Goal: Task Accomplishment & Management: Manage account settings

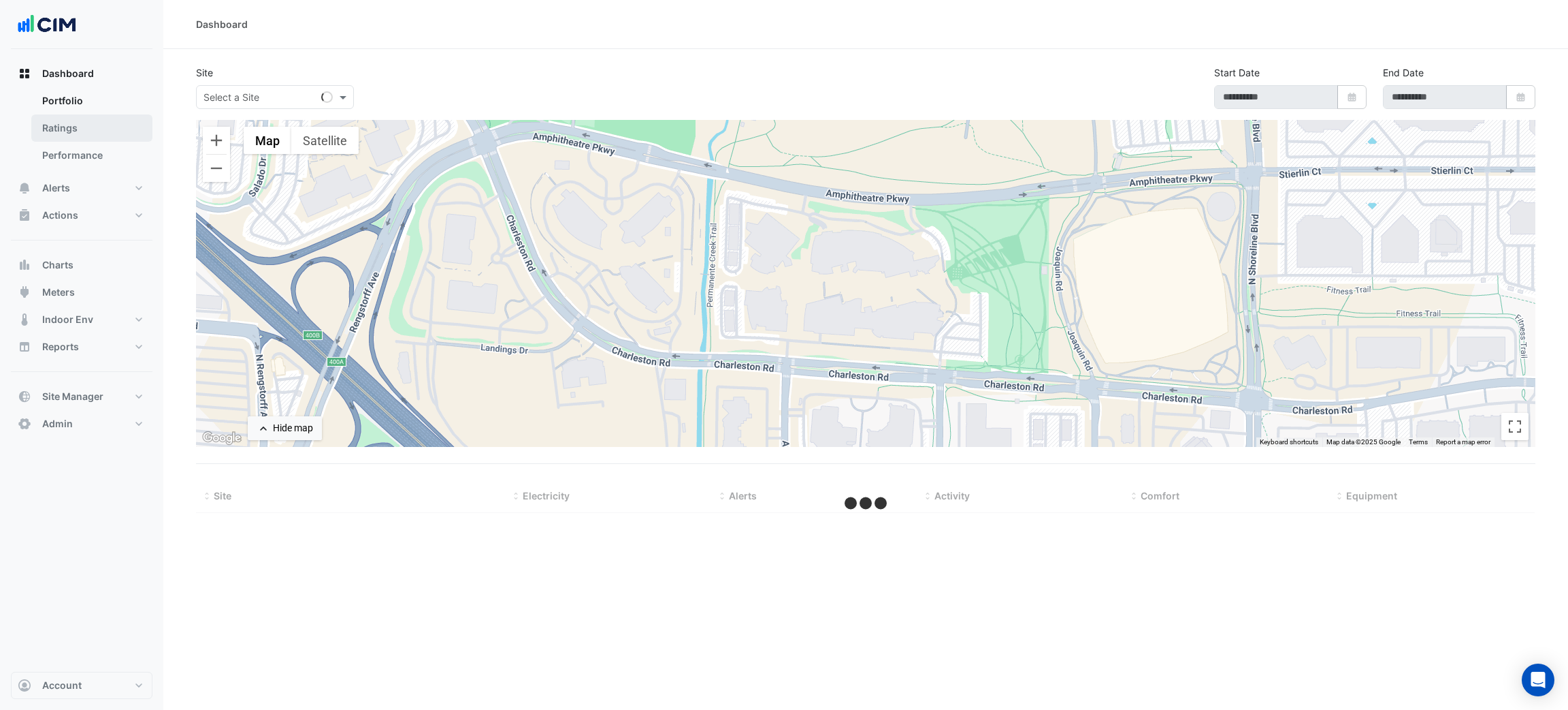
click at [63, 130] on link "Ratings" at bounding box center [91, 129] width 121 height 27
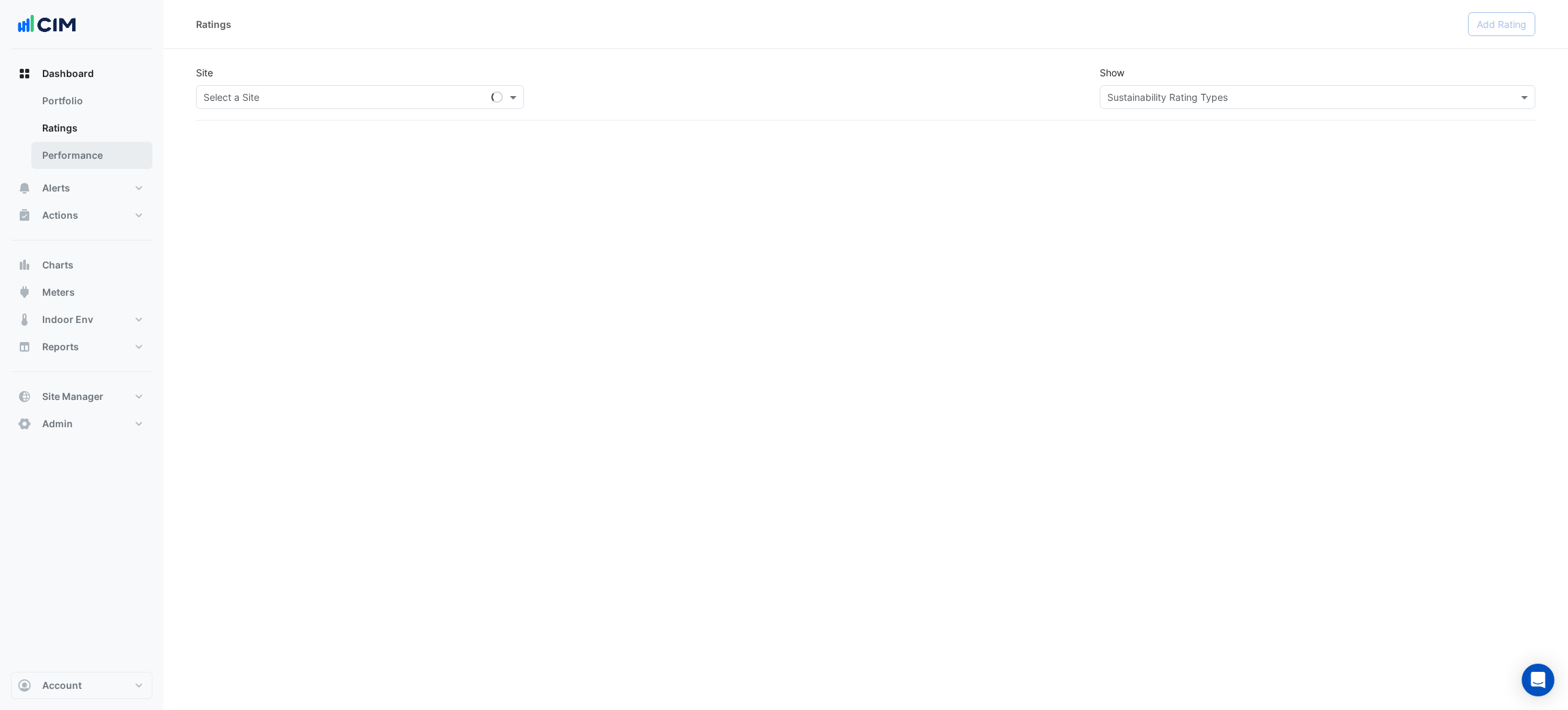
click at [96, 149] on link "Performance" at bounding box center [91, 155] width 121 height 27
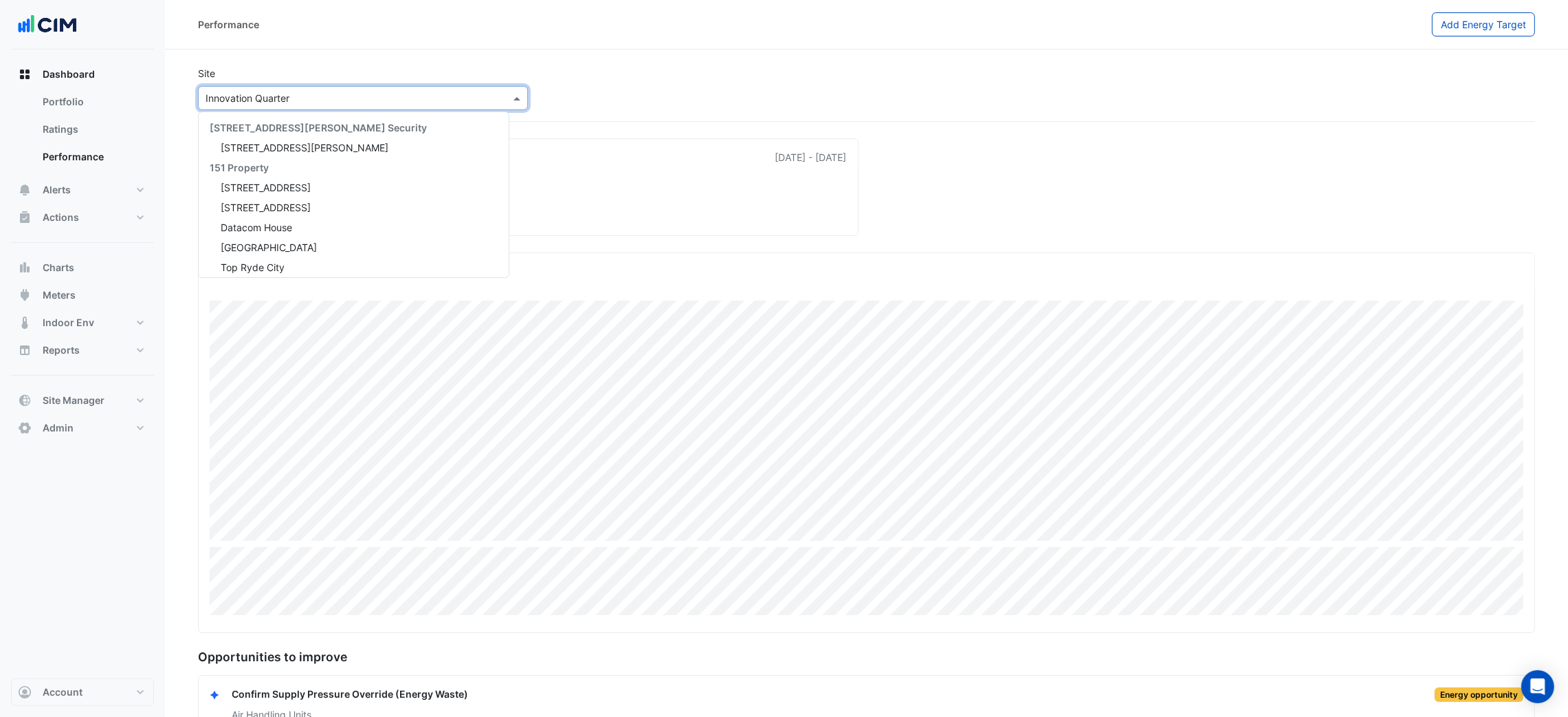
click at [265, 99] on input "text" at bounding box center [349, 98] width 287 height 15
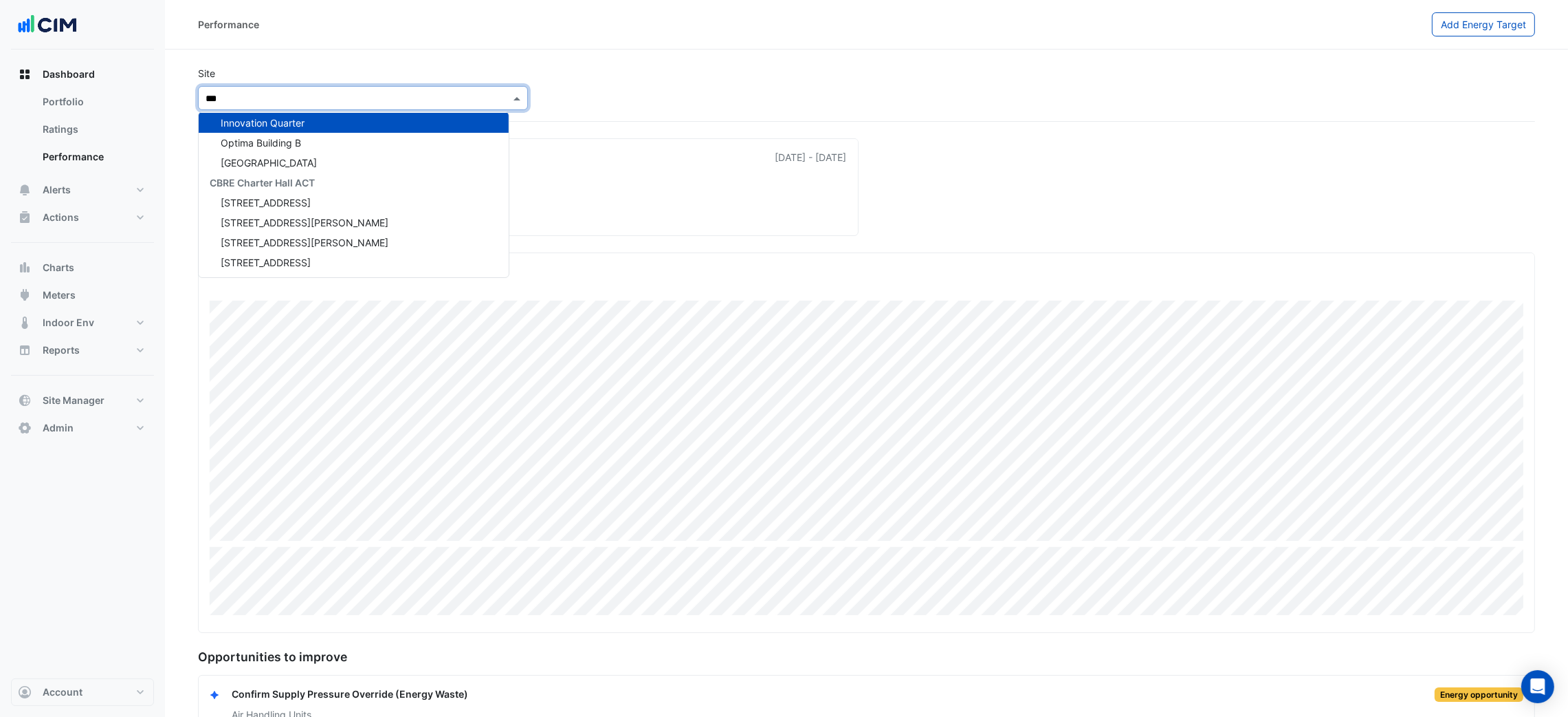
type input "****"
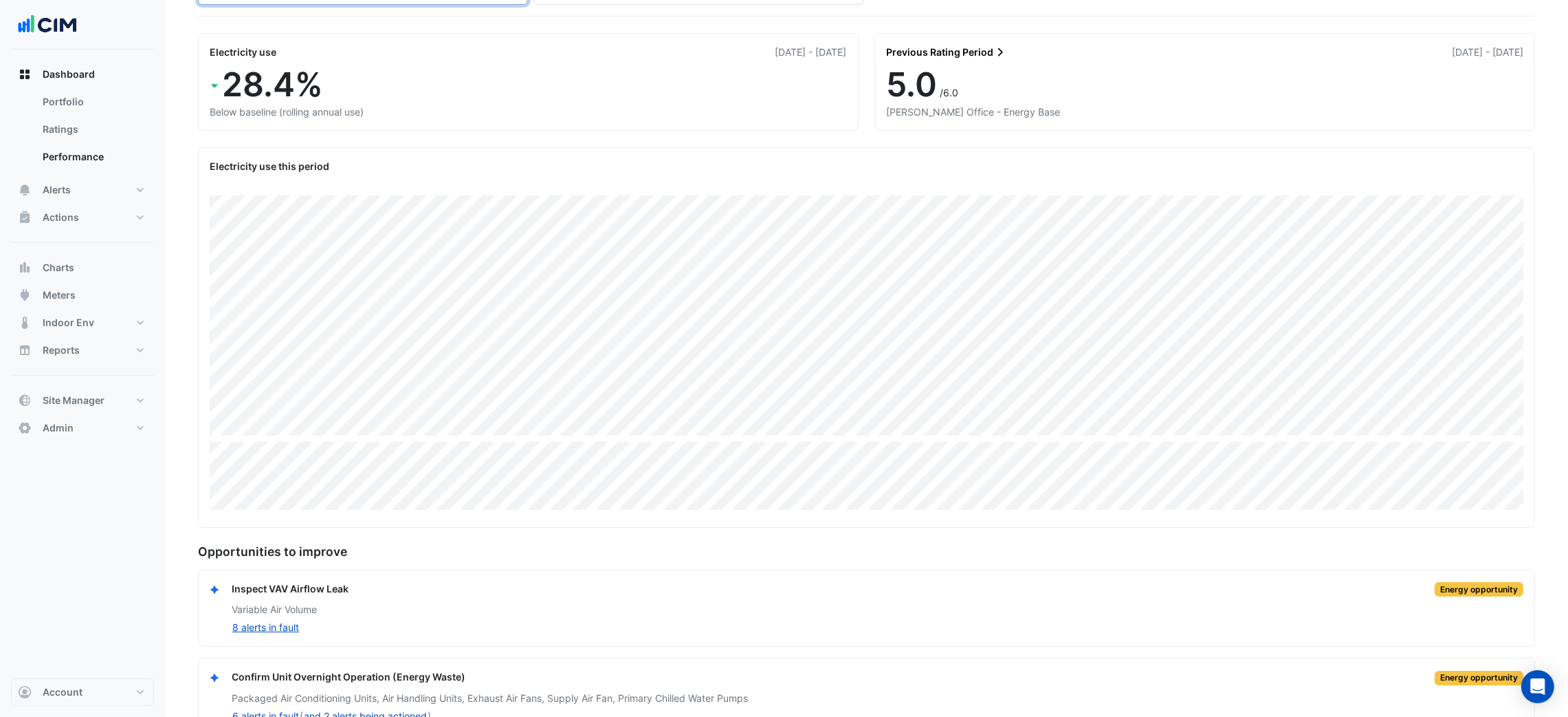
scroll to position [228, 0]
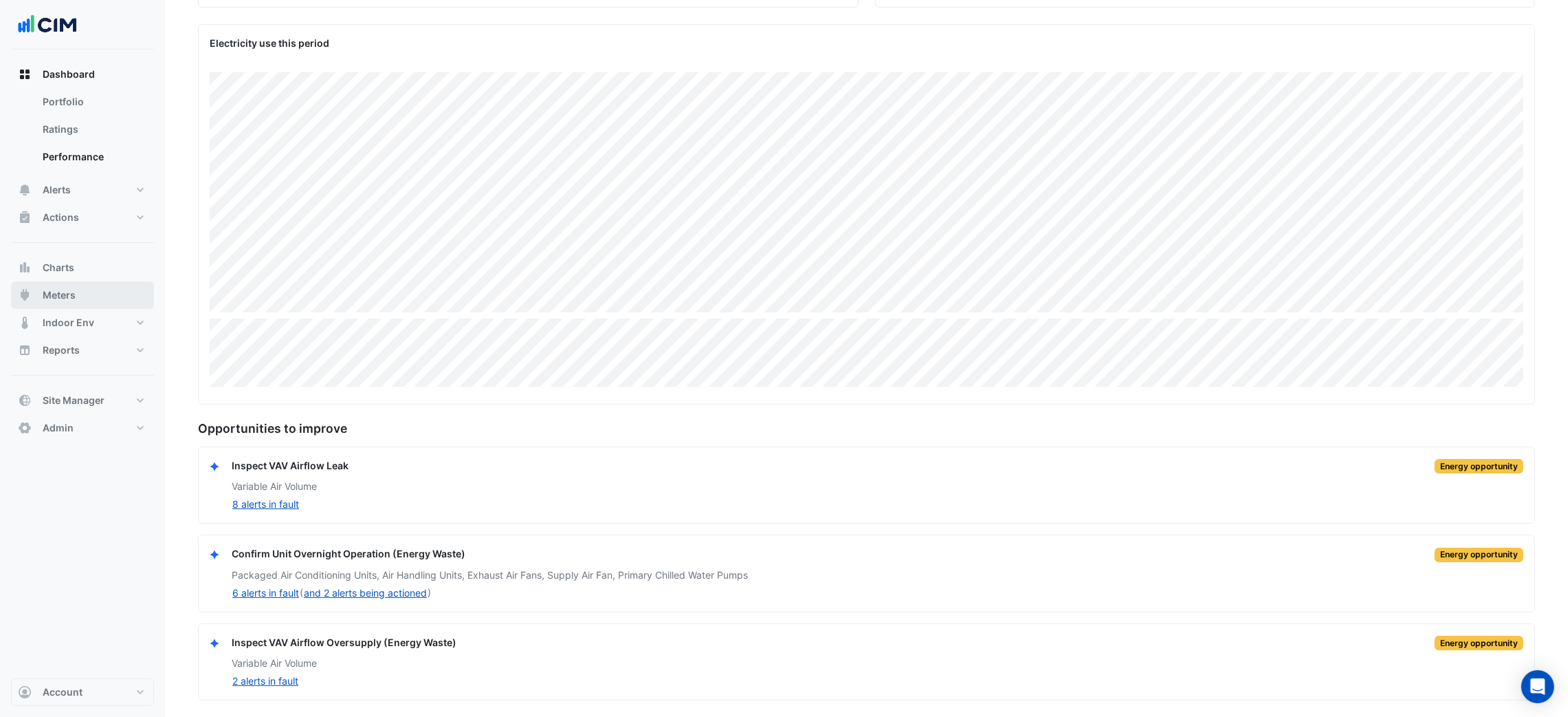
click at [73, 297] on span "Meters" at bounding box center [59, 295] width 33 height 14
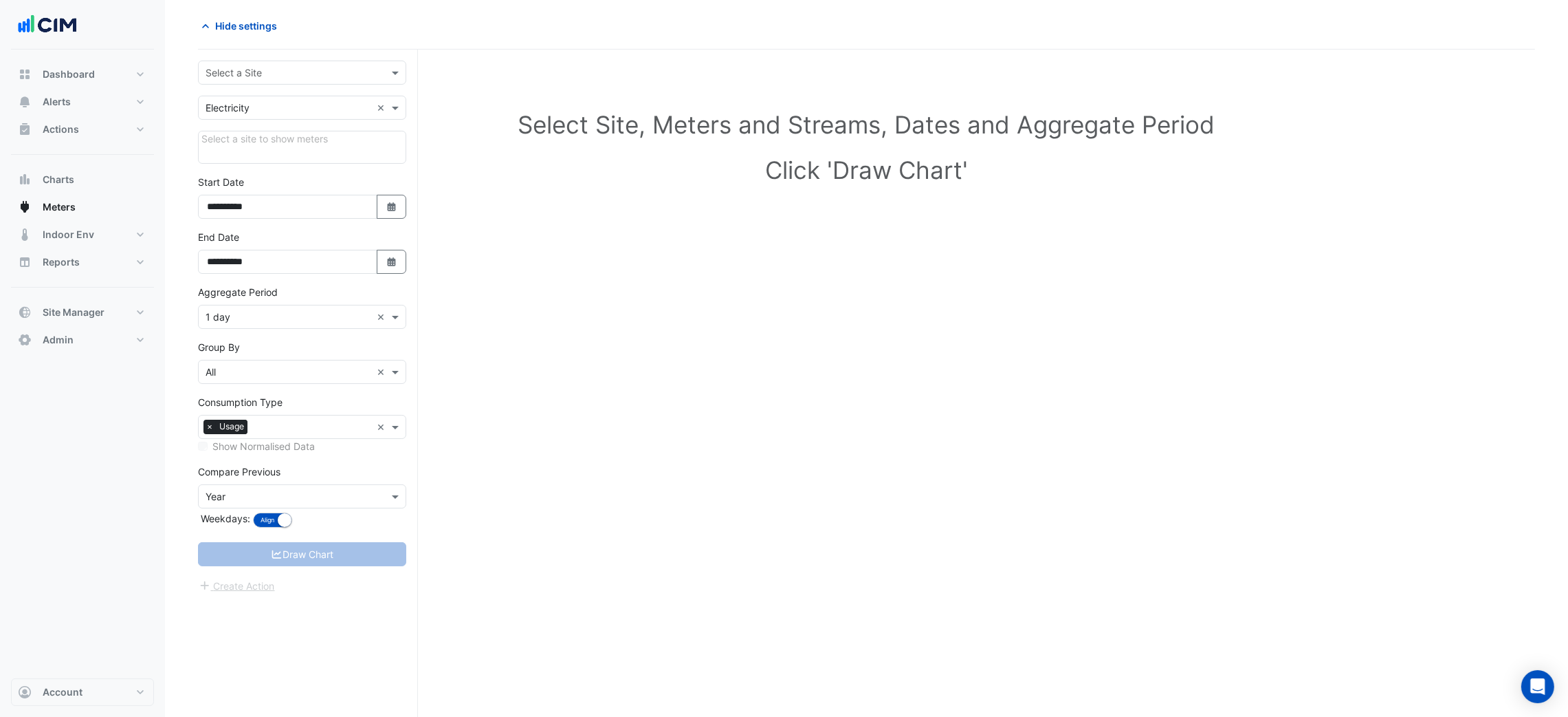
scroll to position [52, 0]
click at [271, 75] on input "text" at bounding box center [288, 74] width 166 height 15
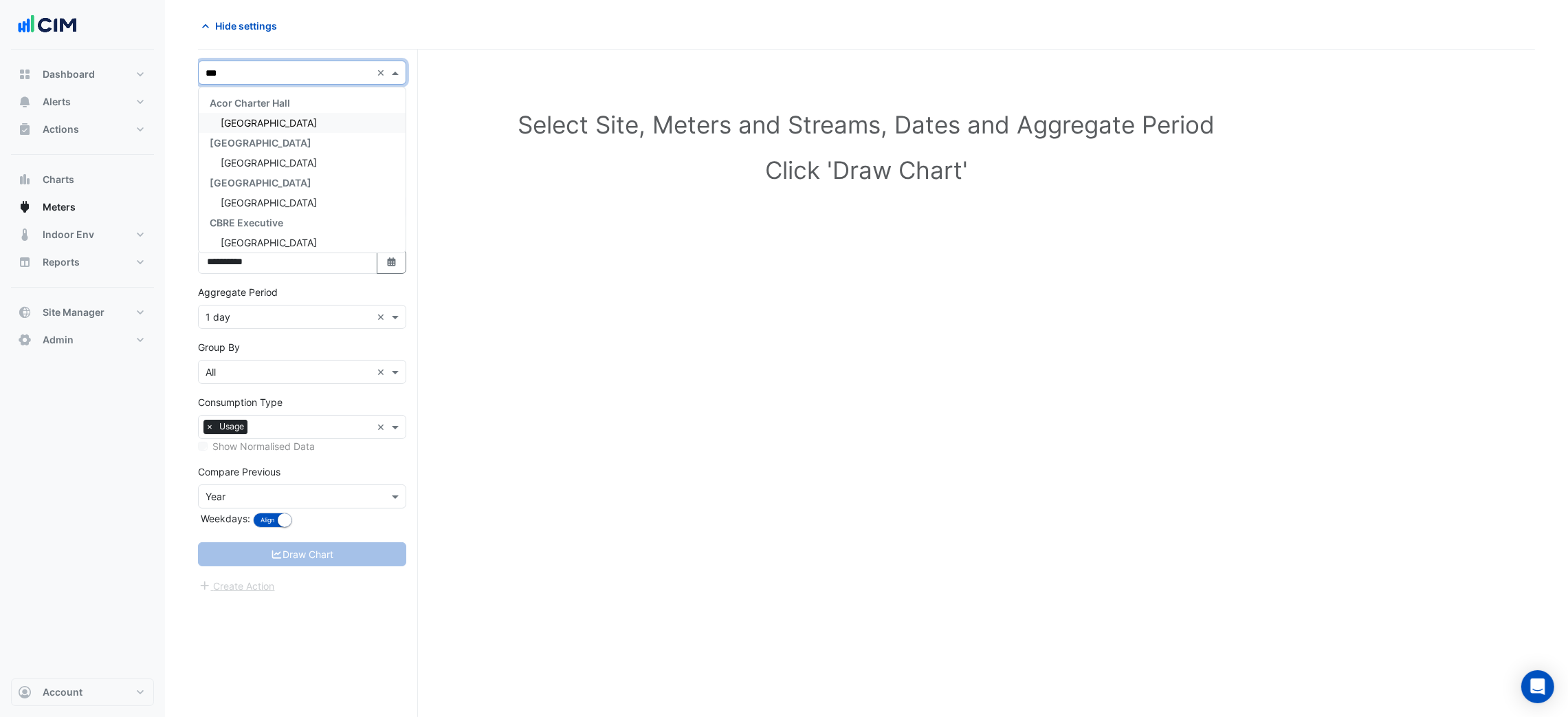
type input "****"
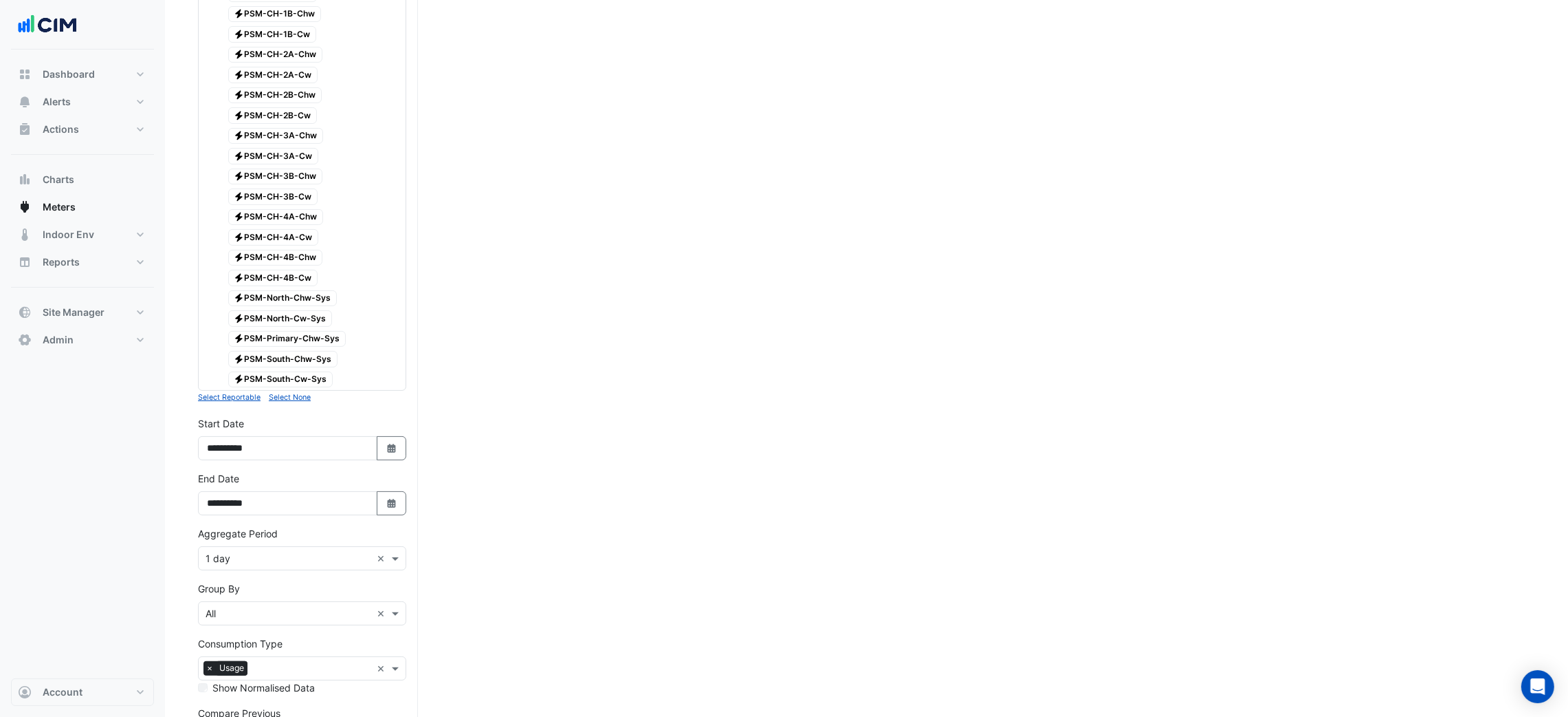
scroll to position [550, 0]
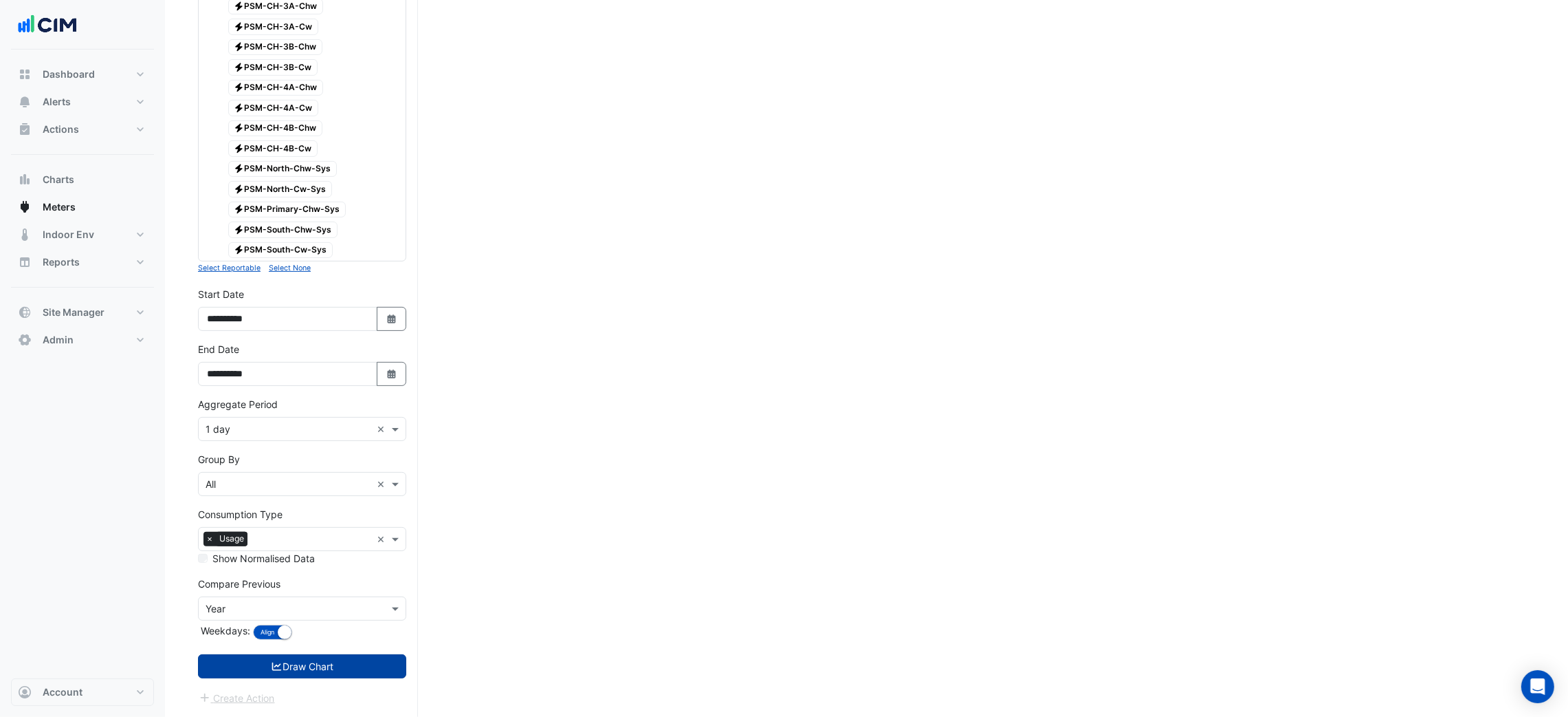
click at [313, 667] on button "Draw Chart" at bounding box center [302, 666] width 208 height 24
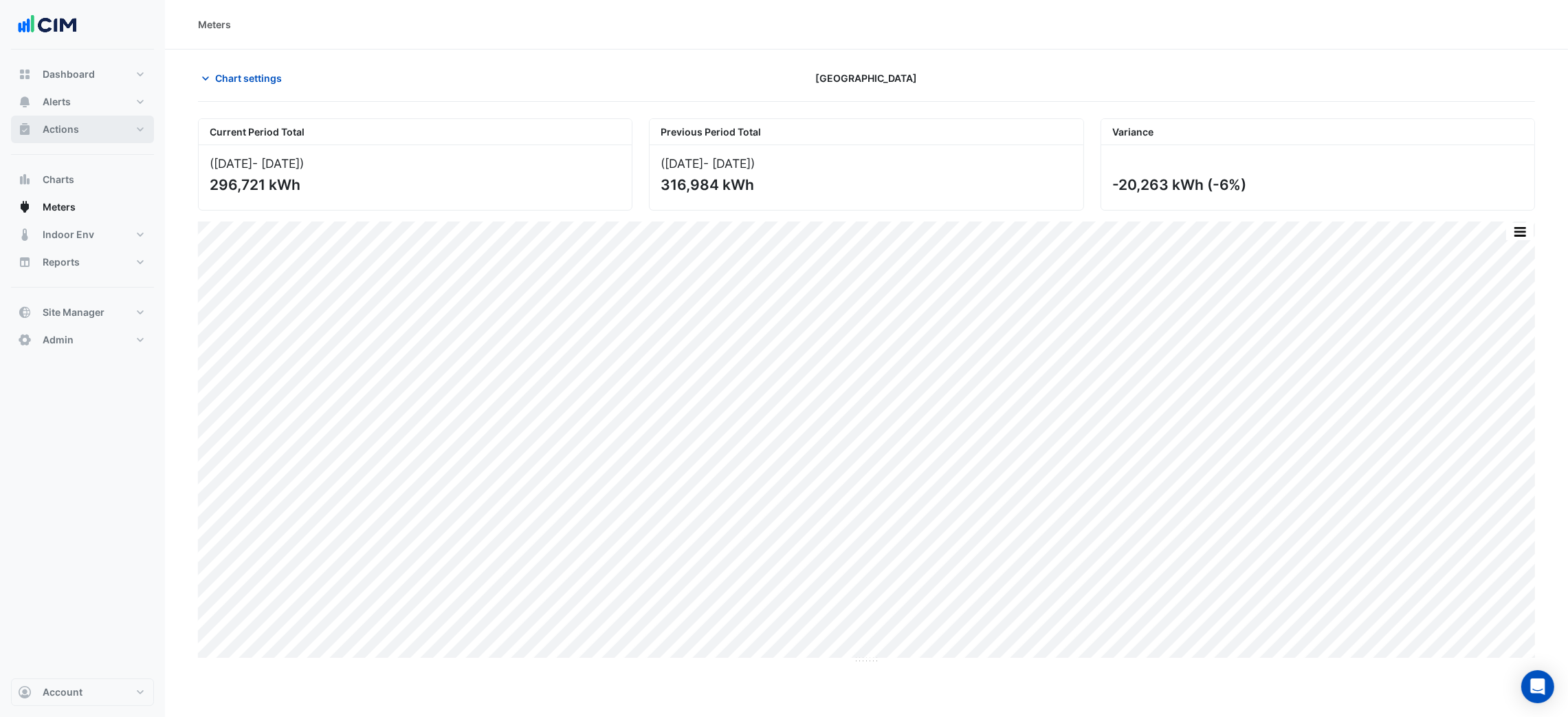
click at [77, 123] on span "Actions" at bounding box center [61, 129] width 37 height 14
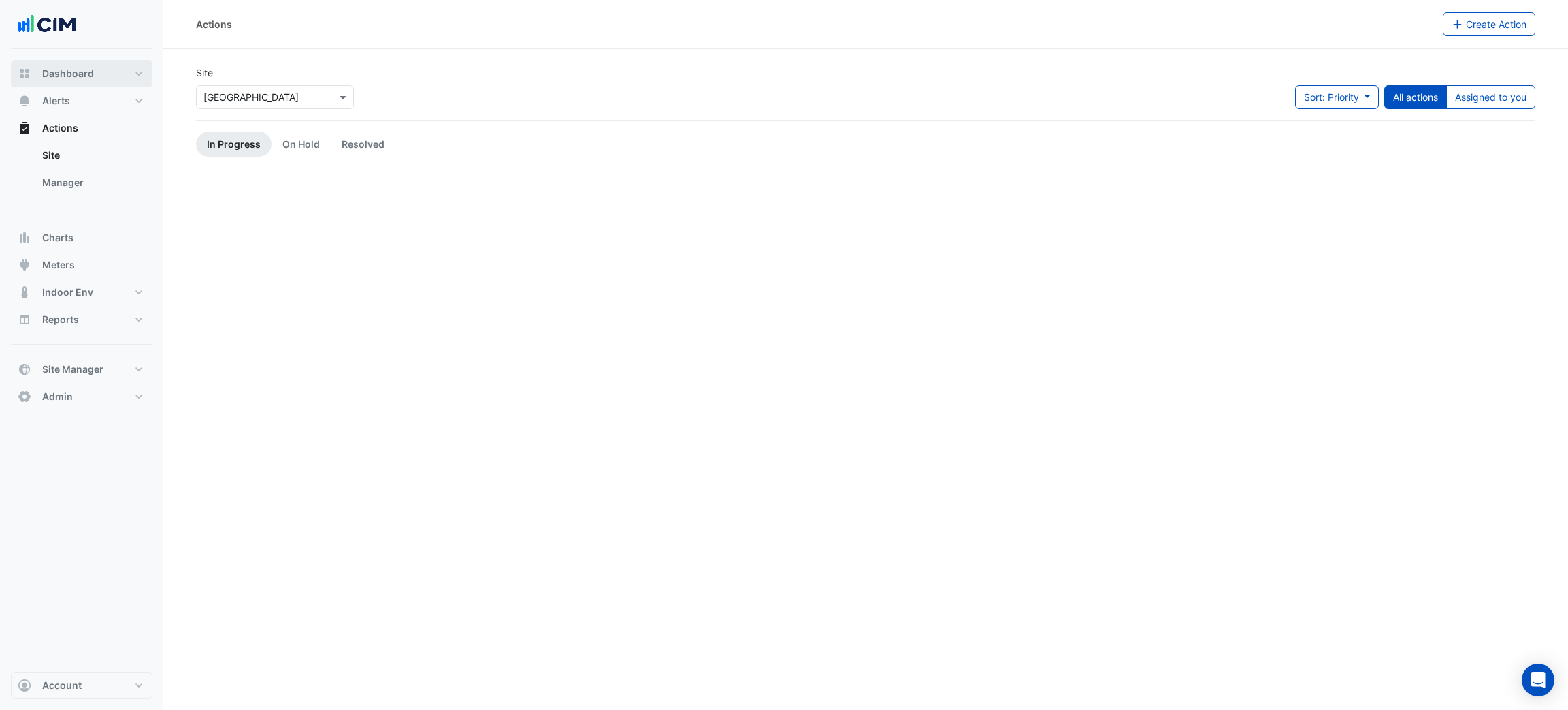
click at [82, 71] on span "Dashboard" at bounding box center [67, 73] width 52 height 14
select select "***"
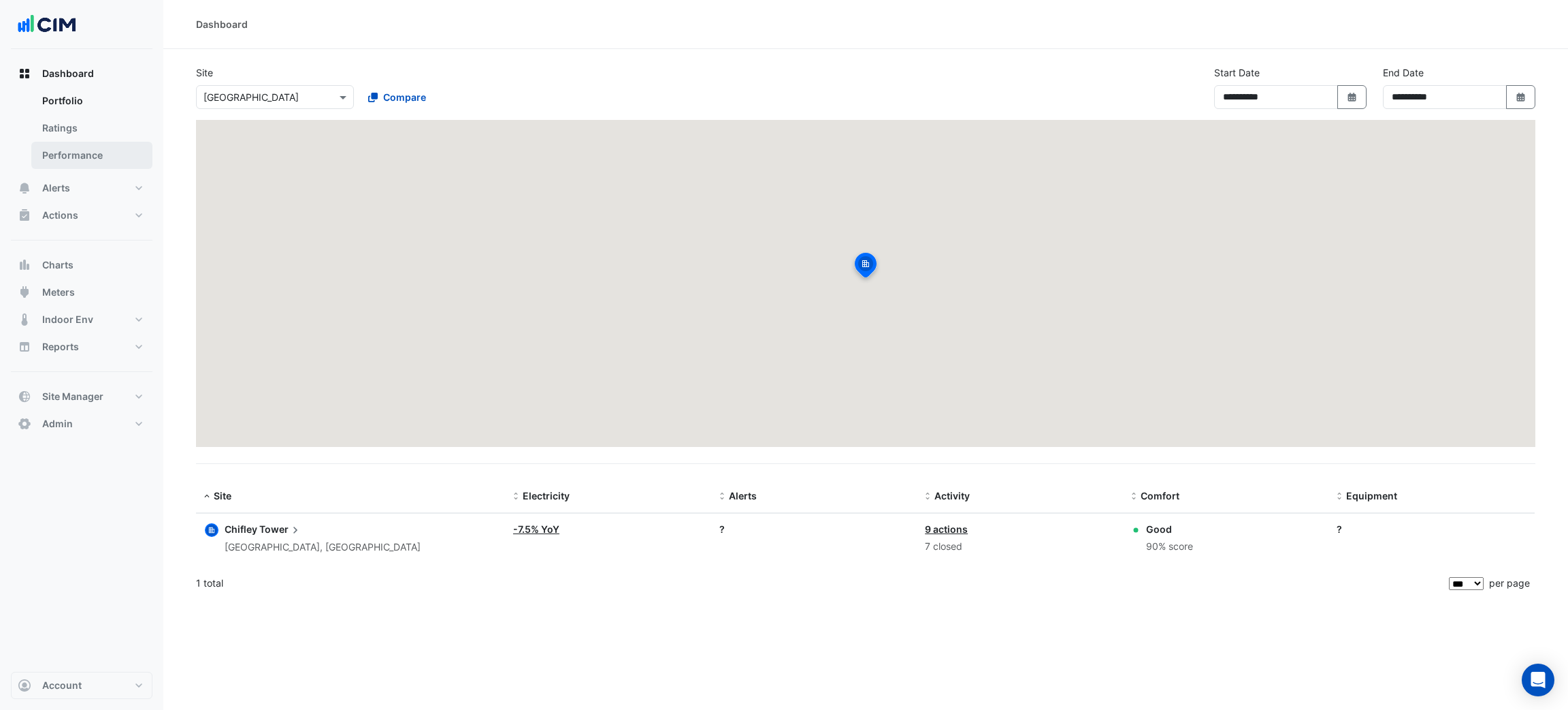
click at [80, 155] on link "Performance" at bounding box center [91, 155] width 121 height 27
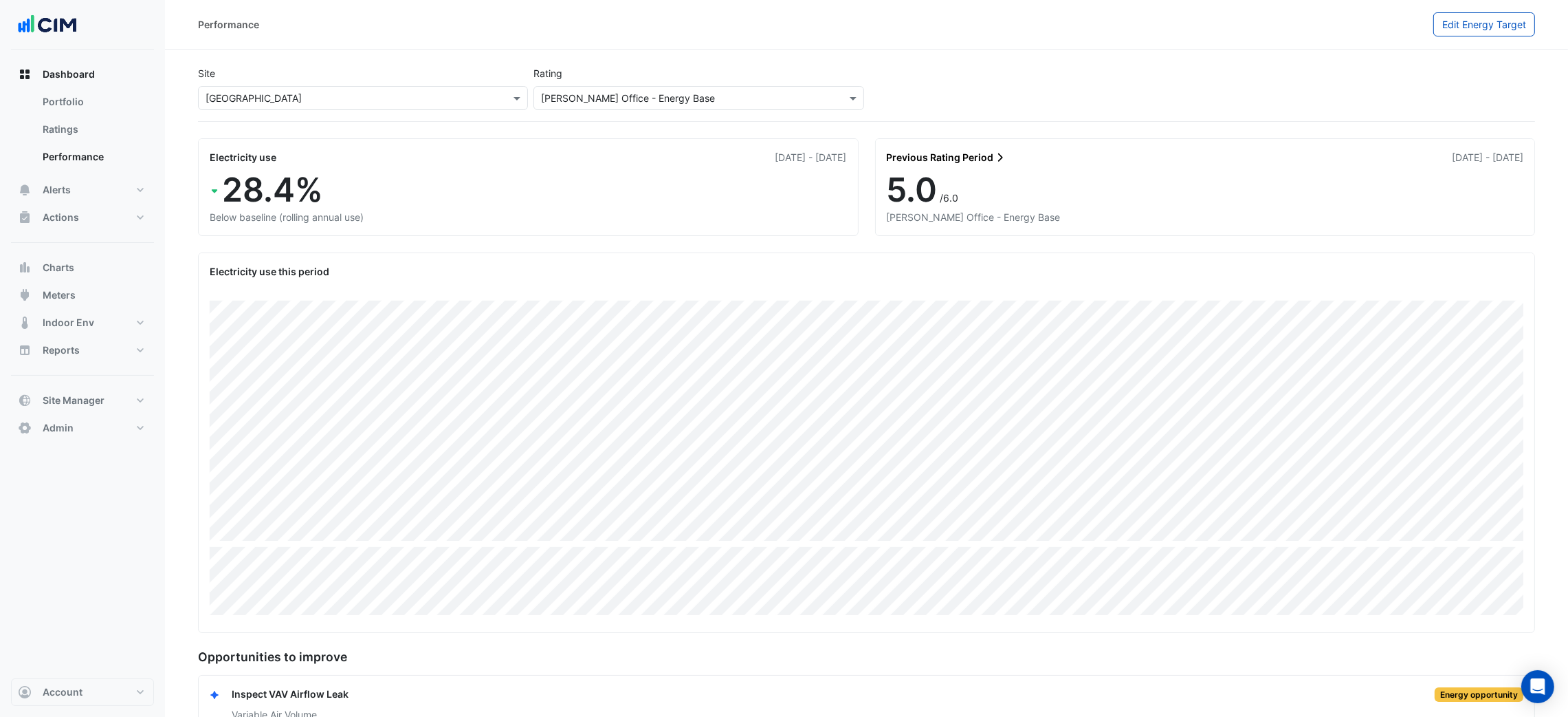
click at [760, 189] on div "28.4%" at bounding box center [528, 190] width 638 height 40
click at [96, 284] on button "Meters" at bounding box center [82, 295] width 143 height 28
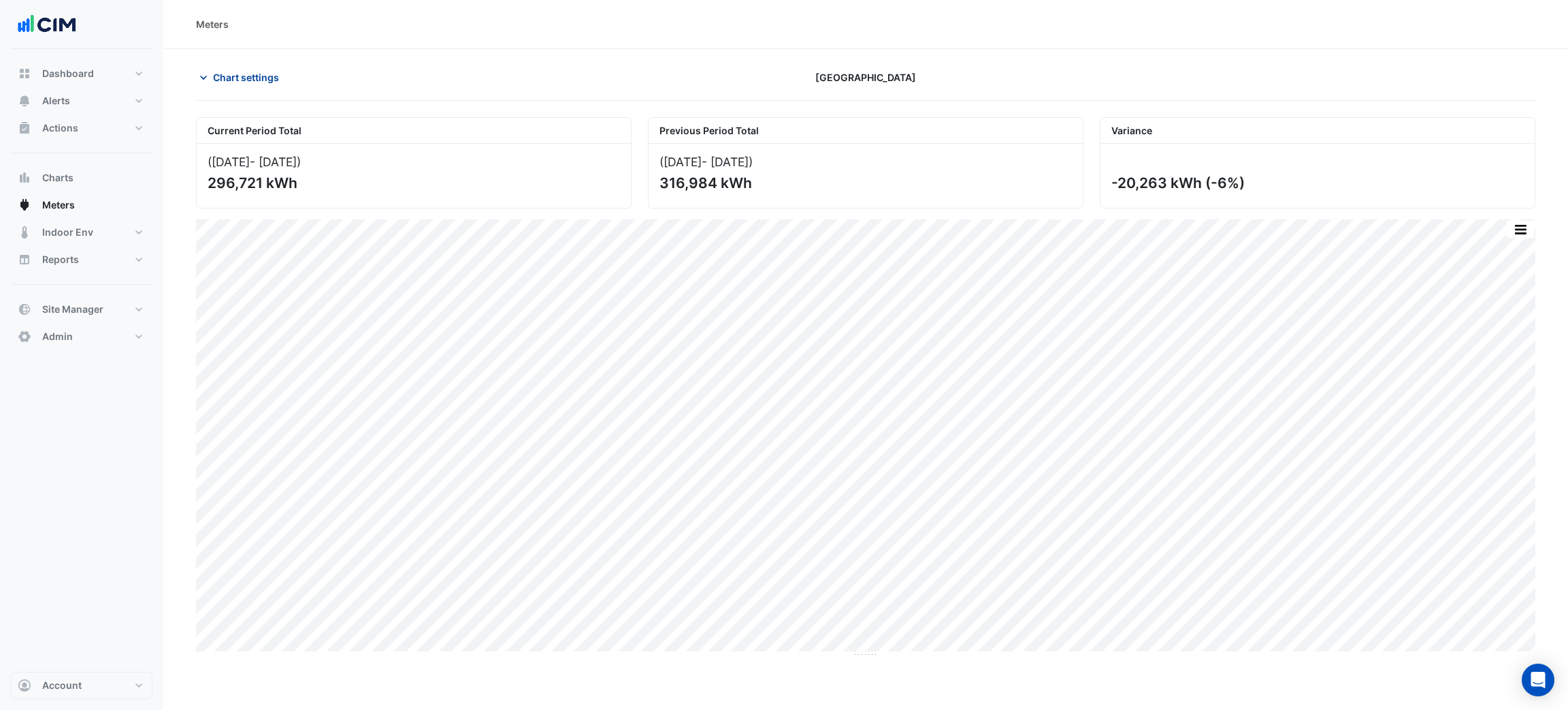
click at [271, 66] on button "Chart settings" at bounding box center [241, 77] width 92 height 24
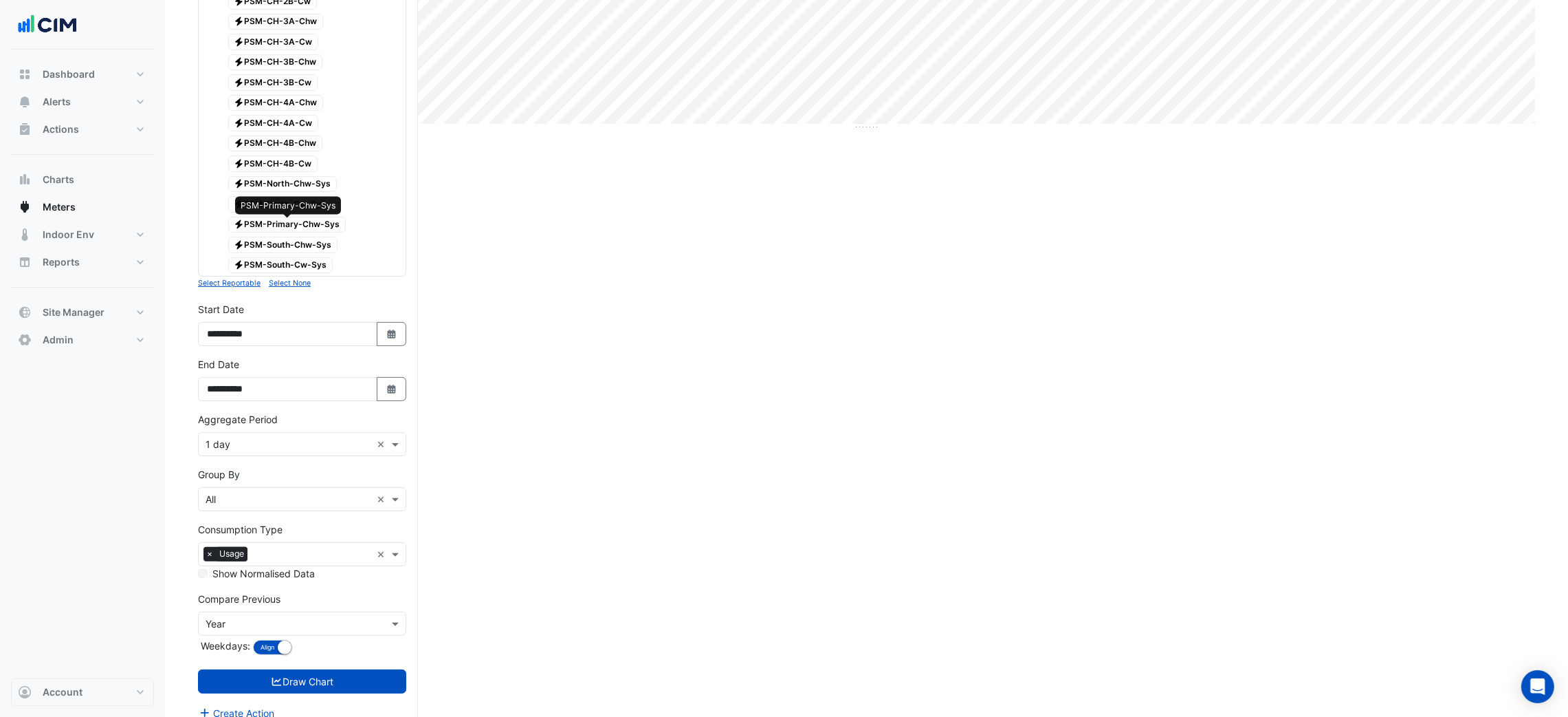
scroll to position [550, 0]
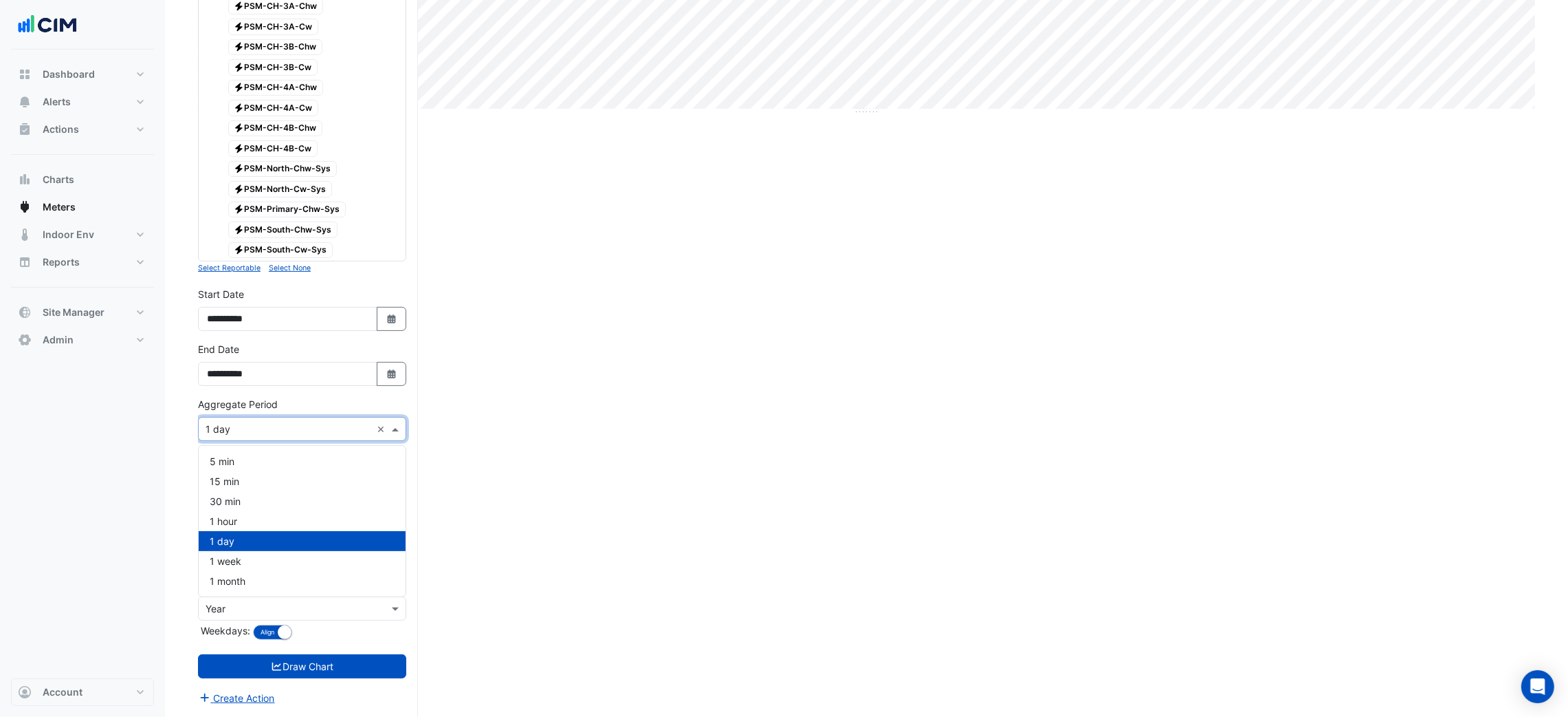
click at [306, 436] on div "× 1 day ×" at bounding box center [302, 429] width 208 height 24
click at [252, 515] on div "1 hour" at bounding box center [302, 521] width 207 height 20
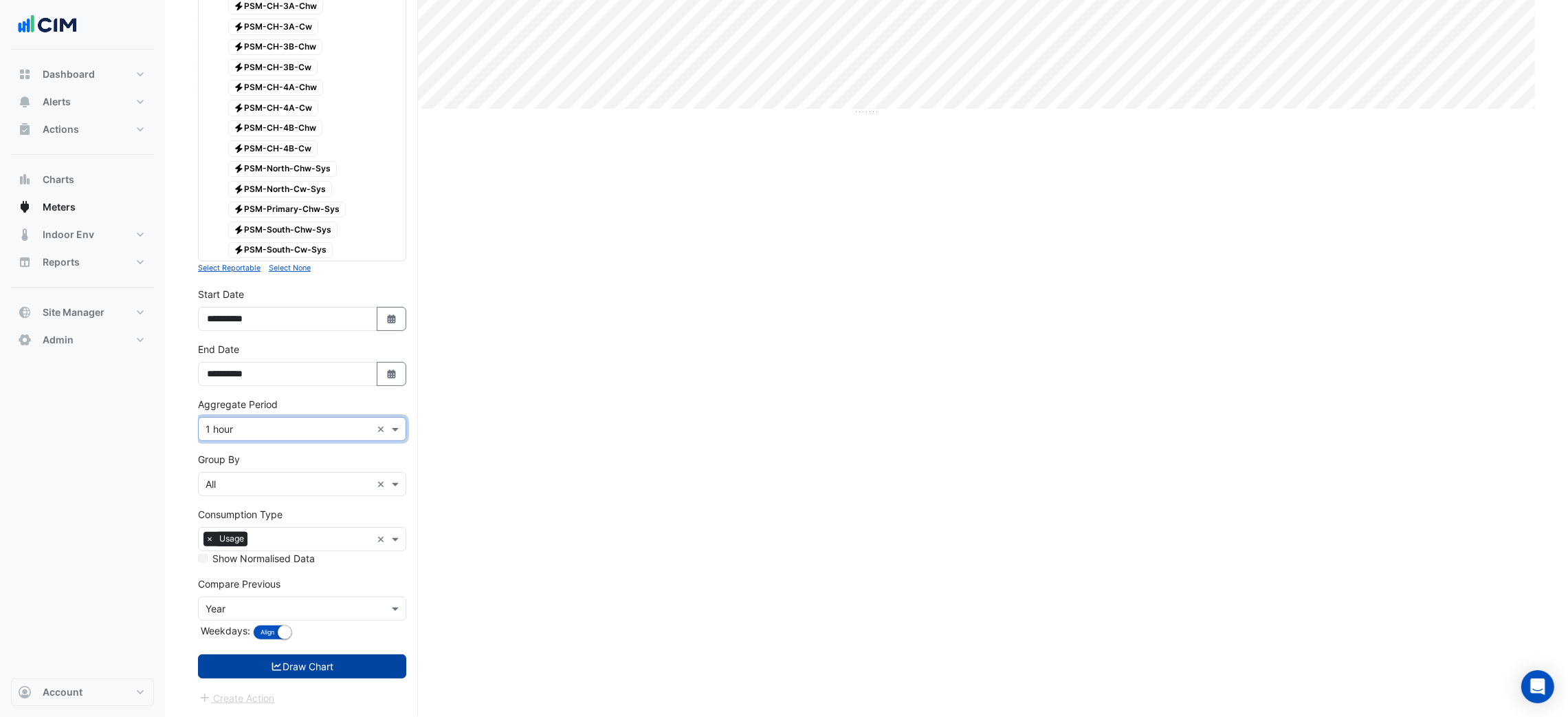
click at [319, 670] on button "Draw Chart" at bounding box center [302, 666] width 208 height 24
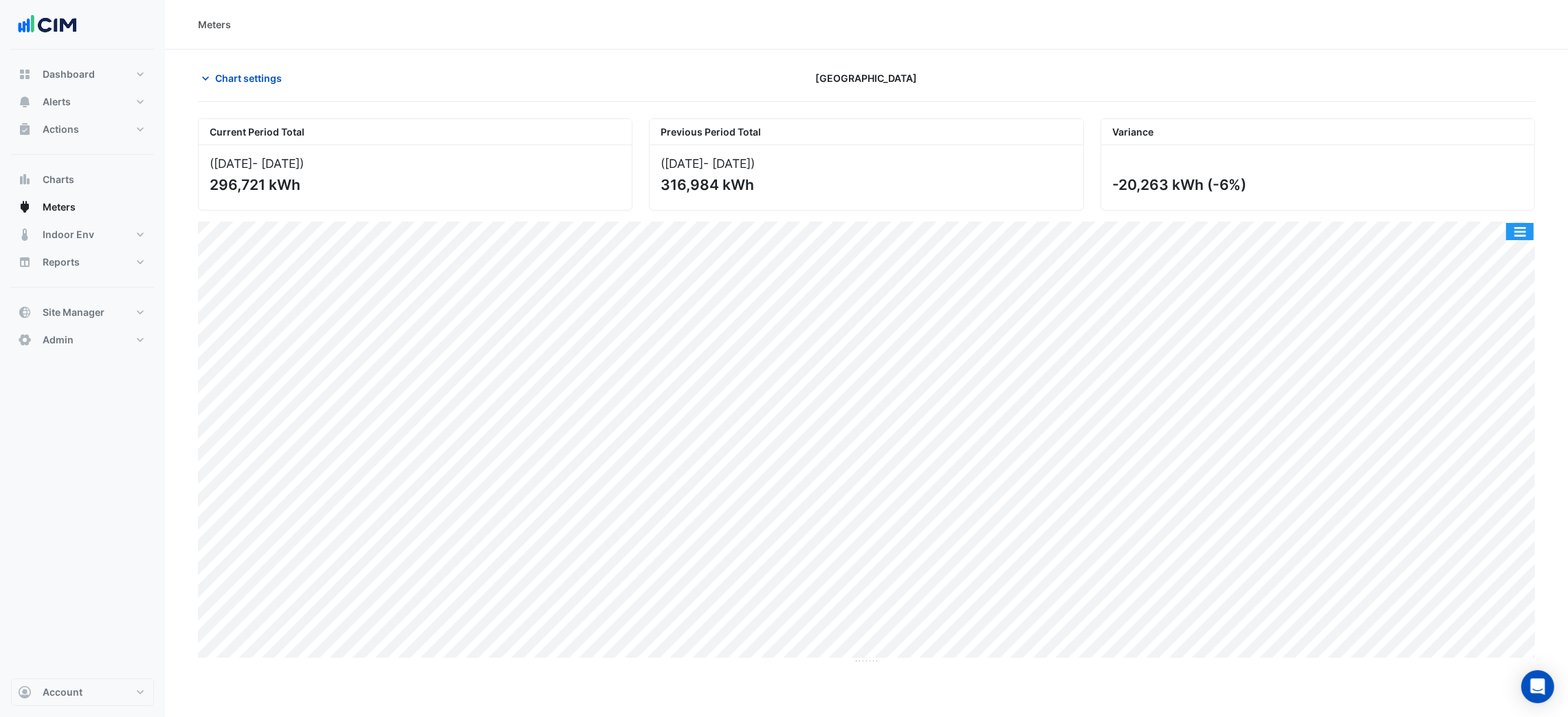
drag, startPoint x: 1507, startPoint y: 237, endPoint x: 1507, endPoint y: 246, distance: 9.0
click at [1508, 237] on button "button" at bounding box center [1520, 231] width 28 height 17
click at [1517, 427] on div "Select Chart Type" at bounding box center [1493, 429] width 83 height 33
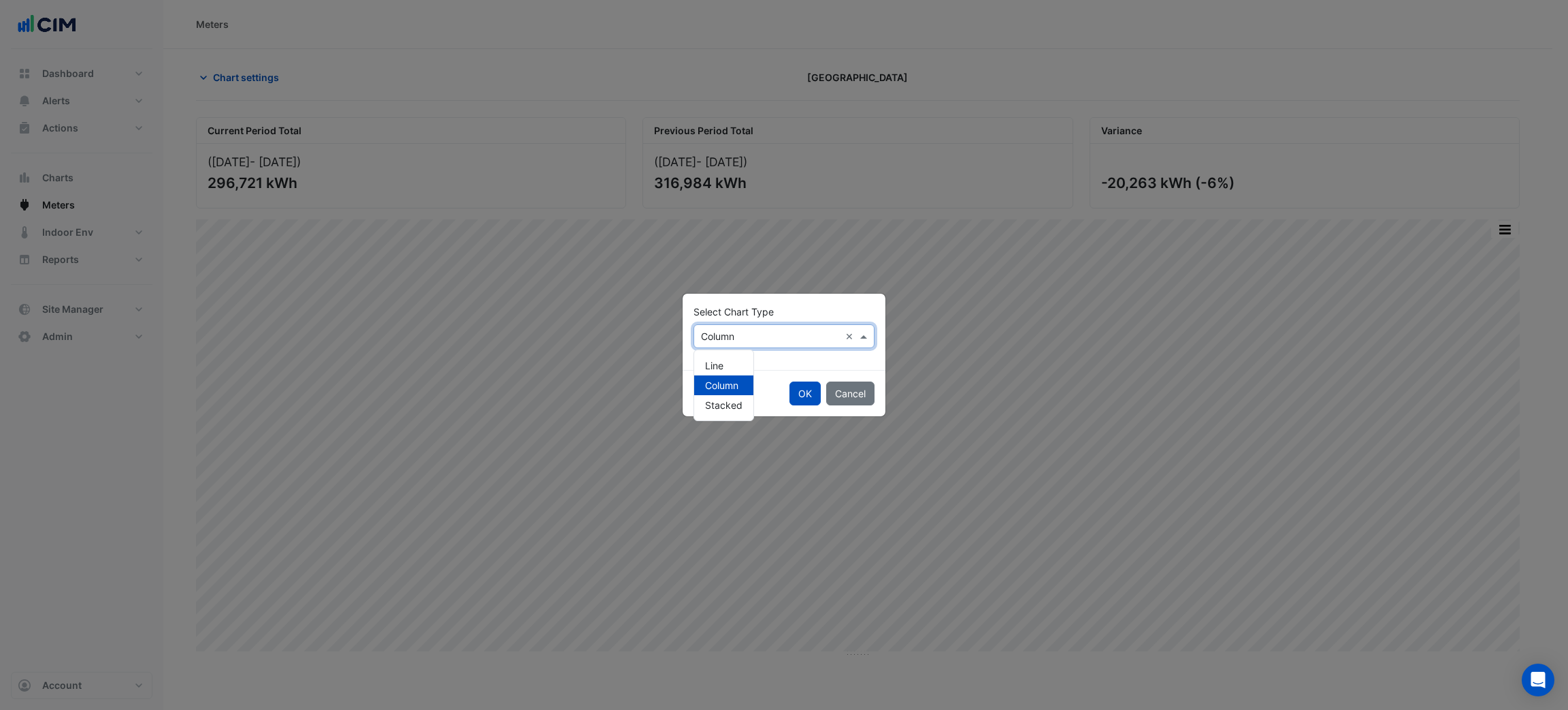
click at [750, 338] on input "text" at bounding box center [771, 337] width 138 height 15
click at [725, 367] on div "Line" at bounding box center [723, 365] width 59 height 20
click at [792, 384] on button "OK" at bounding box center [805, 393] width 31 height 24
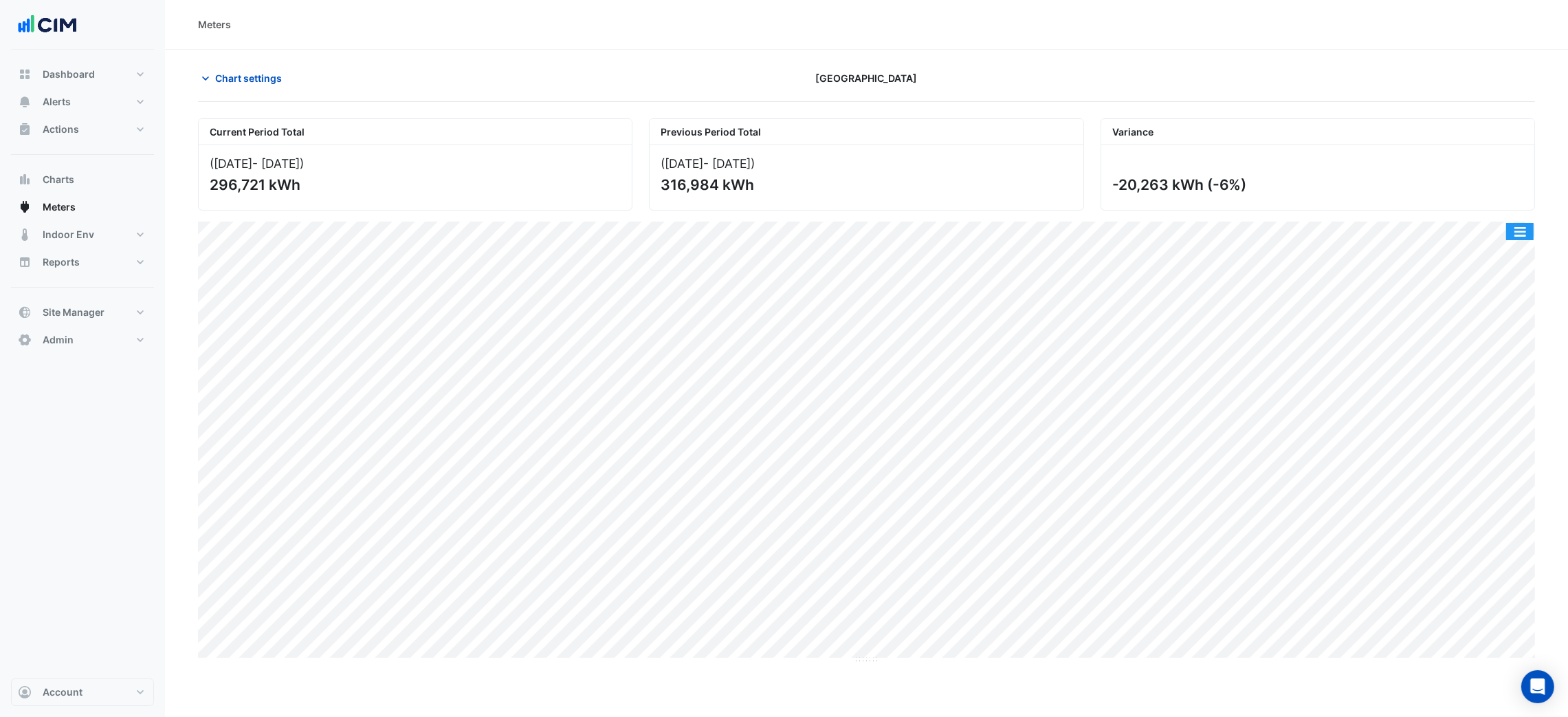
click at [1516, 226] on button "button" at bounding box center [1520, 231] width 28 height 17
click at [1543, 170] on section "Chart settings Chifley Tower Current Period Total (01 Sep 25 - 30 Sep 25 ) 296,…" at bounding box center [866, 657] width 1403 height 1216
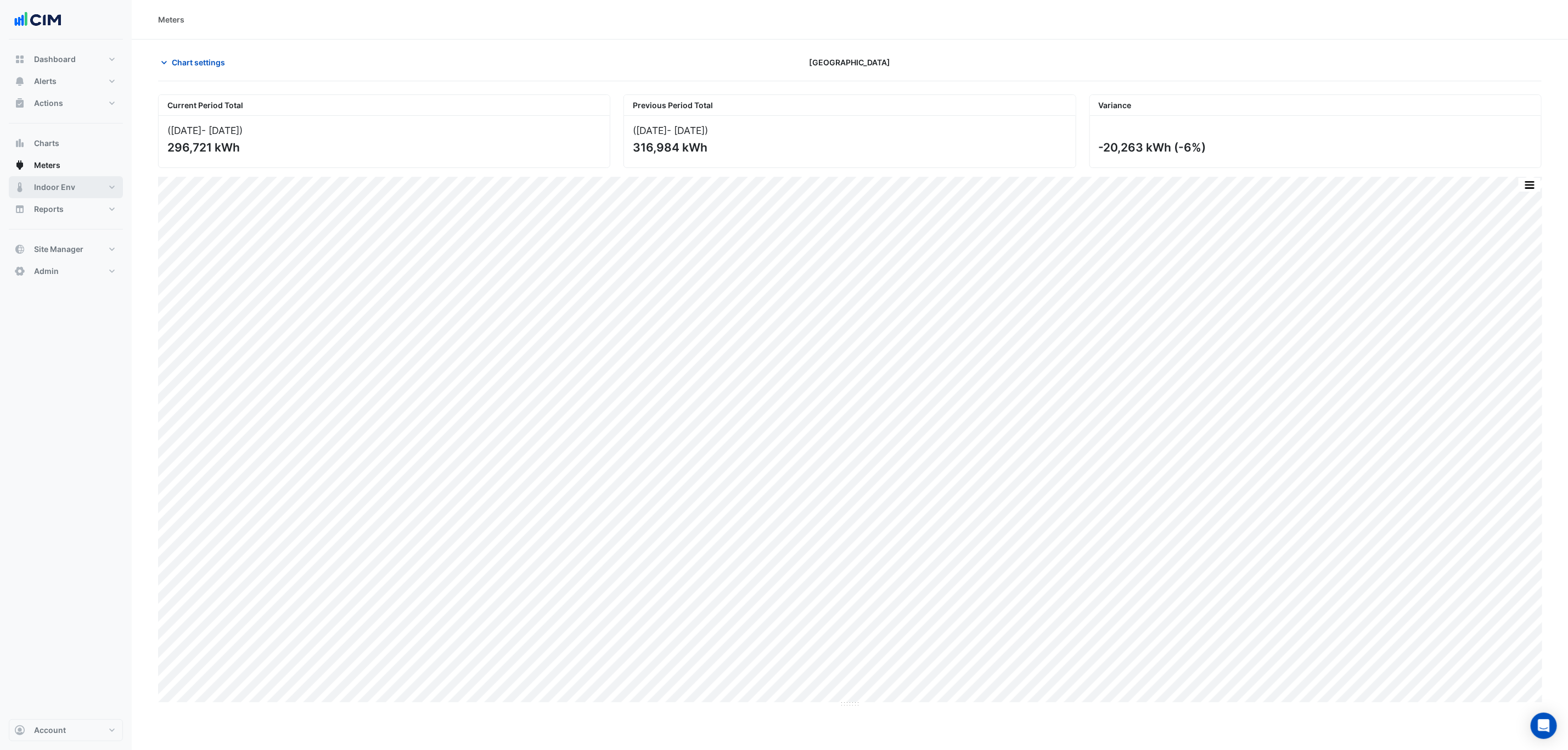
click at [53, 186] on span "Indoor Env" at bounding box center [54, 187] width 41 height 11
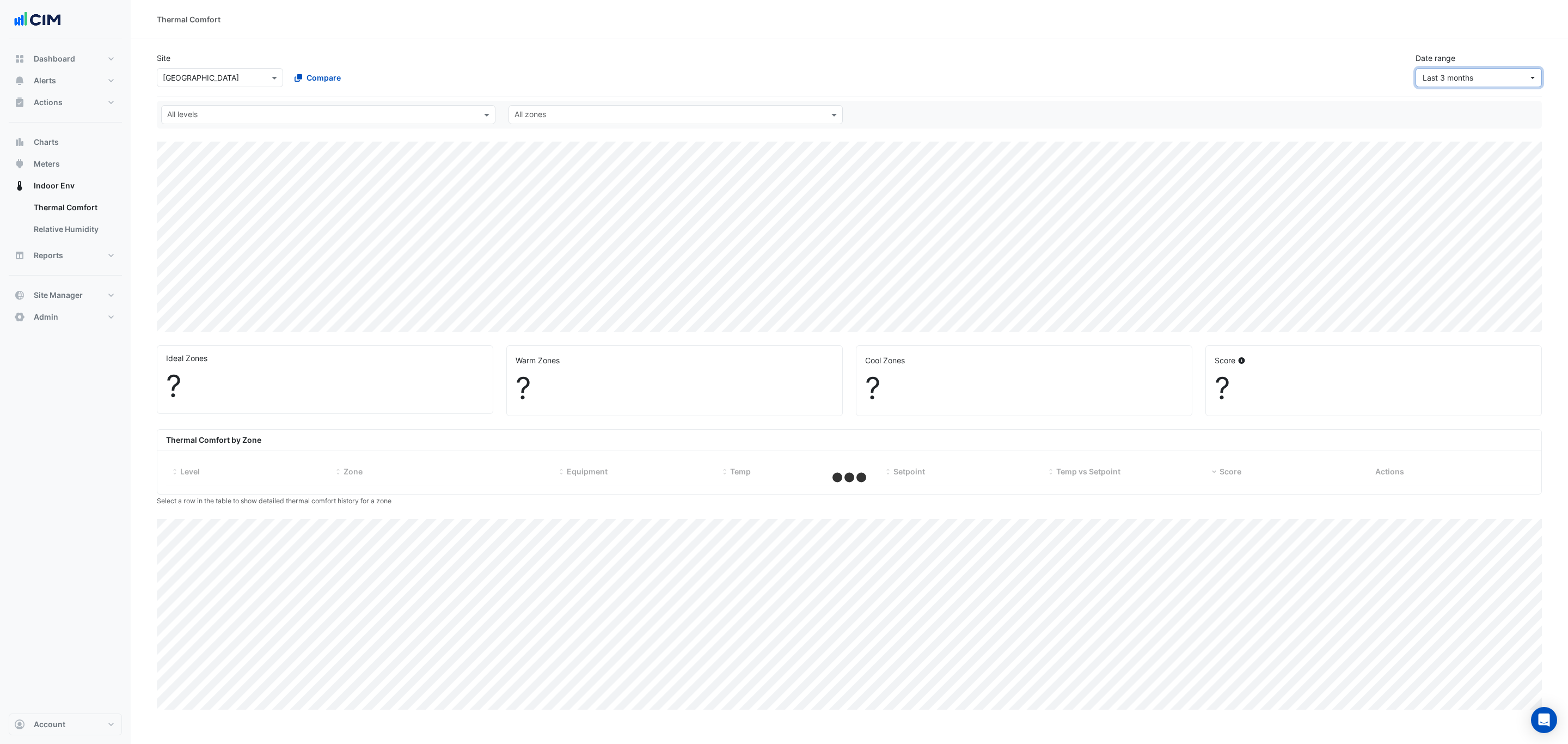
click at [1254, 75] on span "Last 3 months" at bounding box center [1475, 78] width 106 height 12
click at [1254, 162] on div "12 Jul - 9 Oct" at bounding box center [1509, 159] width 57 height 12
select select "***"
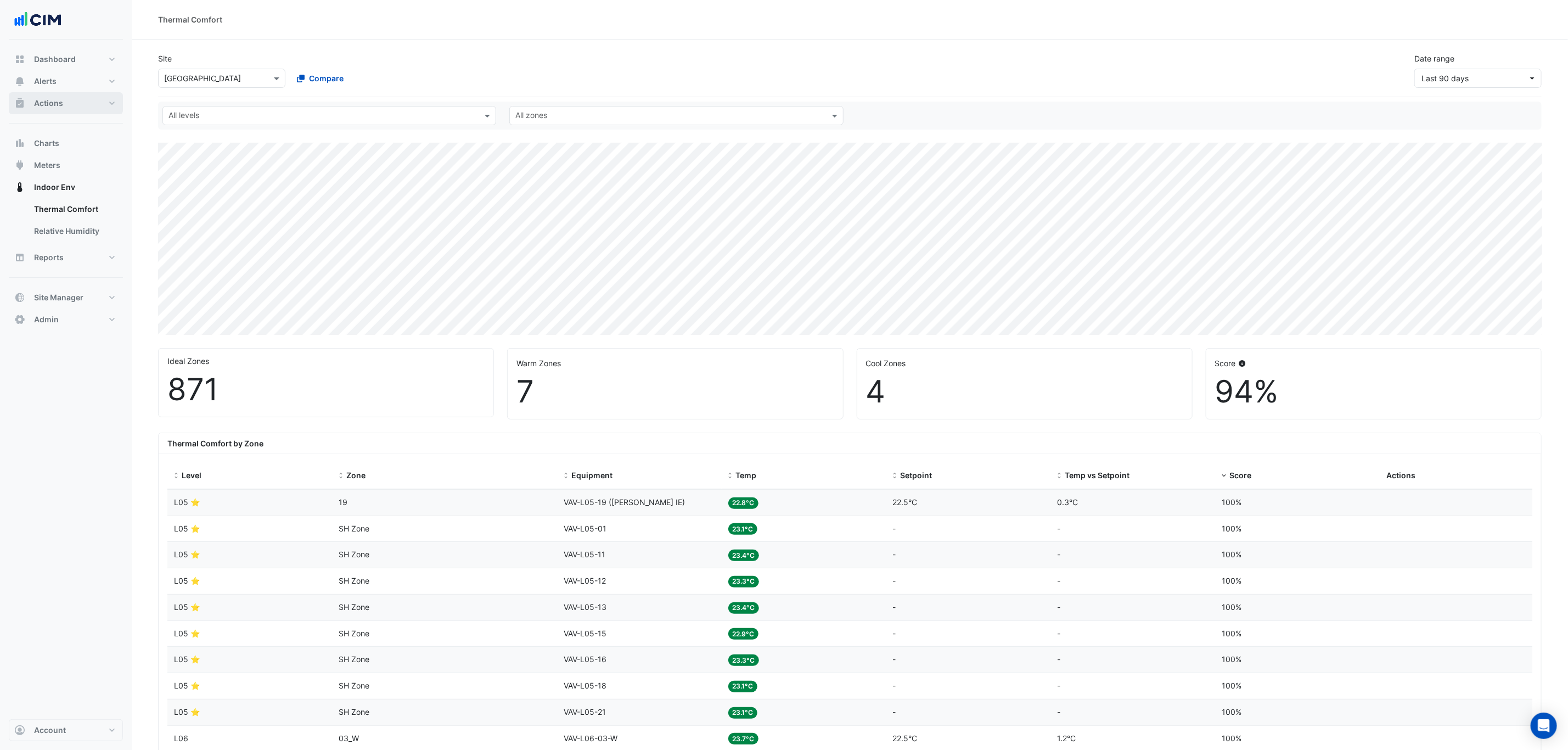
click at [68, 101] on button "Actions" at bounding box center [65, 104] width 114 height 22
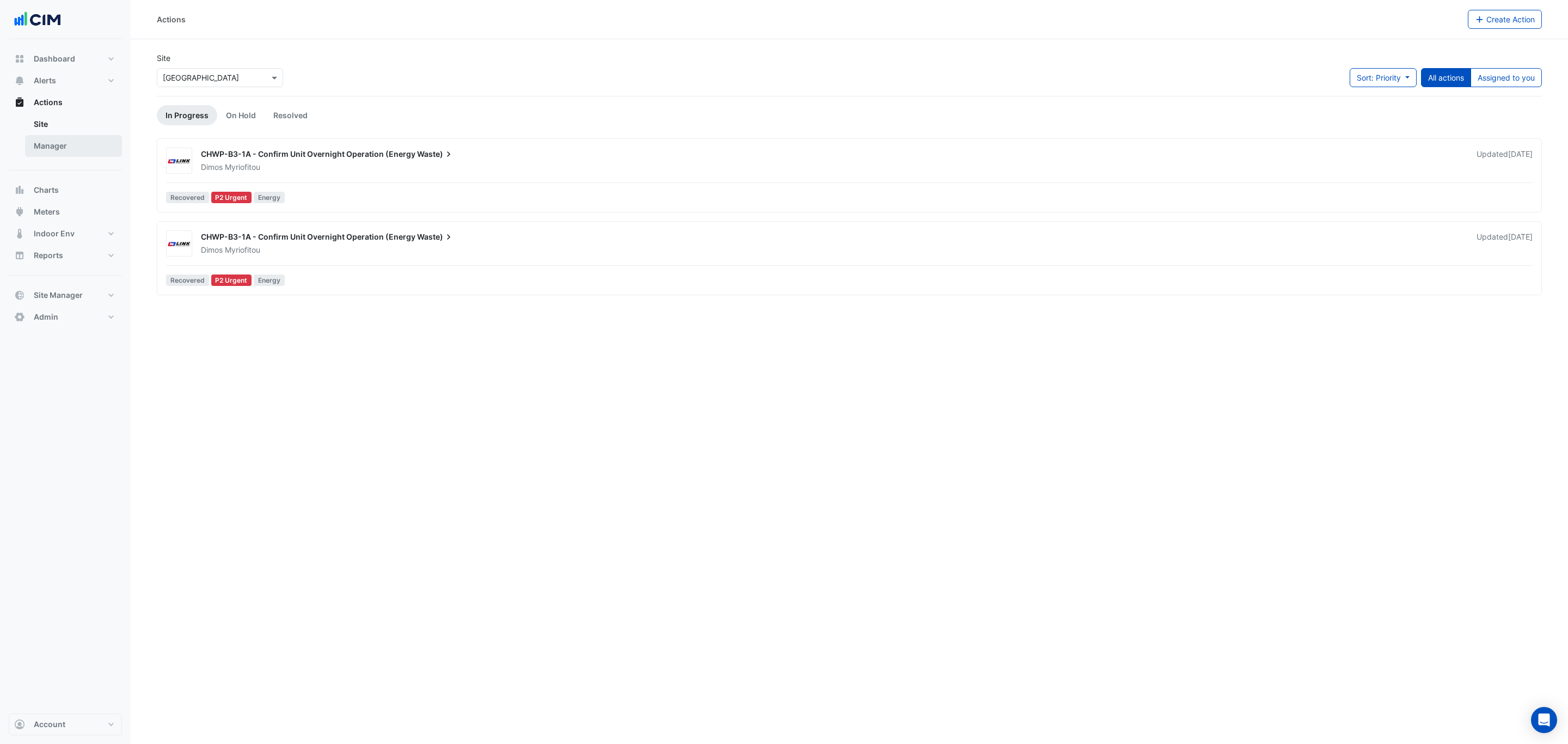
click at [64, 143] on link "Manager" at bounding box center [73, 146] width 97 height 22
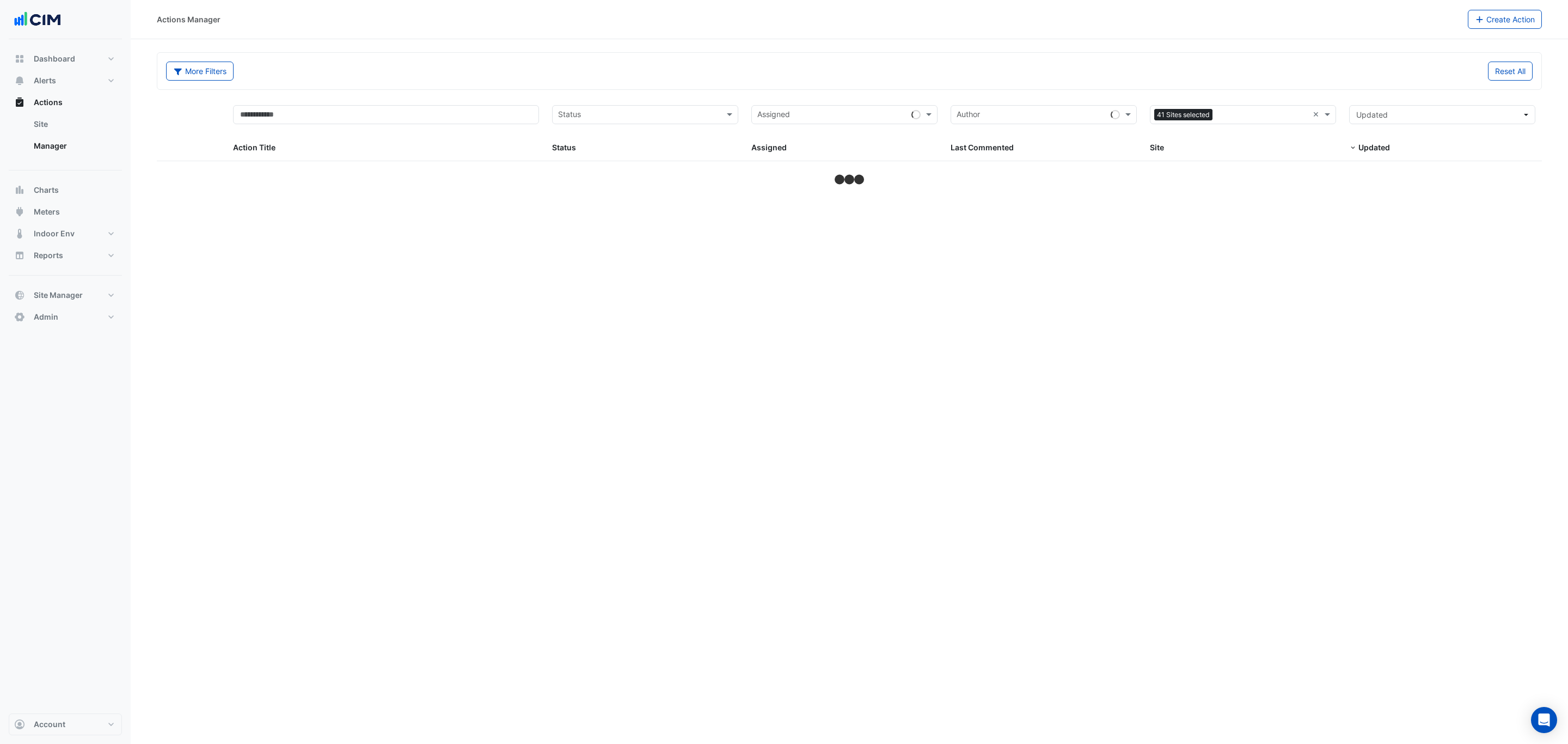
select select "***"
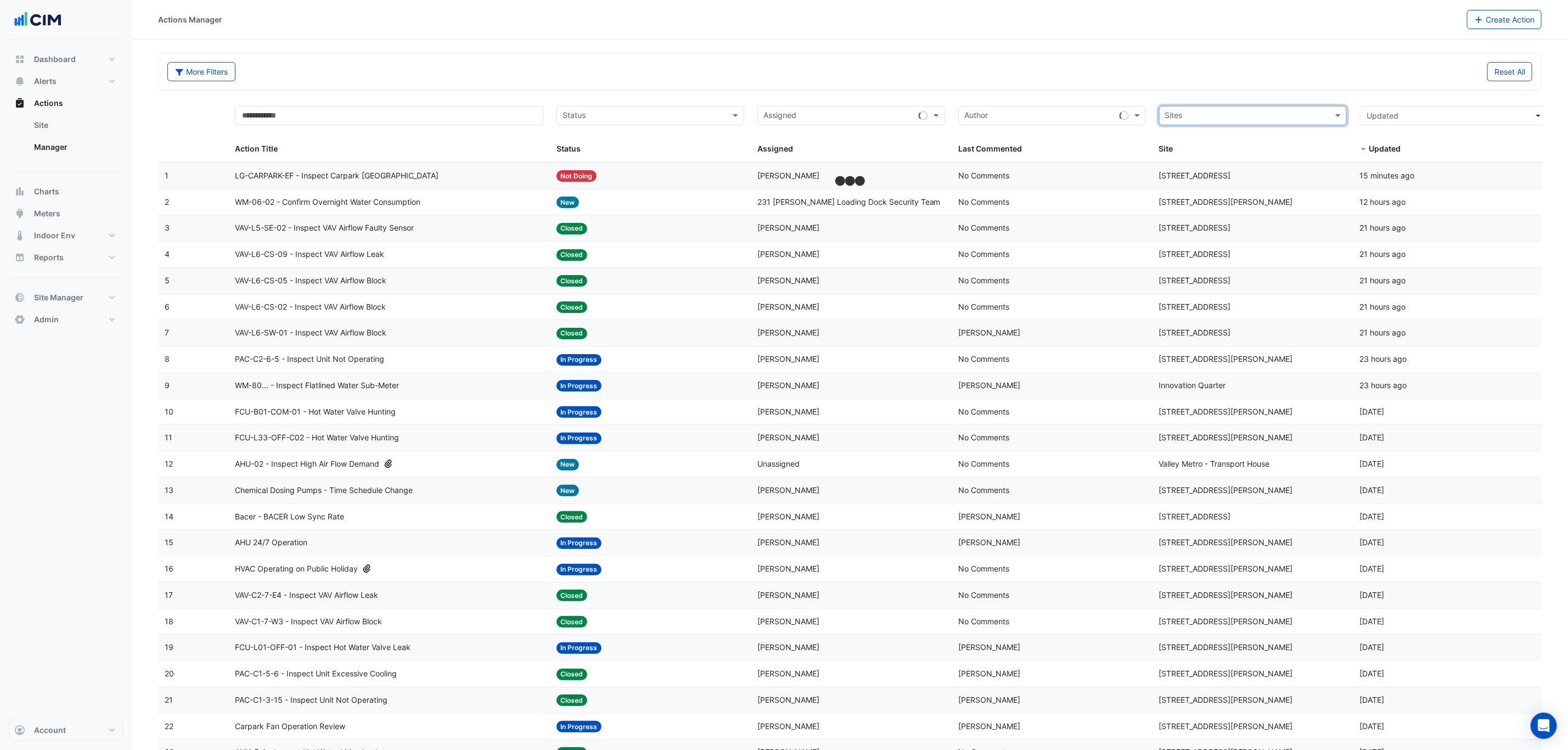
click at [1264, 114] on input "text" at bounding box center [1246, 116] width 163 height 12
type input "*******"
click at [1262, 159] on div "[GEOGRAPHIC_DATA]" at bounding box center [1253, 156] width 187 height 16
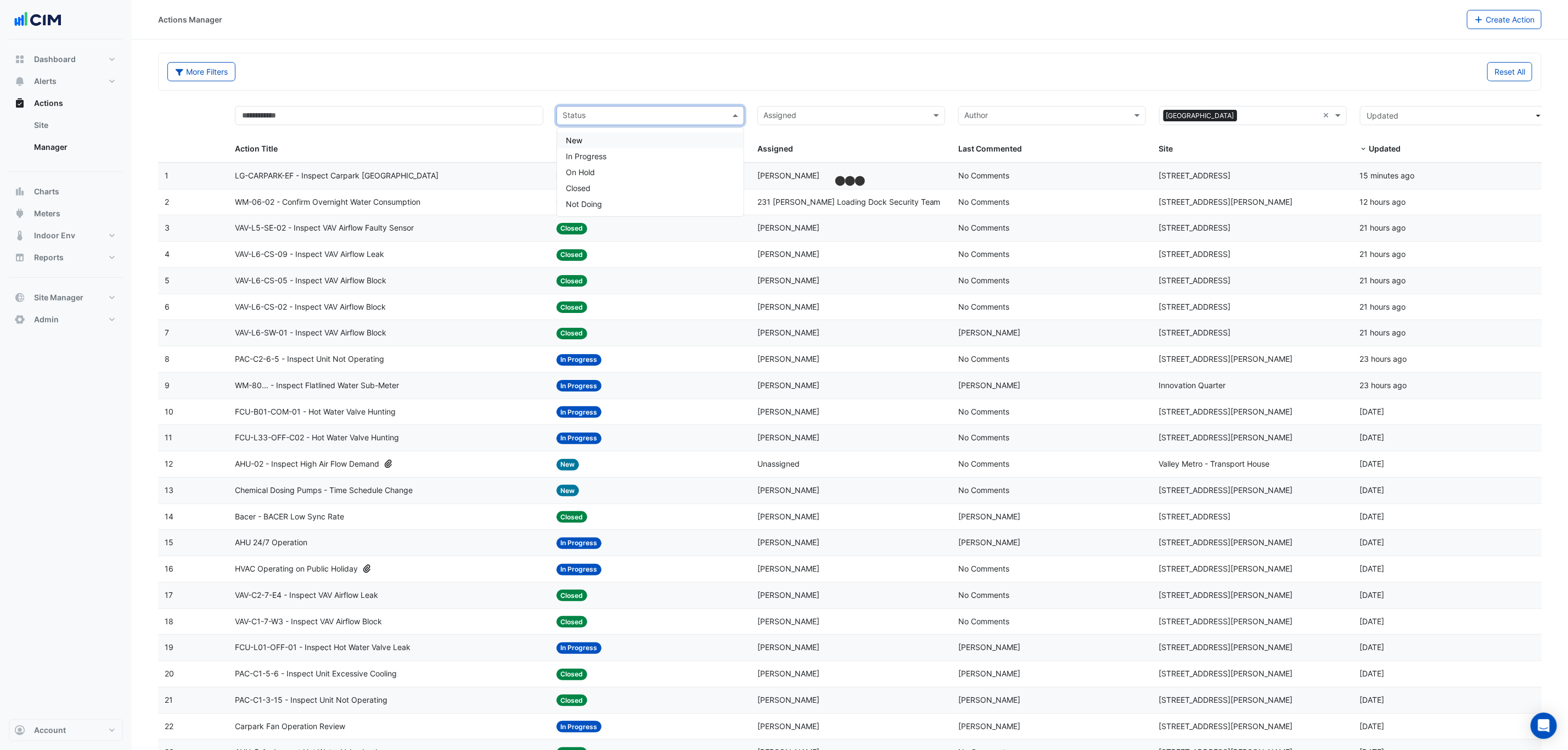
click at [613, 116] on input "text" at bounding box center [644, 116] width 163 height 12
click at [608, 148] on div "In Progress" at bounding box center [650, 156] width 187 height 16
click at [620, 116] on input "text" at bounding box center [661, 116] width 110 height 12
click at [621, 135] on div "New" at bounding box center [650, 140] width 187 height 16
click at [630, 75] on div "More Filters" at bounding box center [505, 71] width 689 height 19
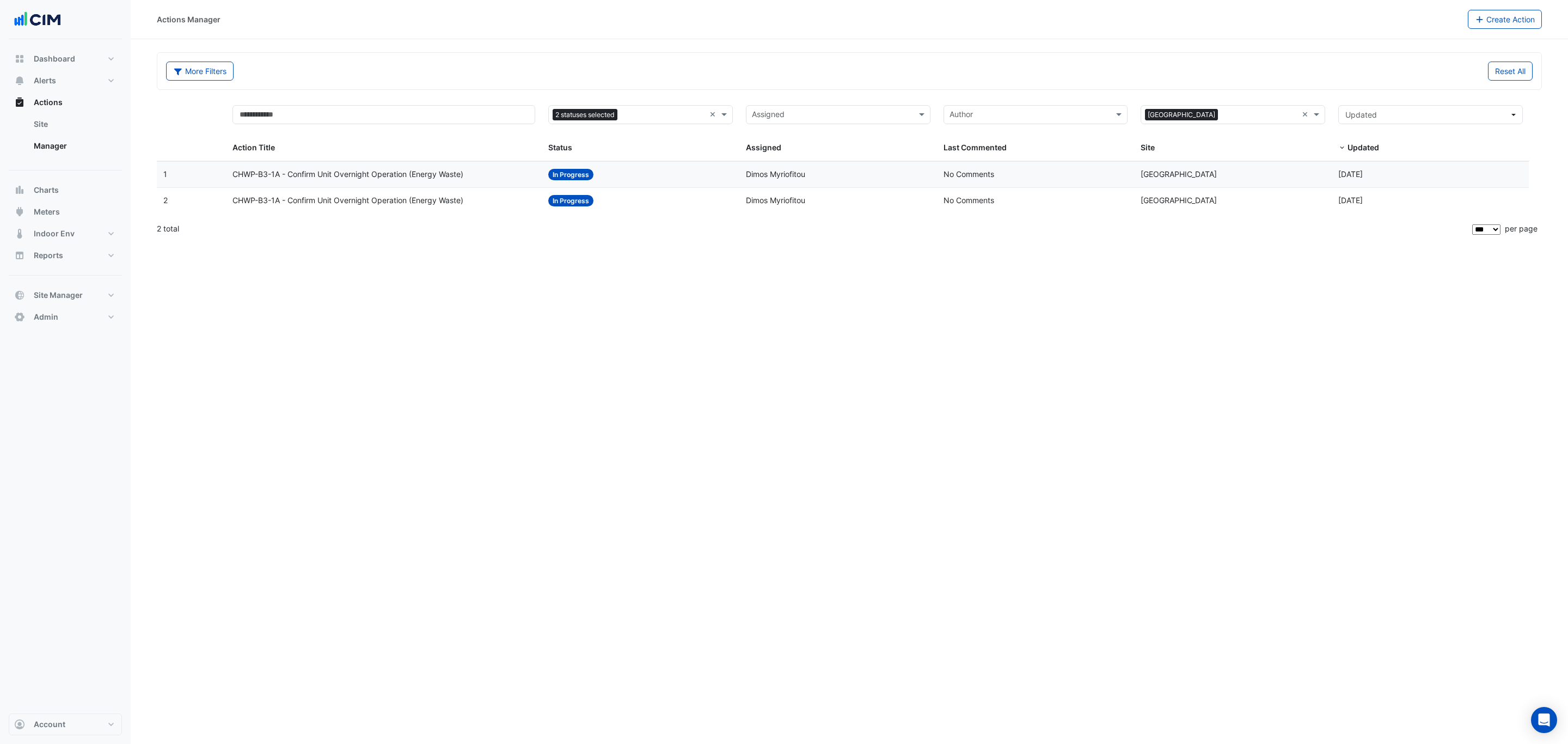
click at [665, 173] on div "Status: In Progress" at bounding box center [640, 174] width 184 height 12
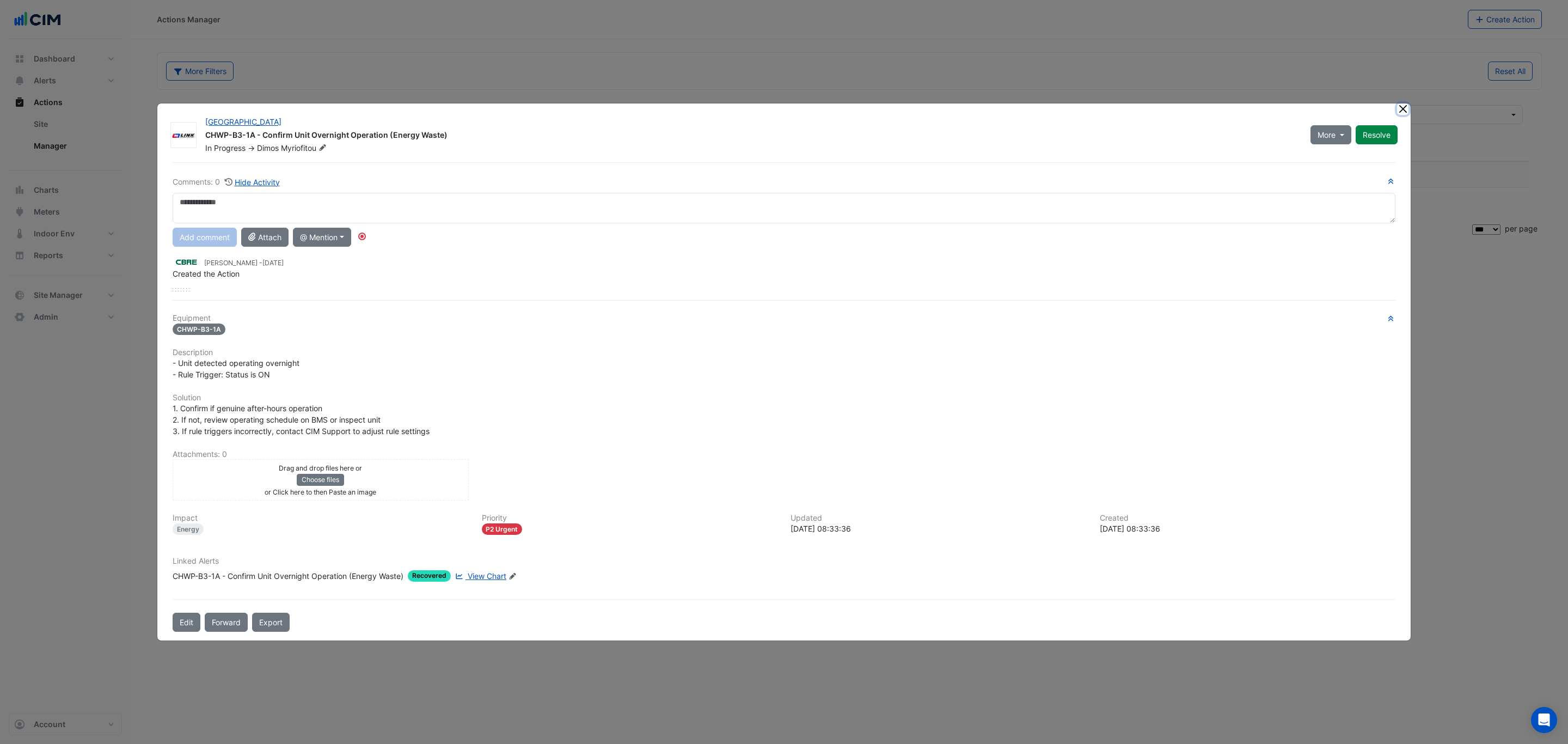
click at [1254, 109] on button "Close" at bounding box center [1403, 109] width 12 height 12
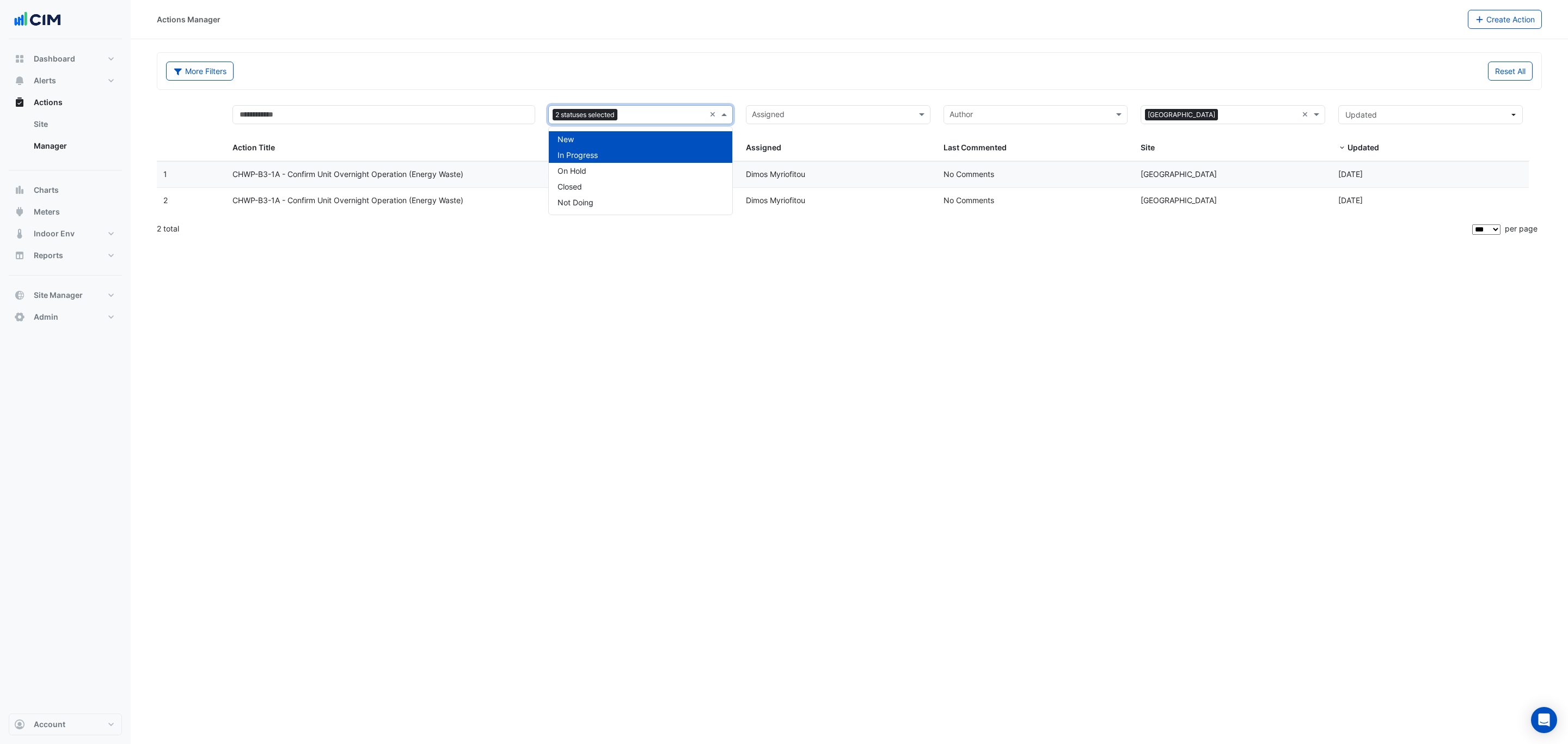
click at [637, 120] on input "text" at bounding box center [663, 115] width 83 height 12
click at [617, 181] on div "Closed" at bounding box center [640, 187] width 184 height 16
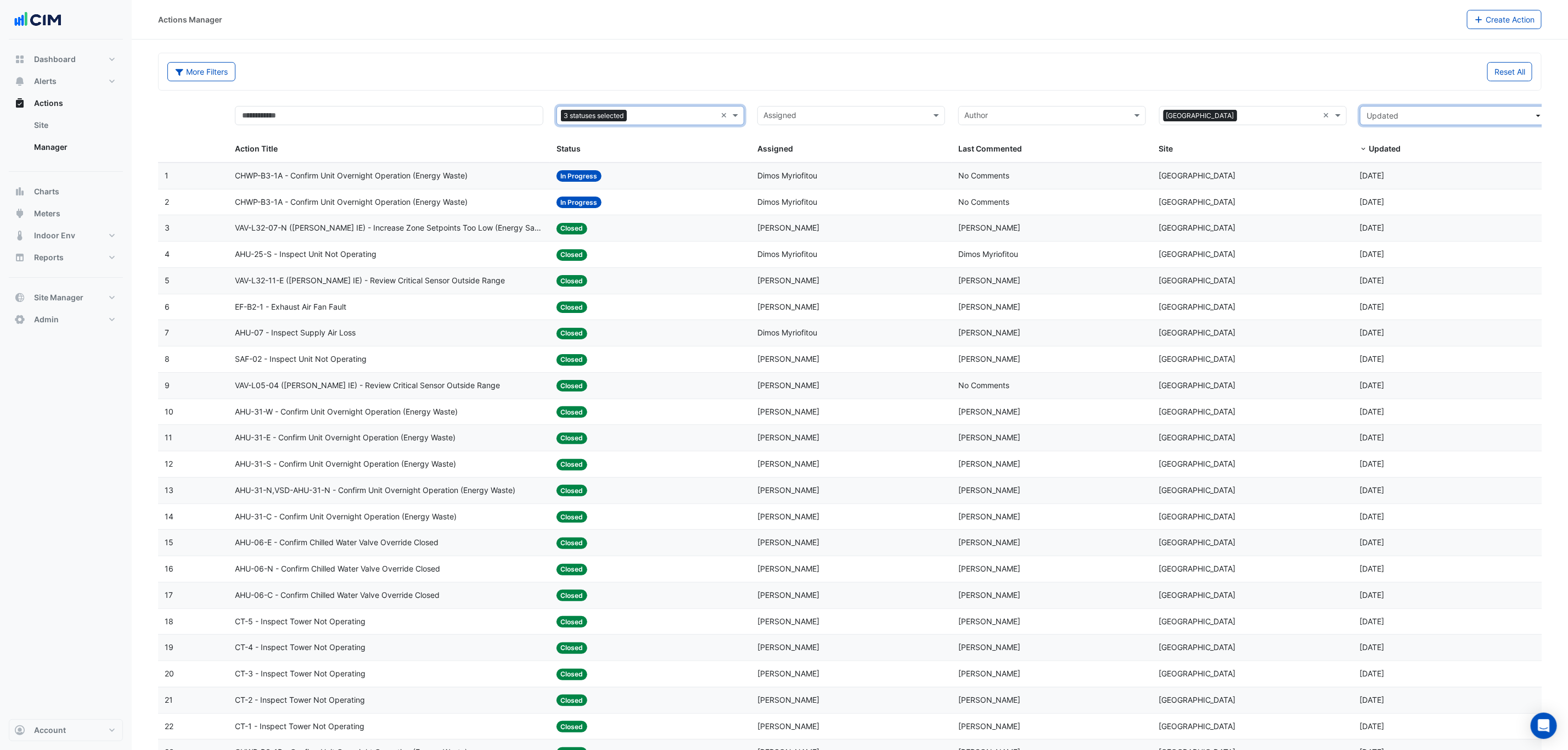
click at [1264, 125] on button "Updated" at bounding box center [1453, 115] width 188 height 19
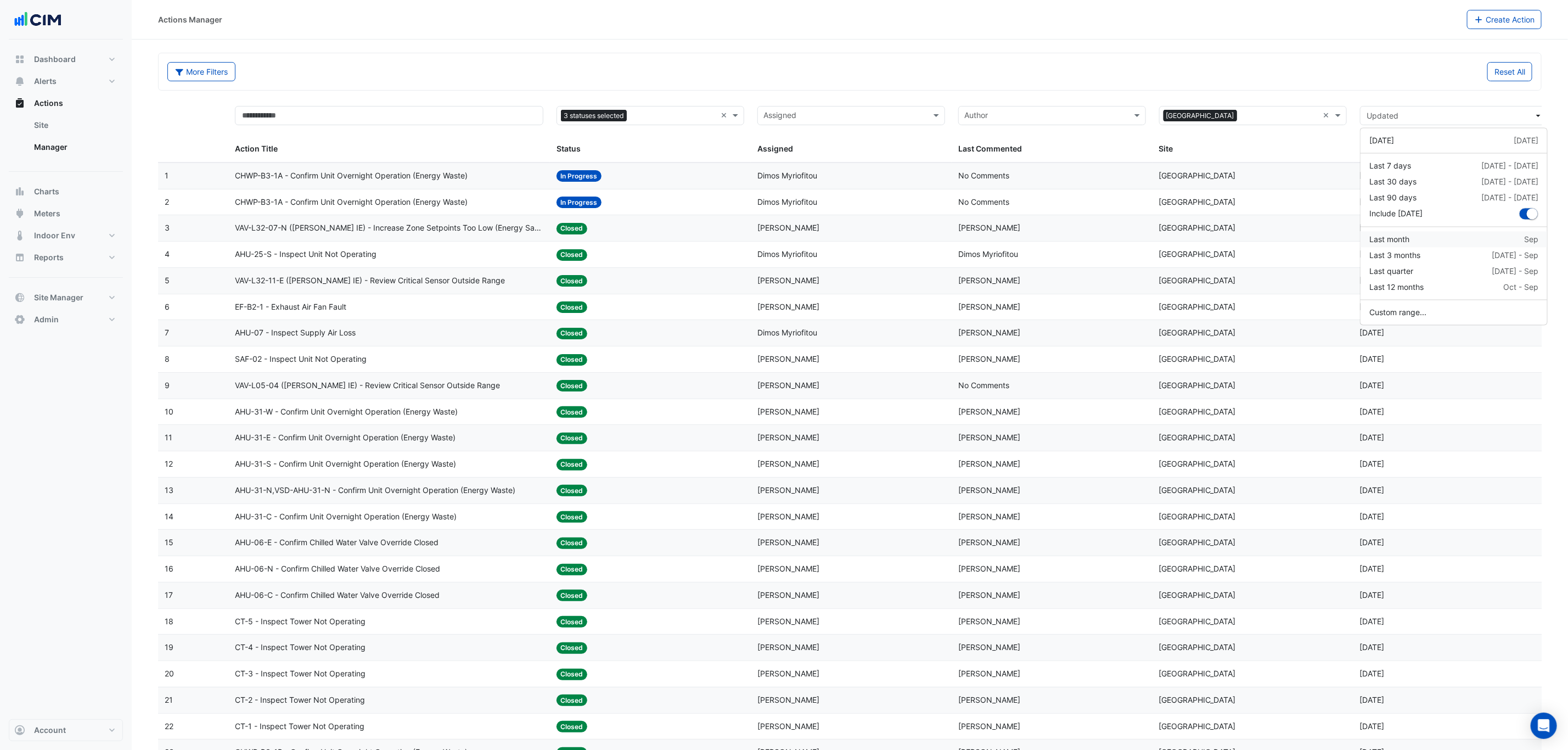
click at [1264, 241] on div "Last month Sep" at bounding box center [1453, 239] width 169 height 12
click at [1152, 55] on div "More Filters Reset All" at bounding box center [850, 71] width 1382 height 37
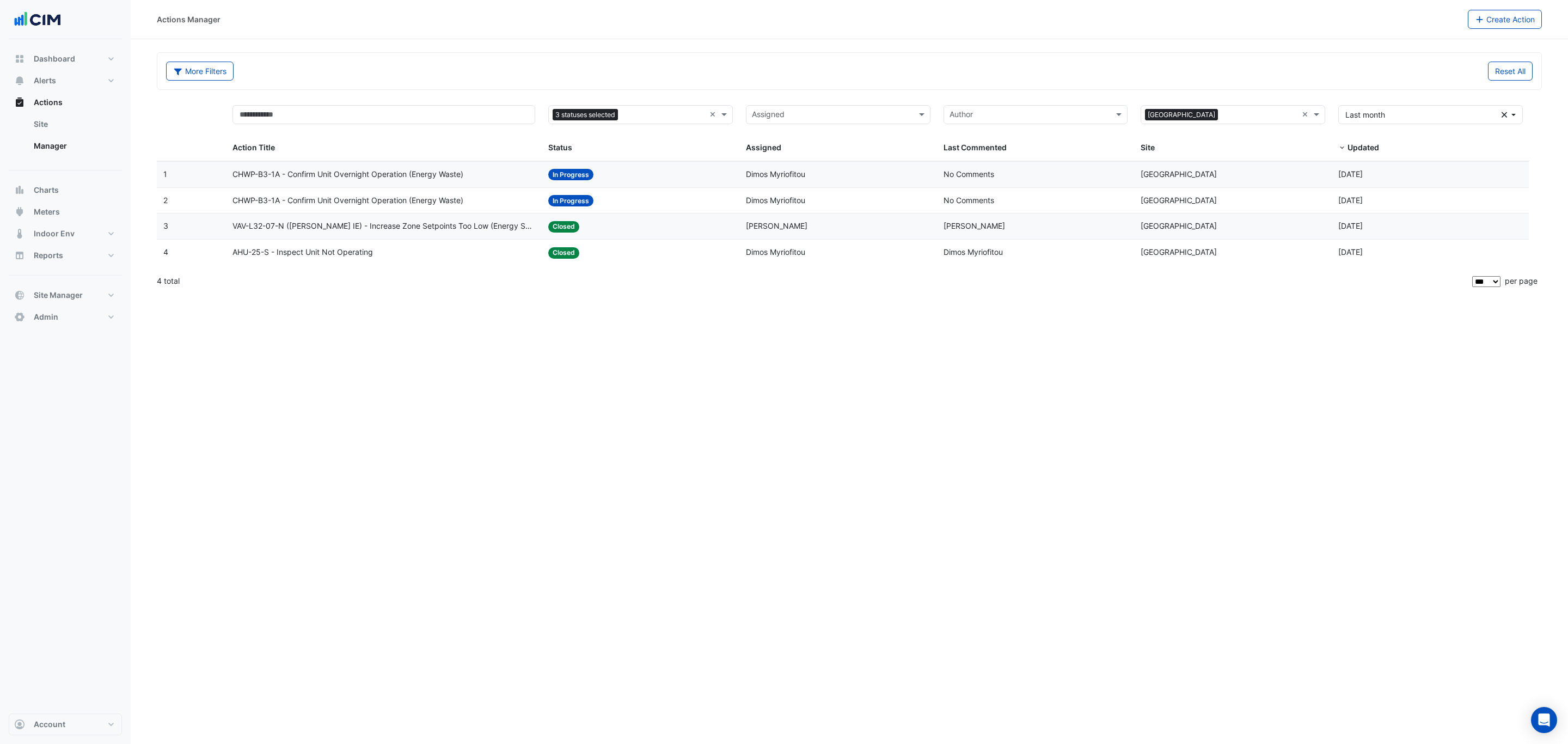
click at [979, 226] on span "Savio Ferreira" at bounding box center [974, 225] width 61 height 9
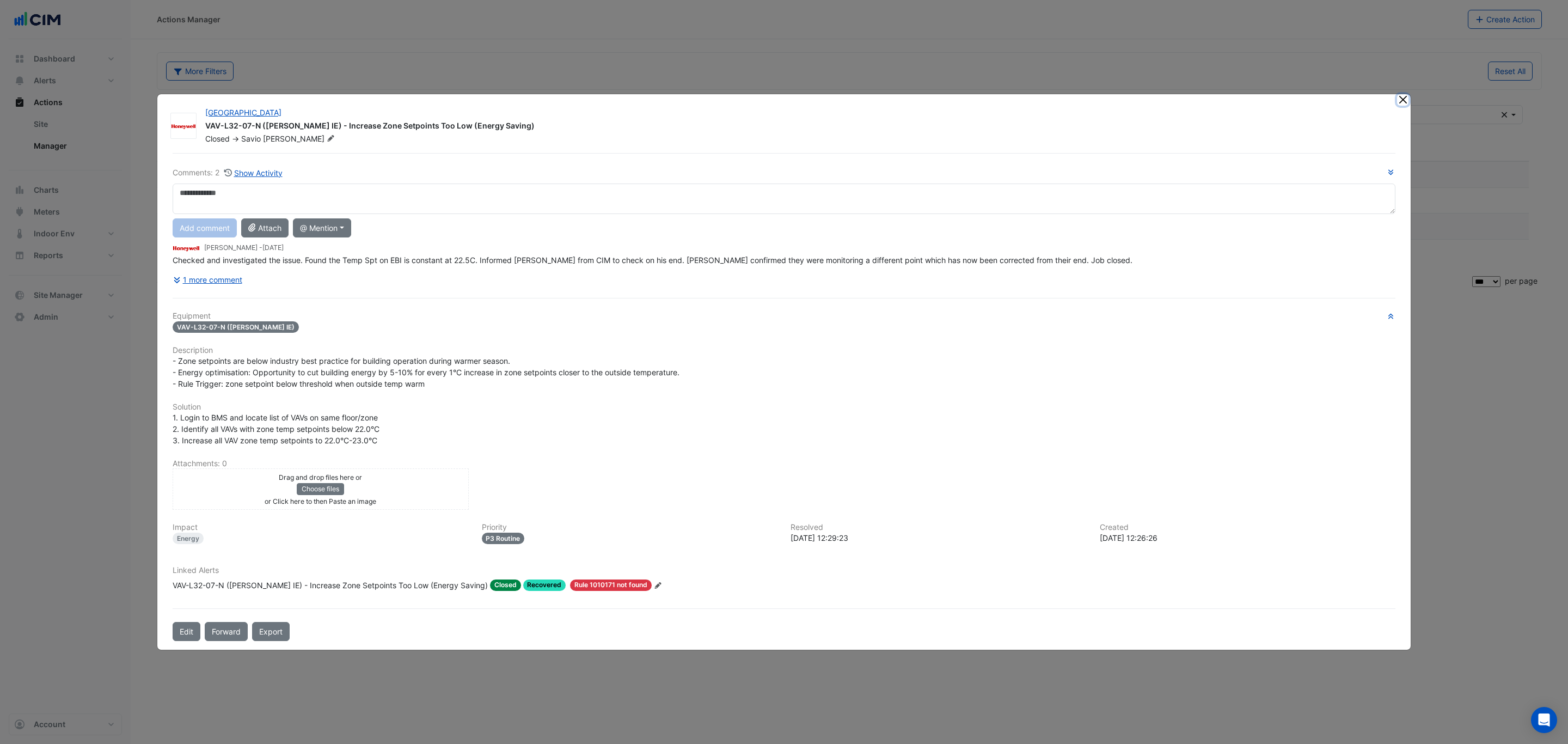
click at [1254, 102] on button "Close" at bounding box center [1403, 100] width 12 height 12
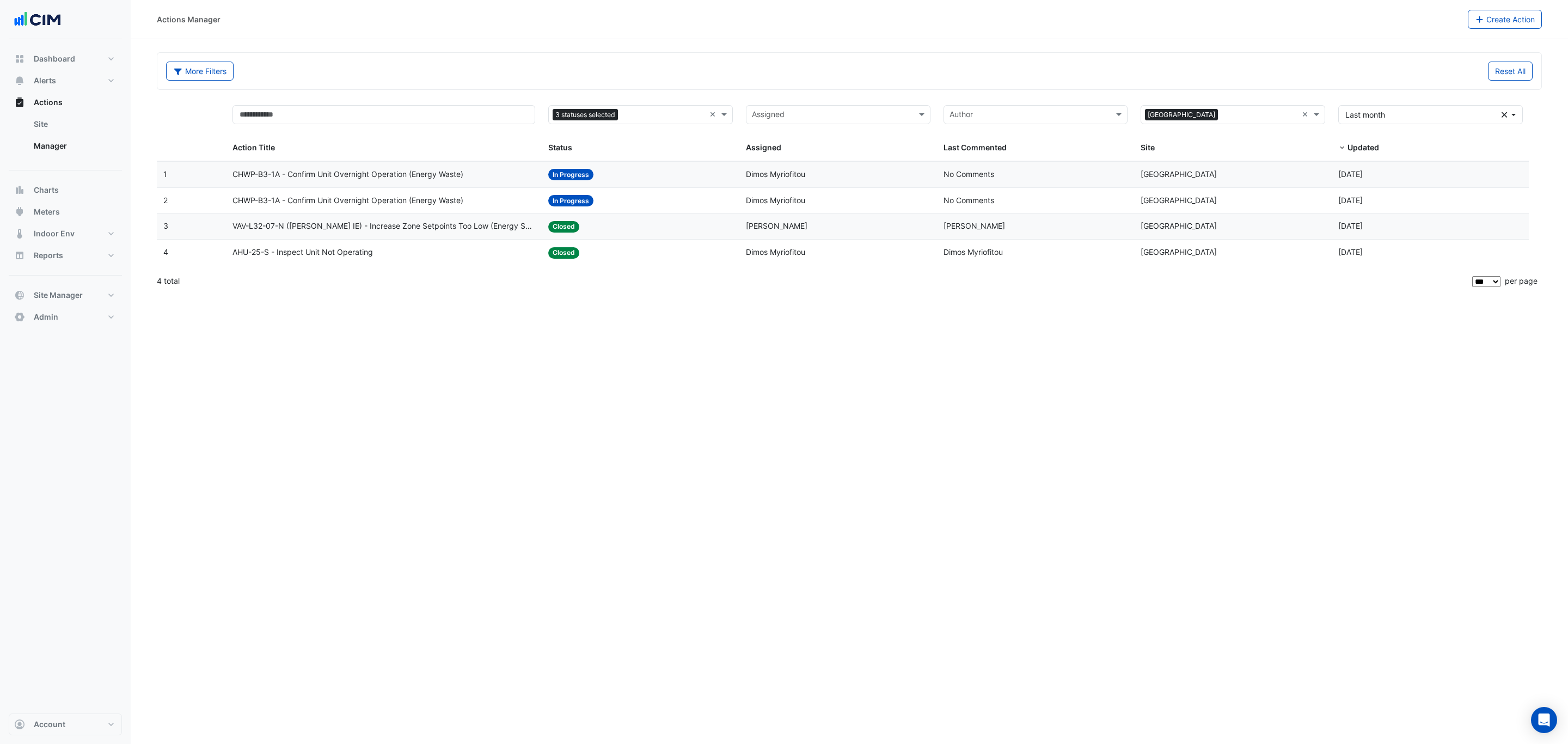
click at [1057, 259] on div "Last Commented: Dimos Myriofitou" at bounding box center [1035, 252] width 184 height 12
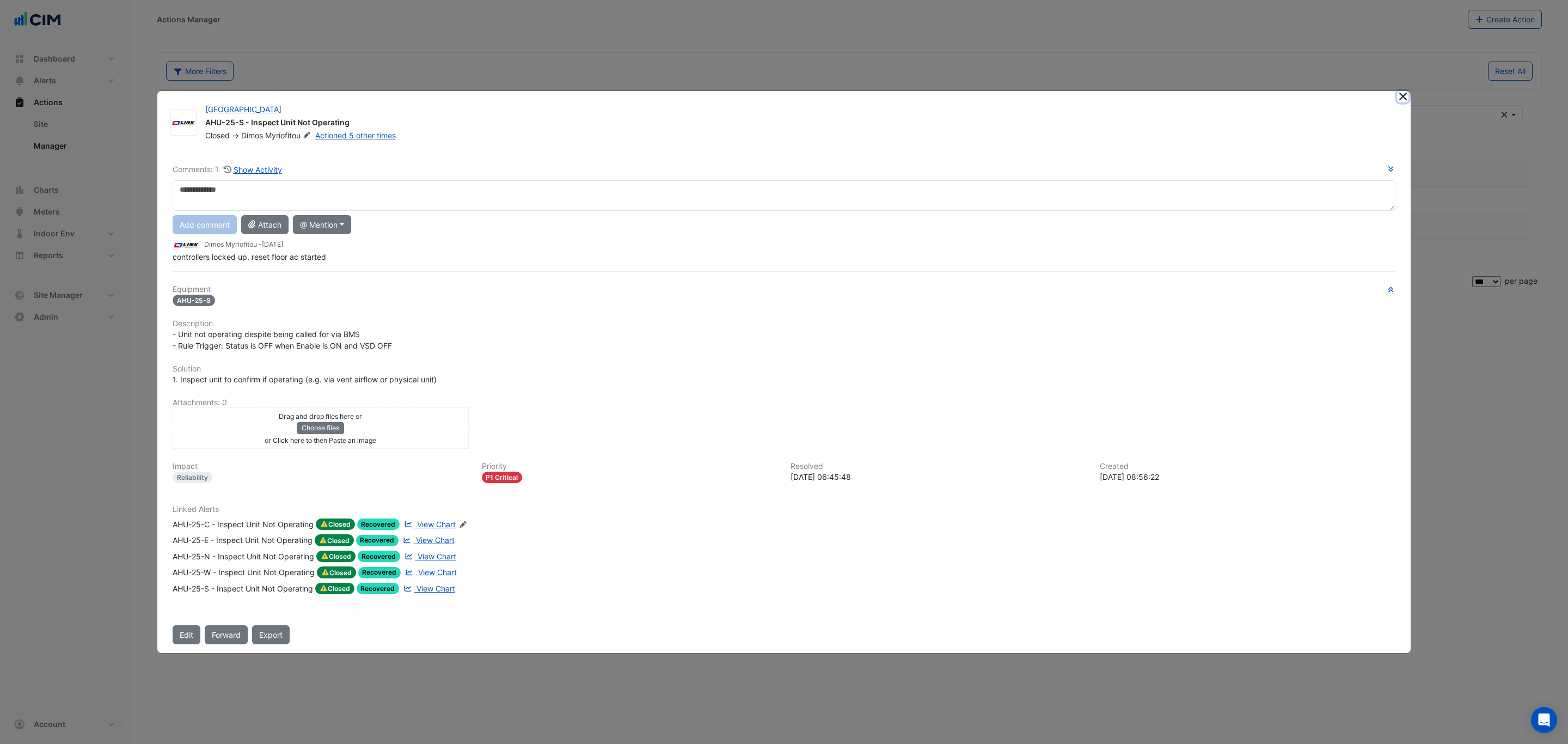
click at [1254, 95] on button "Close" at bounding box center [1403, 97] width 12 height 12
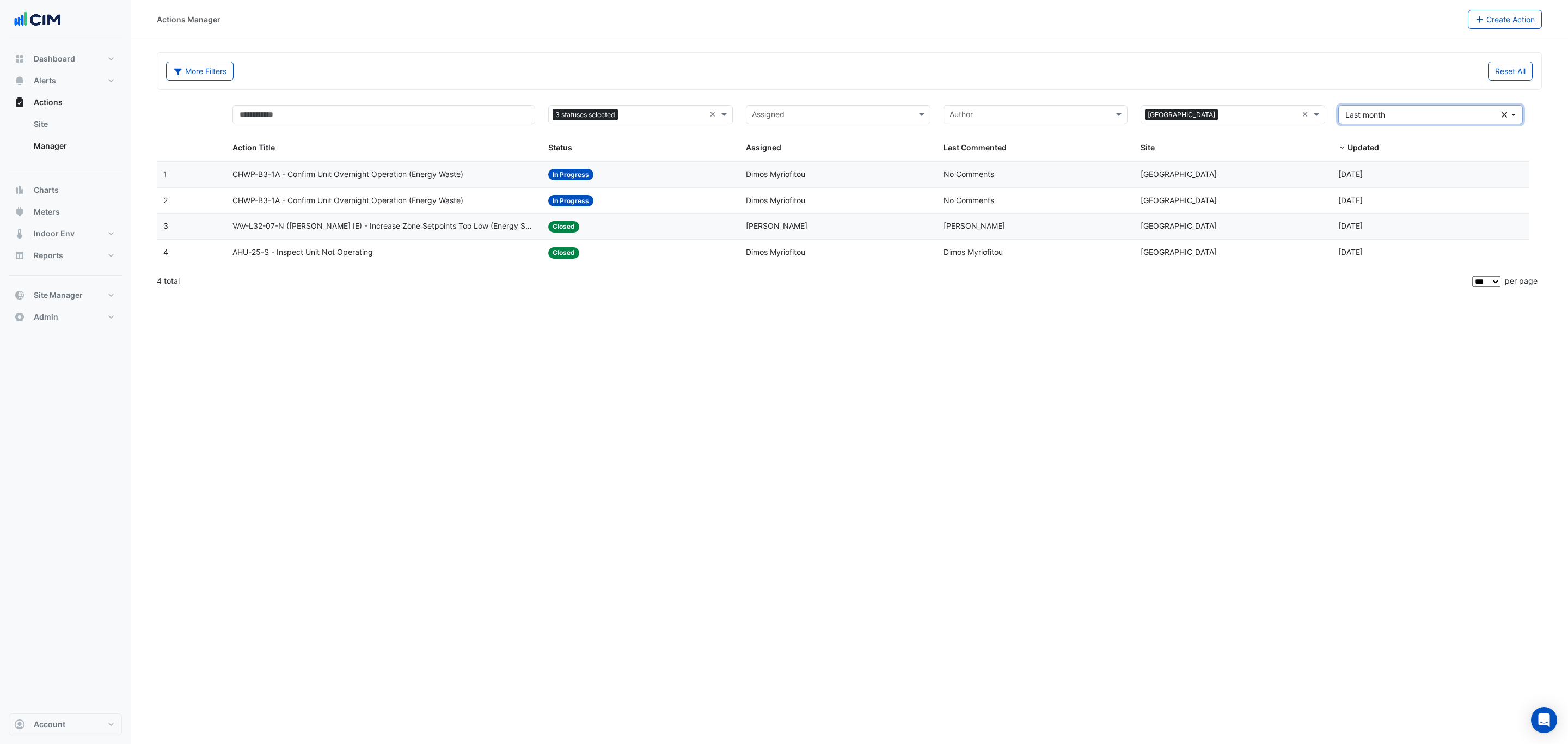
click at [1254, 117] on button "Last month Clear" at bounding box center [1430, 114] width 184 height 19
click at [1254, 115] on icon "Clear" at bounding box center [1505, 114] width 6 height 7
click at [1254, 75] on div "Reset All" at bounding box center [1194, 71] width 690 height 19
click at [627, 111] on input "text" at bounding box center [664, 115] width 83 height 12
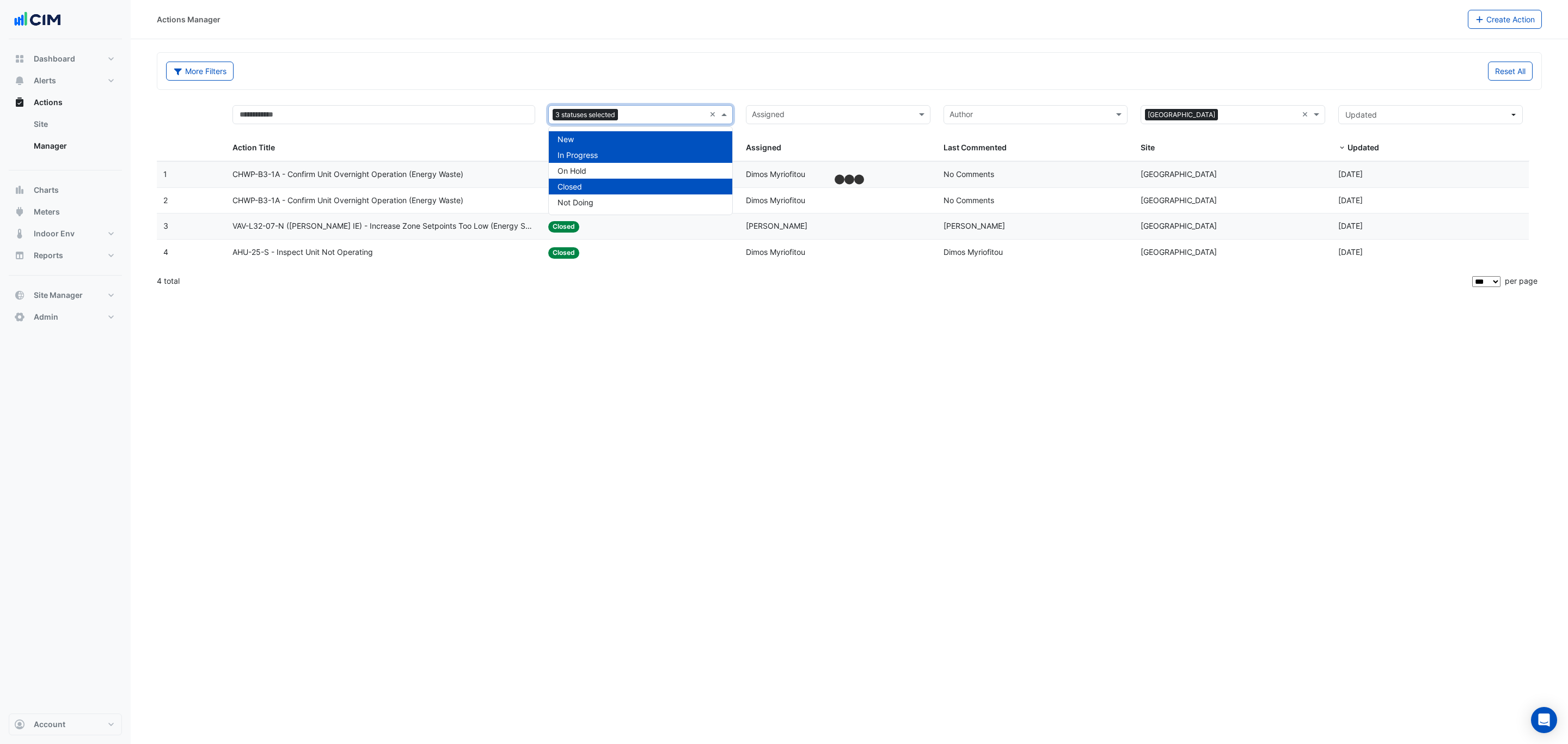
click at [608, 185] on div "Closed" at bounding box center [640, 187] width 184 height 16
click at [705, 434] on div "Actions Manager Create Action More Filters Reset All 2 statuses selected × Assi…" at bounding box center [849, 372] width 1438 height 744
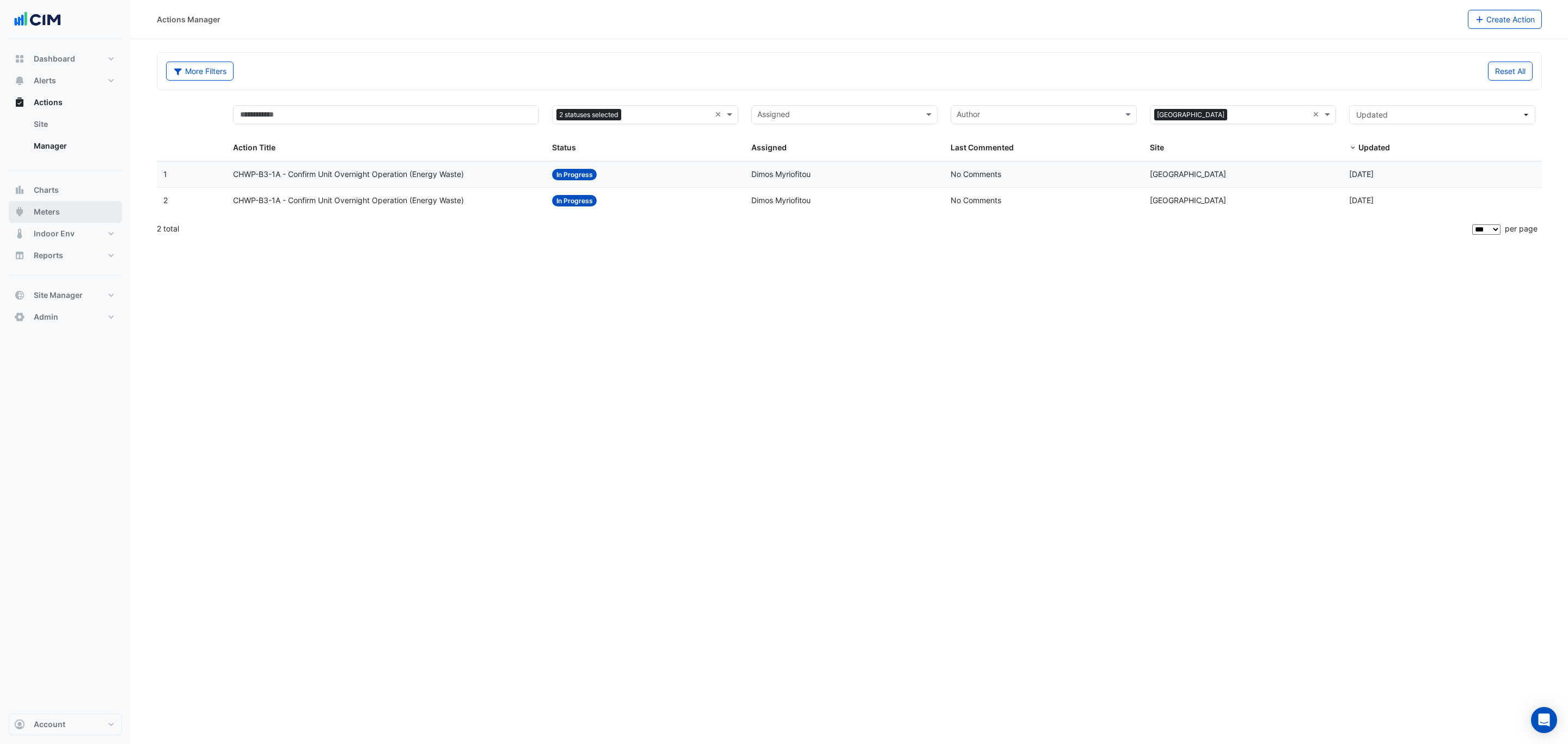
click at [48, 206] on span "Meters" at bounding box center [47, 211] width 26 height 11
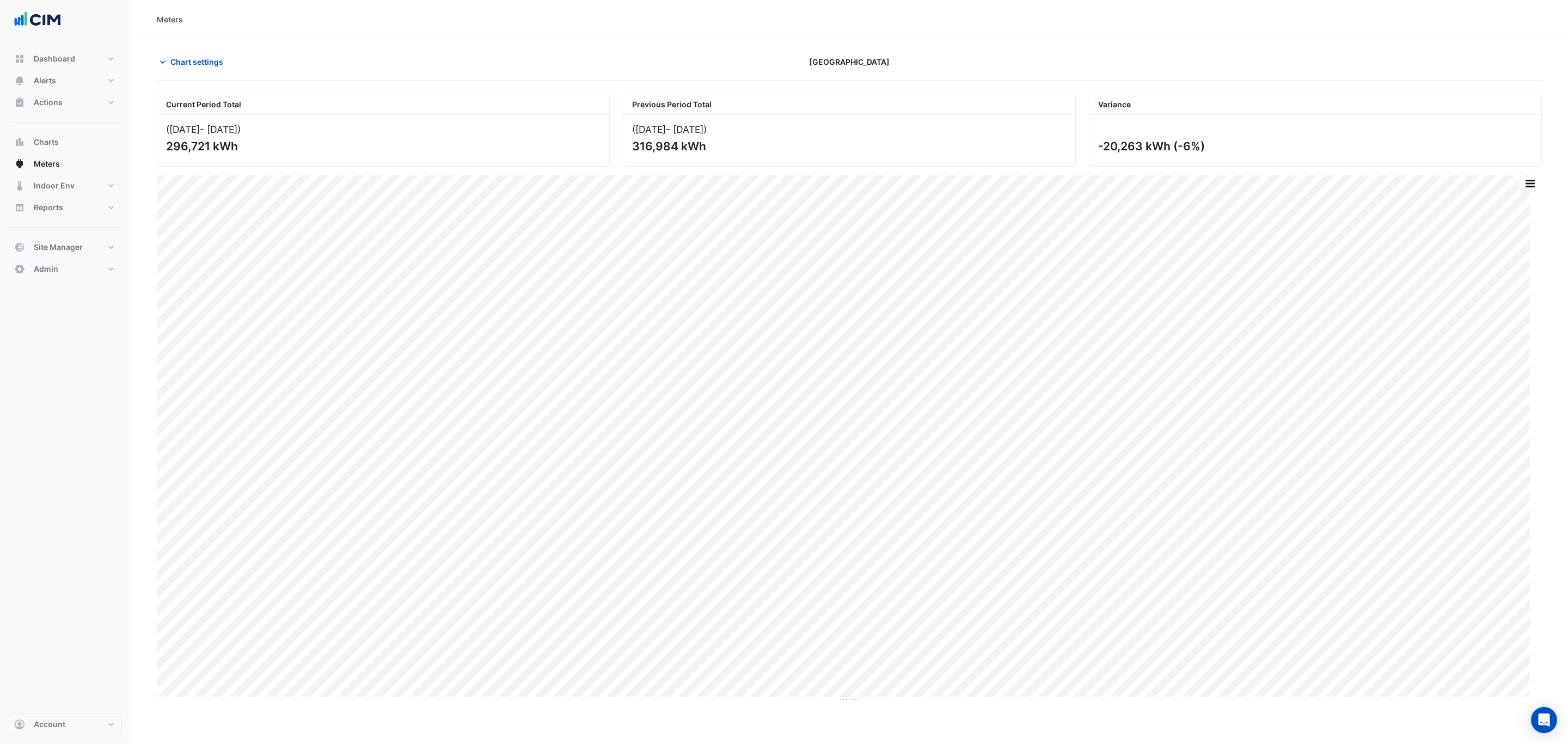
click at [171, 81] on div "Current Period Total (01 Sep 25 - 30 Sep 25 ) 296,721 kWh Previous Period Total…" at bounding box center [849, 391] width 1385 height 622
click at [168, 63] on icon "button" at bounding box center [162, 62] width 11 height 11
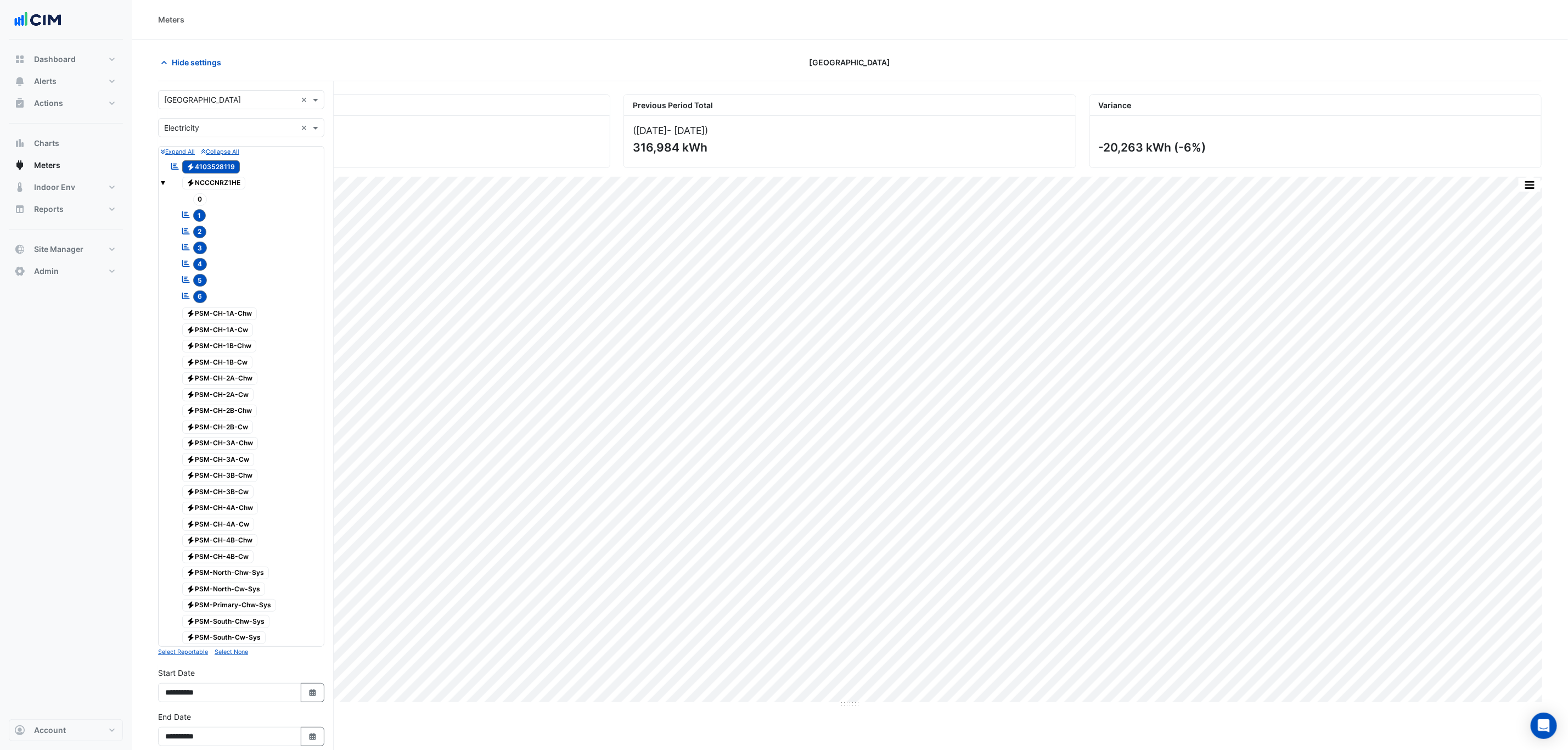
click at [220, 127] on input "text" at bounding box center [230, 129] width 132 height 12
click at [219, 178] on div "Water" at bounding box center [241, 184] width 165 height 16
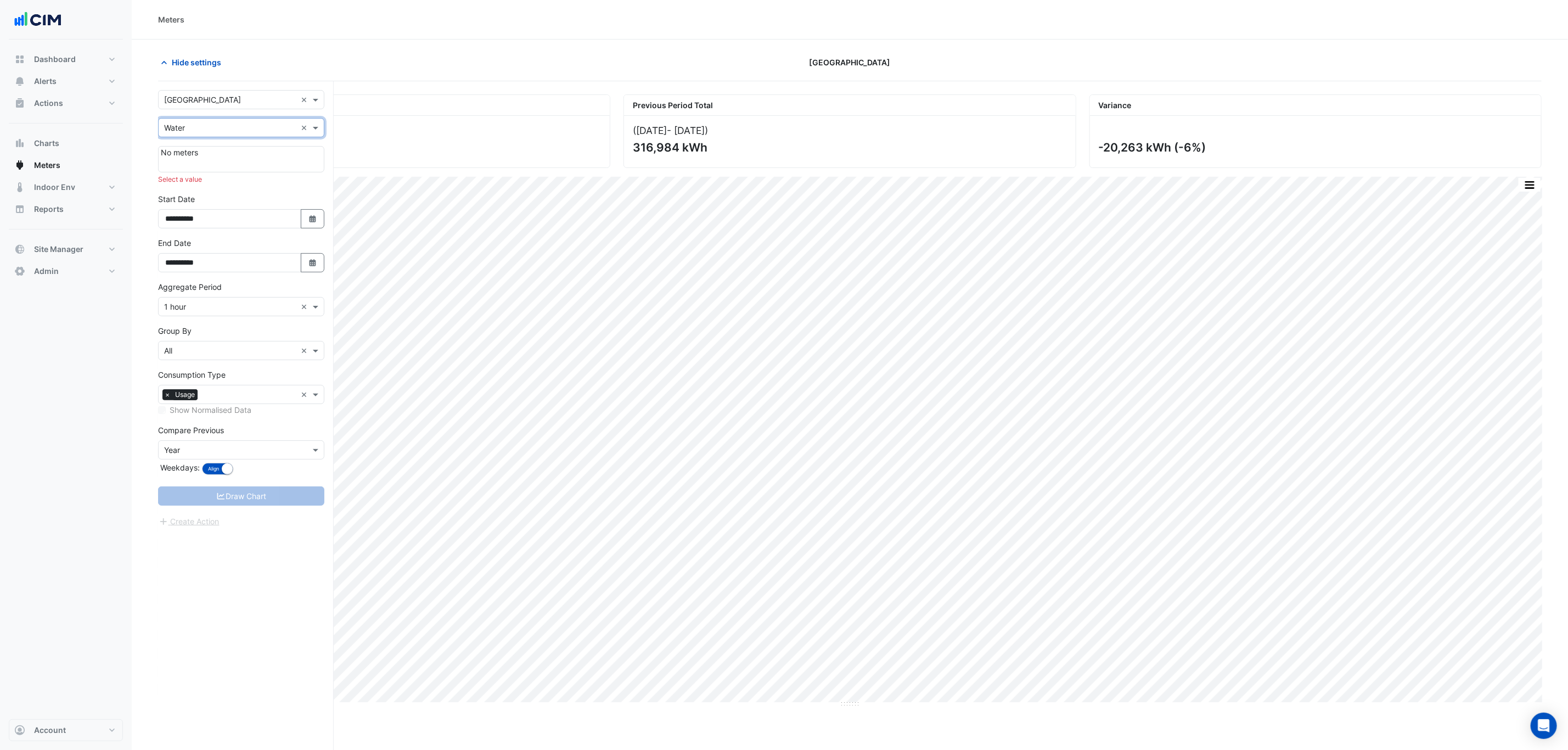
click at [226, 162] on div at bounding box center [241, 163] width 161 height 11
click at [226, 123] on input "text" at bounding box center [230, 129] width 132 height 12
click at [220, 160] on div "Gas" at bounding box center [241, 167] width 165 height 16
click at [226, 123] on input "text" at bounding box center [230, 129] width 132 height 12
click at [225, 143] on div "Electricity Gas Water" at bounding box center [241, 167] width 165 height 57
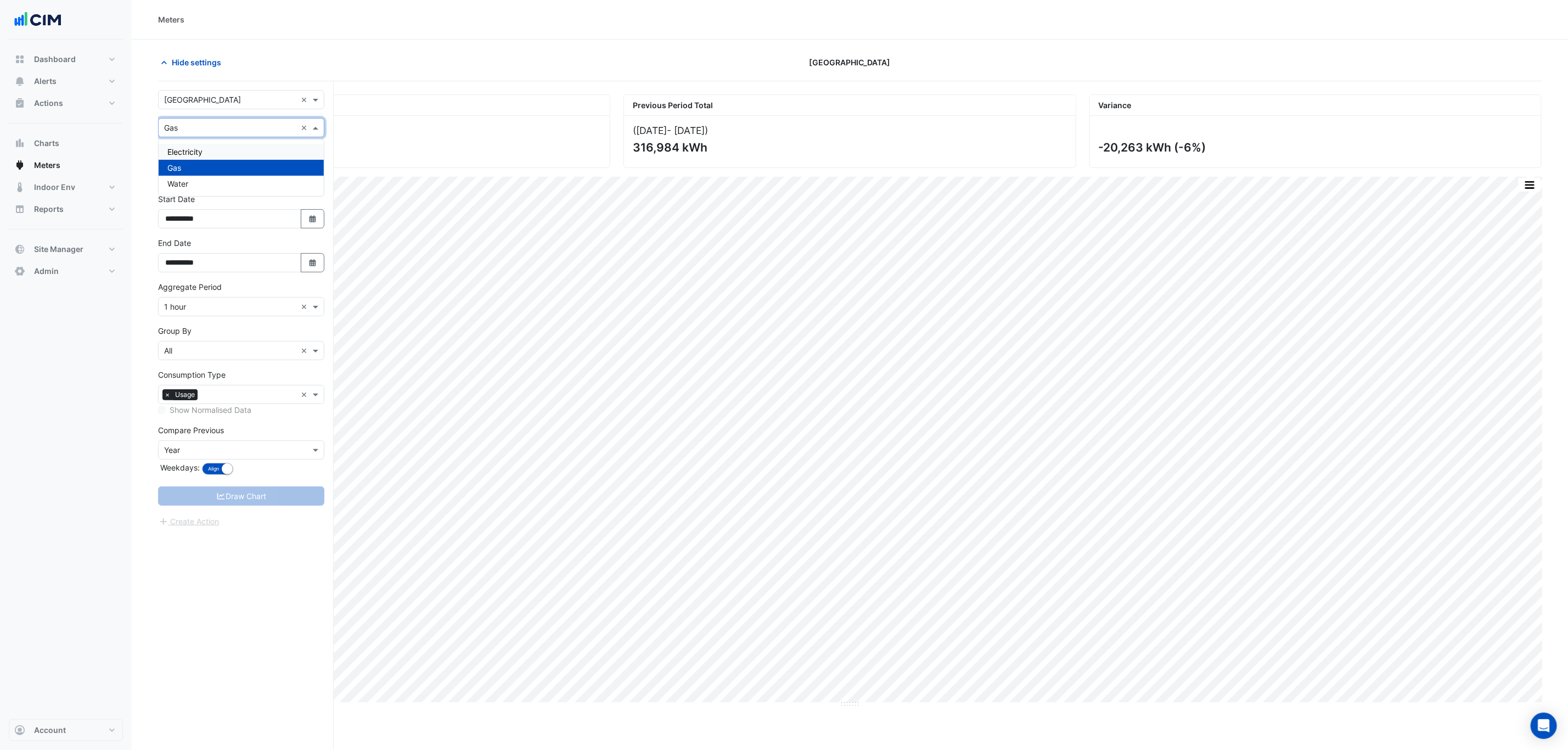
click at [225, 146] on div "Electricity" at bounding box center [241, 152] width 165 height 16
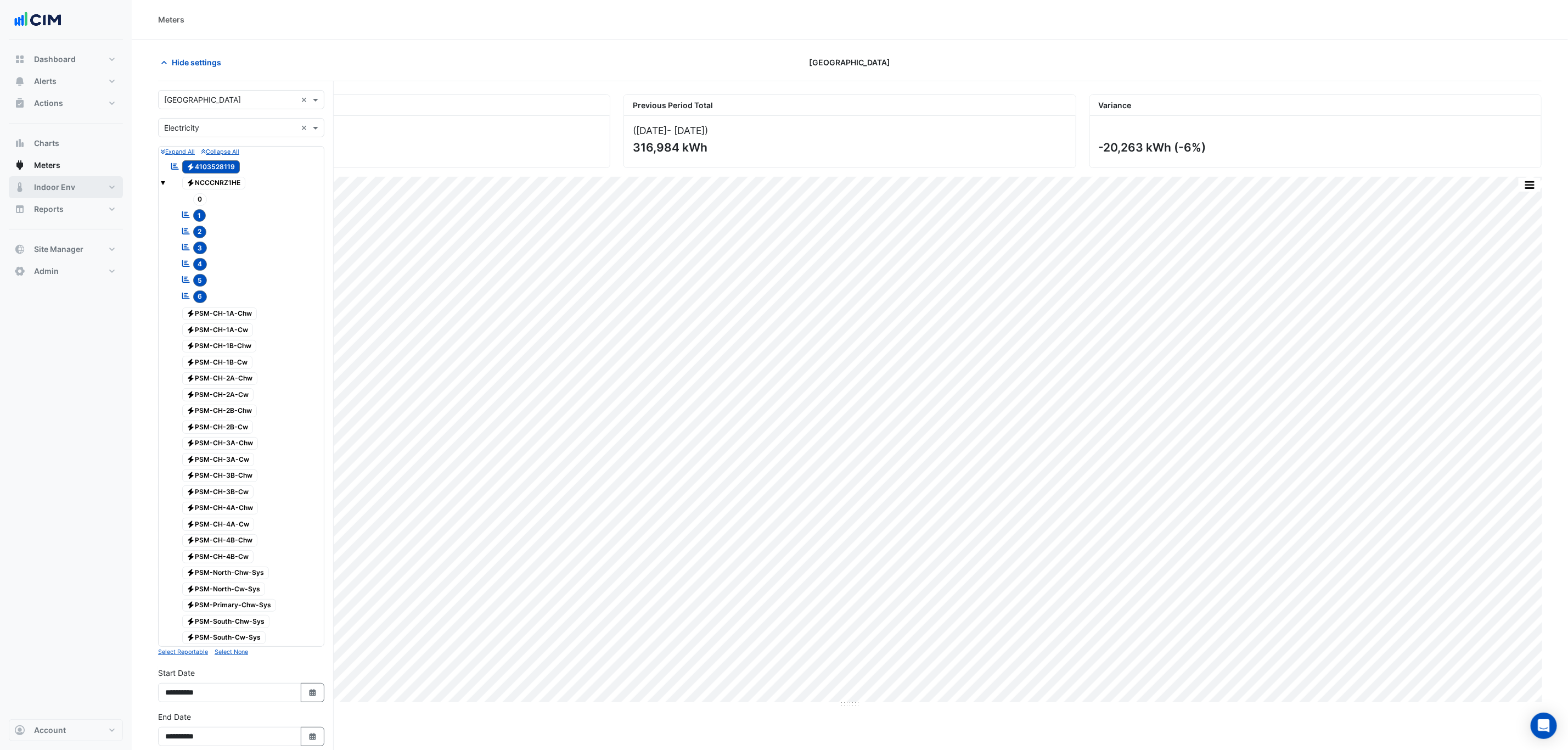
click at [64, 187] on span "Indoor Env" at bounding box center [54, 187] width 41 height 11
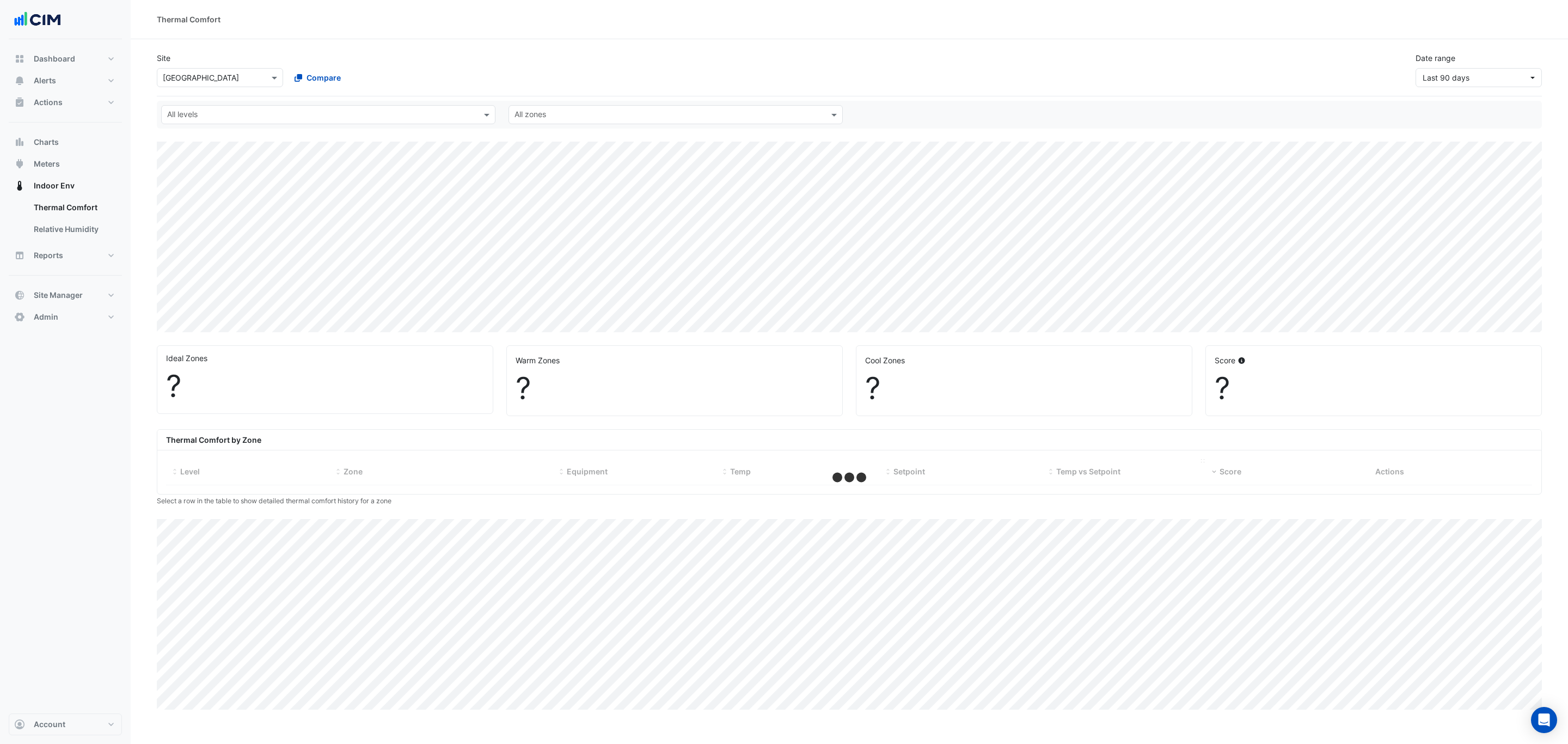
select select "***"
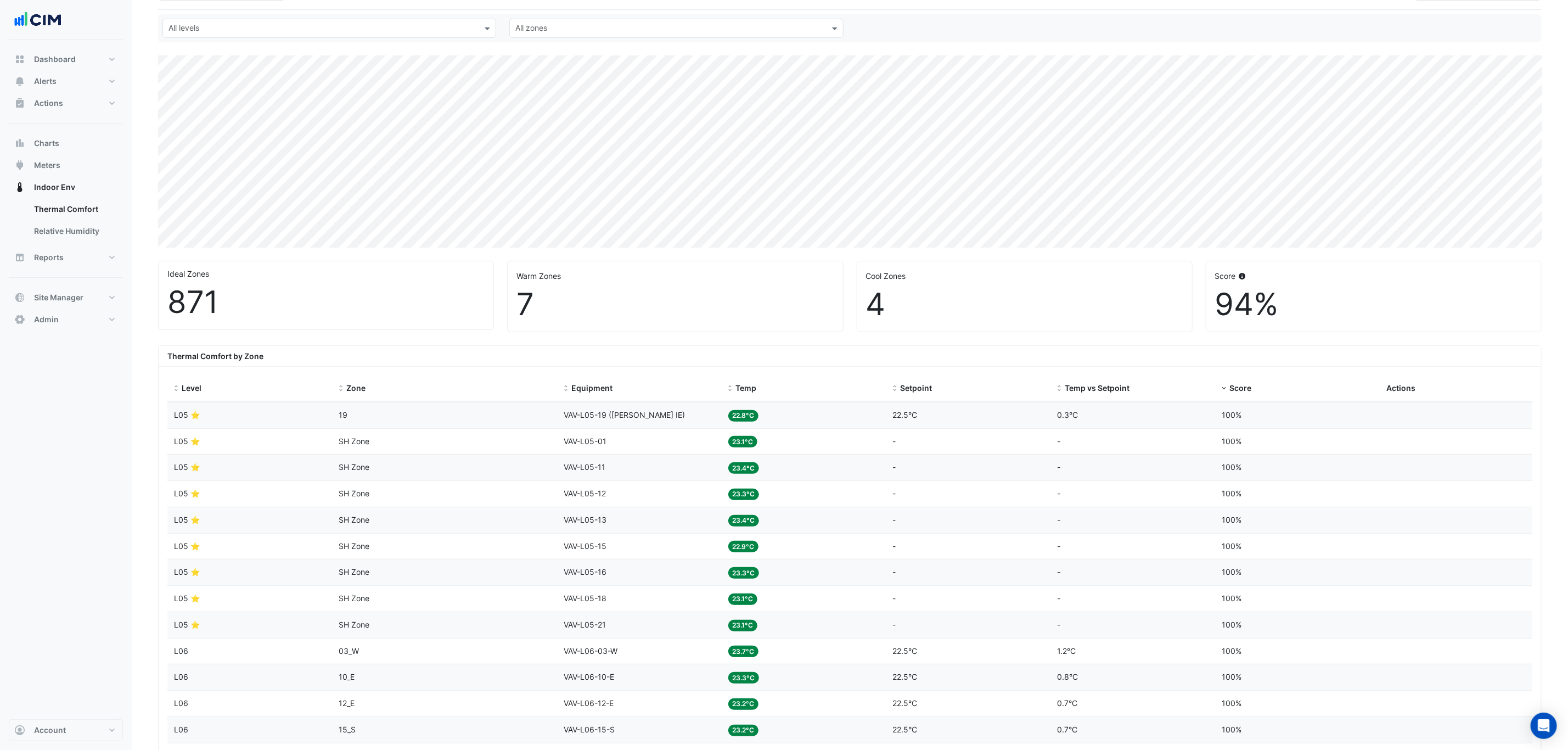
scroll to position [165, 0]
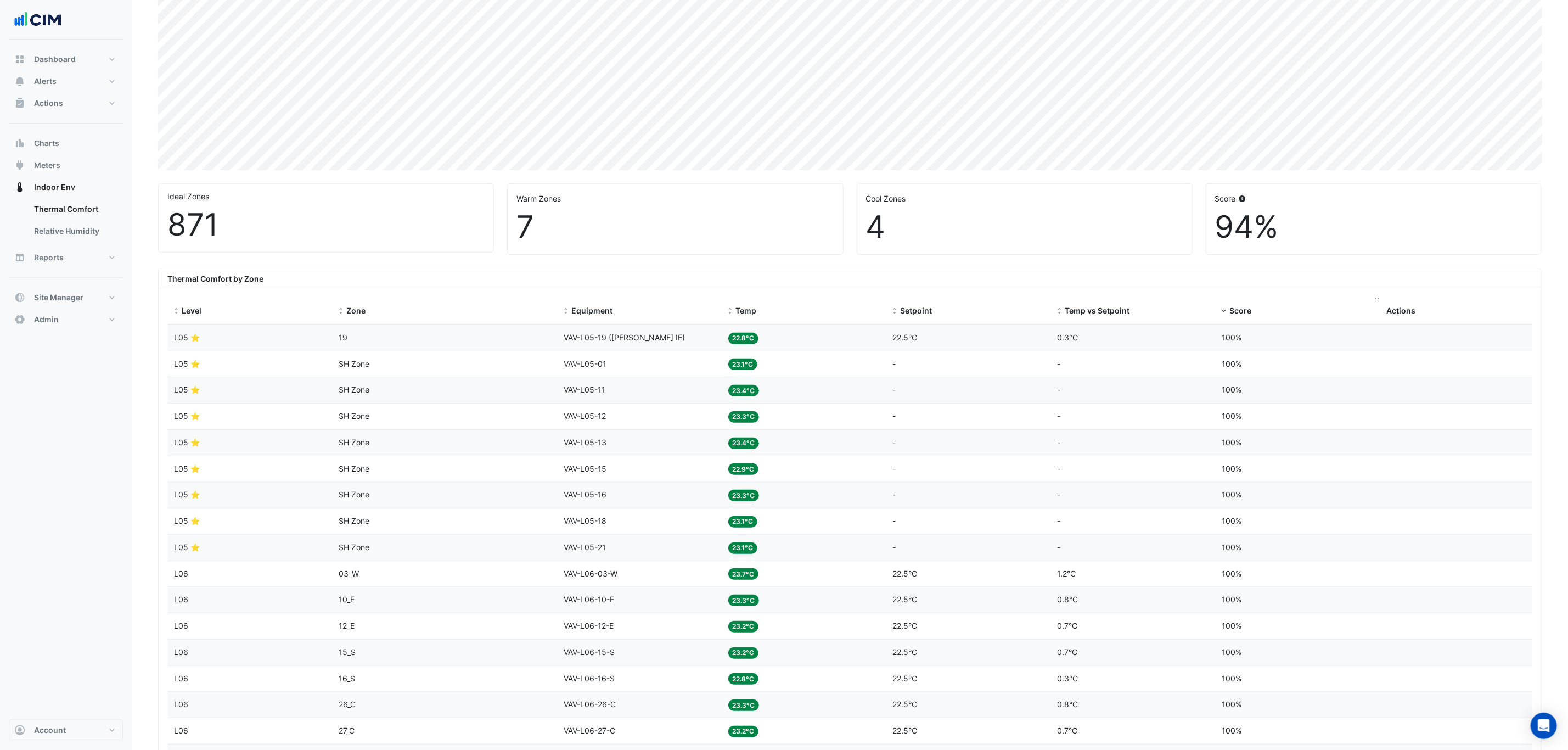
click at [1237, 314] on span "Score" at bounding box center [1240, 310] width 22 height 10
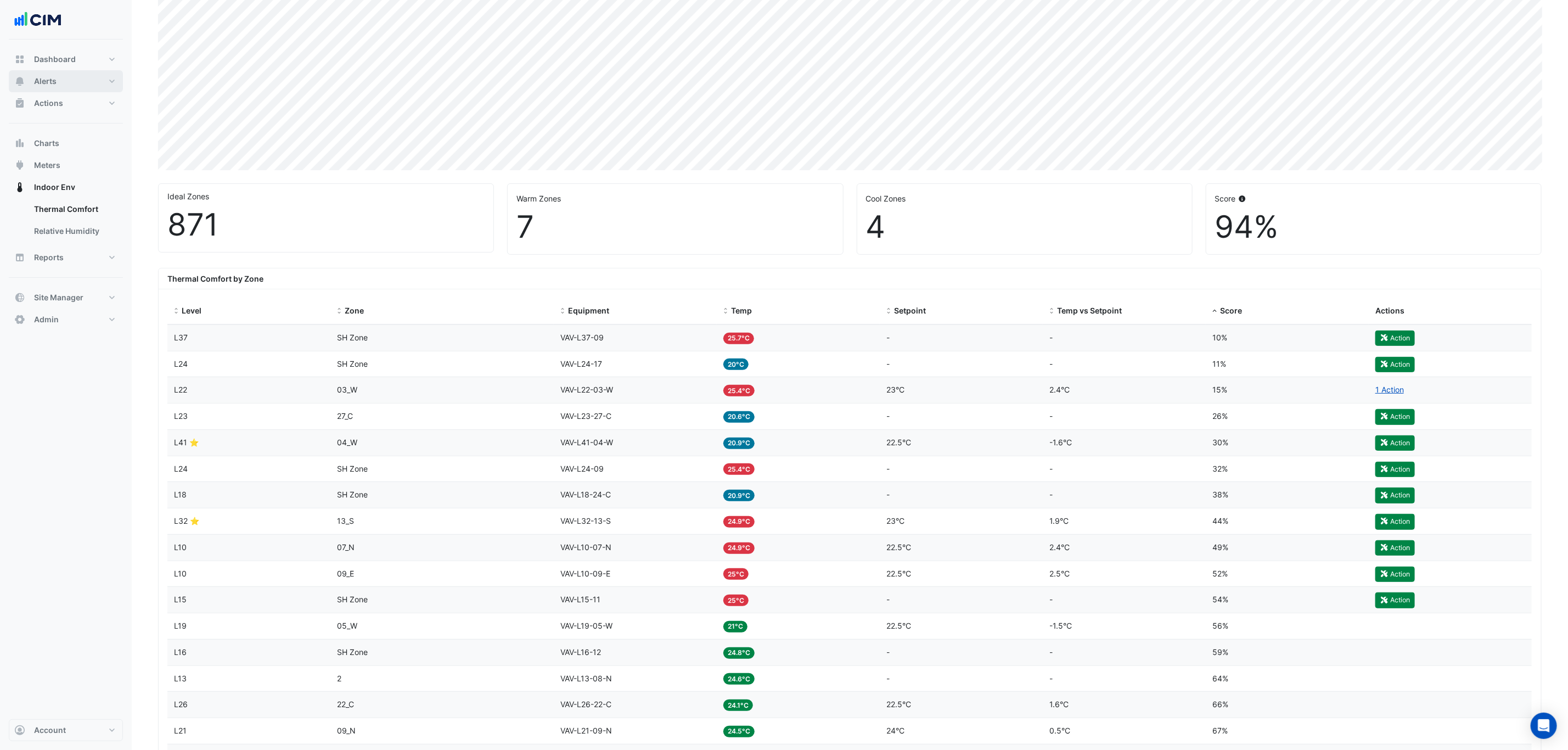
click at [45, 79] on span "Alerts" at bounding box center [45, 81] width 23 height 11
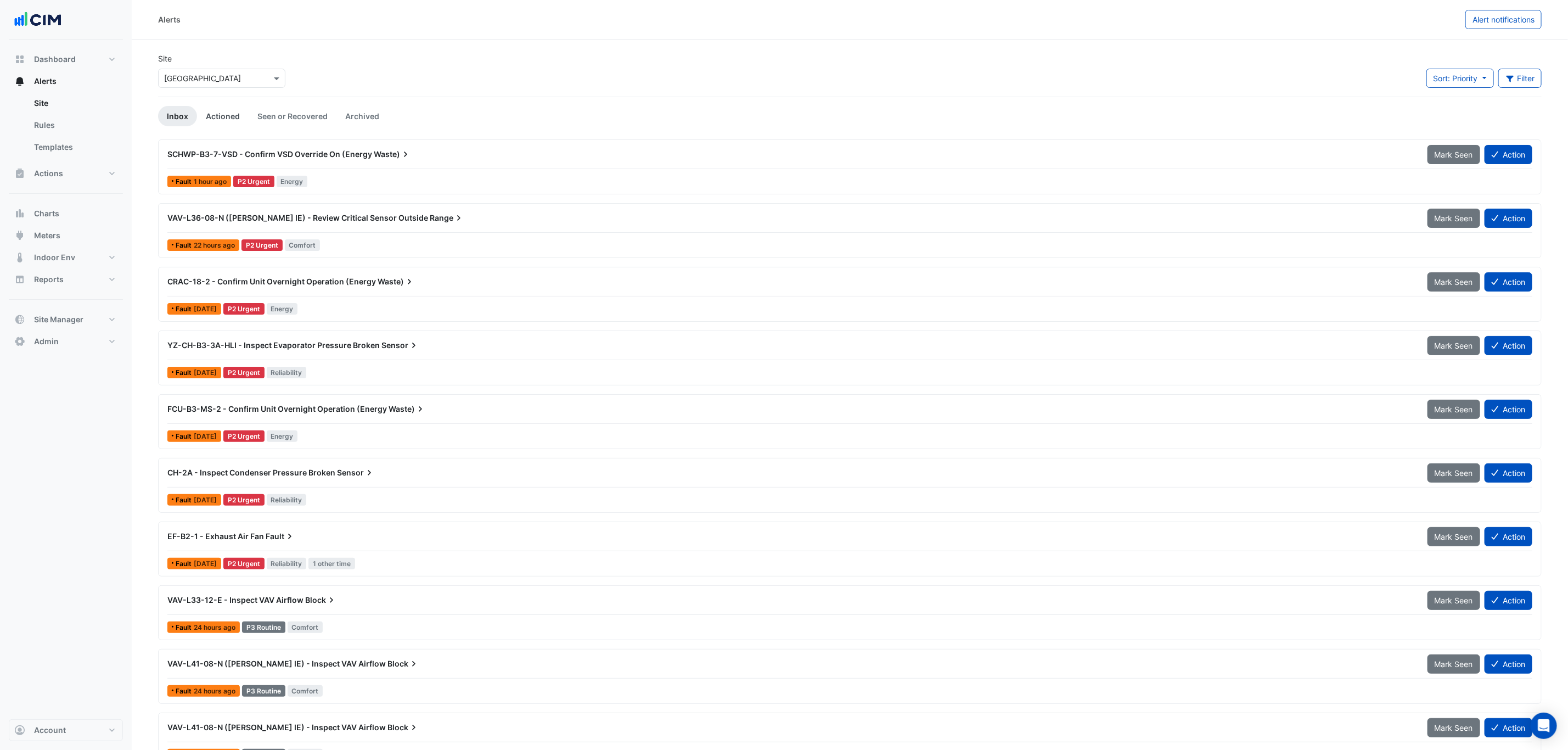
click at [231, 120] on link "Actioned" at bounding box center [223, 116] width 51 height 21
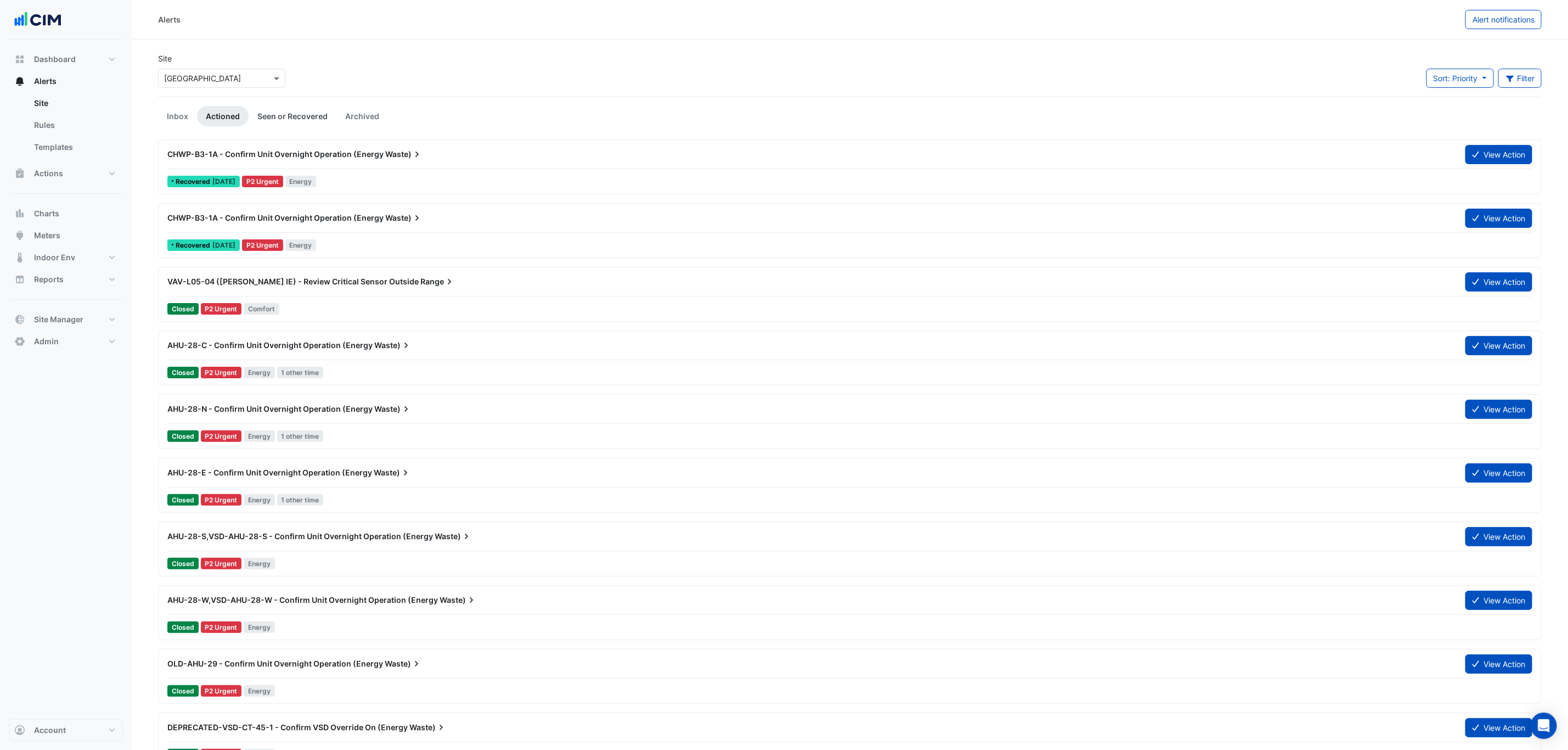
click at [279, 114] on link "Seen or Recovered" at bounding box center [292, 116] width 88 height 21
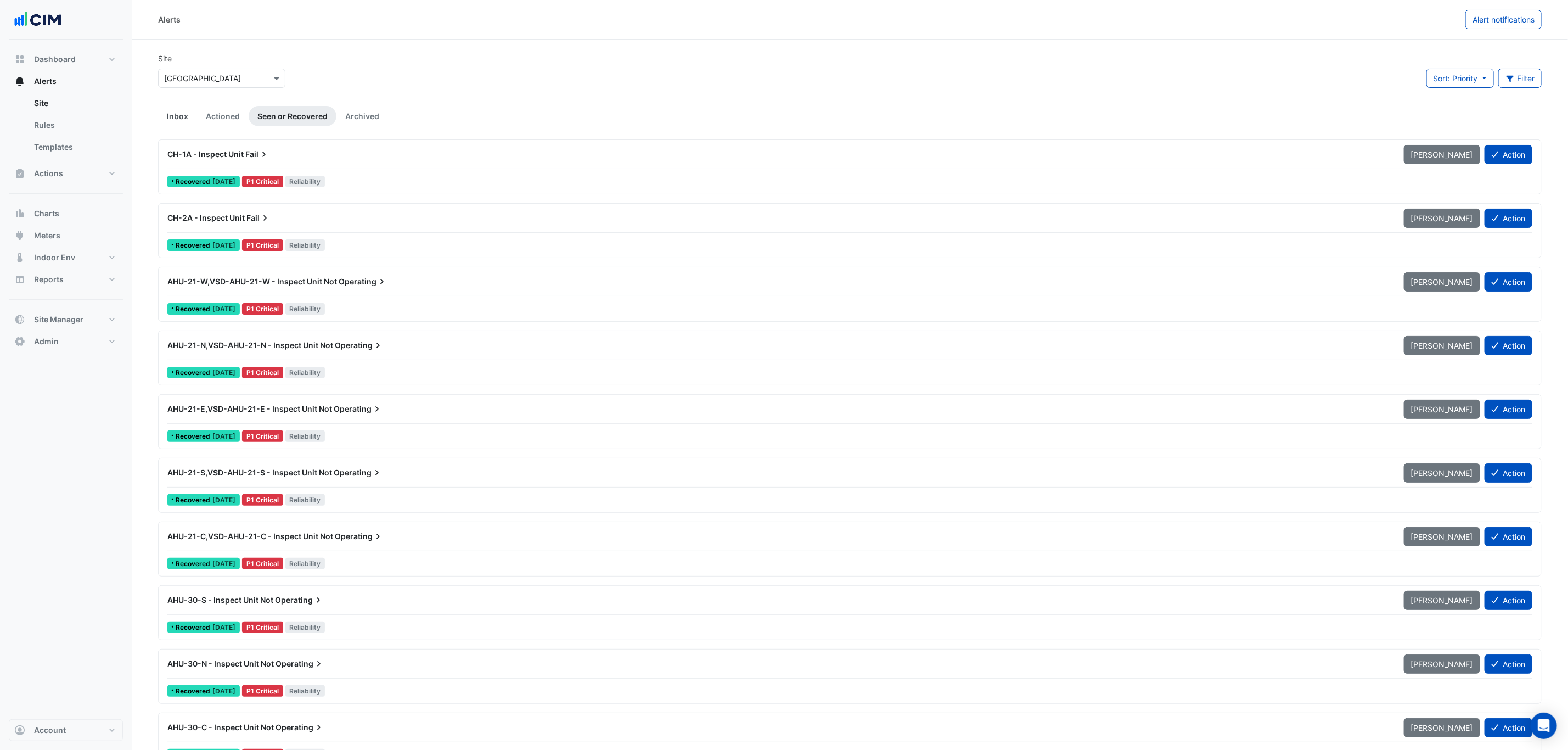
click at [162, 118] on link "Inbox" at bounding box center [177, 116] width 39 height 21
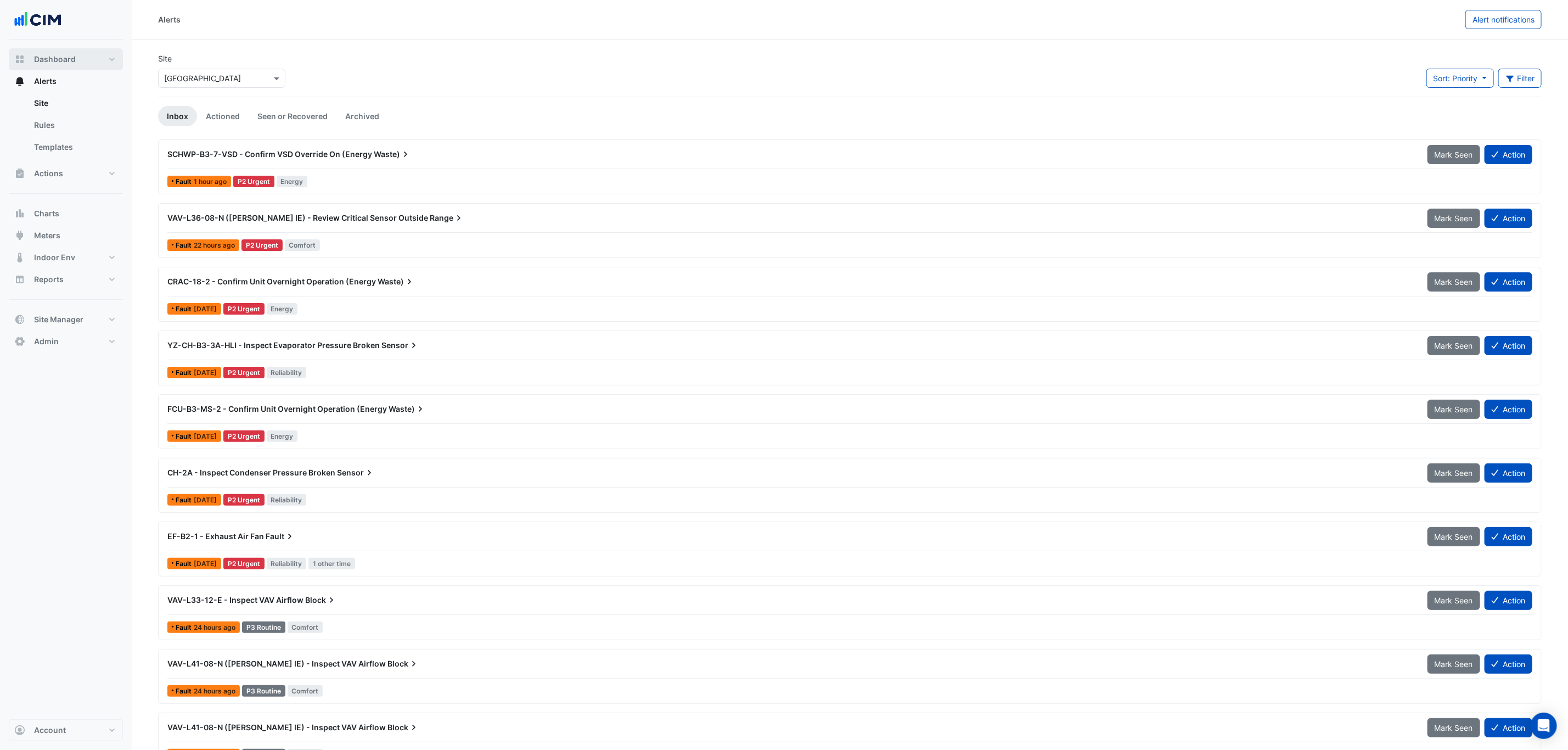
click at [84, 63] on button "Dashboard" at bounding box center [65, 60] width 114 height 22
select select "***"
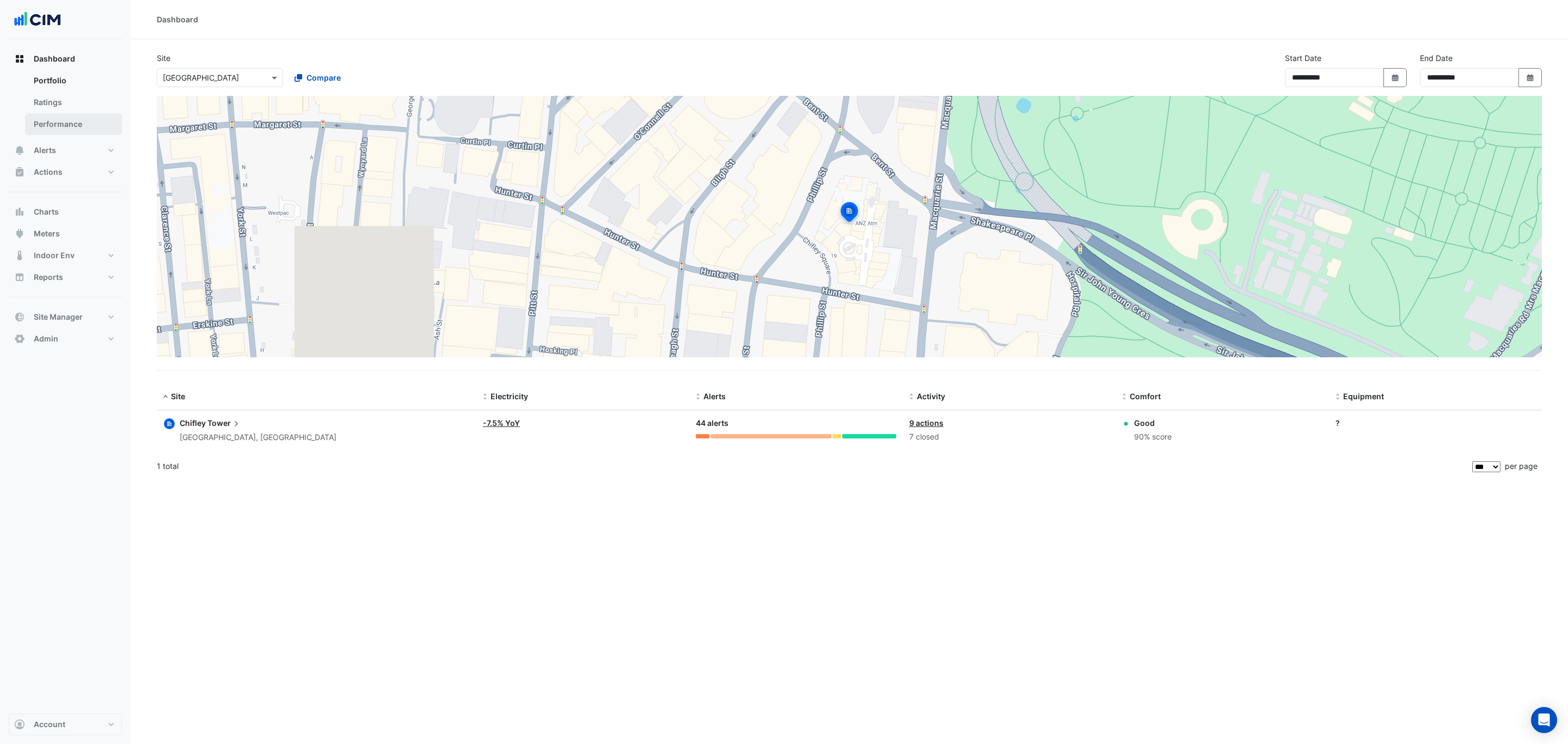
click at [88, 125] on link "Performance" at bounding box center [73, 124] width 97 height 22
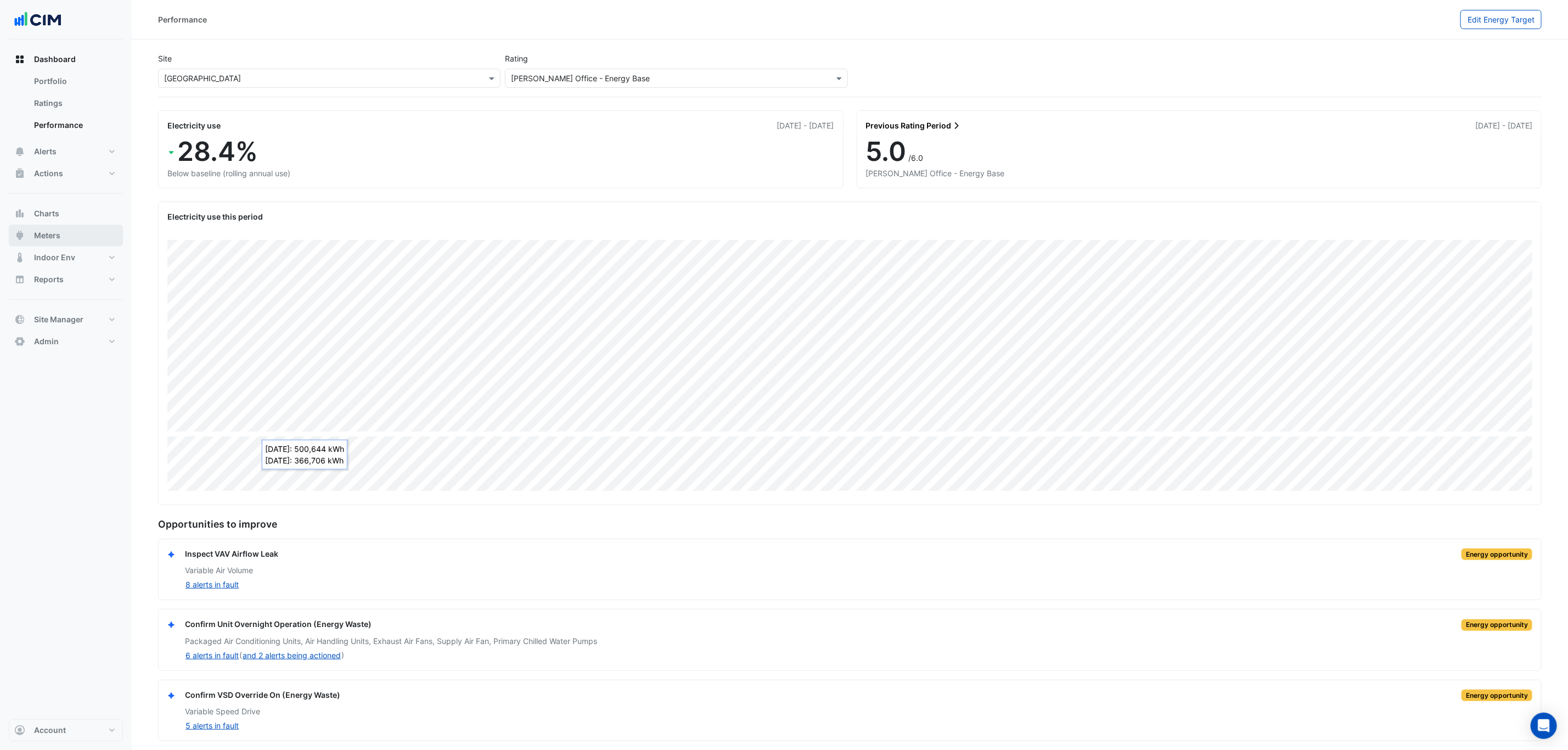
click at [94, 234] on button "Meters" at bounding box center [65, 236] width 114 height 22
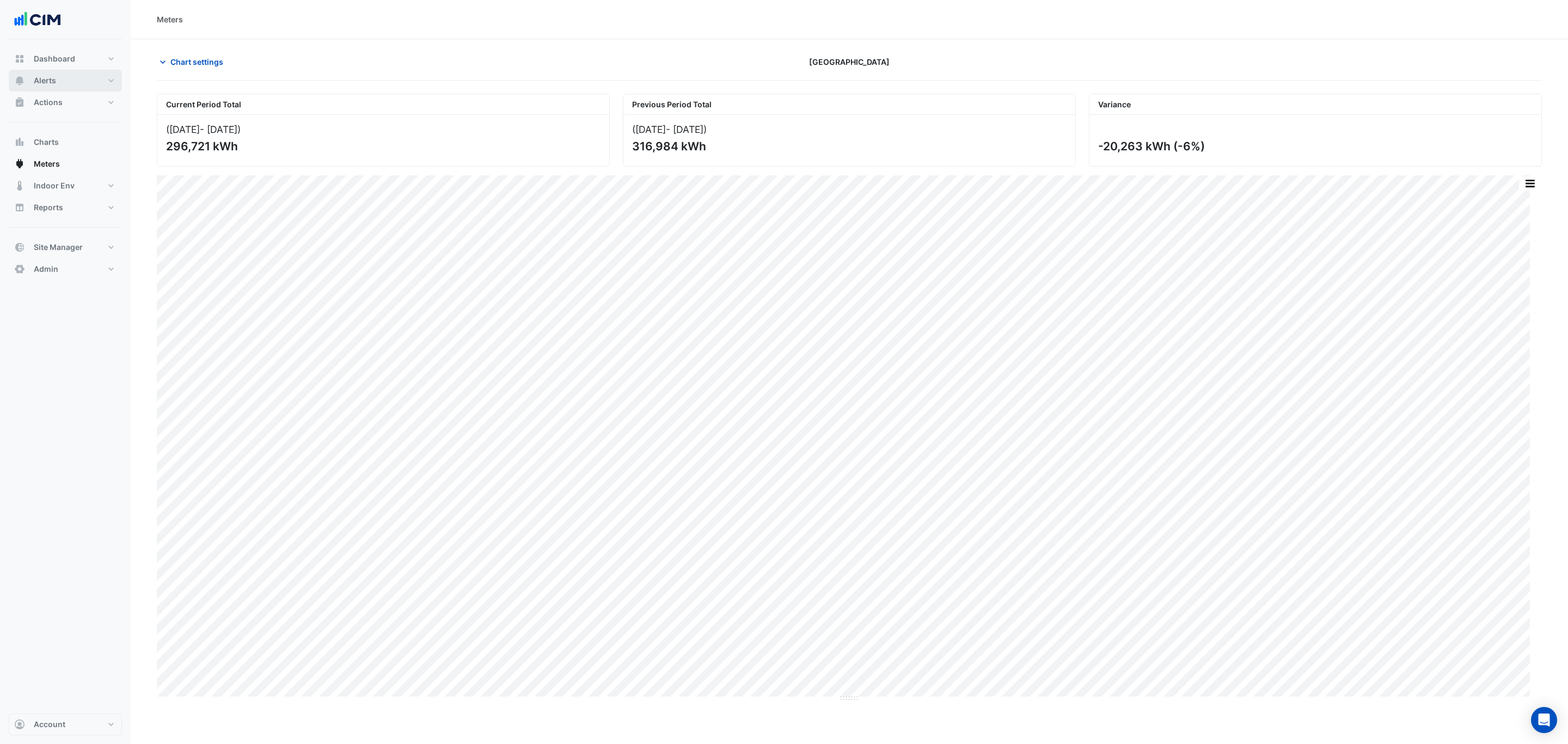
click at [59, 82] on button "Alerts" at bounding box center [65, 81] width 113 height 22
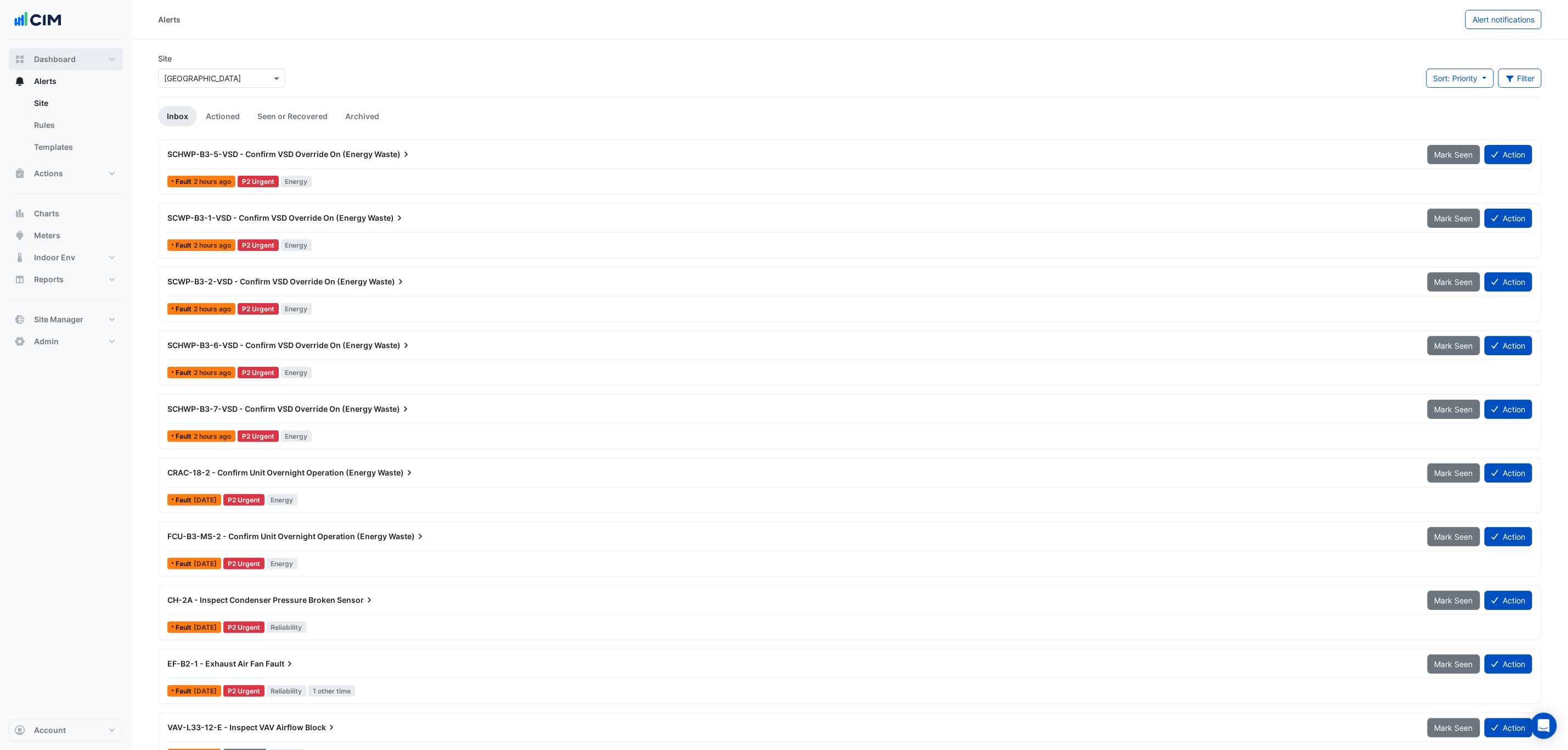
click at [74, 57] on span "Dashboard" at bounding box center [54, 59] width 42 height 11
select select "***"
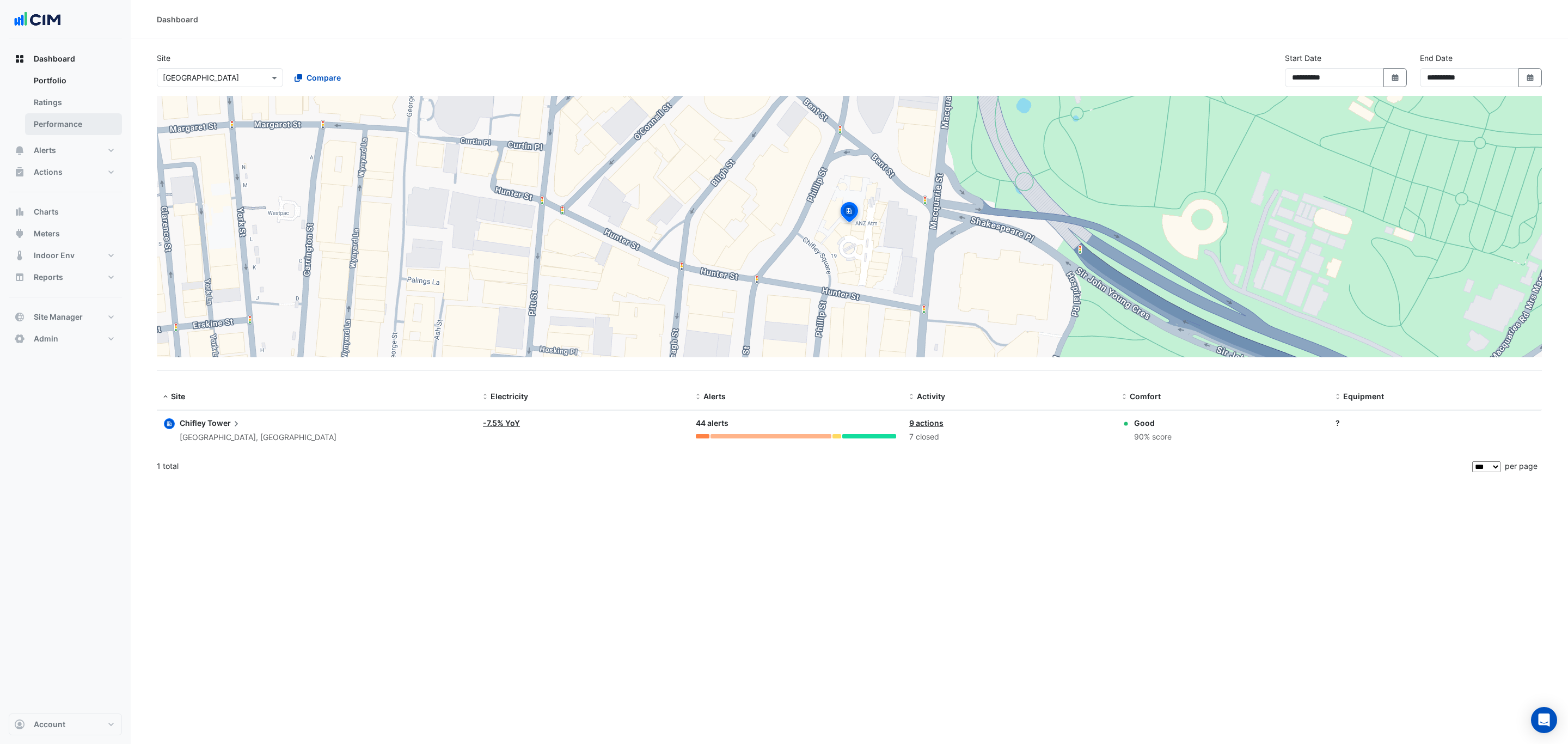
click at [77, 120] on link "Performance" at bounding box center [73, 124] width 97 height 22
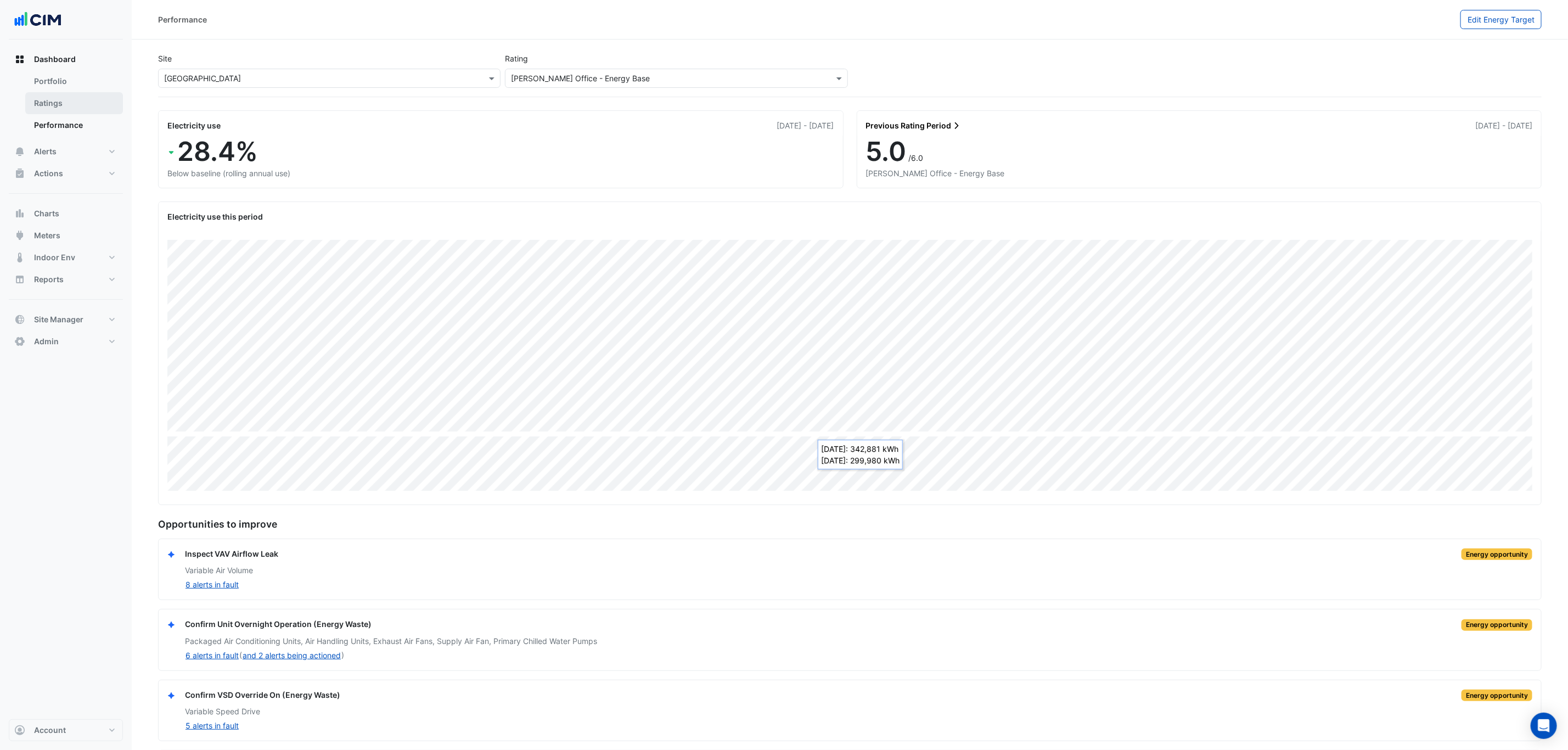
click at [73, 106] on link "Ratings" at bounding box center [73, 104] width 98 height 22
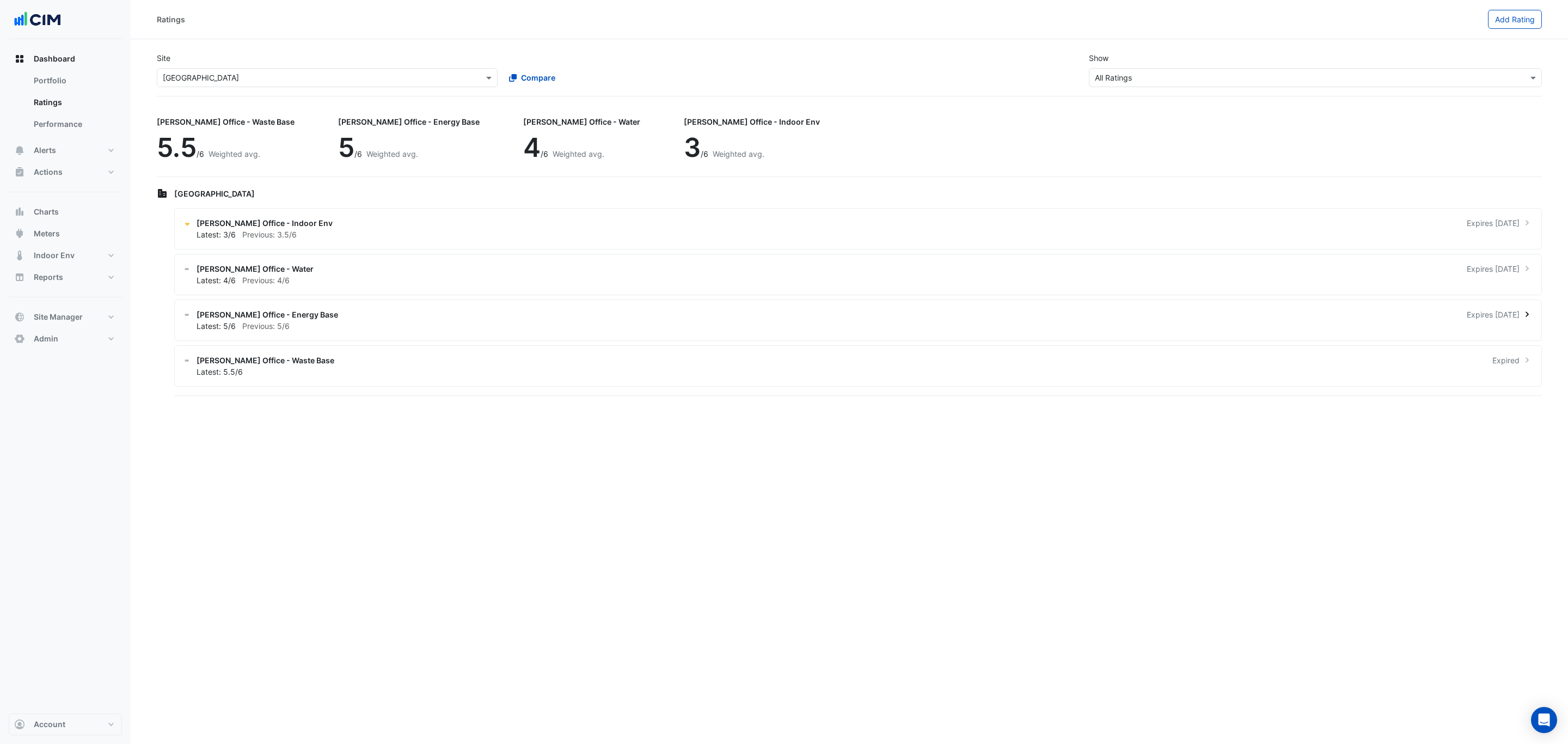
click at [392, 324] on div "Latest: 5/6 Previous: 5/6" at bounding box center [865, 326] width 1336 height 12
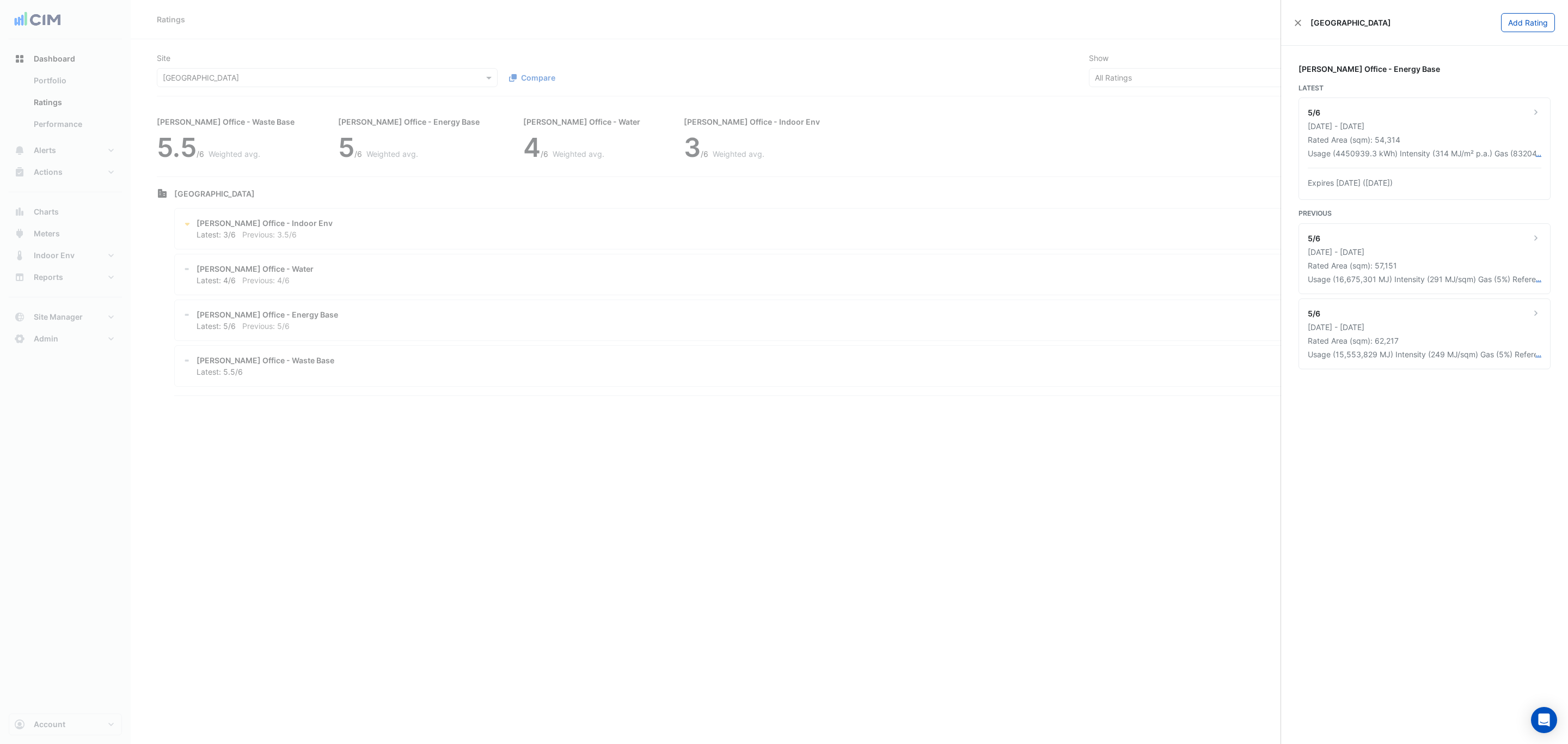
click at [926, 130] on ngb-offcanvas-backdrop at bounding box center [784, 372] width 1568 height 744
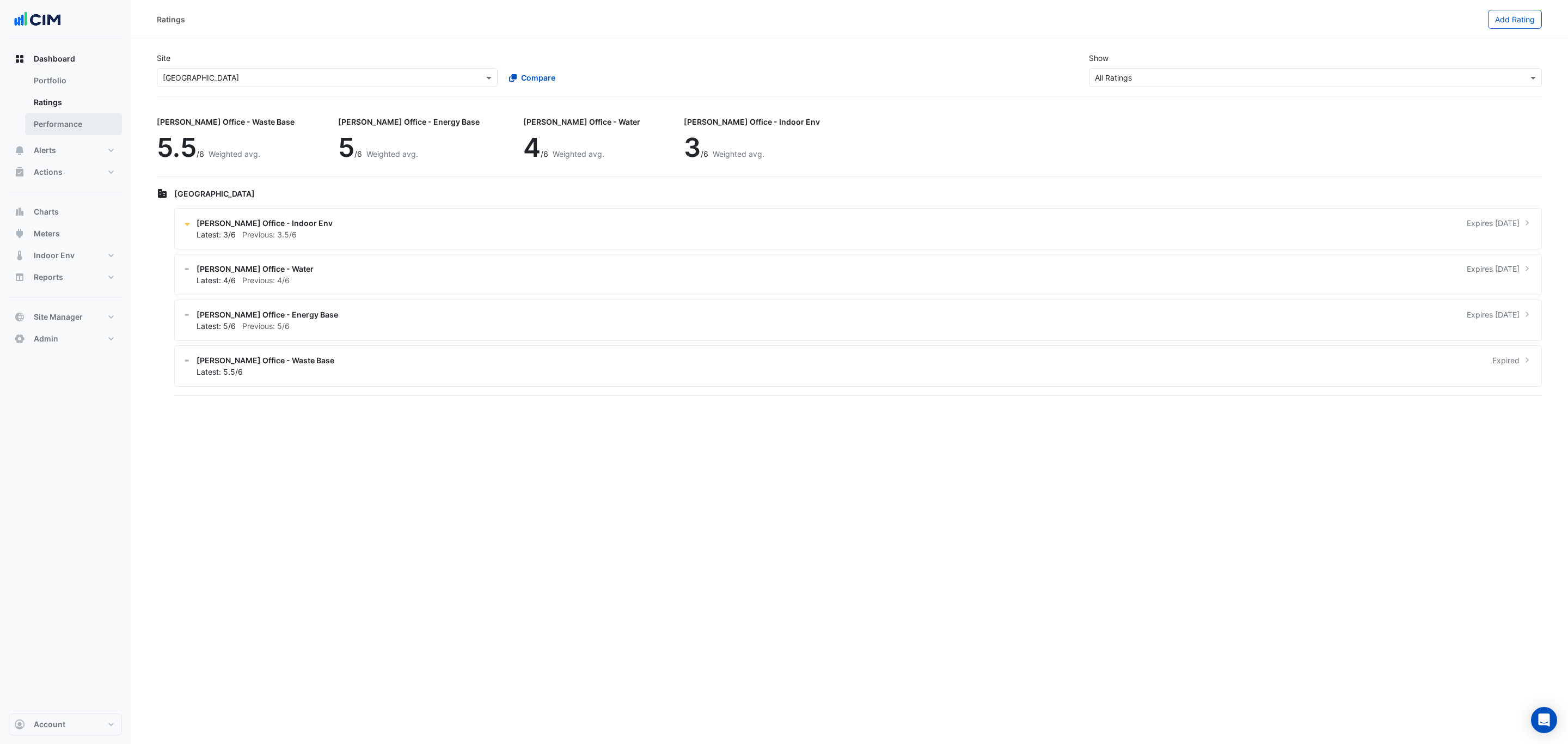
click at [62, 116] on link "Performance" at bounding box center [73, 124] width 97 height 22
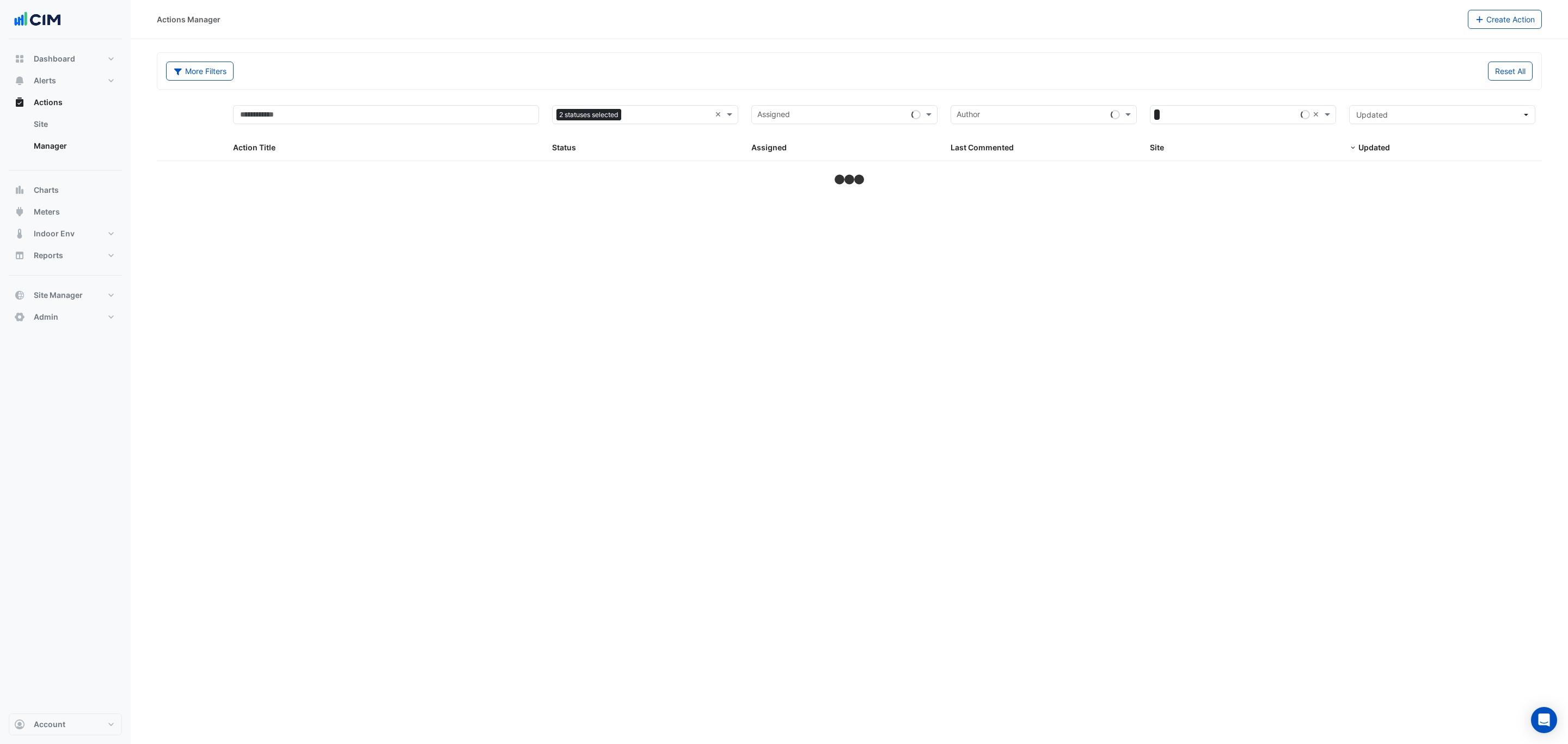
select select "***"
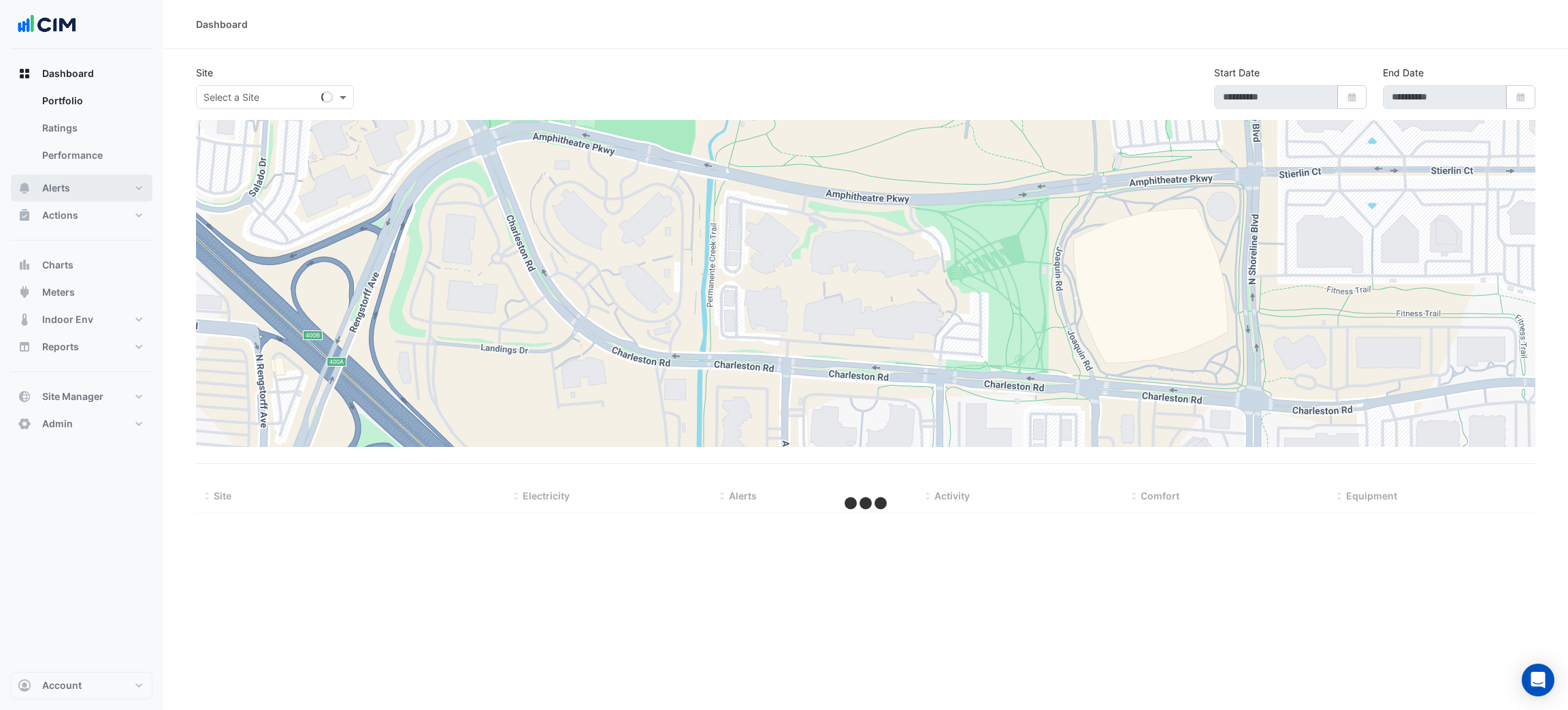
click at [70, 192] on button "Alerts" at bounding box center [81, 188] width 141 height 27
click at [207, 101] on input "text" at bounding box center [261, 98] width 116 height 15
type input "*"
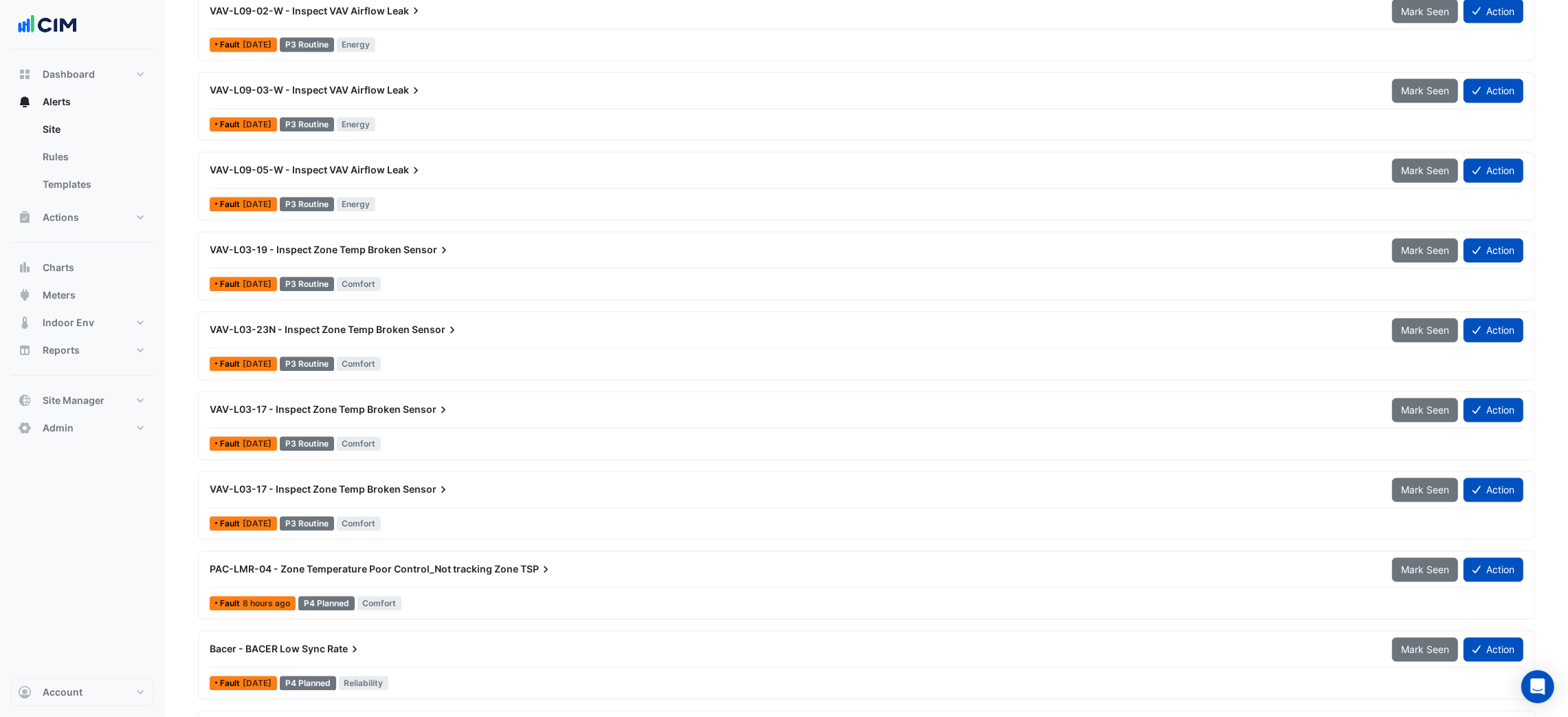
scroll to position [3811, 0]
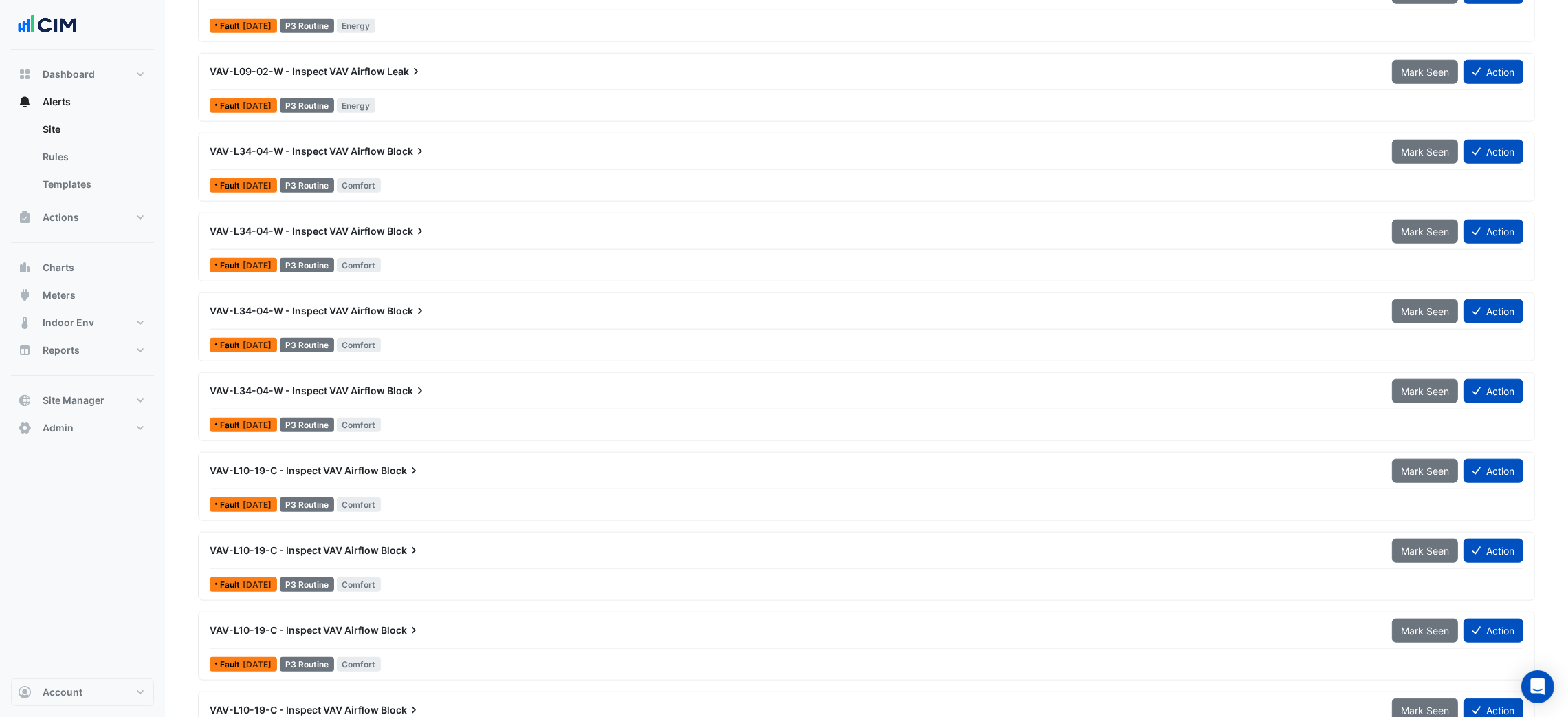
scroll to position [2057, 0]
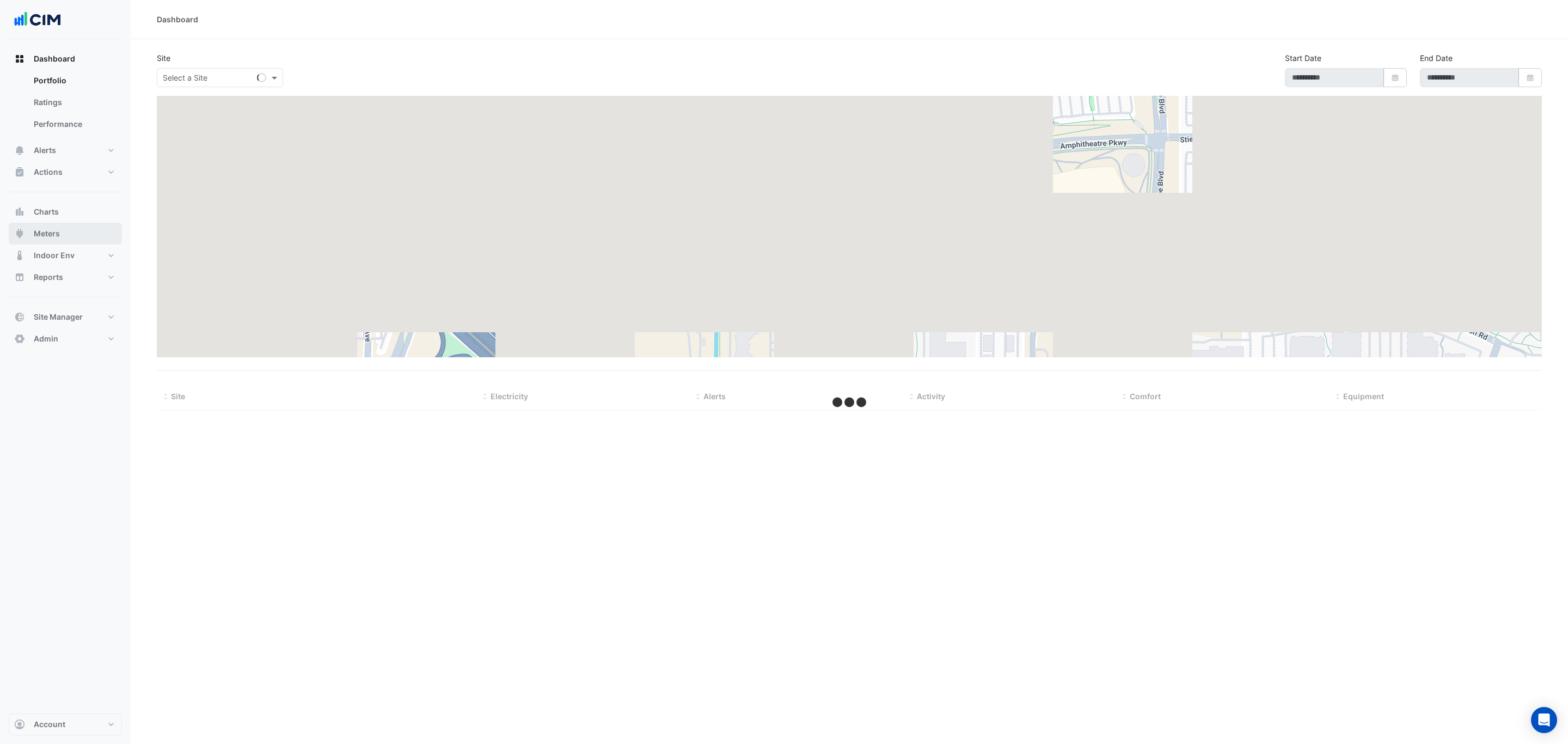
click at [80, 223] on button "Meters" at bounding box center [65, 234] width 113 height 22
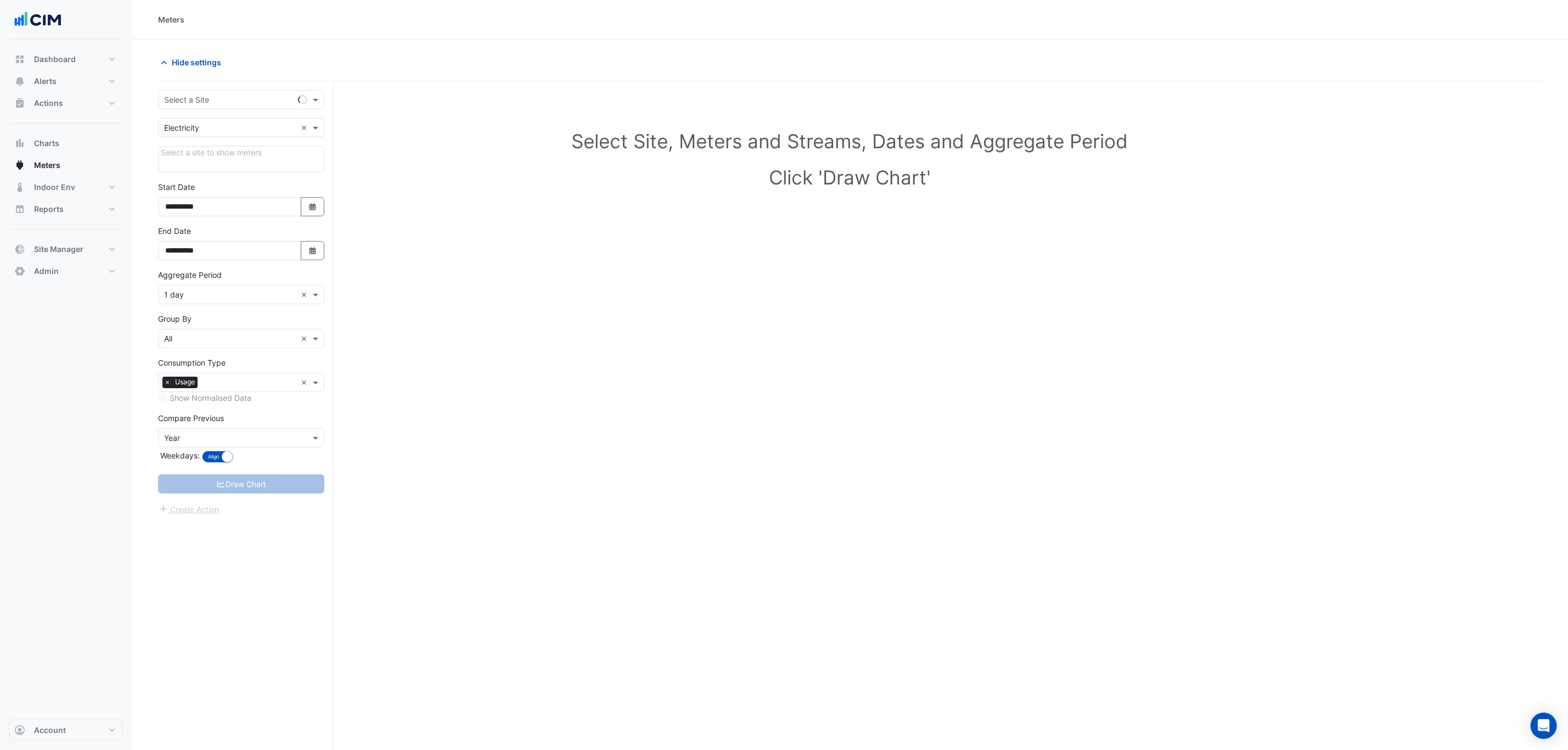
click at [213, 88] on div "**********" at bounding box center [245, 436] width 176 height 710
click at [214, 93] on div "Select a Site" at bounding box center [241, 100] width 166 height 19
type input "********"
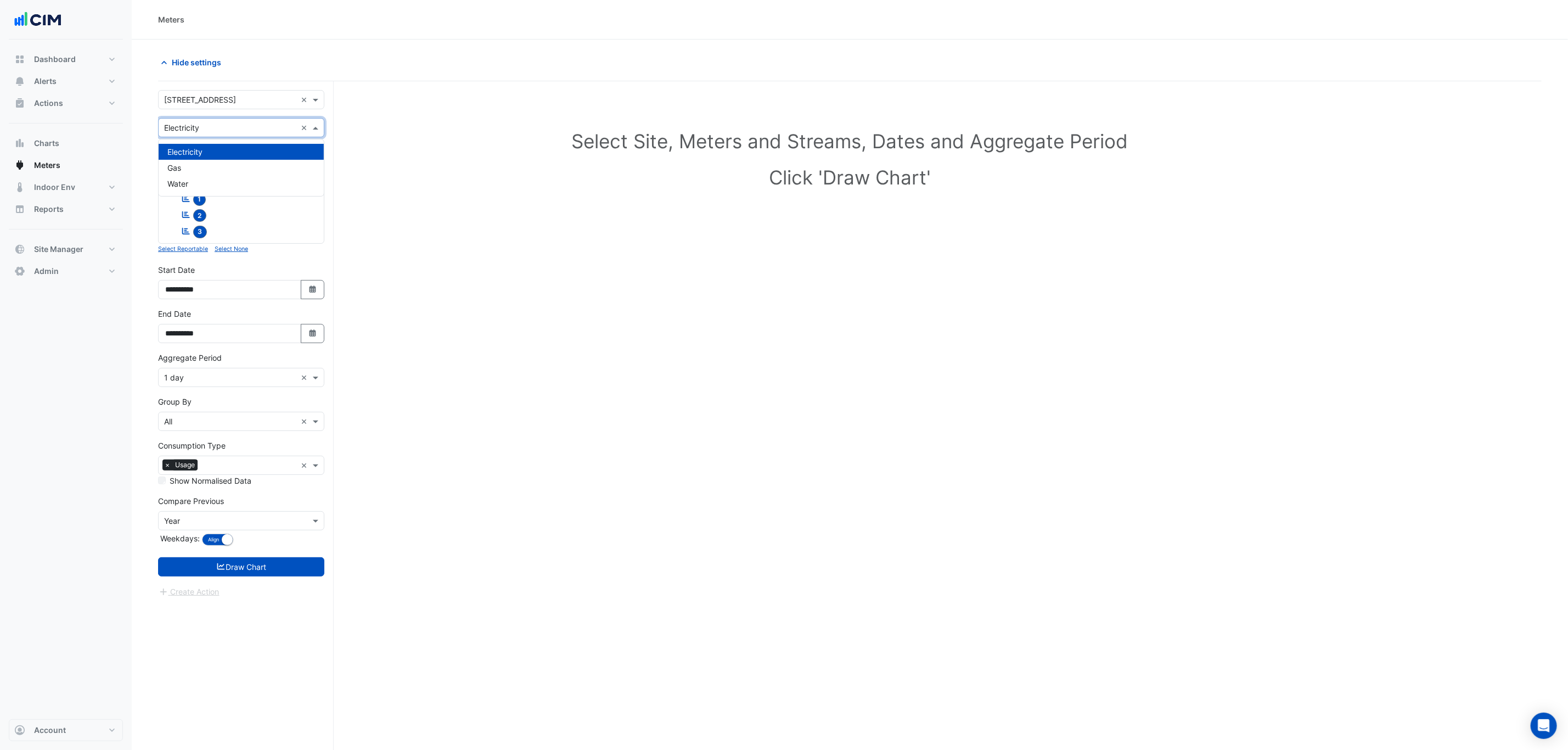
click at [221, 130] on input "text" at bounding box center [230, 129] width 132 height 12
click at [226, 101] on input "text" at bounding box center [230, 101] width 132 height 12
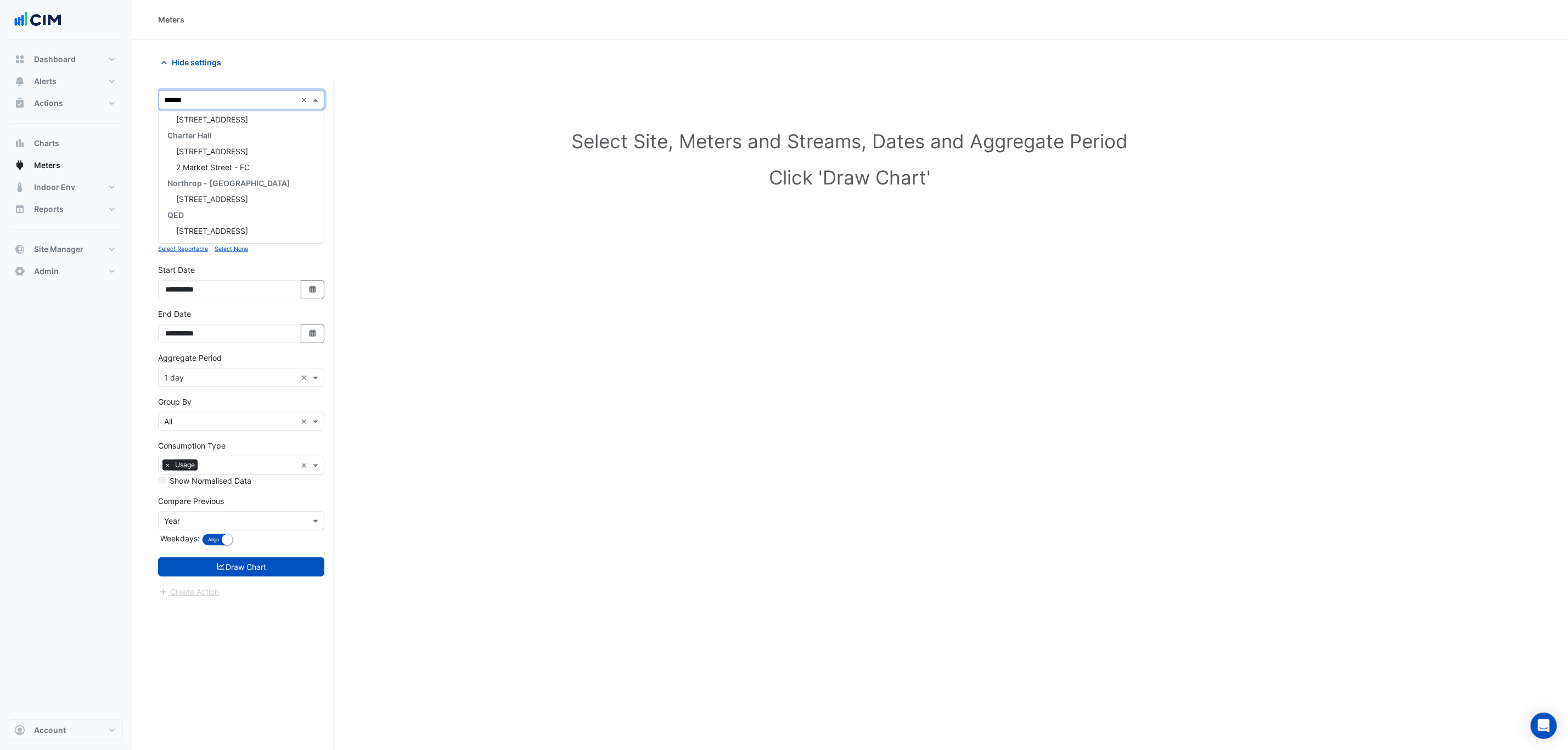
scroll to position [99, 0]
type input "********"
click at [269, 148] on div "2 Market Street" at bounding box center [241, 152] width 165 height 16
click at [244, 387] on div "× 1 day ×" at bounding box center [241, 378] width 166 height 19
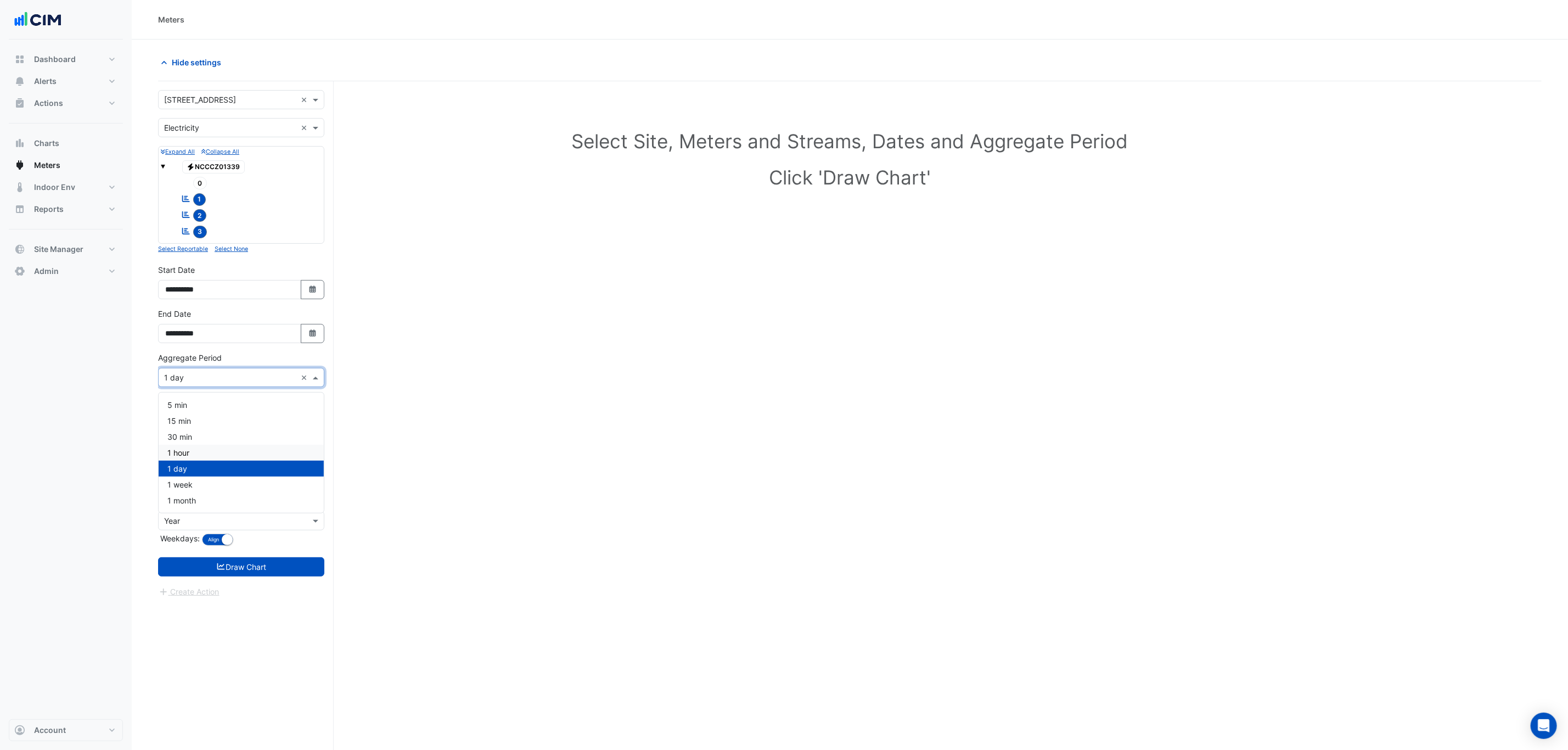
click at [214, 452] on div "1 hour" at bounding box center [241, 452] width 165 height 16
click at [266, 571] on button "Draw Chart" at bounding box center [241, 566] width 166 height 19
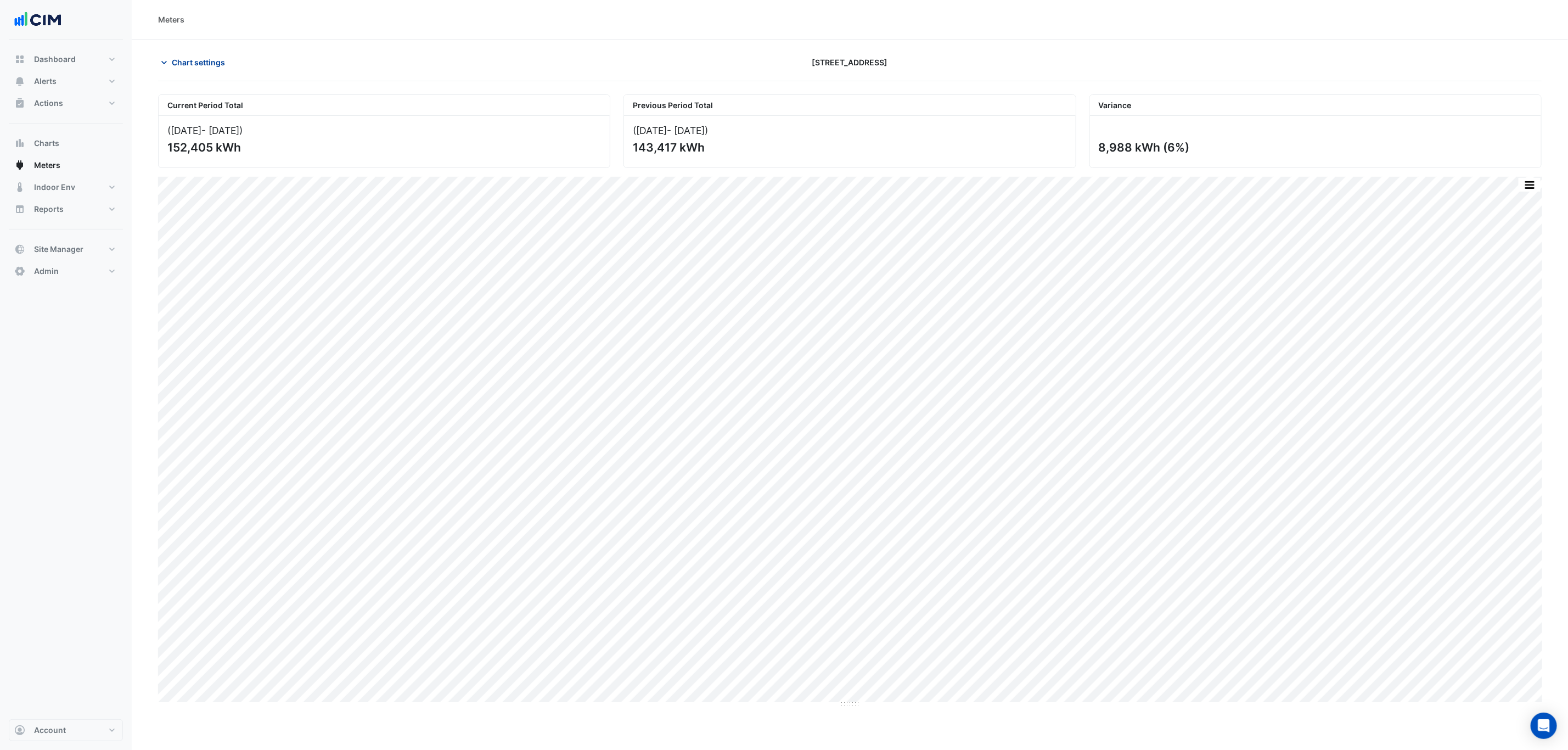
click at [212, 62] on span "Chart settings" at bounding box center [198, 62] width 53 height 12
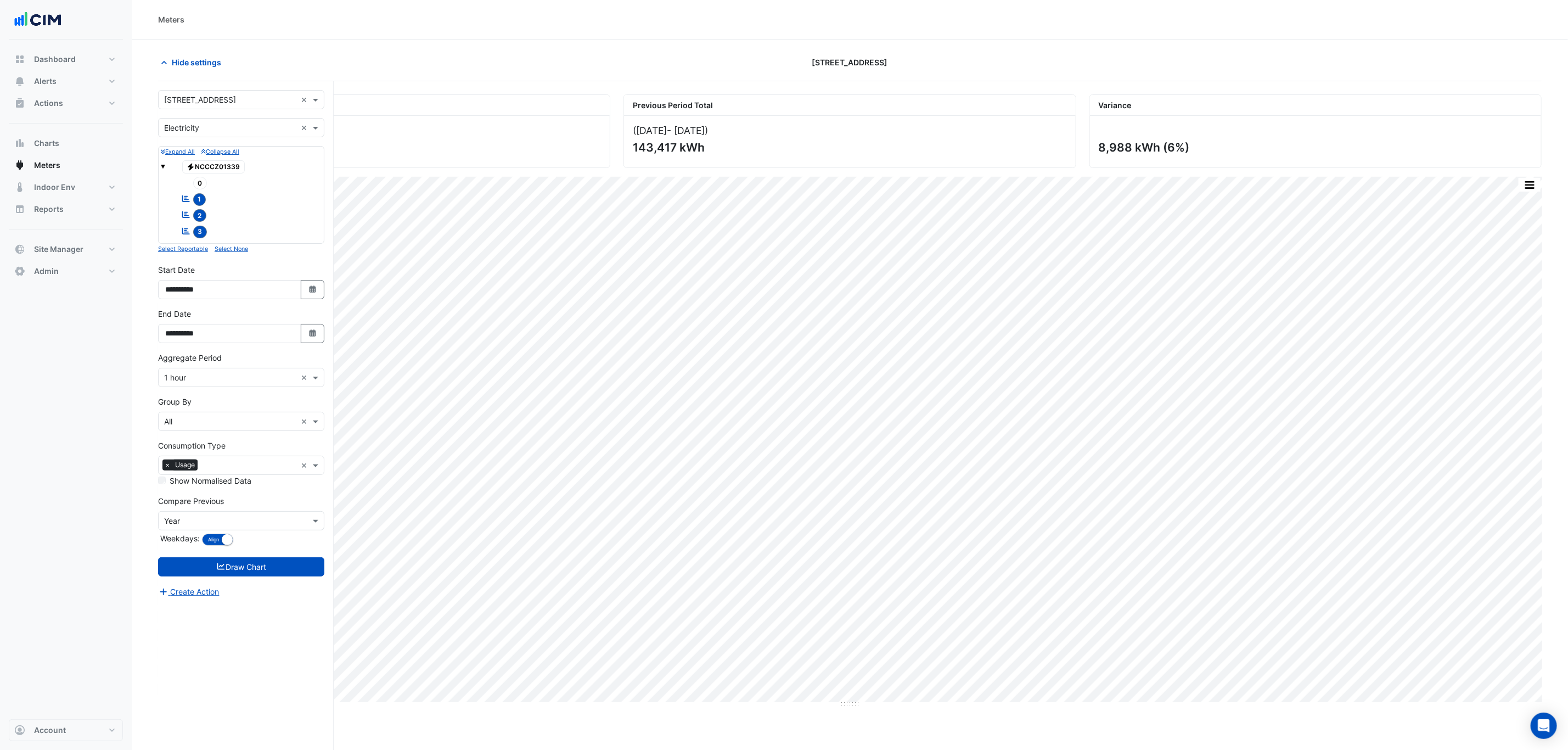
click at [224, 129] on input "text" at bounding box center [230, 129] width 132 height 12
click at [223, 102] on input "text" at bounding box center [230, 101] width 132 height 12
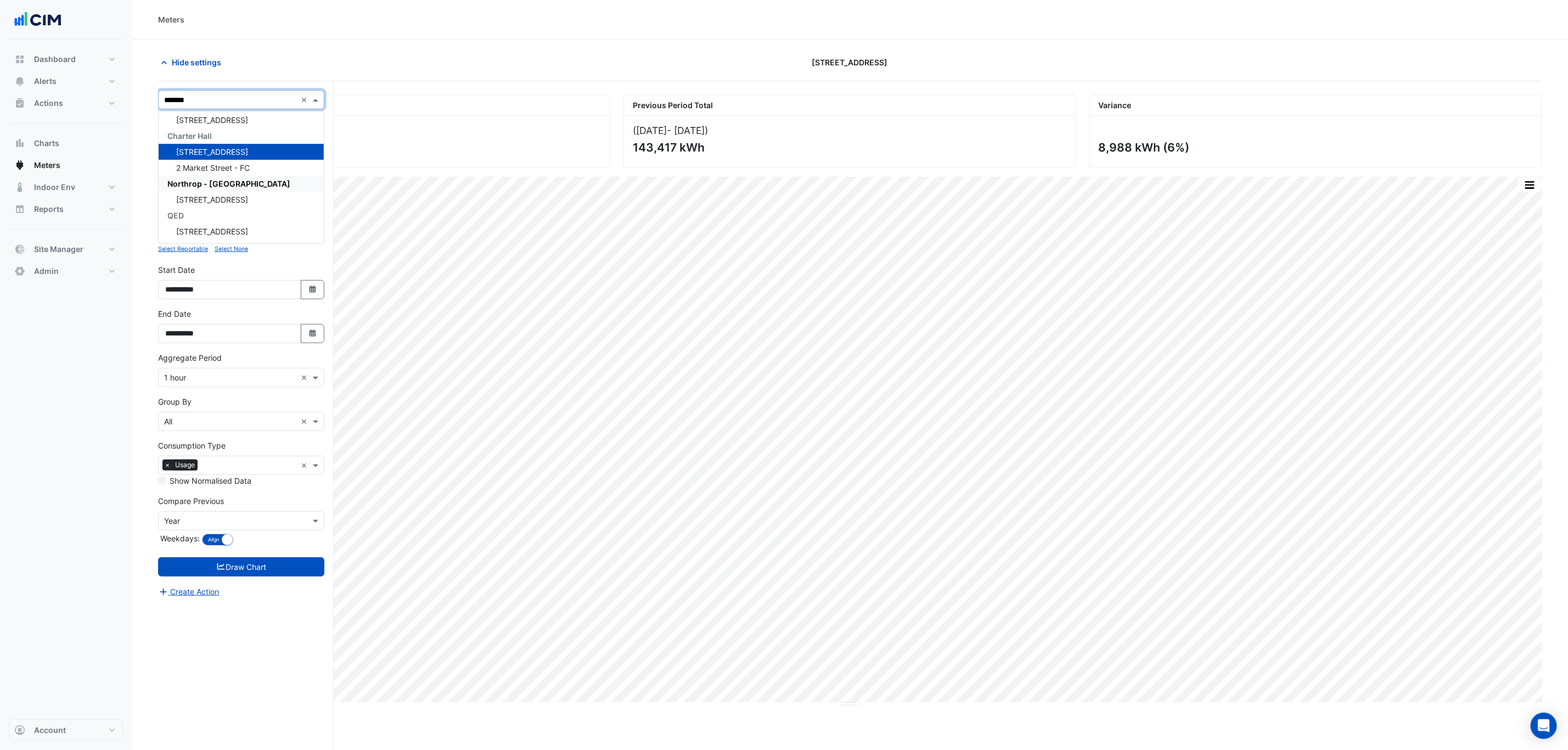
type input "********"
click at [256, 170] on div "2 Market Street - FC" at bounding box center [241, 167] width 165 height 16
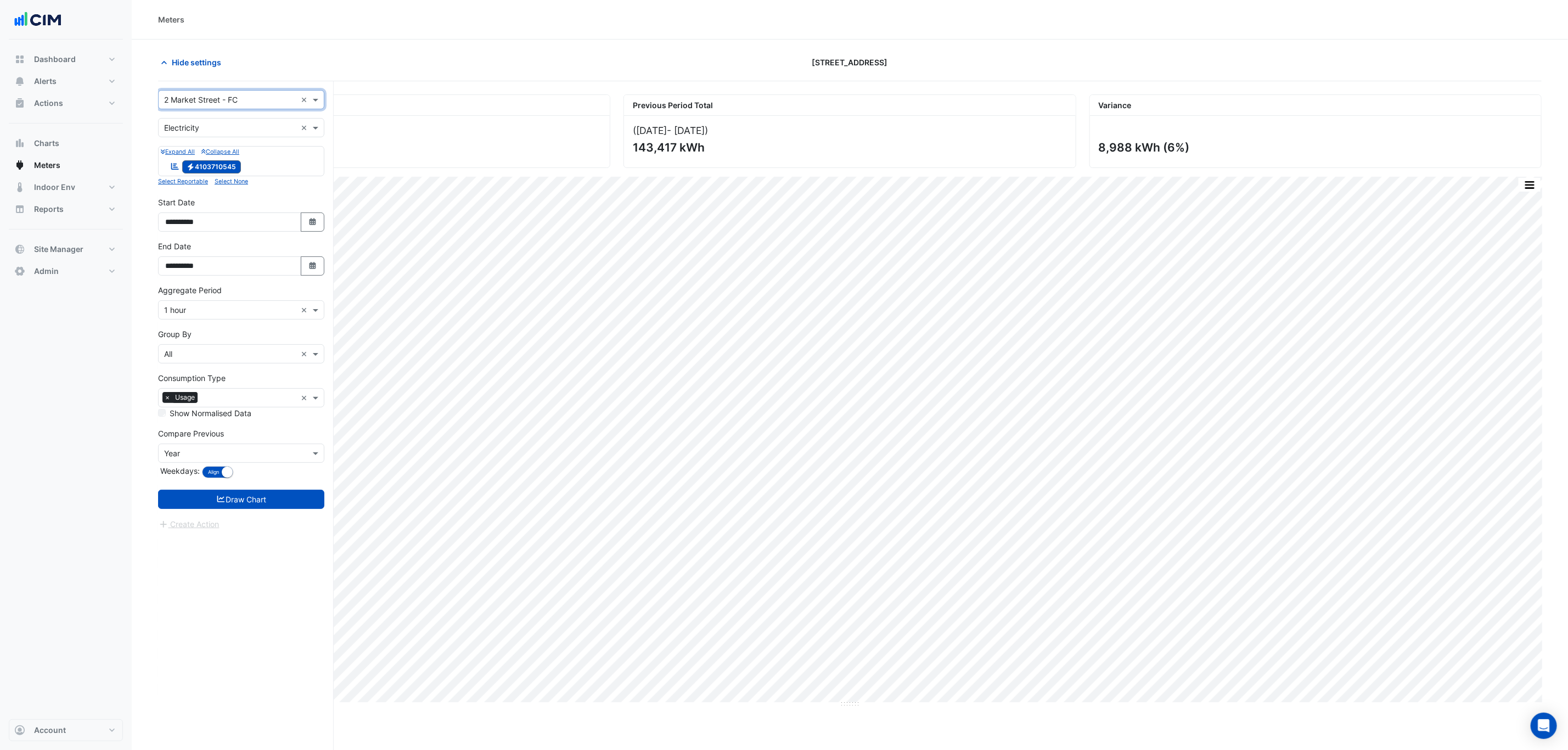
click at [286, 521] on div "Create Action" at bounding box center [241, 524] width 166 height 13
click at [287, 496] on button "Draw Chart" at bounding box center [241, 499] width 166 height 19
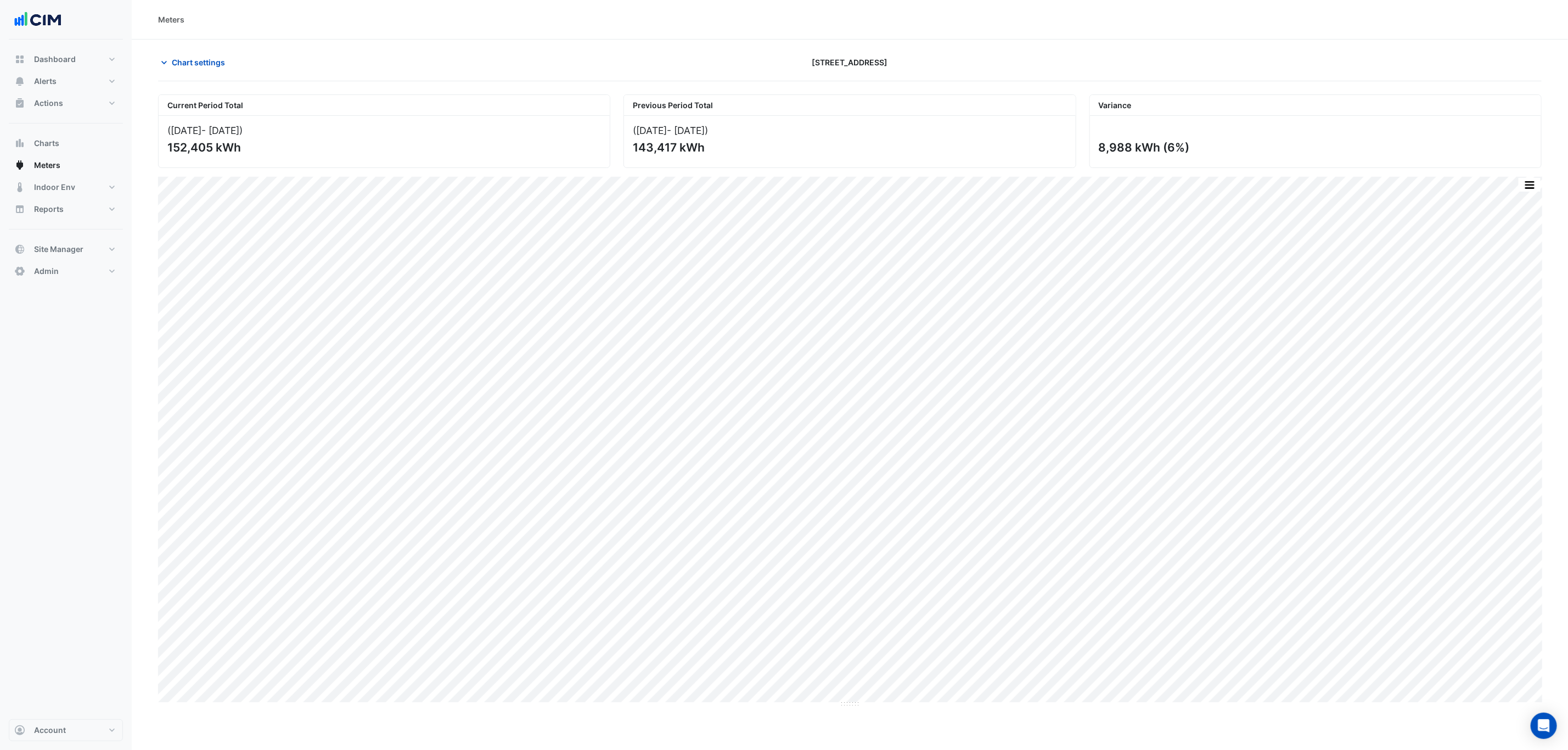
click at [1521, 180] on button "button" at bounding box center [1529, 184] width 22 height 14
click at [1495, 336] on div "Select Chart Type" at bounding box center [1508, 342] width 66 height 26
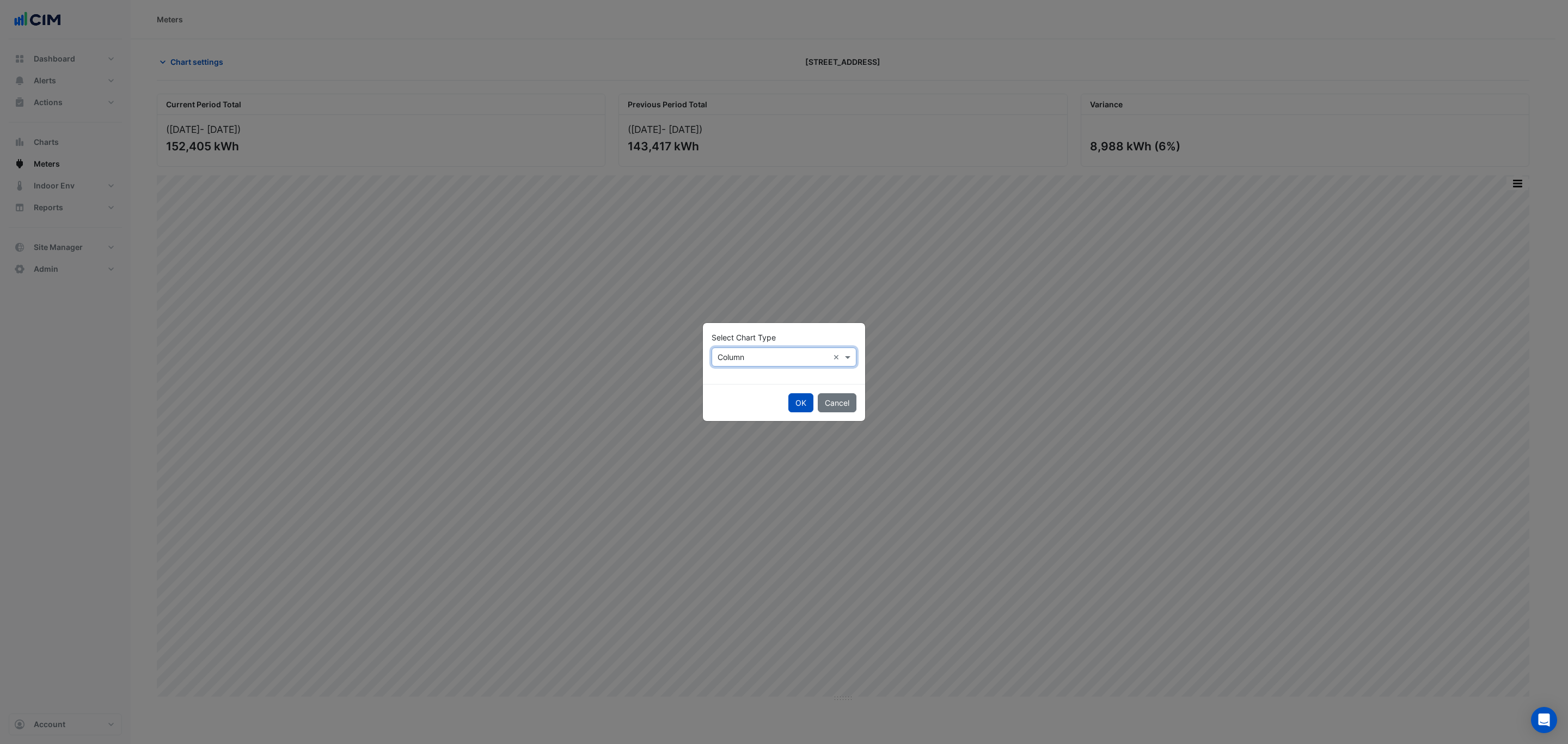
click at [735, 355] on input "text" at bounding box center [773, 358] width 111 height 12
click at [738, 386] on div "Line" at bounding box center [735, 380] width 47 height 16
click at [801, 404] on button "OK" at bounding box center [801, 402] width 25 height 19
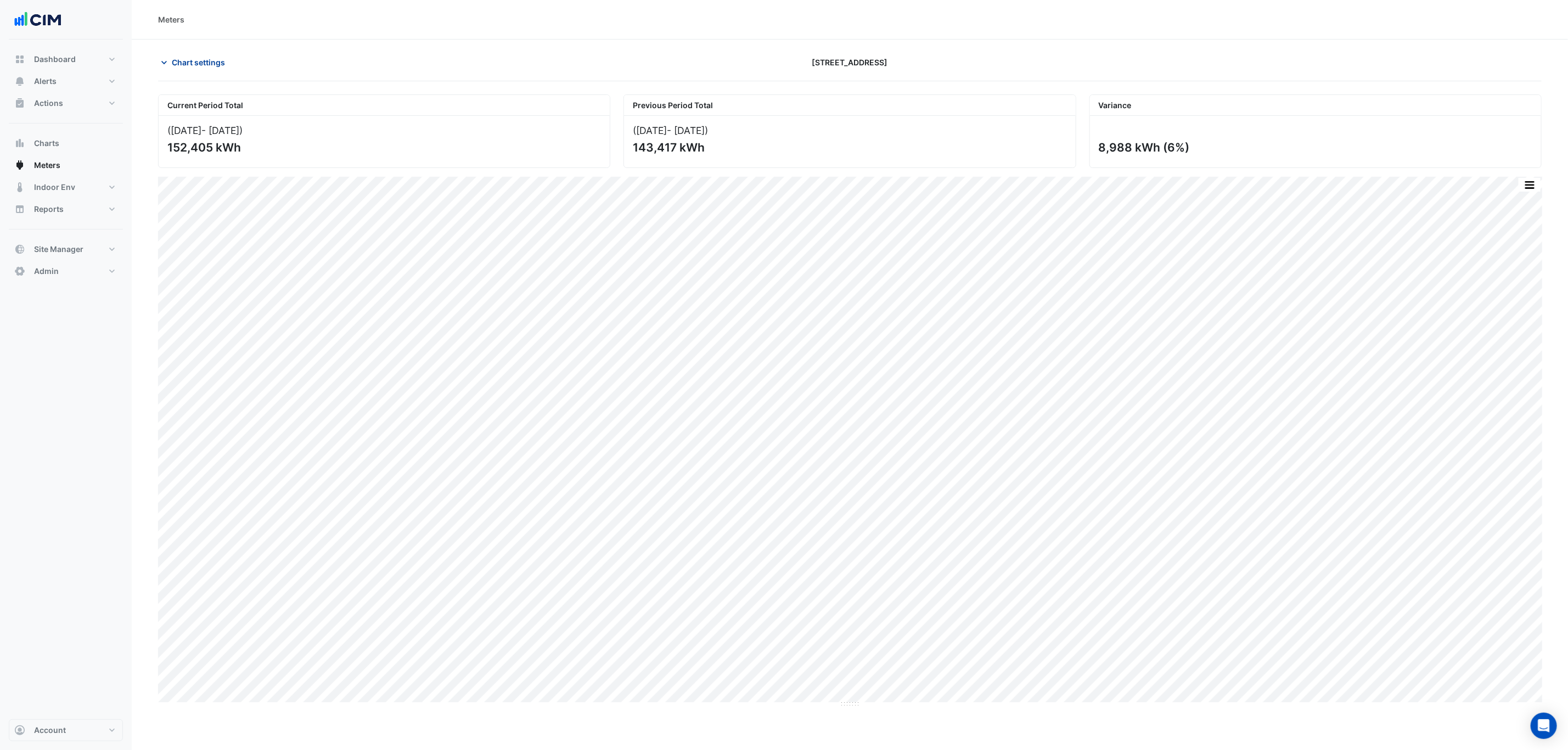
click at [196, 53] on button "Chart settings" at bounding box center [195, 62] width 74 height 19
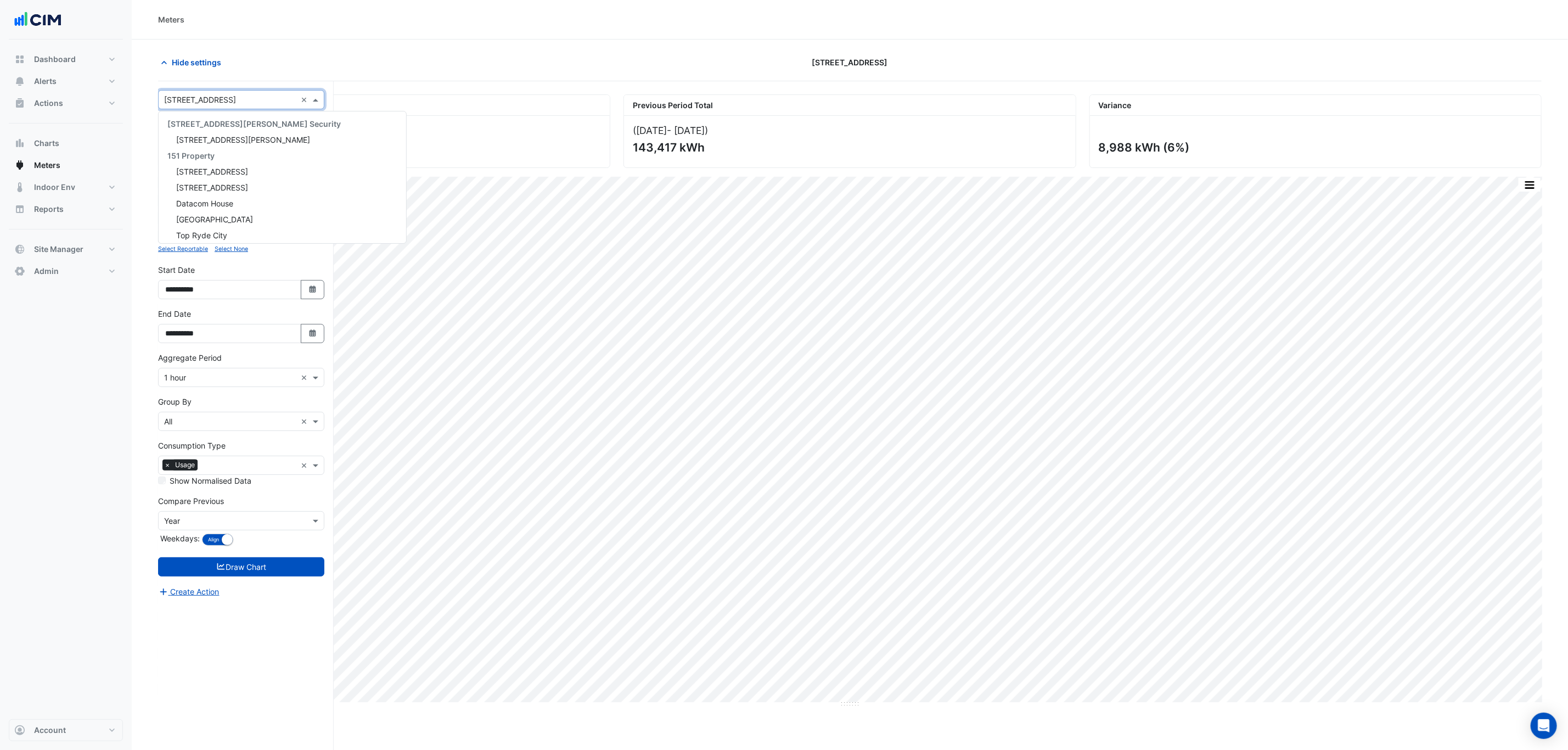
click at [223, 93] on div "× 2 Market Street ×" at bounding box center [241, 100] width 166 height 19
type input "*****"
click at [259, 181] on div "2 Market Street - FC" at bounding box center [241, 187] width 165 height 16
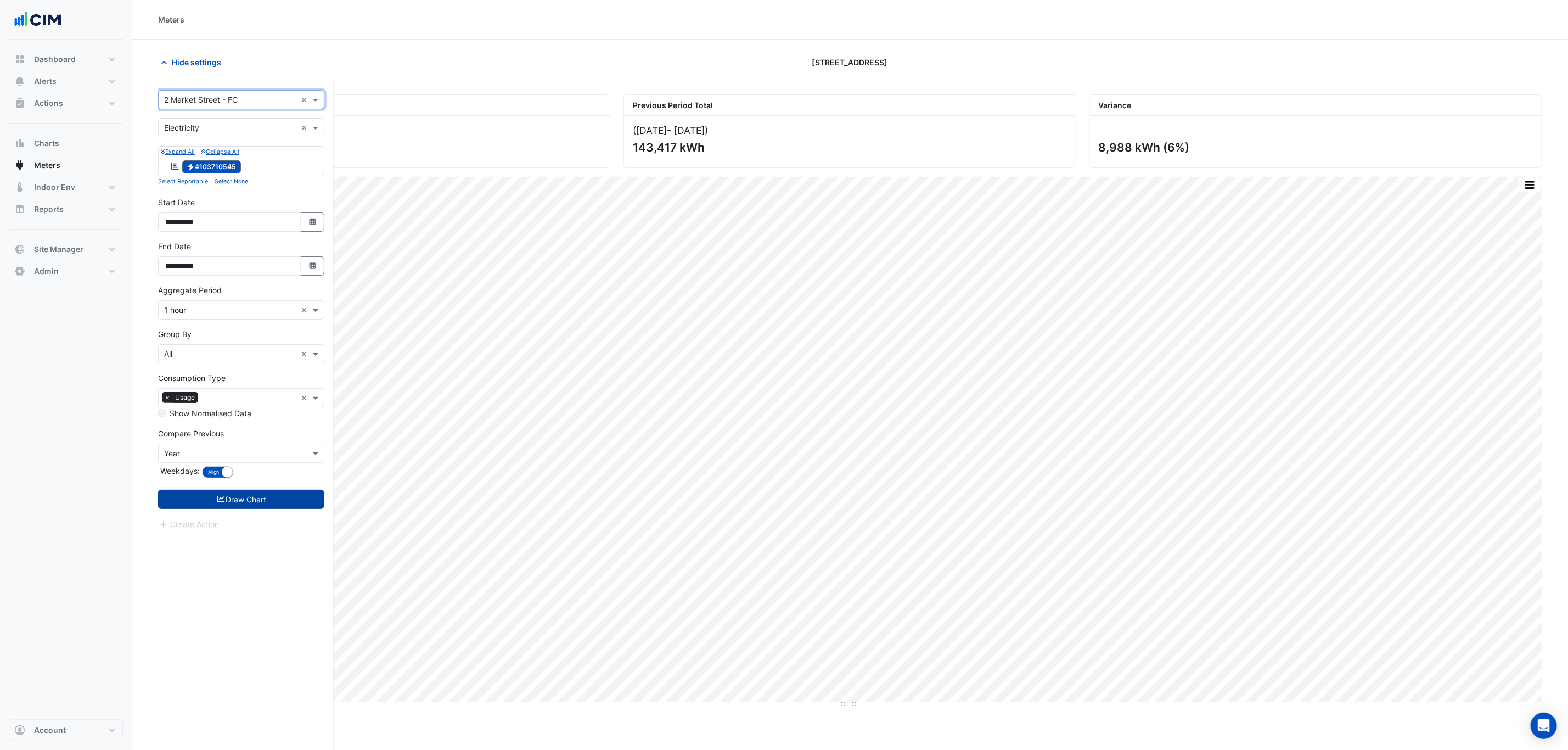
click at [281, 494] on button "Draw Chart" at bounding box center [241, 499] width 166 height 19
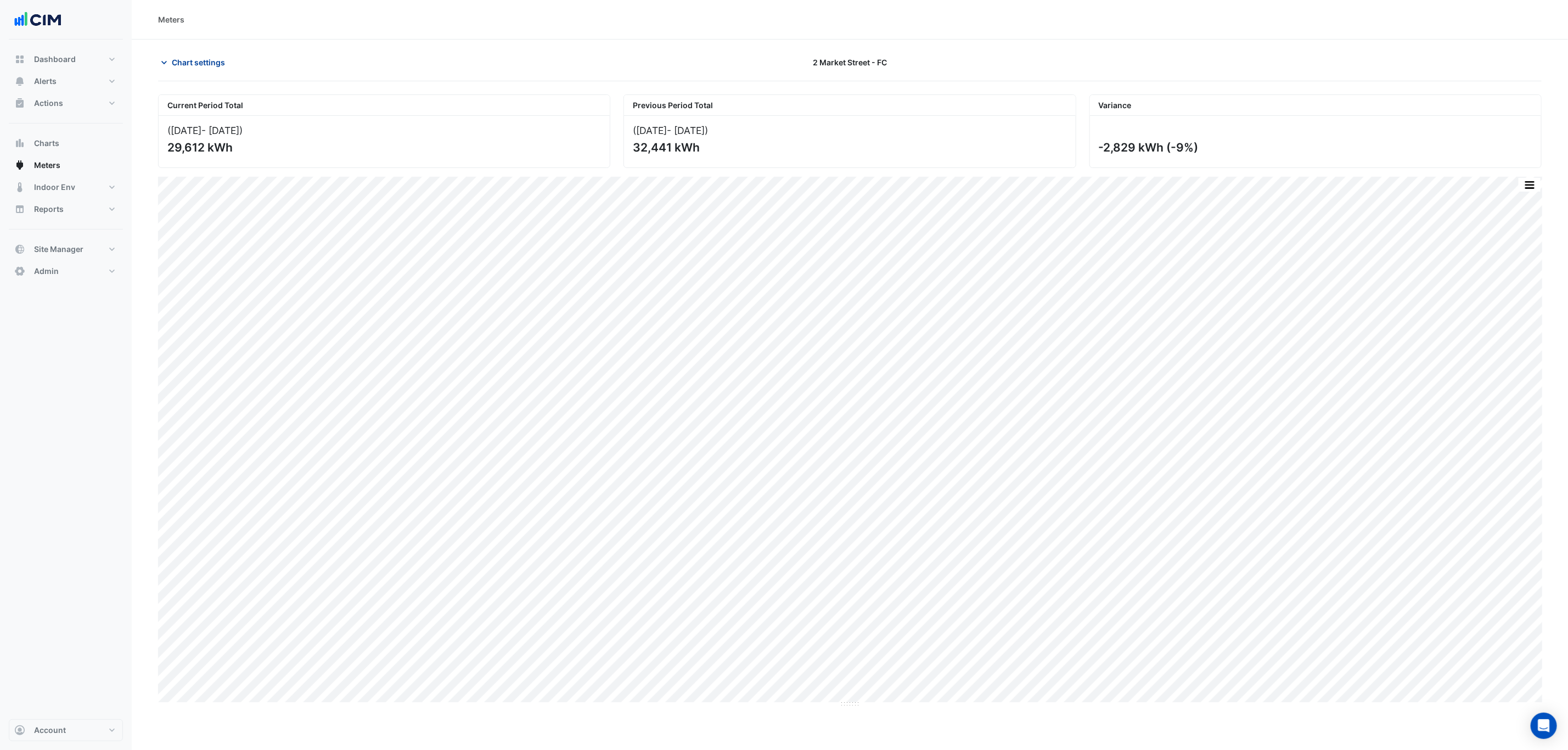
click at [216, 60] on span "Chart settings" at bounding box center [198, 62] width 53 height 12
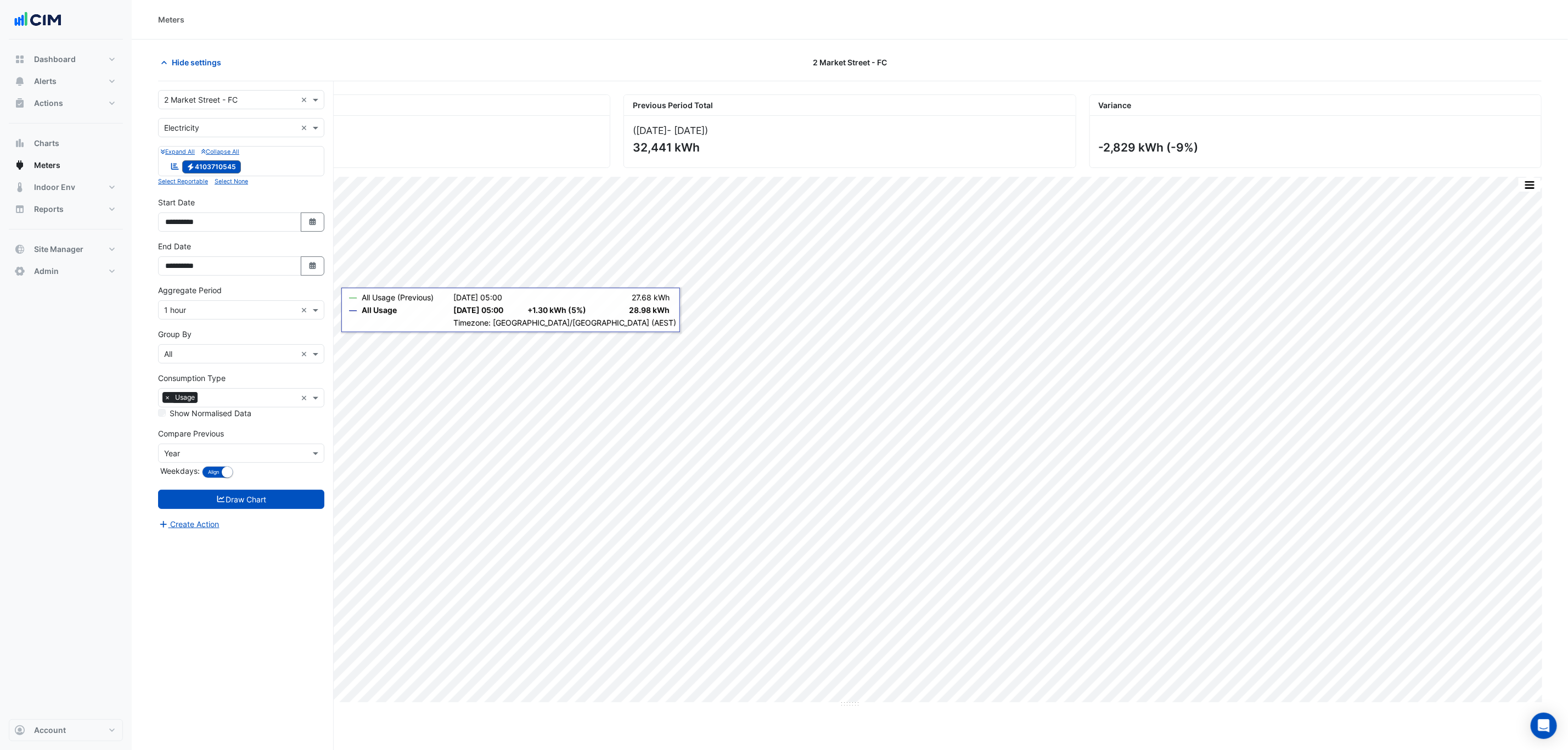
click at [262, 96] on input "text" at bounding box center [230, 101] width 132 height 12
type input "*******"
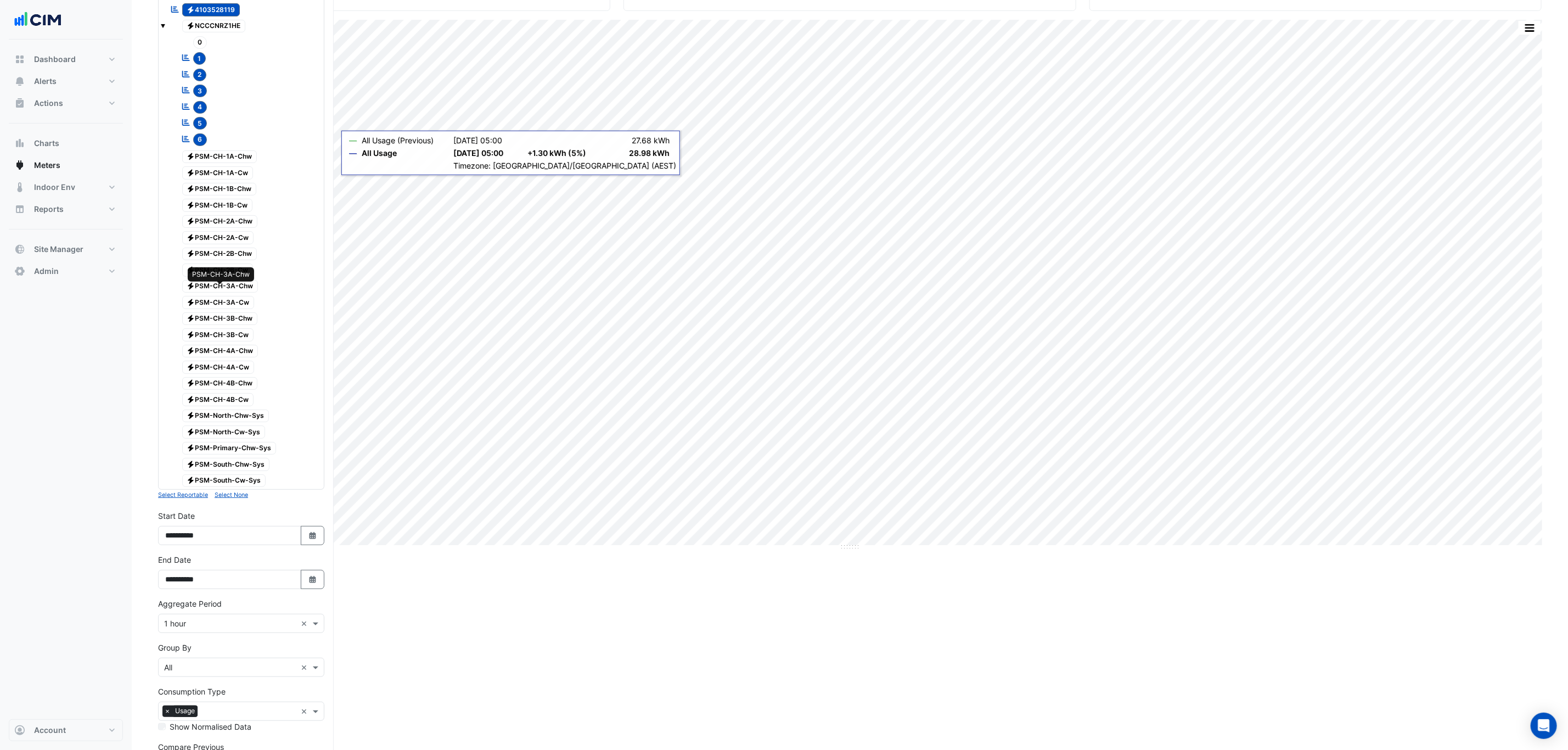
scroll to position [270, 0]
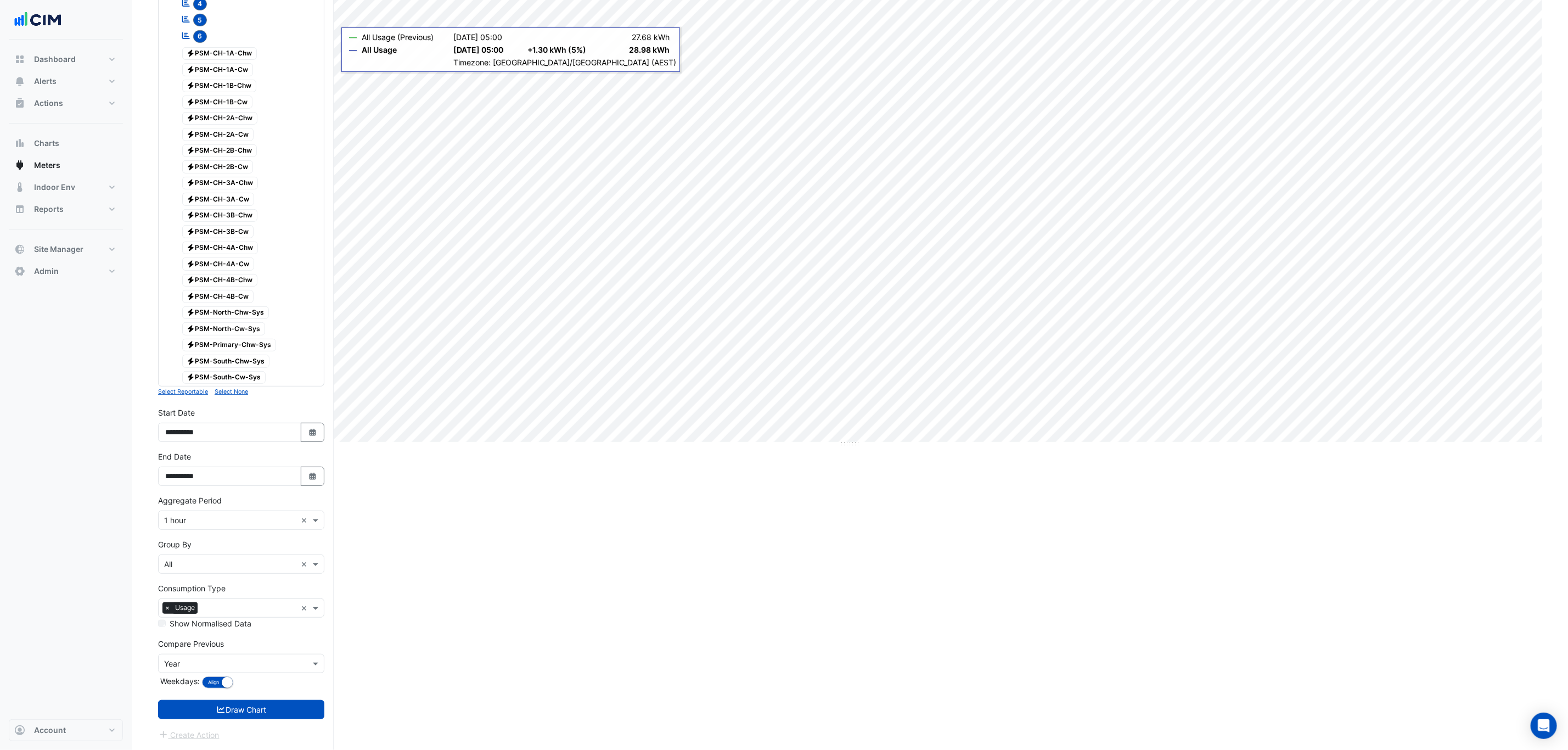
click at [248, 529] on div "× 1 hour ×" at bounding box center [241, 520] width 166 height 19
click at [199, 641] on div "1 month" at bounding box center [241, 649] width 165 height 16
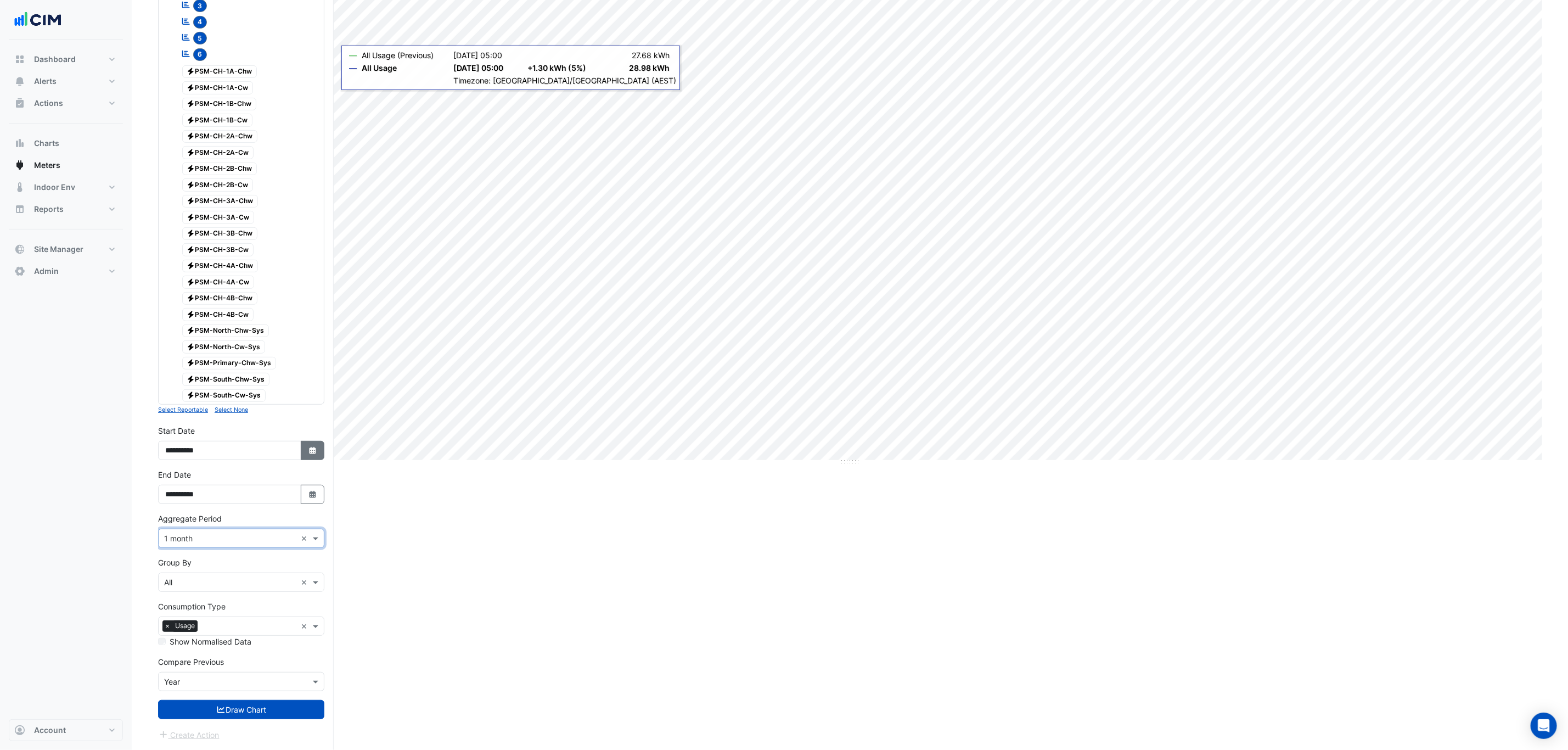
click at [301, 451] on button "Select Date" at bounding box center [312, 450] width 24 height 19
select select "*"
select select "****"
click at [178, 305] on button "Previous month" at bounding box center [176, 314] width 13 height 18
select select "*"
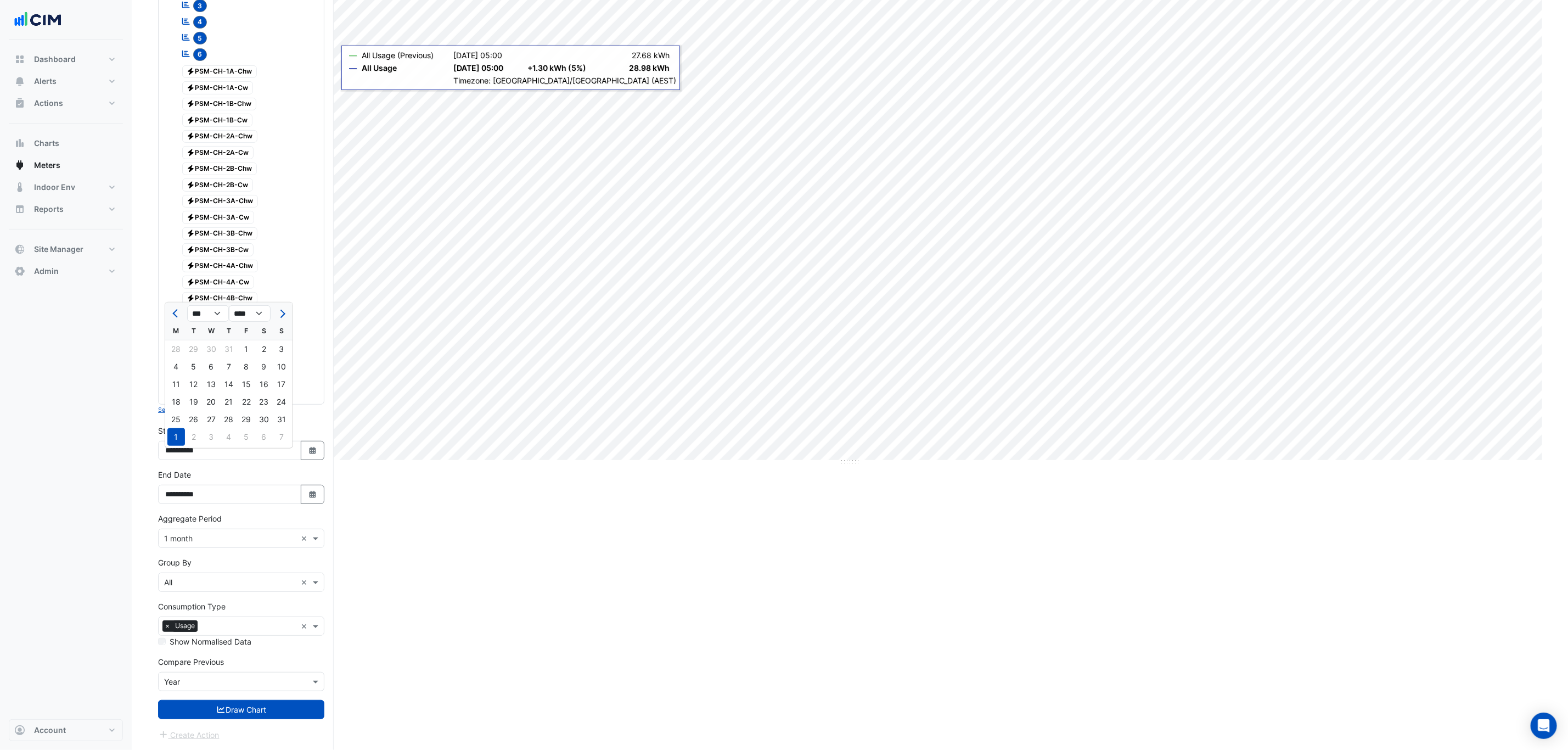
drag, startPoint x: 240, startPoint y: 338, endPoint x: 256, endPoint y: 361, distance: 28.0
click at [241, 340] on div "1" at bounding box center [247, 349] width 18 height 18
type input "**********"
click at [305, 491] on button "Select Date" at bounding box center [312, 494] width 24 height 19
click at [173, 355] on button "Previous month" at bounding box center [176, 358] width 13 height 18
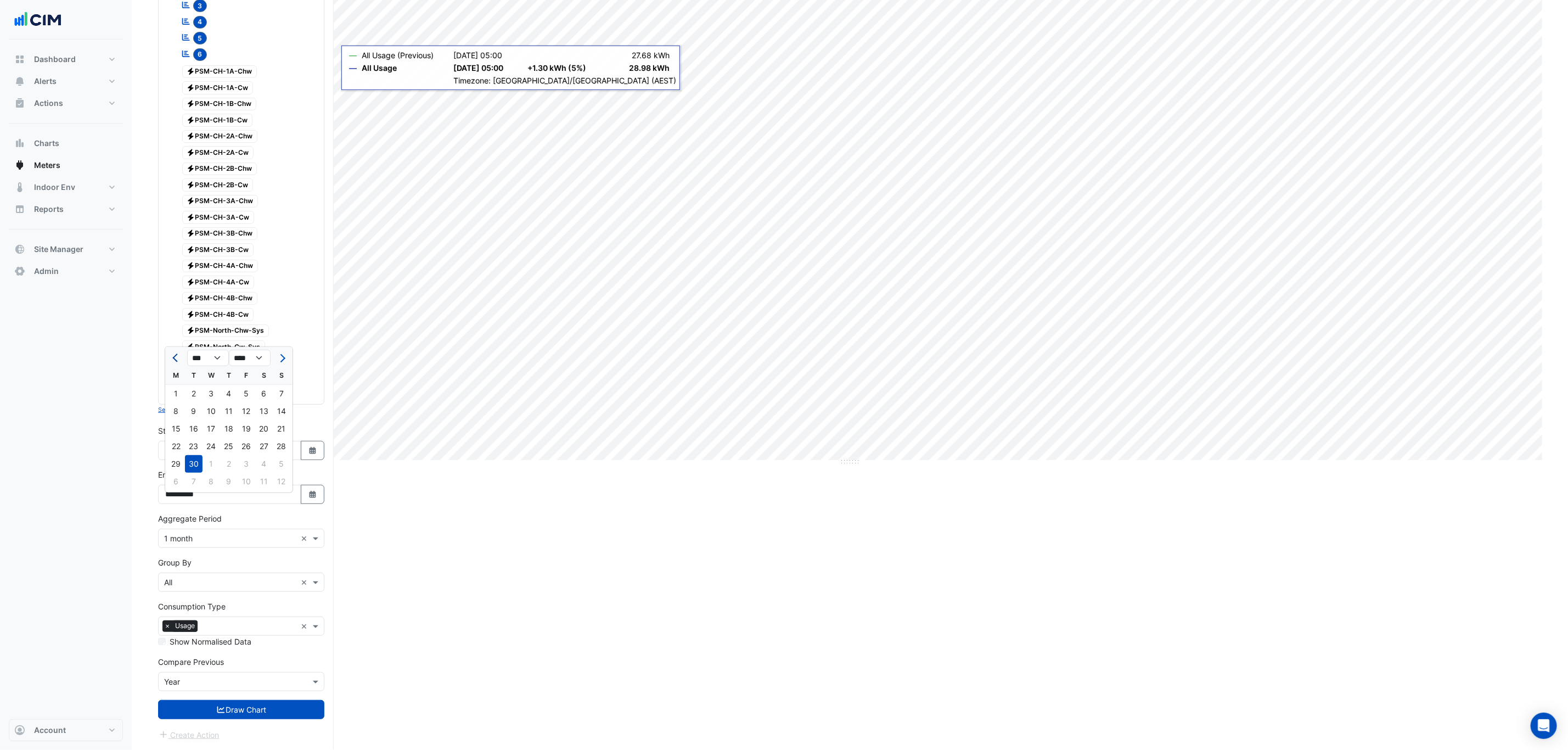
select select "*"
click at [279, 455] on div "31" at bounding box center [281, 464] width 18 height 18
type input "**********"
click at [290, 713] on button "Draw Chart" at bounding box center [241, 710] width 166 height 19
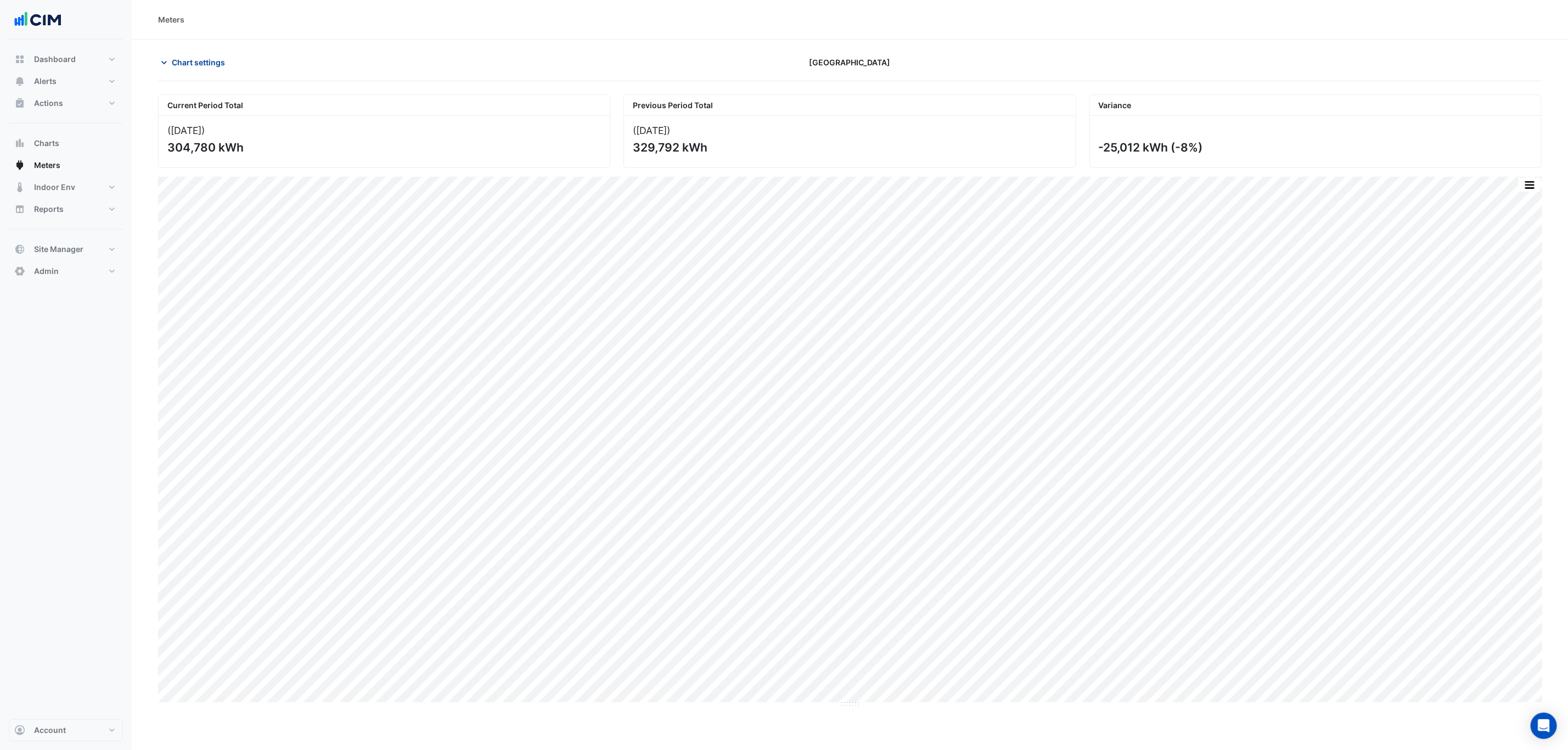
click at [194, 57] on span "Chart settings" at bounding box center [198, 62] width 53 height 12
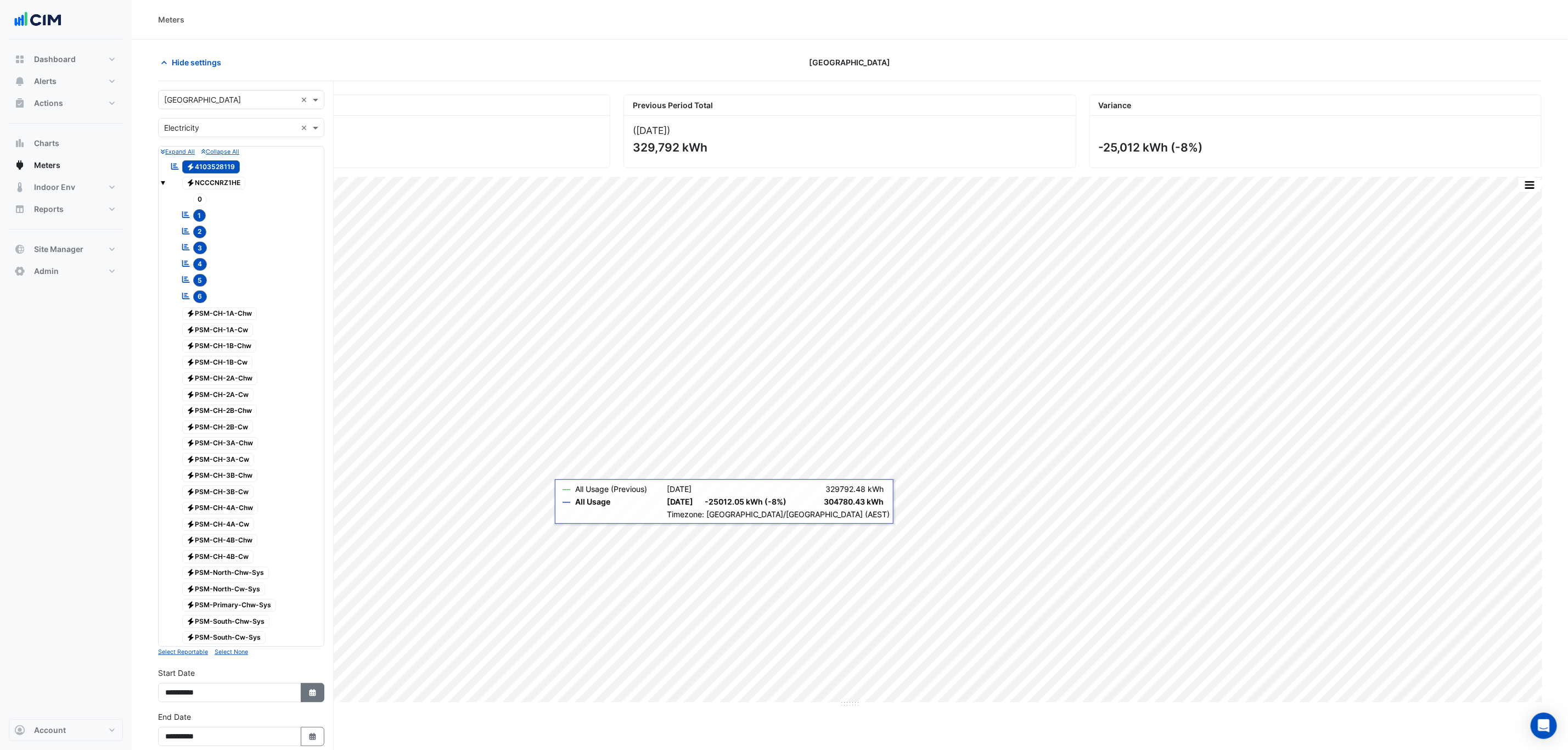
click at [319, 696] on button "Select Date" at bounding box center [312, 692] width 24 height 19
select select "*"
select select "****"
click at [173, 550] on button "Previous month" at bounding box center [176, 555] width 13 height 18
select select "*"
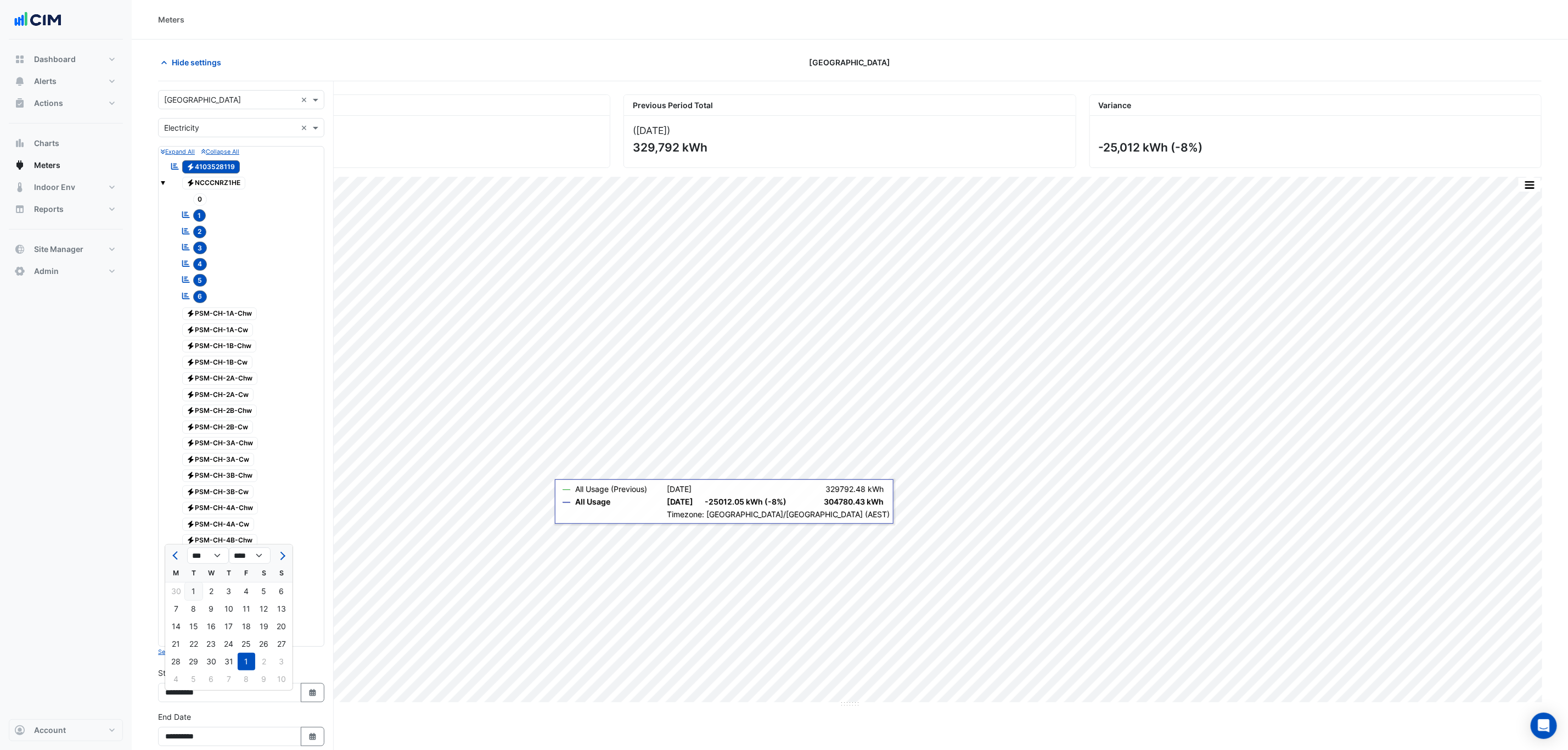
click at [198, 588] on div "1" at bounding box center [194, 591] width 18 height 18
type input "**********"
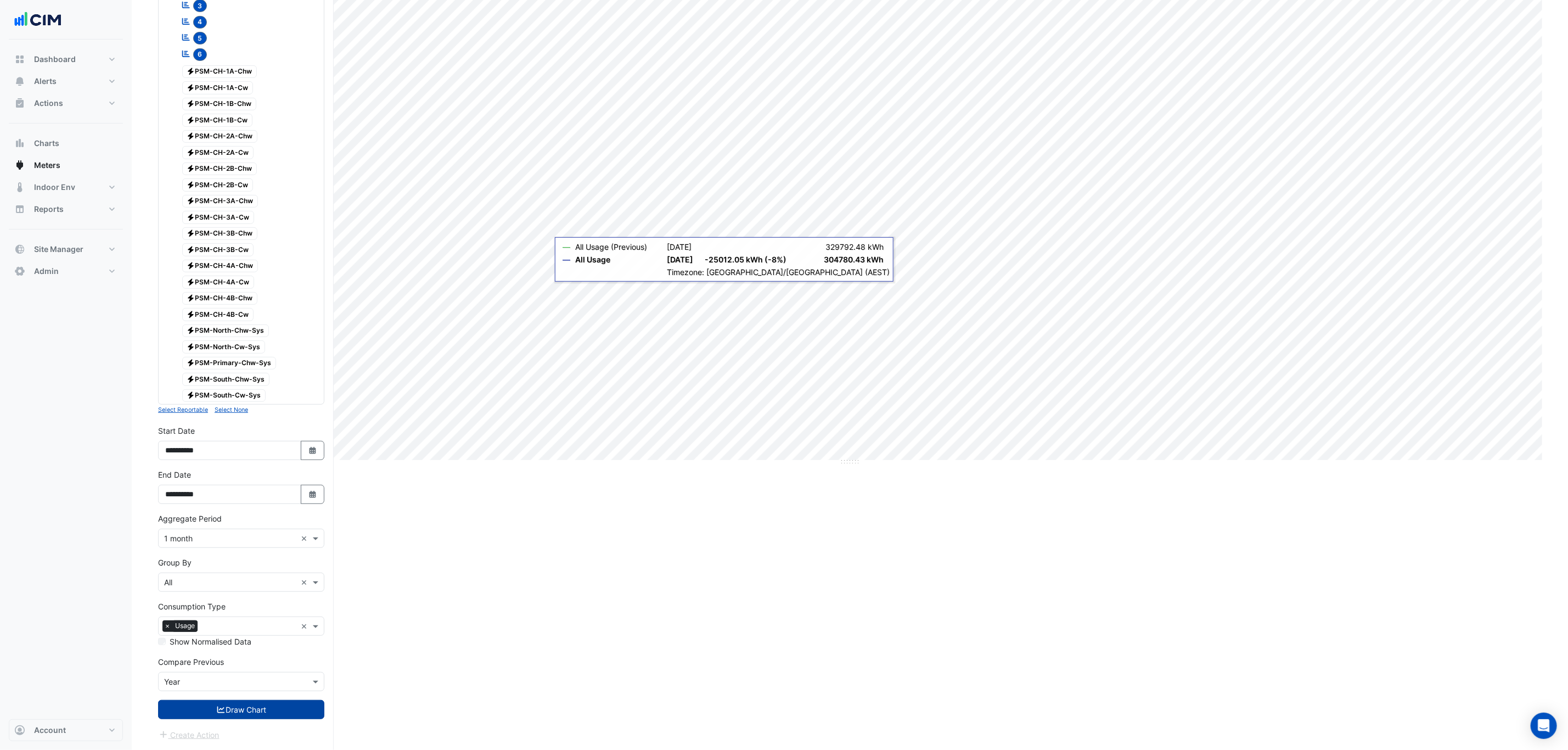
click at [292, 710] on button "Draw Chart" at bounding box center [241, 710] width 166 height 19
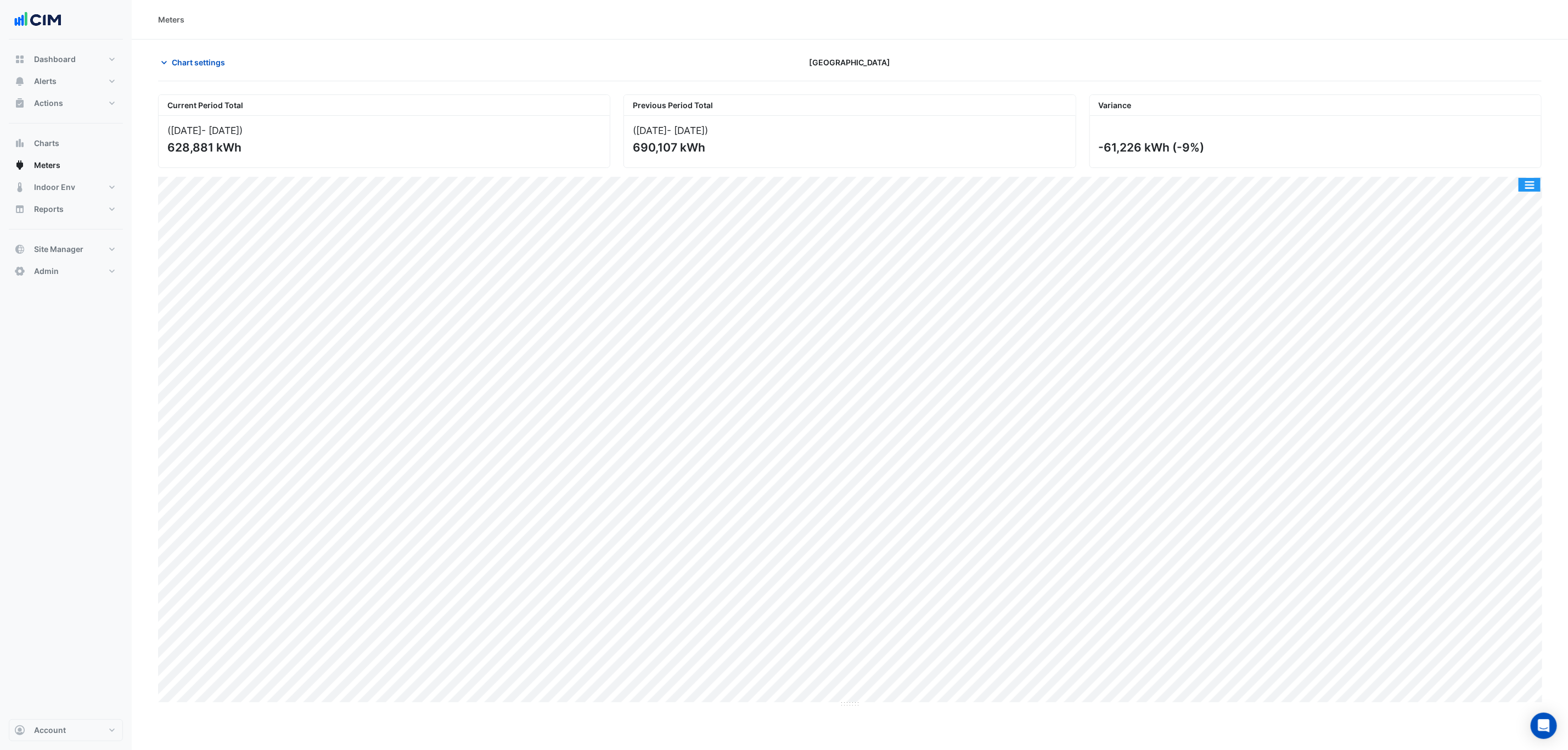
click at [1525, 181] on button "button" at bounding box center [1529, 184] width 22 height 14
click at [1497, 358] on div "Print Save as JPEG Save as PNG Pivot Data Table Export CSV - Flat Export CSV - …" at bounding box center [1508, 275] width 66 height 167
click at [1498, 343] on div "Select Chart Type" at bounding box center [1508, 342] width 66 height 26
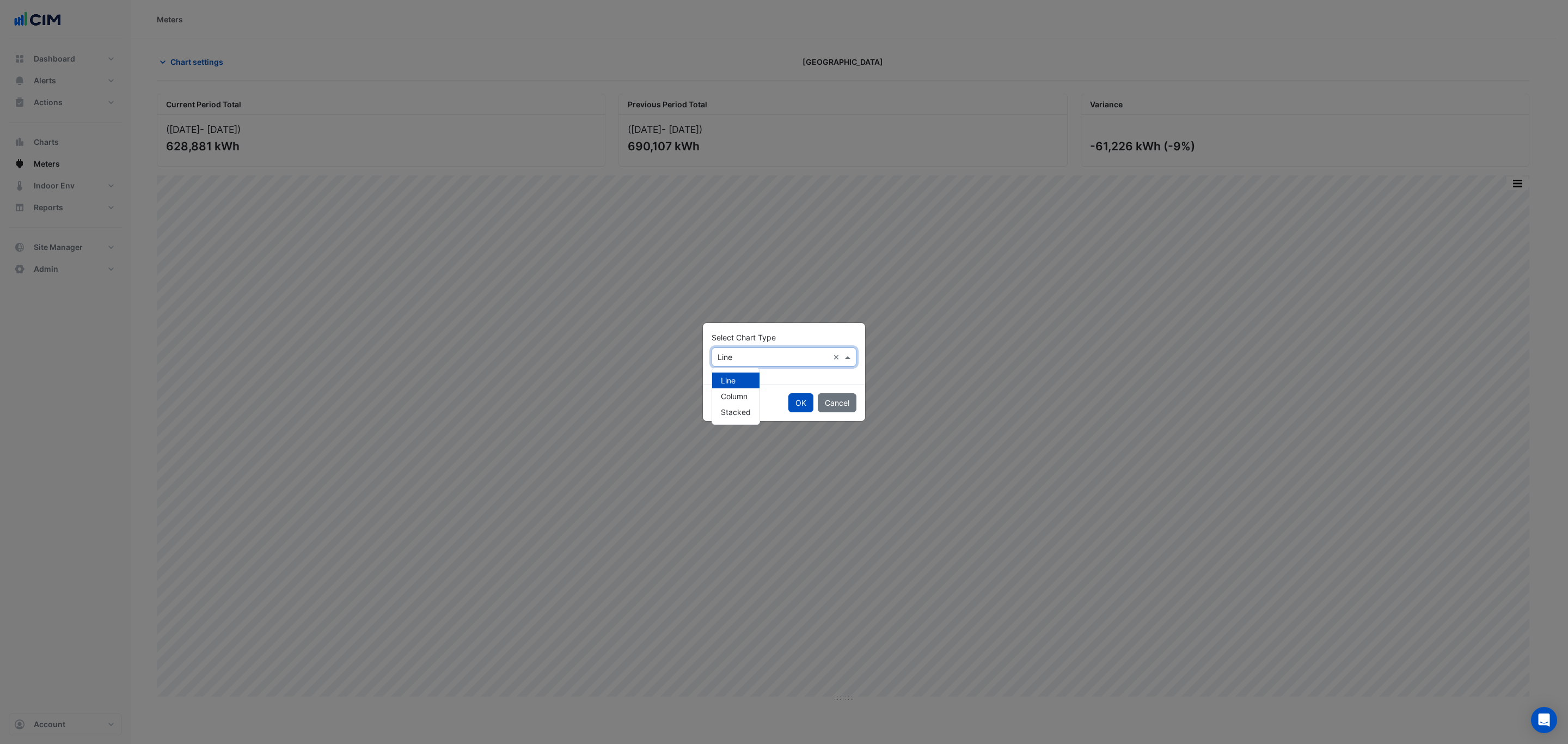
drag, startPoint x: 748, startPoint y: 351, endPoint x: 751, endPoint y: 356, distance: 5.8
click at [750, 353] on input "text" at bounding box center [773, 358] width 111 height 12
click at [743, 389] on div "Column" at bounding box center [735, 396] width 47 height 16
click at [786, 404] on div "OK Cancel" at bounding box center [784, 402] width 162 height 37
click at [799, 402] on button "OK" at bounding box center [801, 402] width 25 height 19
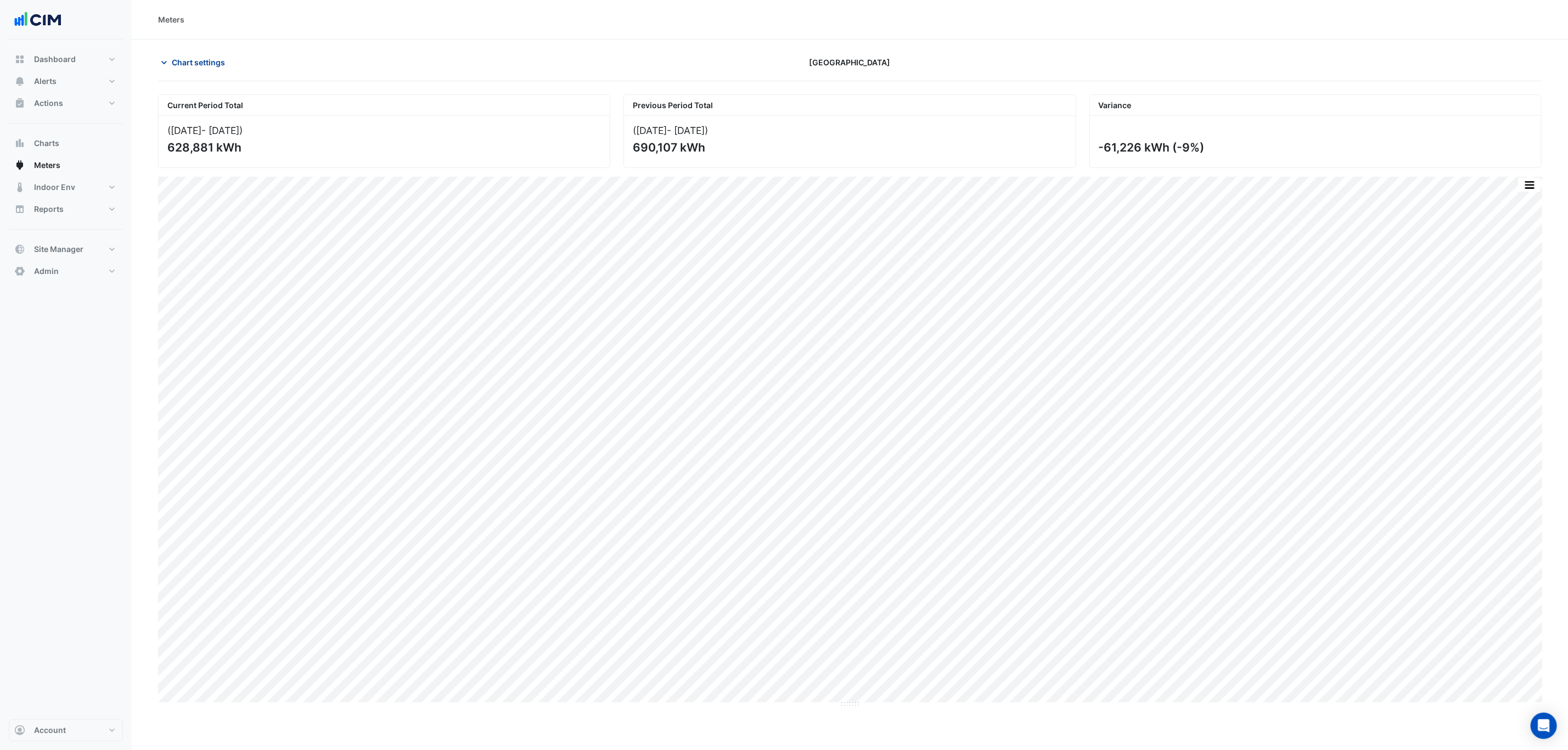
click at [188, 55] on button "Chart settings" at bounding box center [195, 62] width 74 height 19
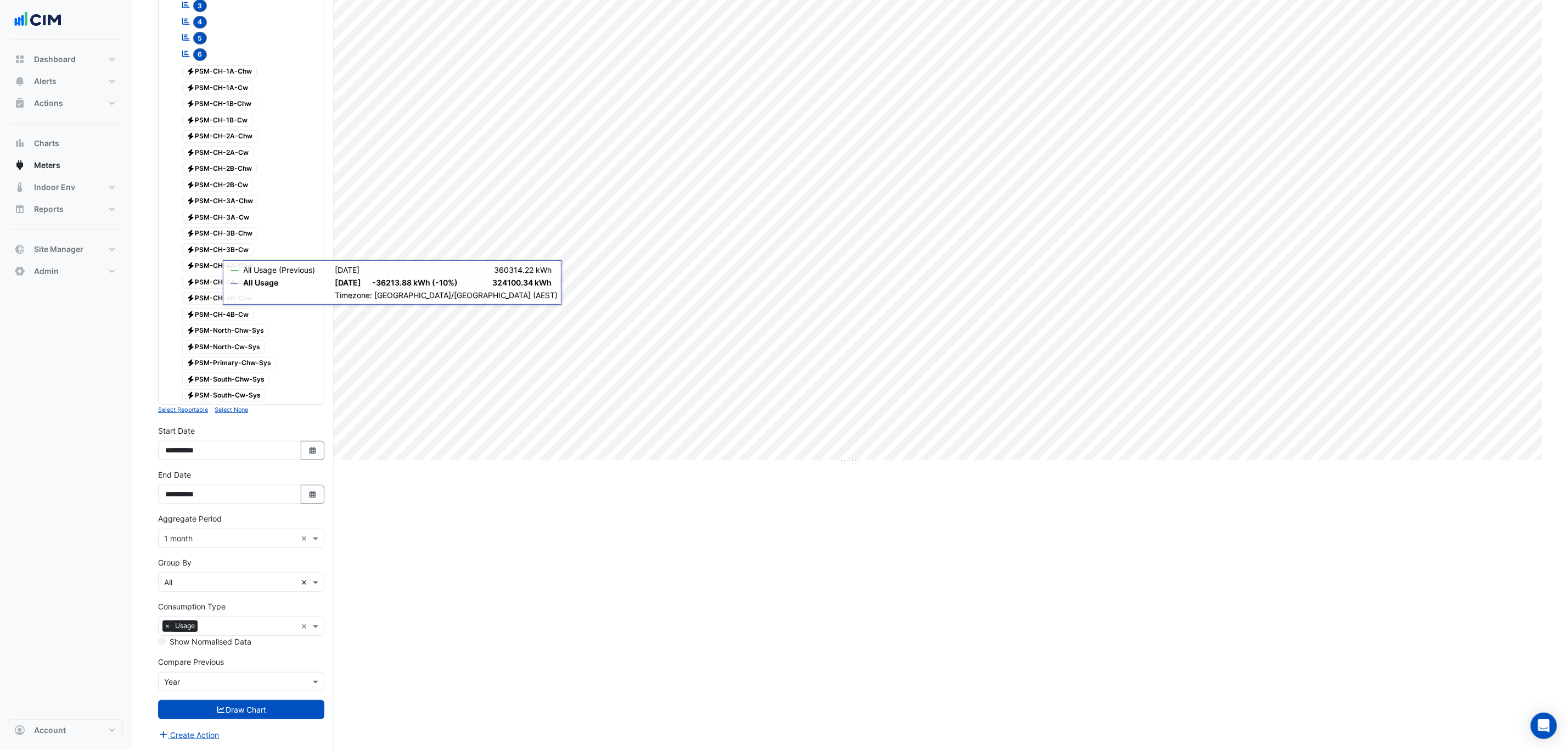
scroll to position [247, 0]
click at [309, 483] on div "**********" at bounding box center [241, 486] width 166 height 35
click at [306, 494] on button "Select Date" at bounding box center [312, 494] width 24 height 19
click at [282, 354] on span "Next month" at bounding box center [281, 358] width 8 height 8
select select "*"
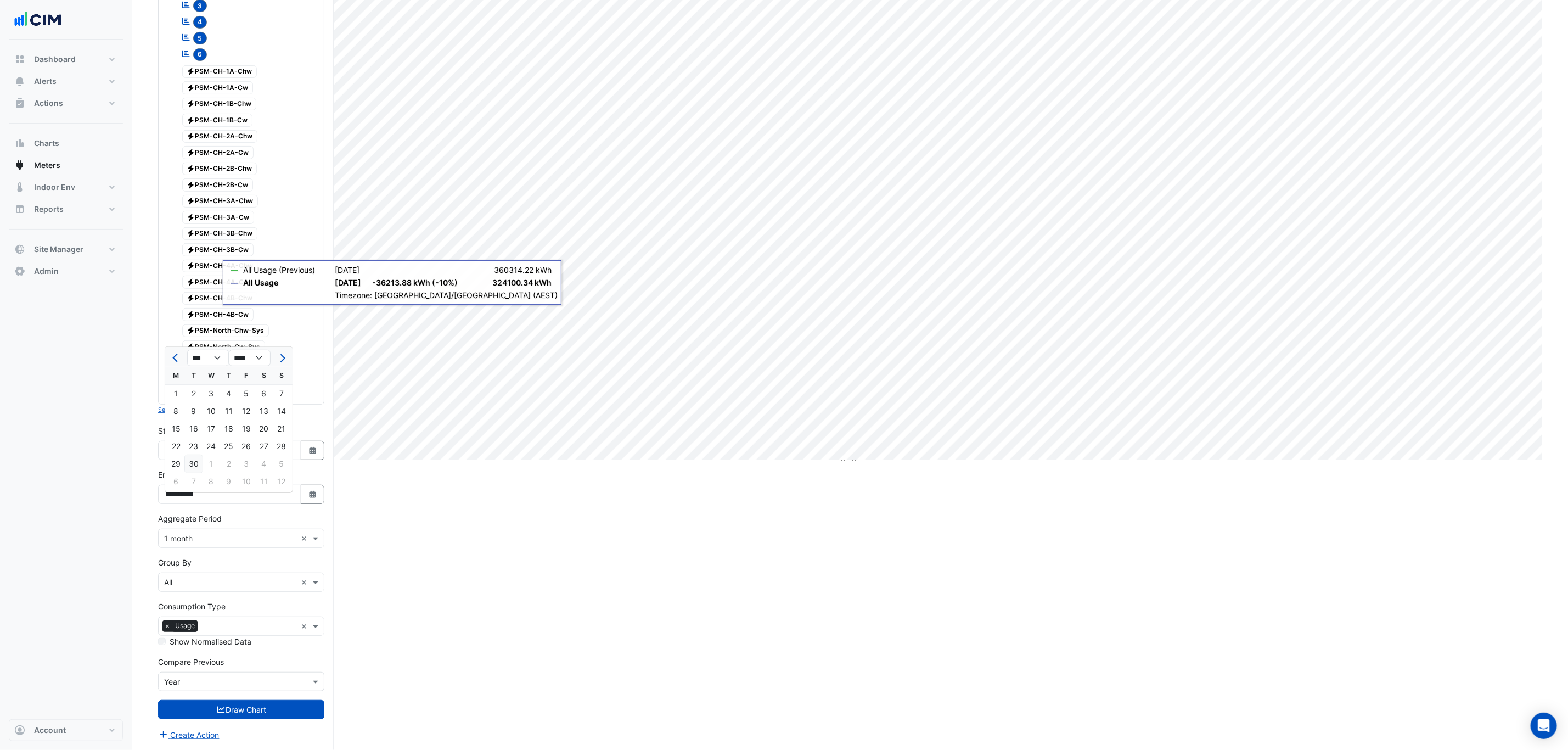
click at [198, 461] on div "30" at bounding box center [194, 464] width 18 height 18
type input "**********"
click at [313, 705] on button "Draw Chart" at bounding box center [241, 710] width 166 height 19
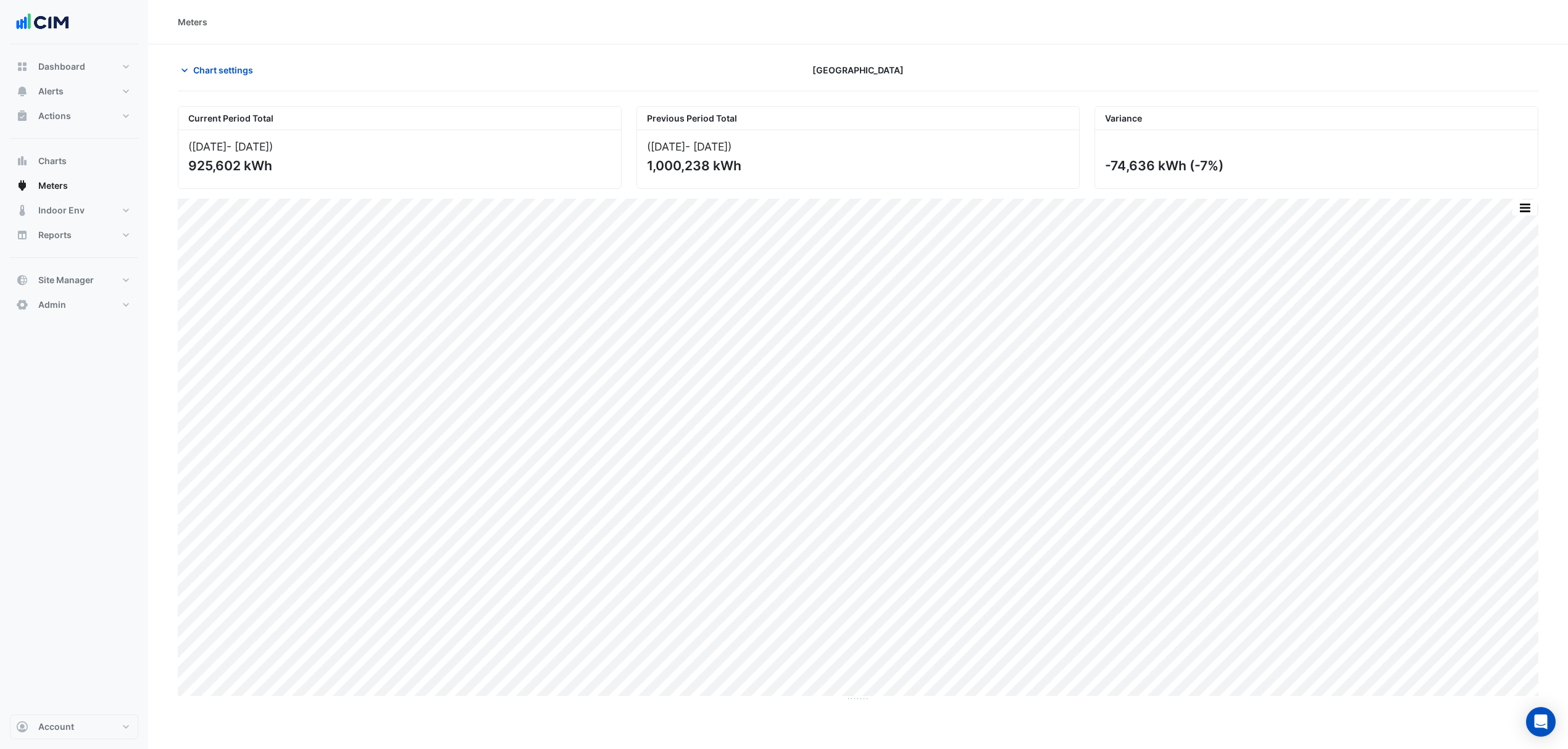
click at [222, 57] on section "Chart settings Chifley Tower Current Period Total (Jul 25 - Sep 25 ) 925,602 kW…" at bounding box center [858, 580] width 1419 height 1070
click at [225, 69] on span "Chart settings" at bounding box center [223, 70] width 59 height 13
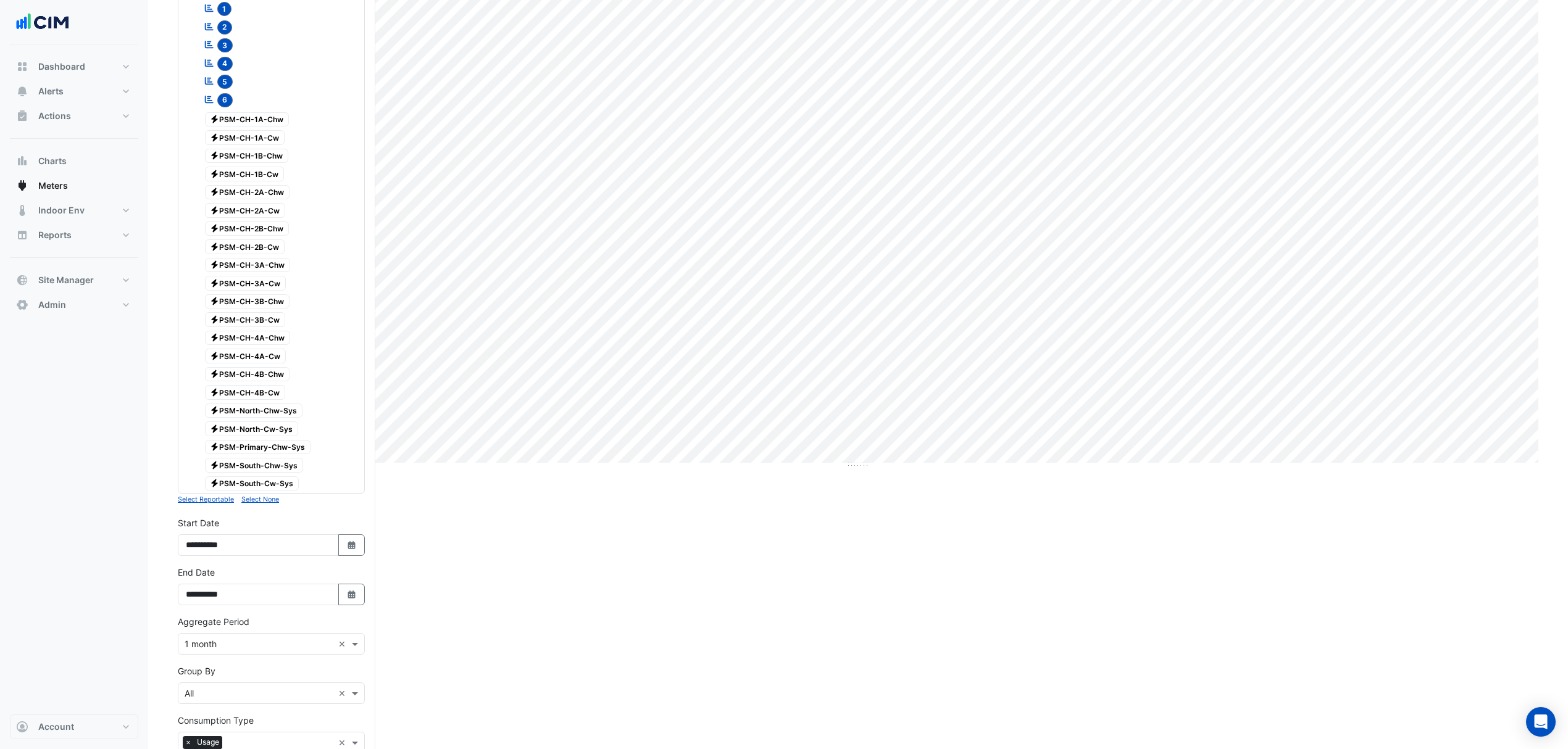
scroll to position [372, 0]
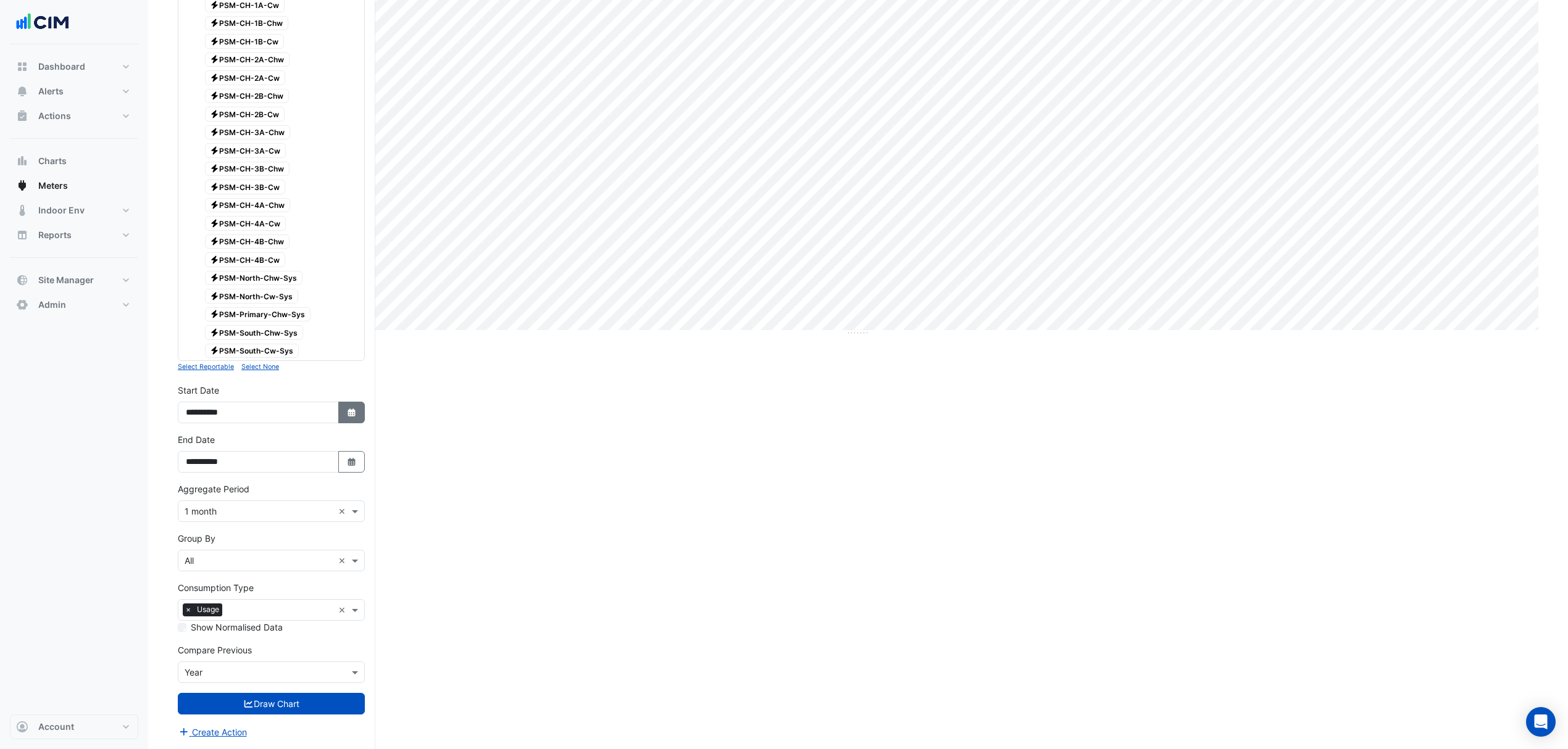
click at [351, 415] on icon "button" at bounding box center [351, 413] width 7 height 8
select select "*"
select select "****"
click at [198, 250] on span "Previous month" at bounding box center [198, 254] width 9 height 9
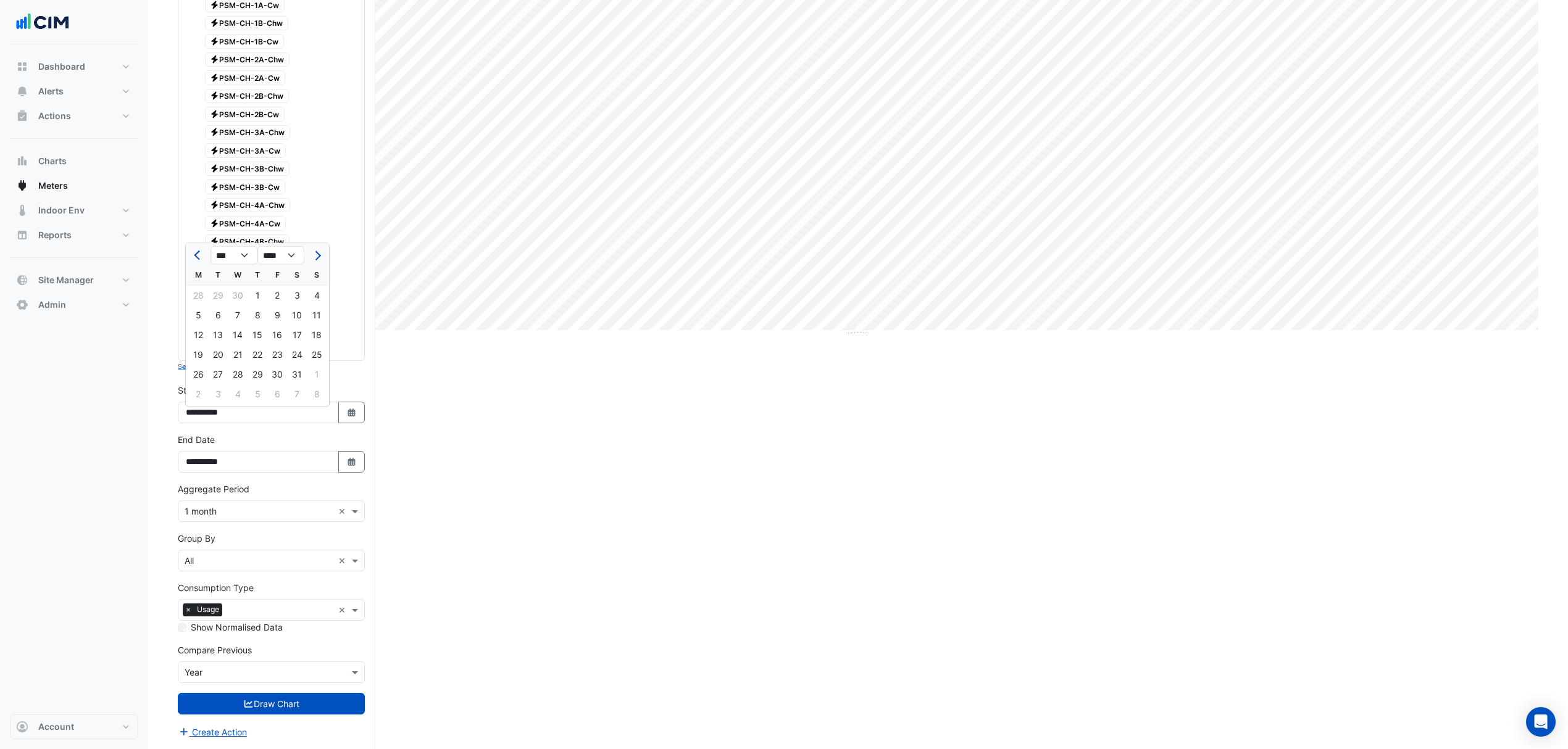
click at [198, 250] on span "Previous month" at bounding box center [198, 254] width 9 height 9
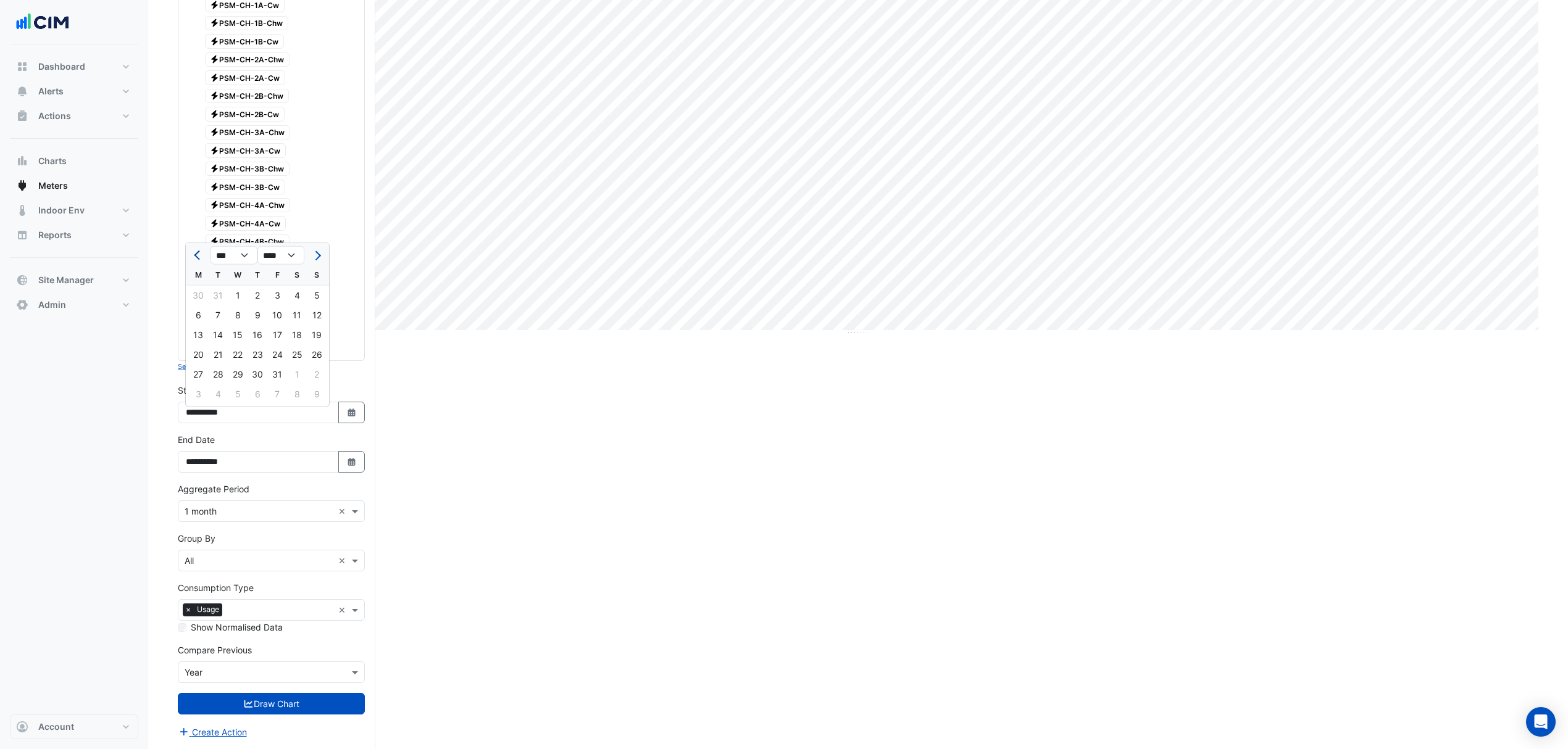
select select "**"
select select "****"
click at [311, 286] on div "1" at bounding box center [316, 296] width 20 height 20
type input "**********"
click at [320, 716] on form "× Chifley Tower × × Electricity × Expand All Collapse All Reportable Electricit…" at bounding box center [271, 237] width 187 height 1004
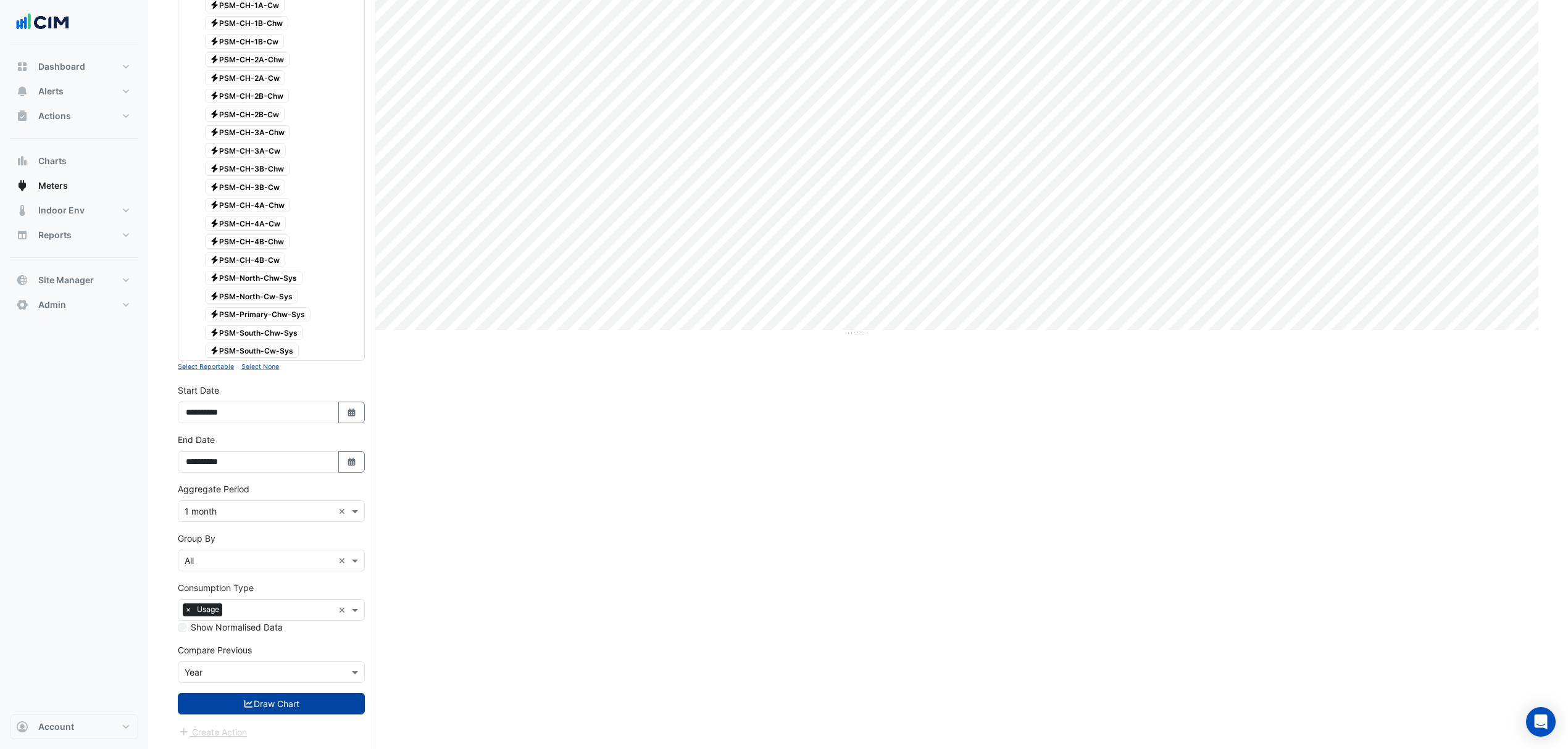
click at [319, 713] on button "Draw Chart" at bounding box center [271, 704] width 187 height 21
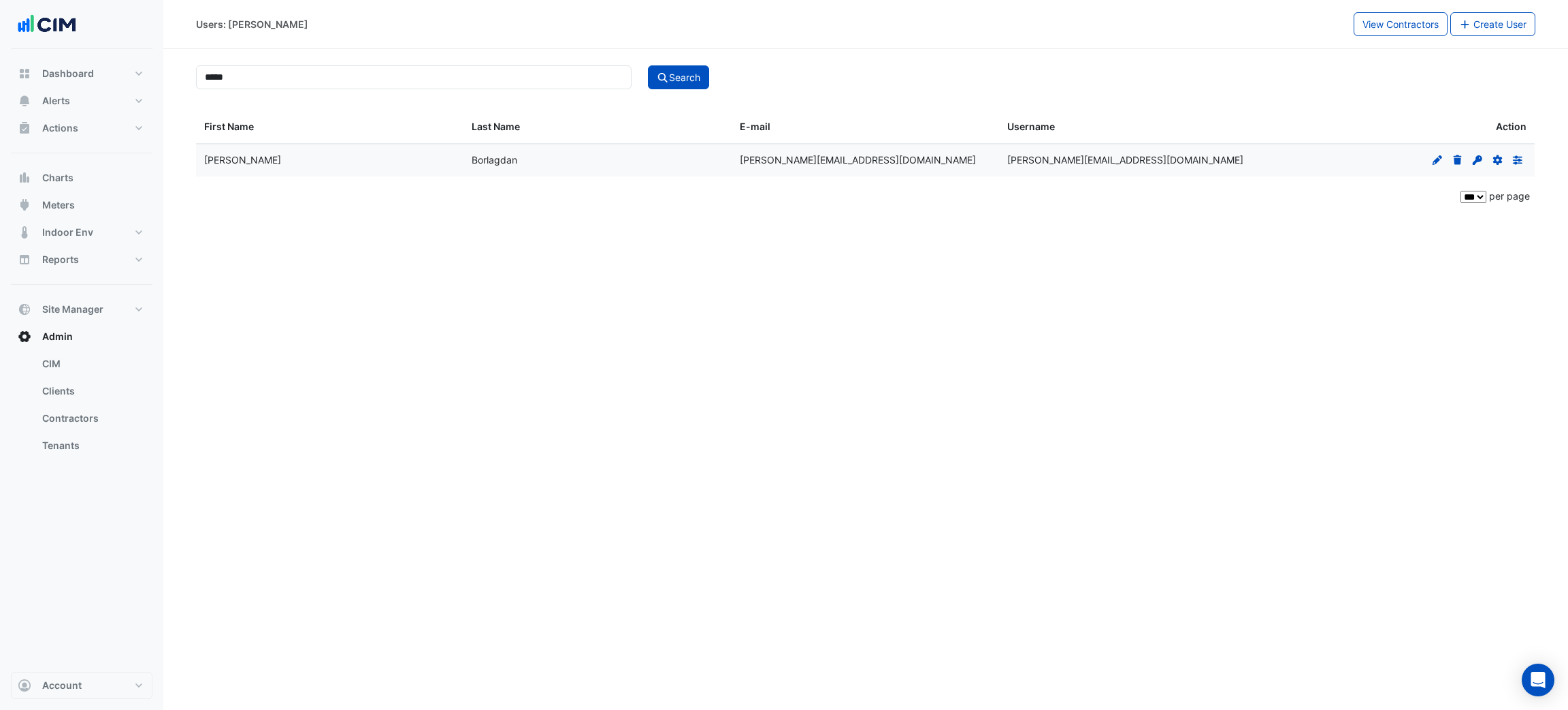
select select "***"
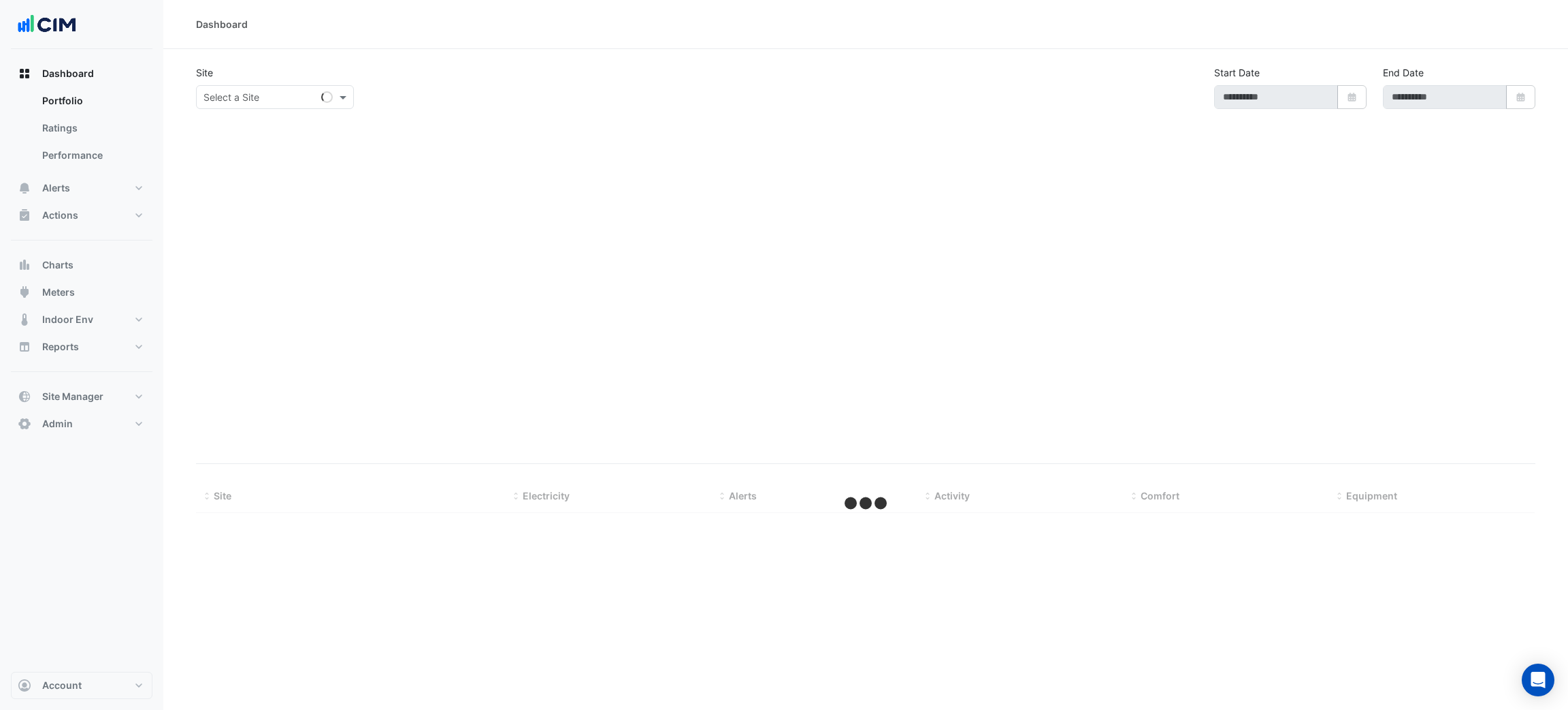
select select "***"
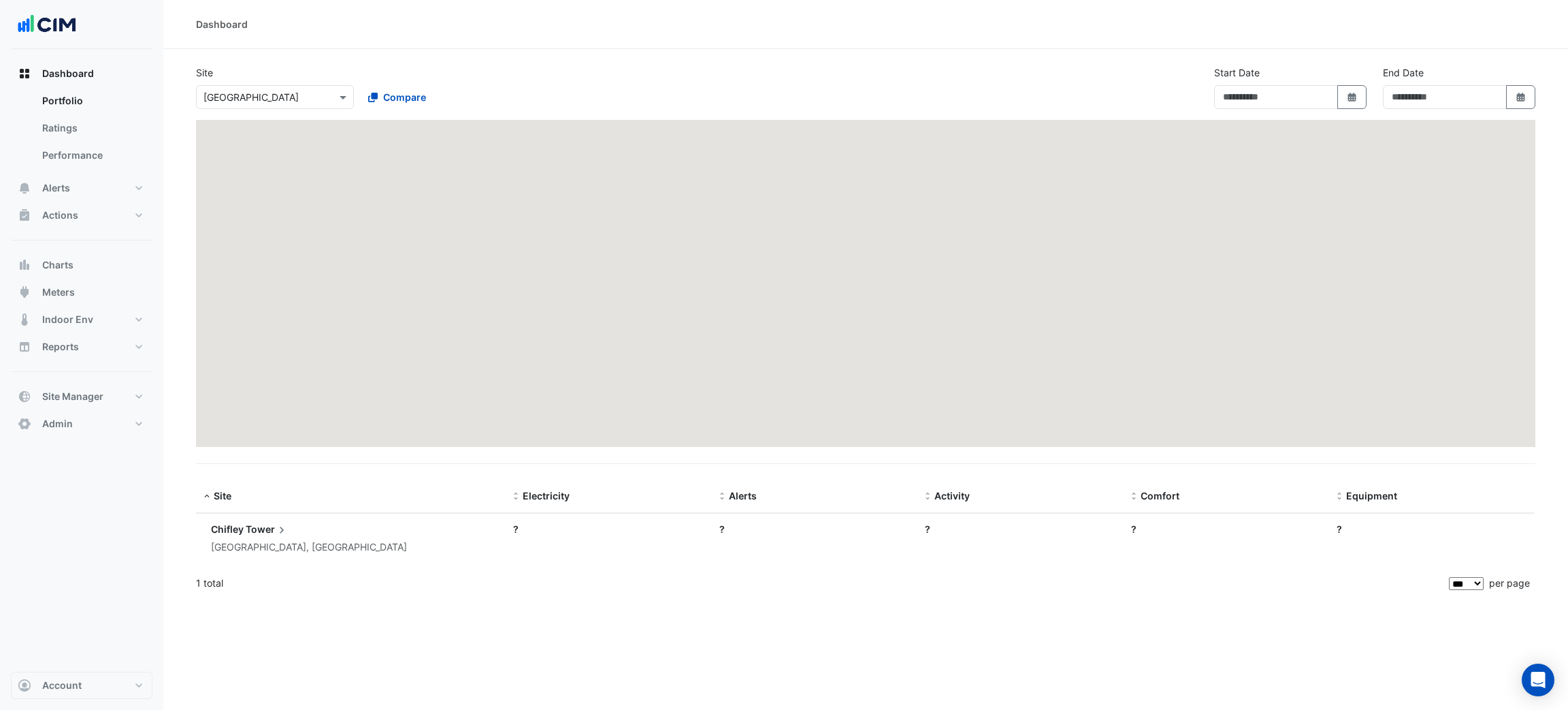
type input "**********"
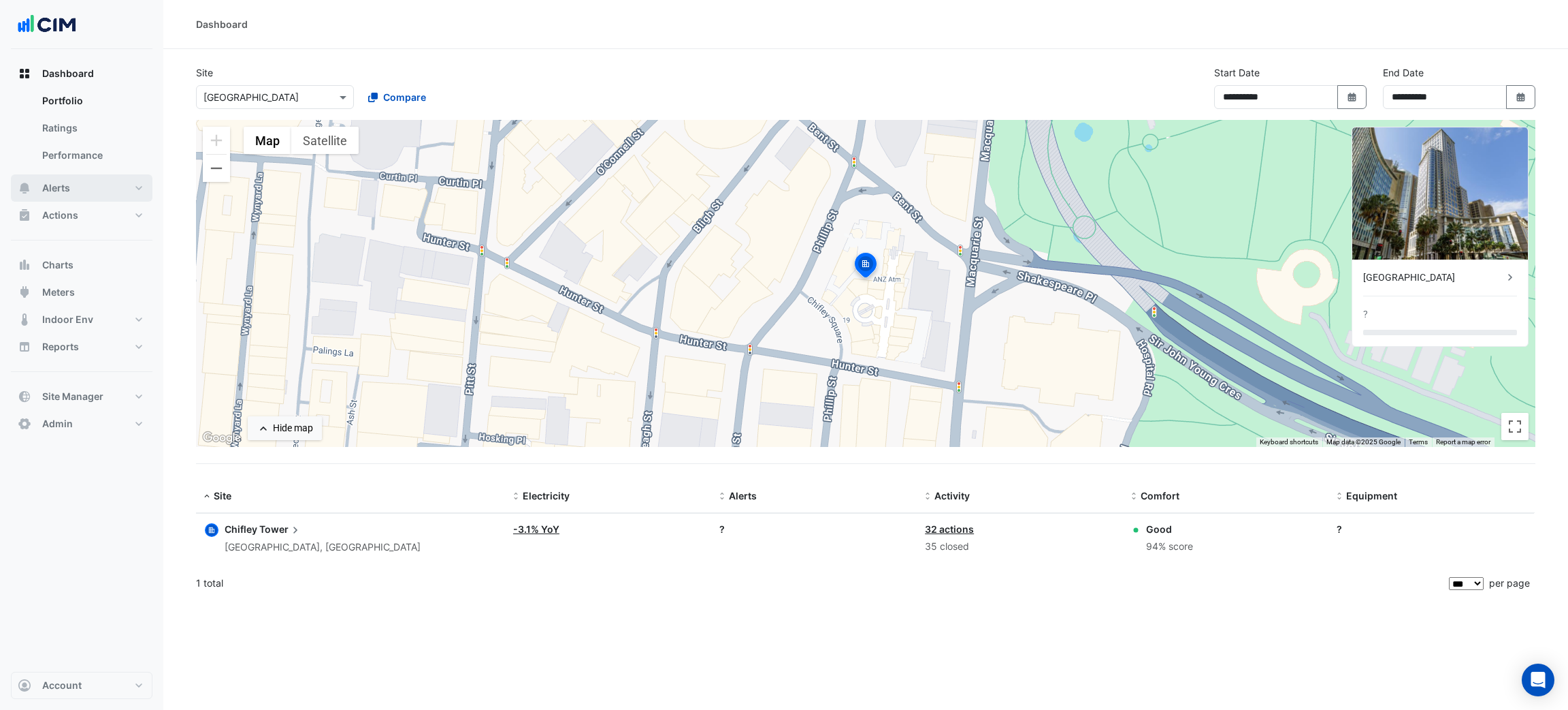
click at [66, 193] on span "Alerts" at bounding box center [56, 188] width 28 height 14
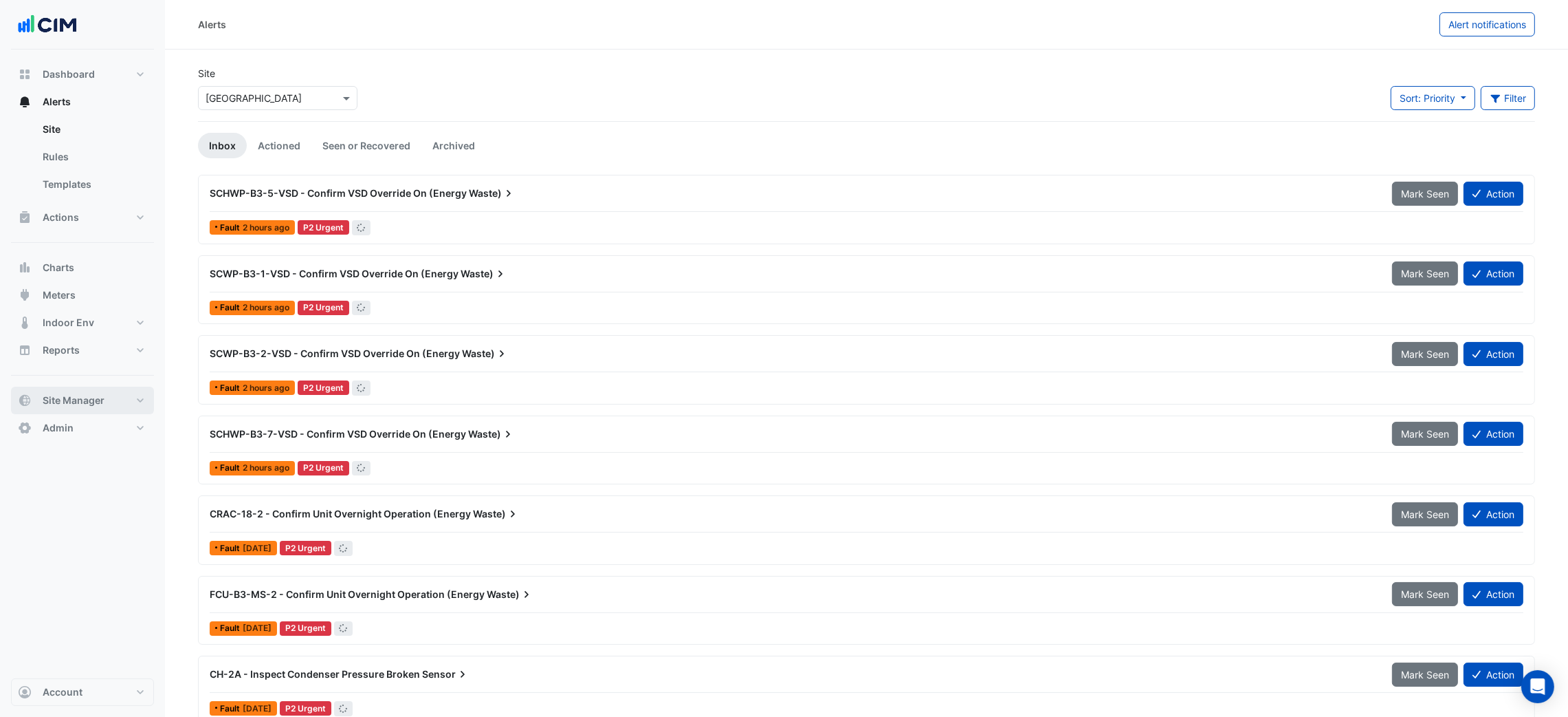
click at [85, 394] on span "Site Manager" at bounding box center [73, 399] width 62 height 14
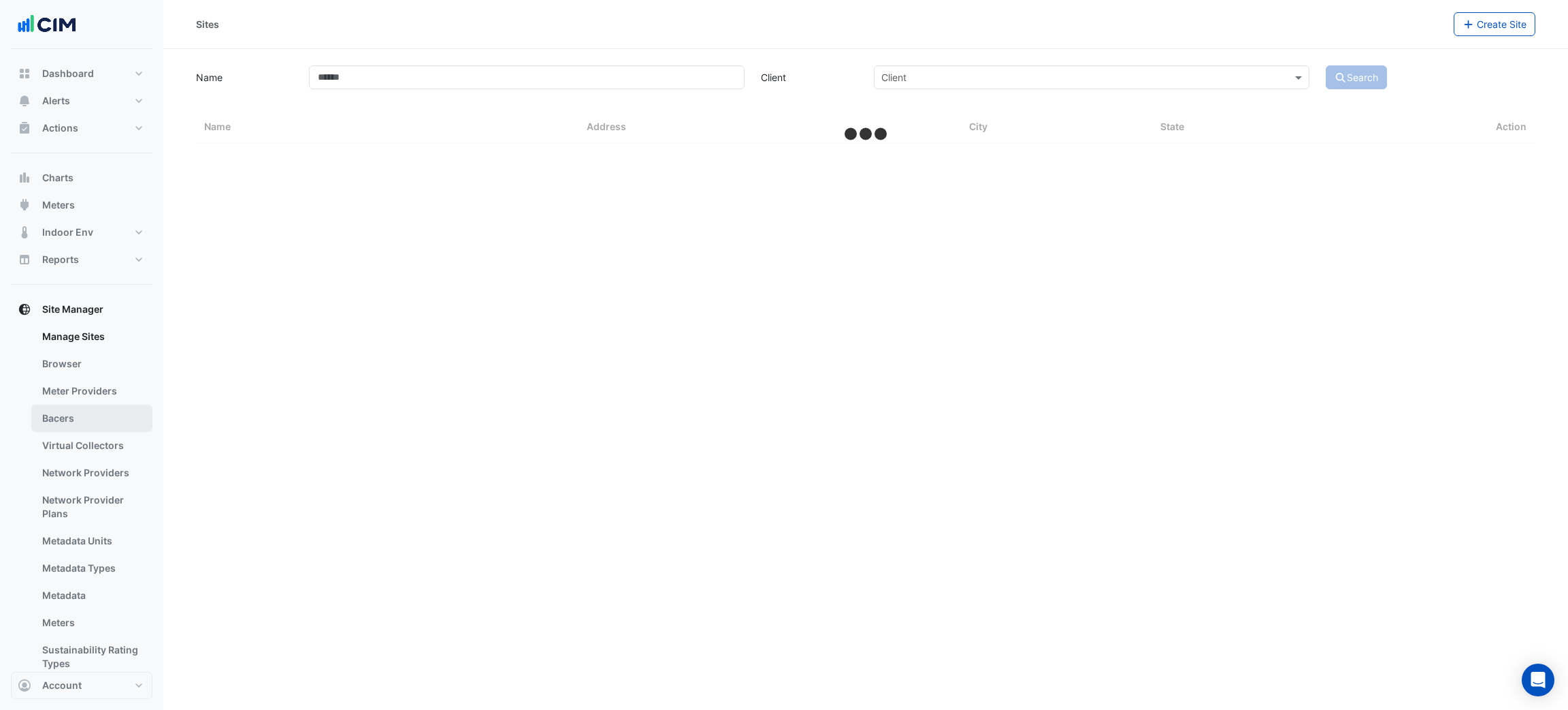
click at [81, 408] on link "Bacers" at bounding box center [91, 418] width 121 height 27
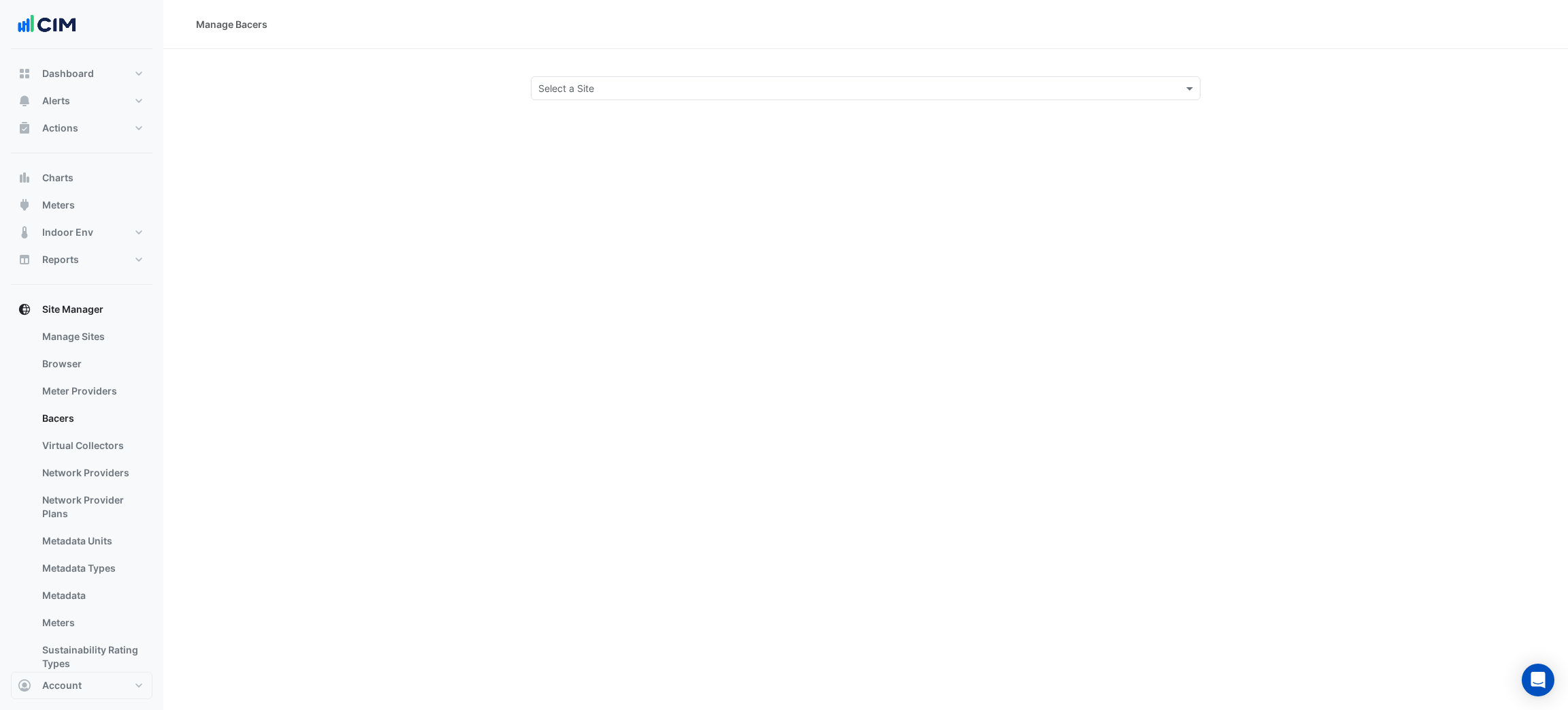
click at [1028, 105] on div "Manage Bacers Select a Site" at bounding box center [866, 355] width 1405 height 710
click at [1029, 98] on div "Select a Site" at bounding box center [866, 88] width 670 height 24
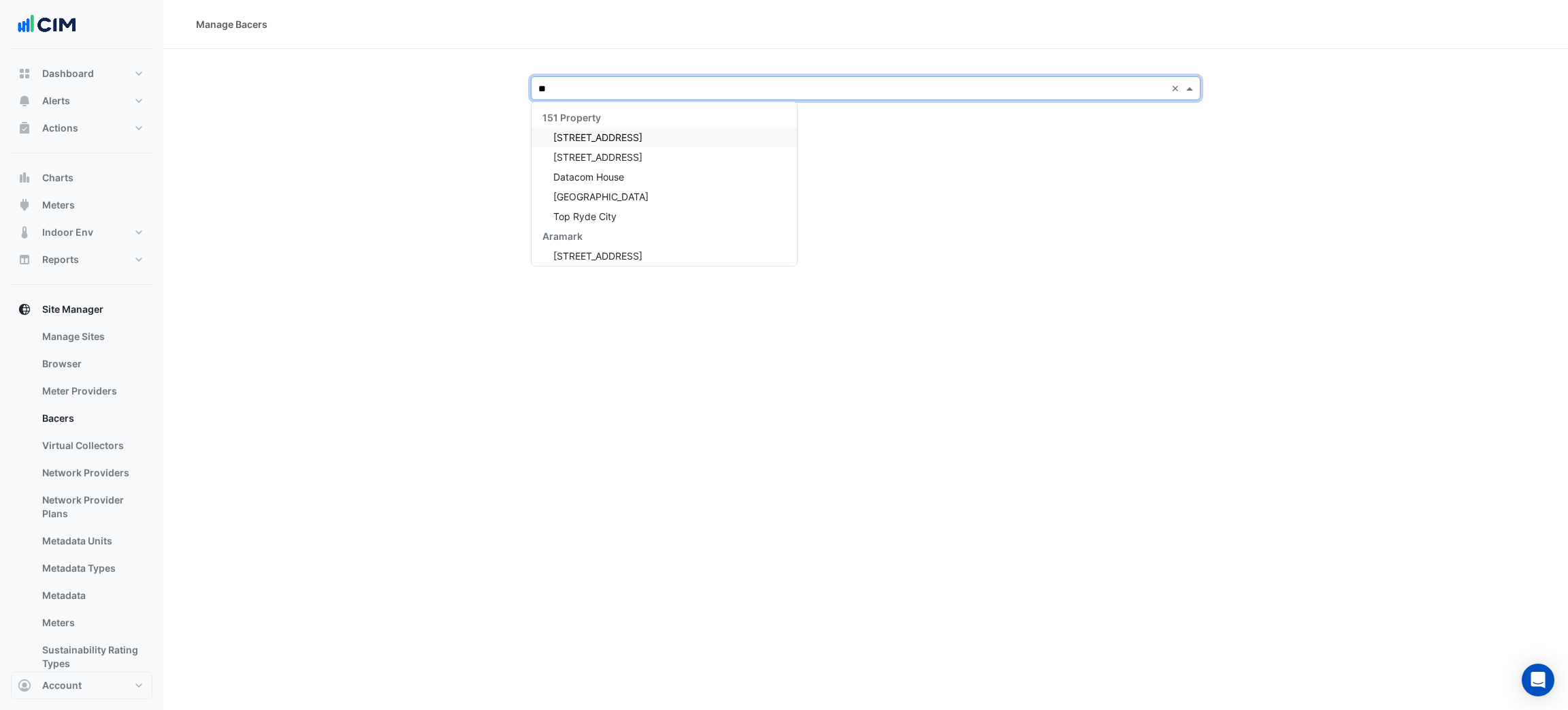
type input "***"
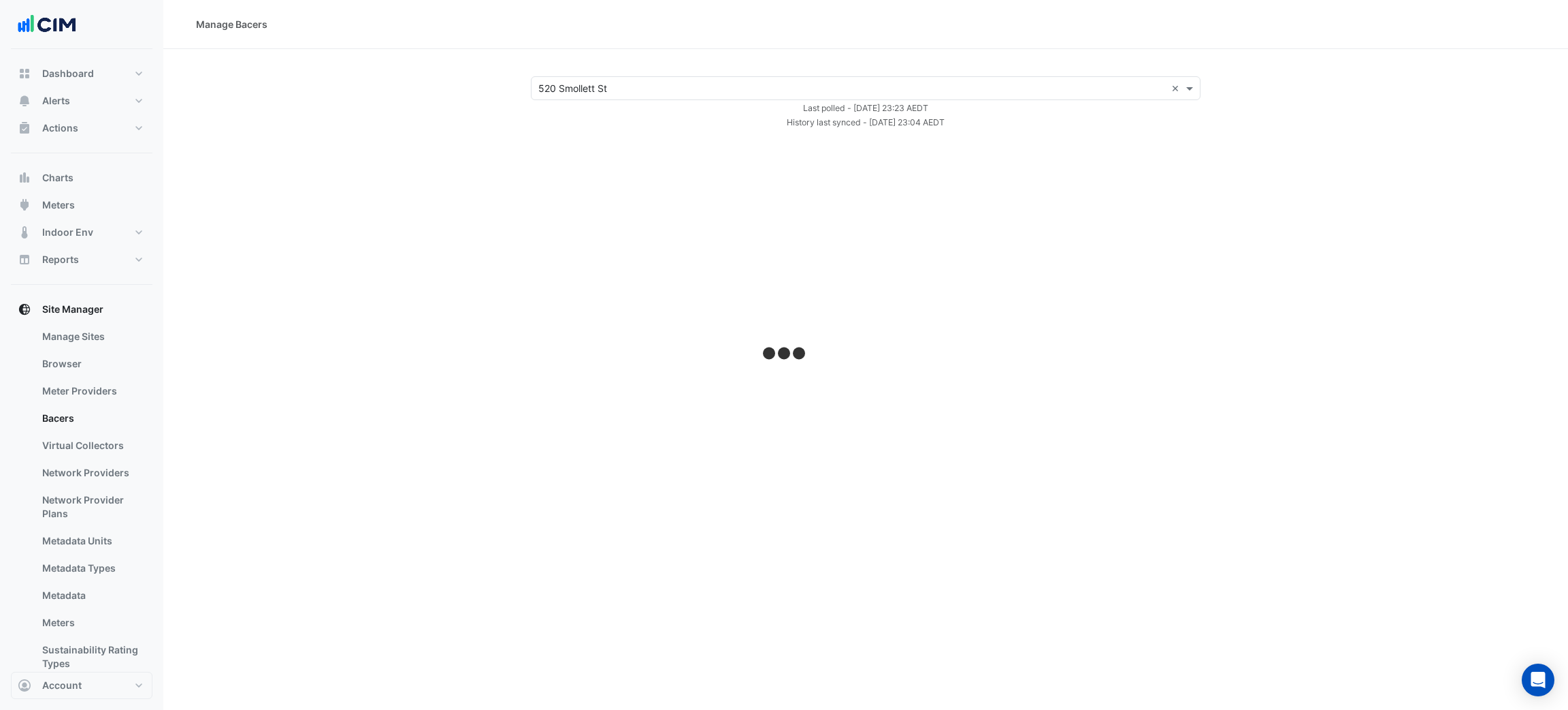
select select "***"
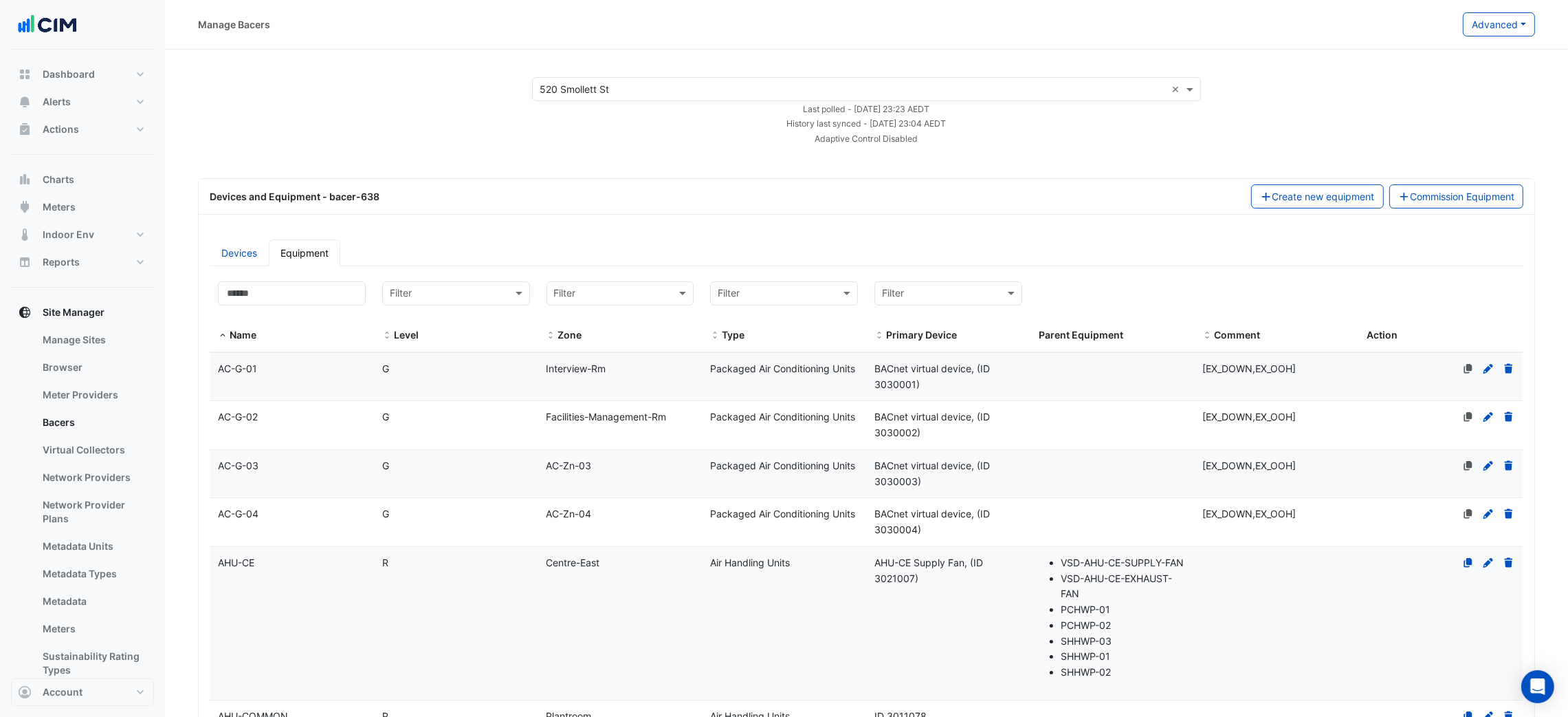
click at [1484, 40] on div "Manage Bacers Advanced View Collector Notes View scan history View Metadata Pre…" at bounding box center [866, 25] width 1403 height 50
click at [1492, 32] on button "Advanced" at bounding box center [1499, 24] width 72 height 24
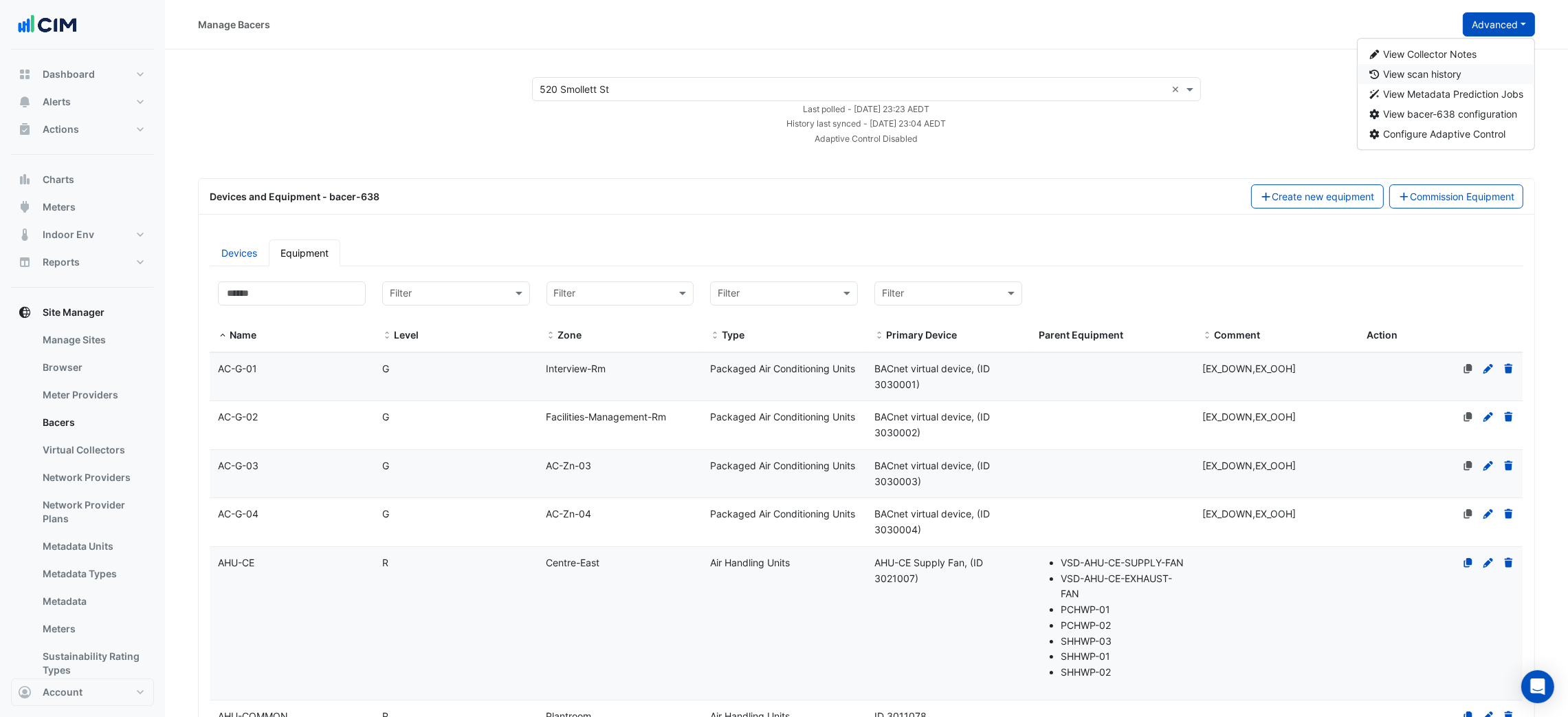
click at [1481, 69] on button "View scan history" at bounding box center [1447, 74] width 178 height 20
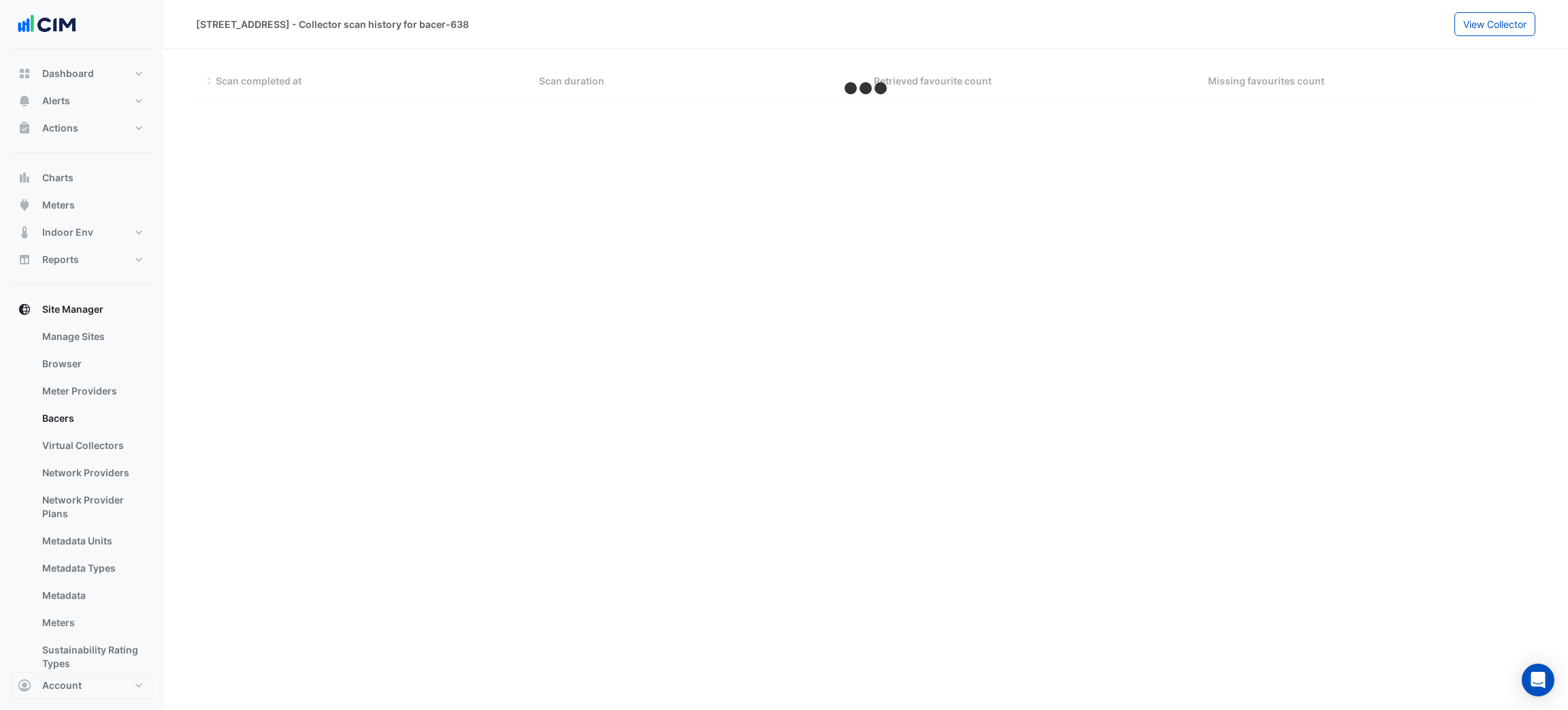
select select "***"
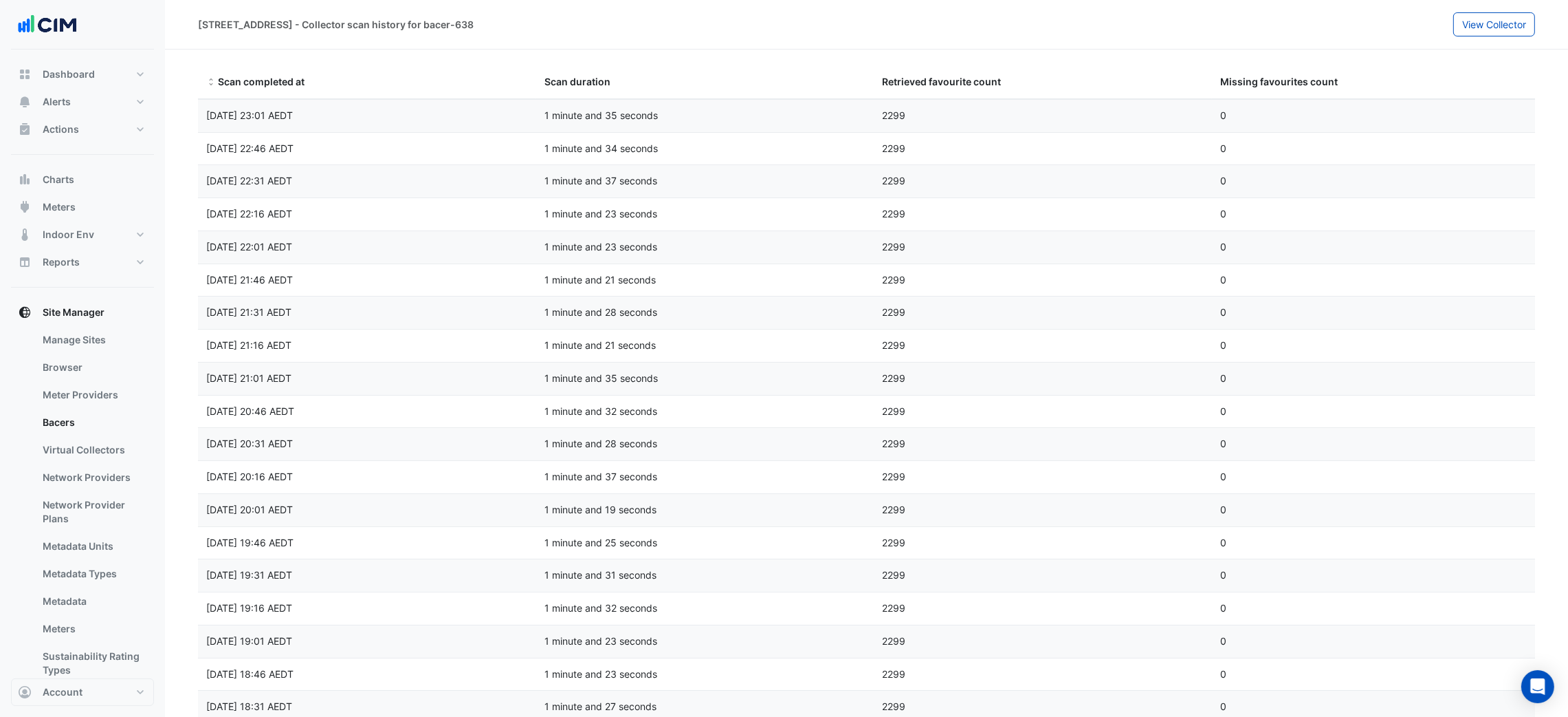
drag, startPoint x: 935, startPoint y: 110, endPoint x: 786, endPoint y: 110, distance: 149.0
click at [793, 110] on div "Scan completed at Thu 09-Oct-2025 23:01 AEDT Scan duration 1 minute and 35 seco…" at bounding box center [874, 115] width 1353 height 32
click at [785, 110] on div "1 minute and 35 seconds" at bounding box center [706, 115] width 339 height 16
drag, startPoint x: 823, startPoint y: 110, endPoint x: 992, endPoint y: 110, distance: 169.0
click at [992, 110] on div "Scan completed at Thu 09-Oct-2025 23:01 AEDT Scan duration 1 minute and 35 seco…" at bounding box center [874, 115] width 1353 height 32
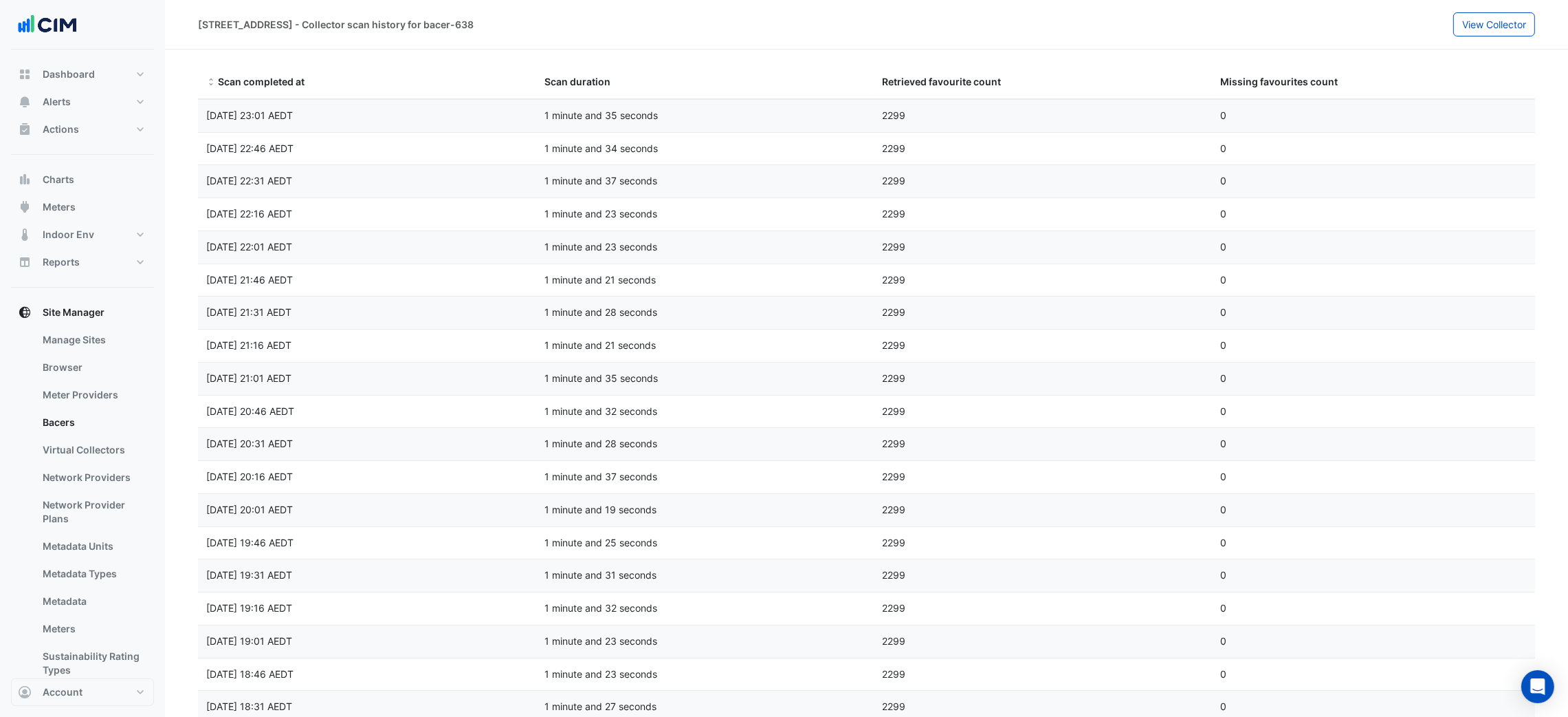
click at [974, 109] on div "2299" at bounding box center [1043, 115] width 339 height 16
click at [926, 308] on div "2299" at bounding box center [1043, 312] width 339 height 16
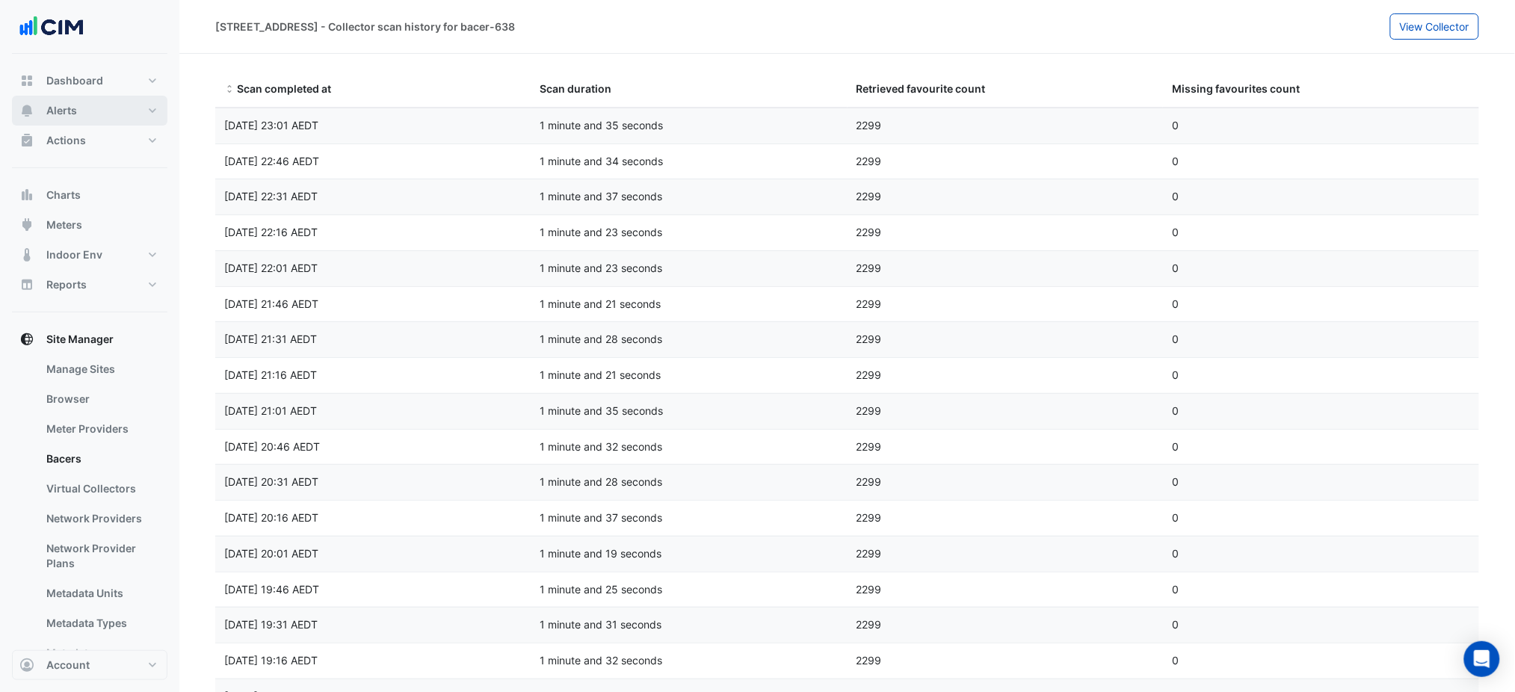
click at [89, 108] on button "Alerts" at bounding box center [89, 111] width 155 height 30
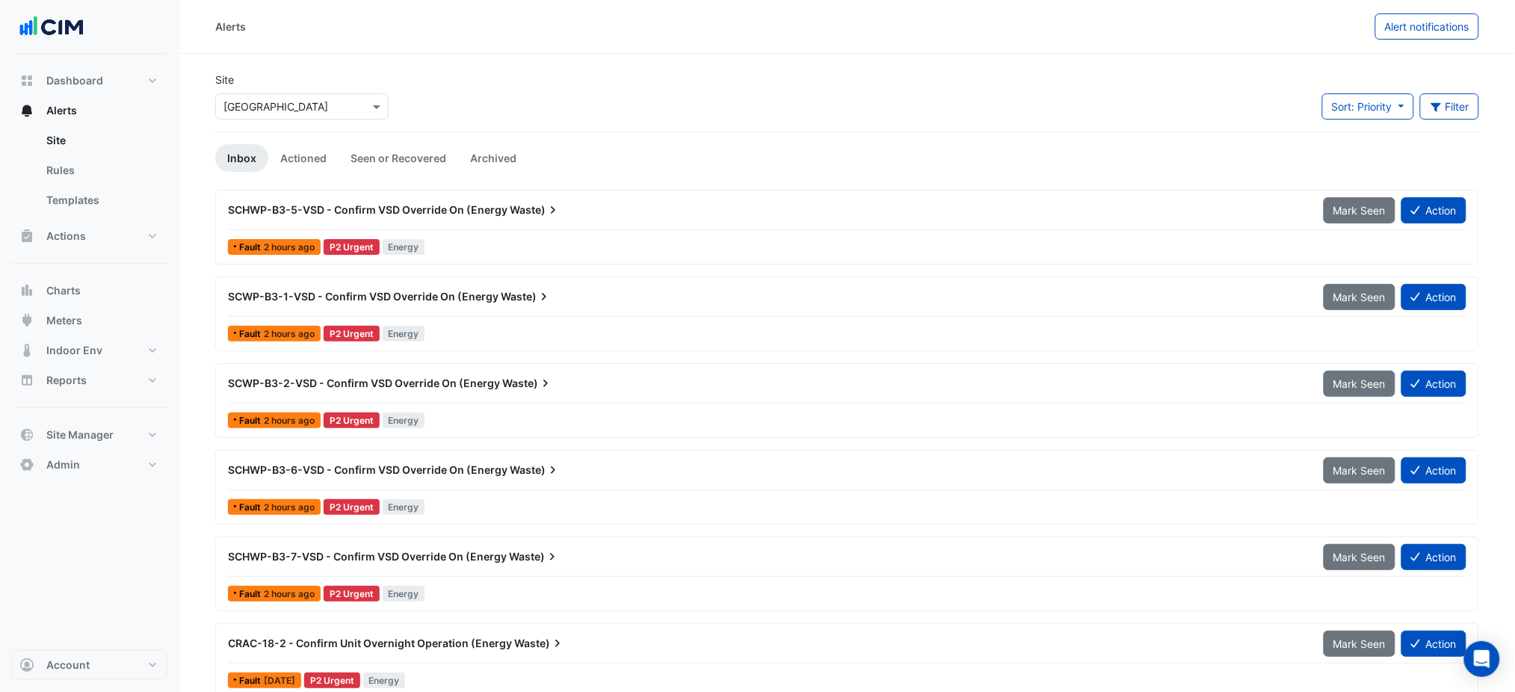
click at [637, 214] on div "SCHWP-B3-5-VSD - Confirm VSD Override On (Energy Waste)" at bounding box center [766, 209] width 1077 height 15
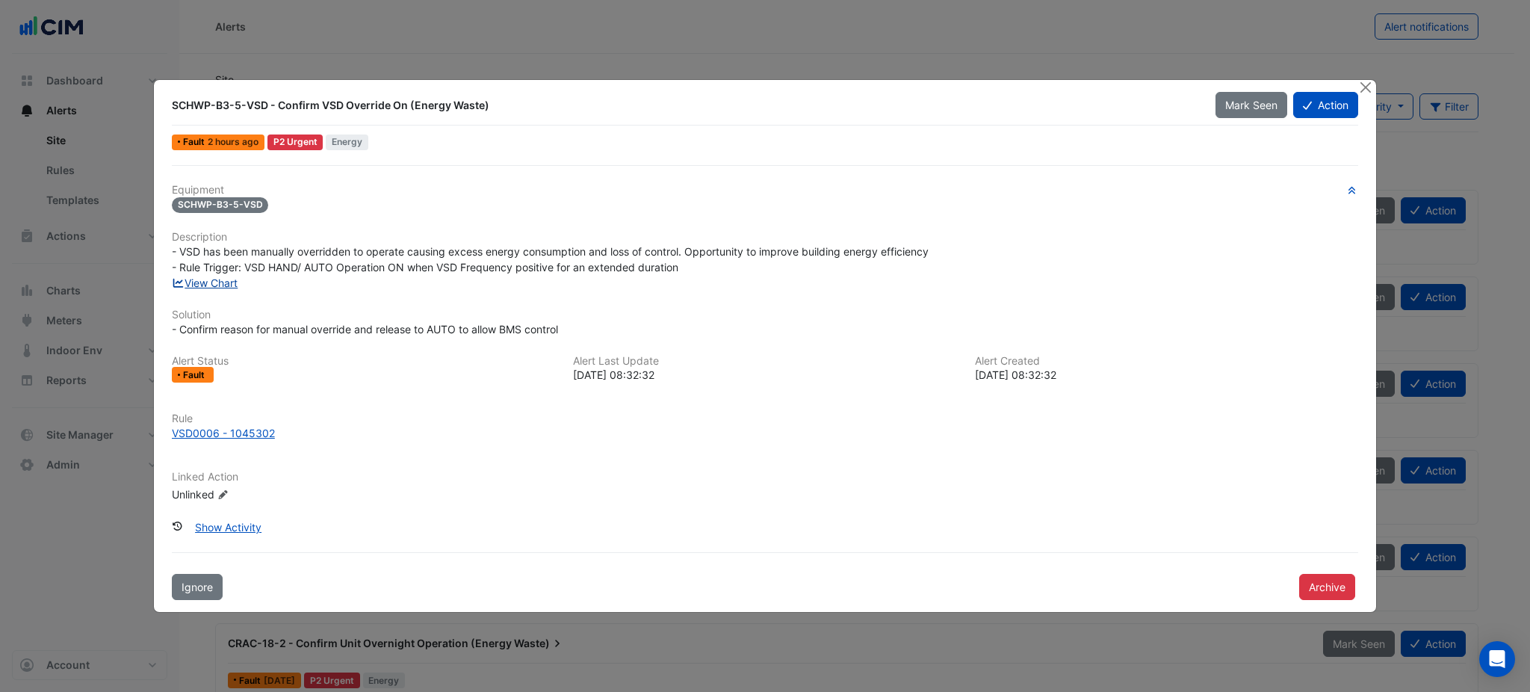
click at [217, 287] on link "View Chart" at bounding box center [205, 282] width 66 height 13
click at [1363, 89] on button "Close" at bounding box center [1366, 88] width 16 height 16
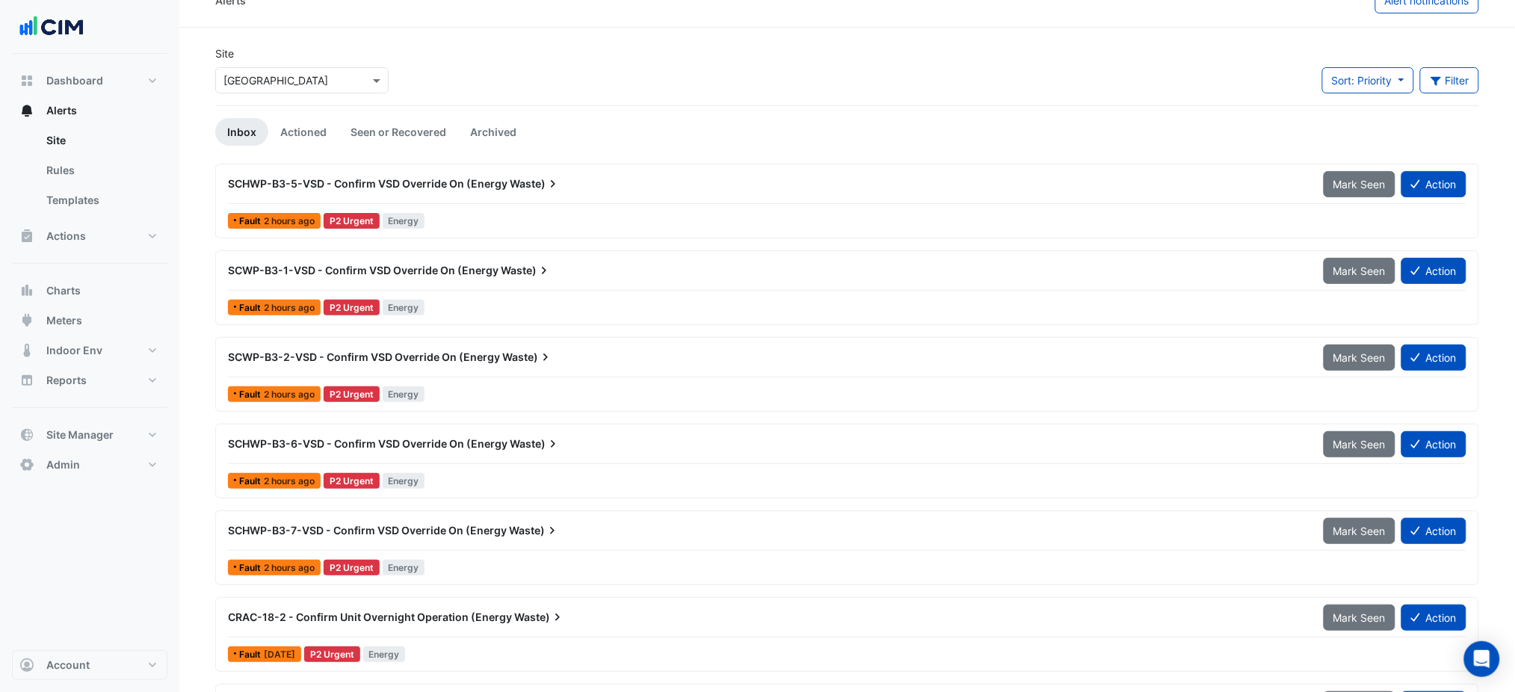
scroll to position [99, 0]
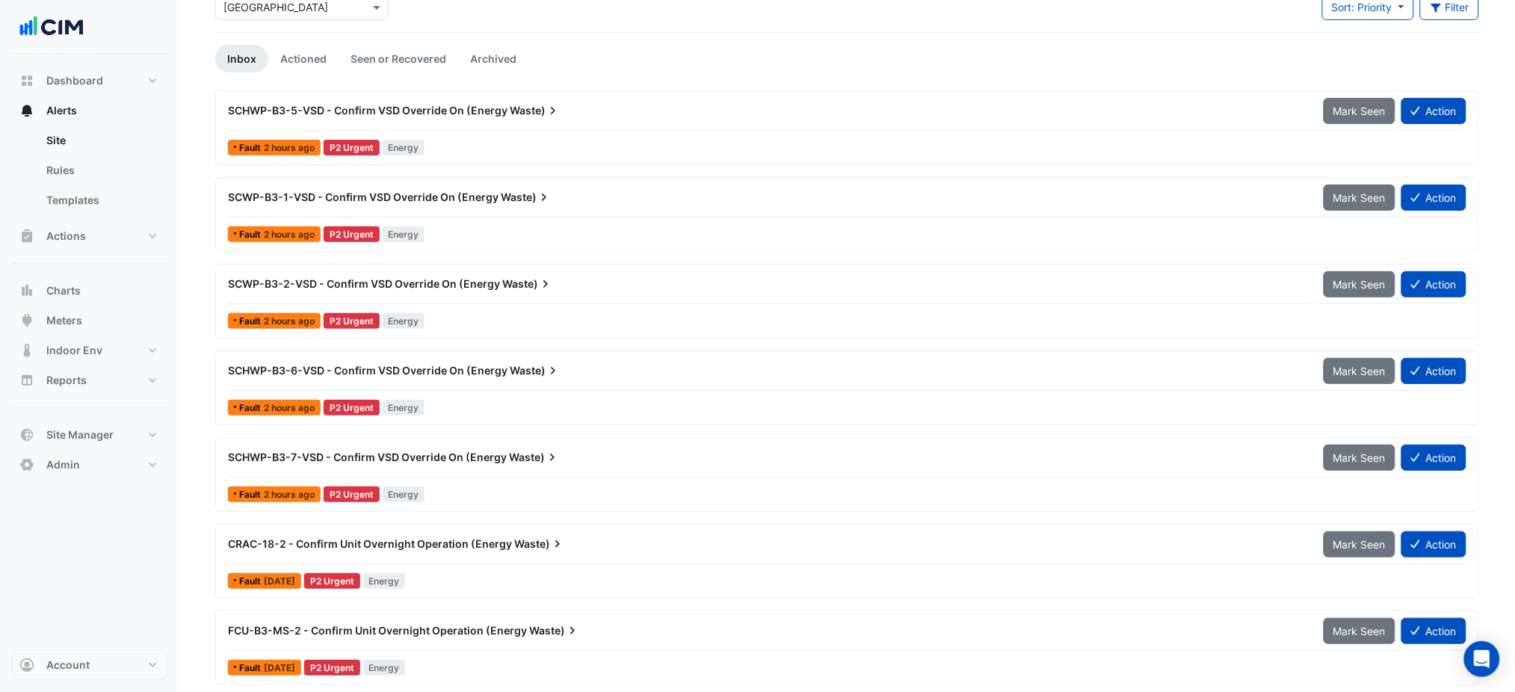
click at [526, 379] on div "SCHWP-B3-6-VSD - Confirm VSD Override On (Energy Waste)" at bounding box center [766, 370] width 1095 height 27
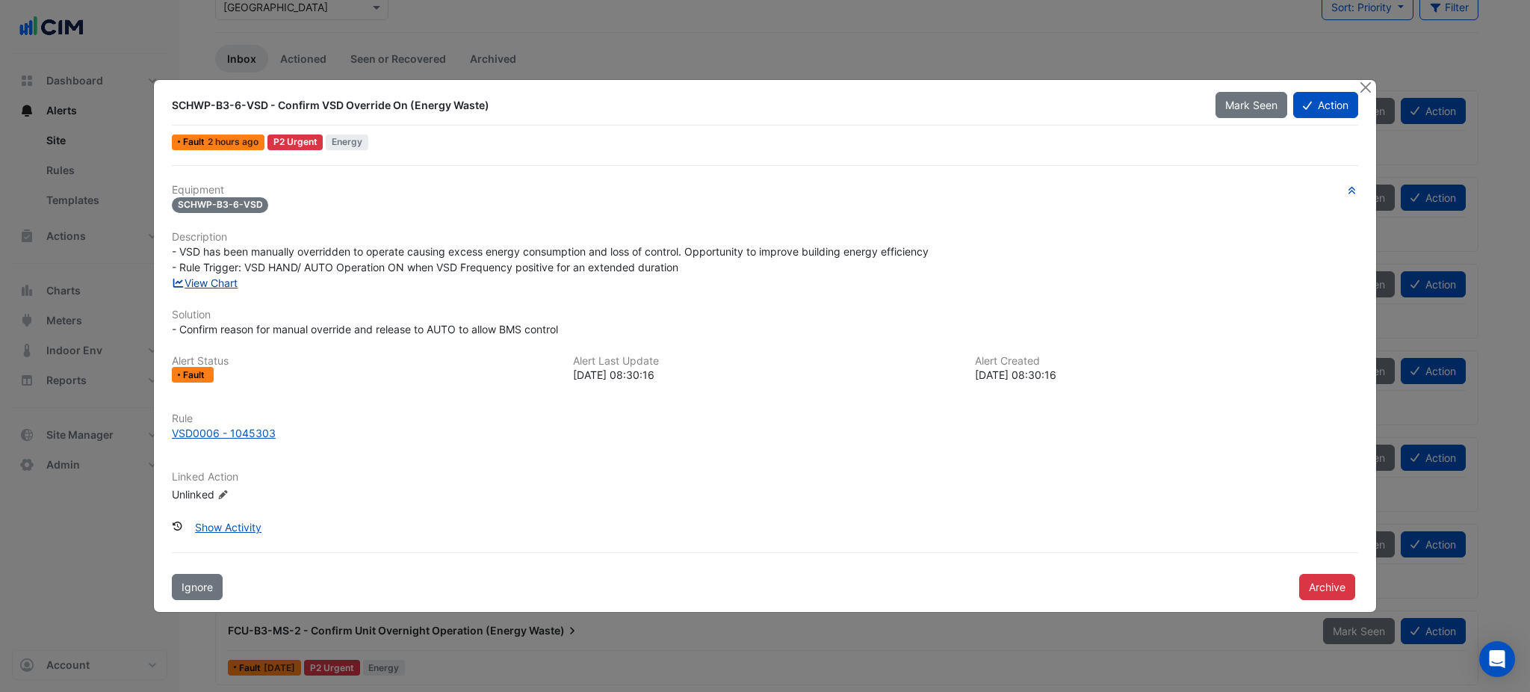
click at [227, 288] on link "View Chart" at bounding box center [205, 282] width 66 height 13
click at [823, 467] on div "Equipment SCHWP-B3-6-VSD Description - VSD has been manually overridden to oper…" at bounding box center [765, 349] width 1187 height 331
click at [1367, 85] on button "Close" at bounding box center [1366, 88] width 16 height 16
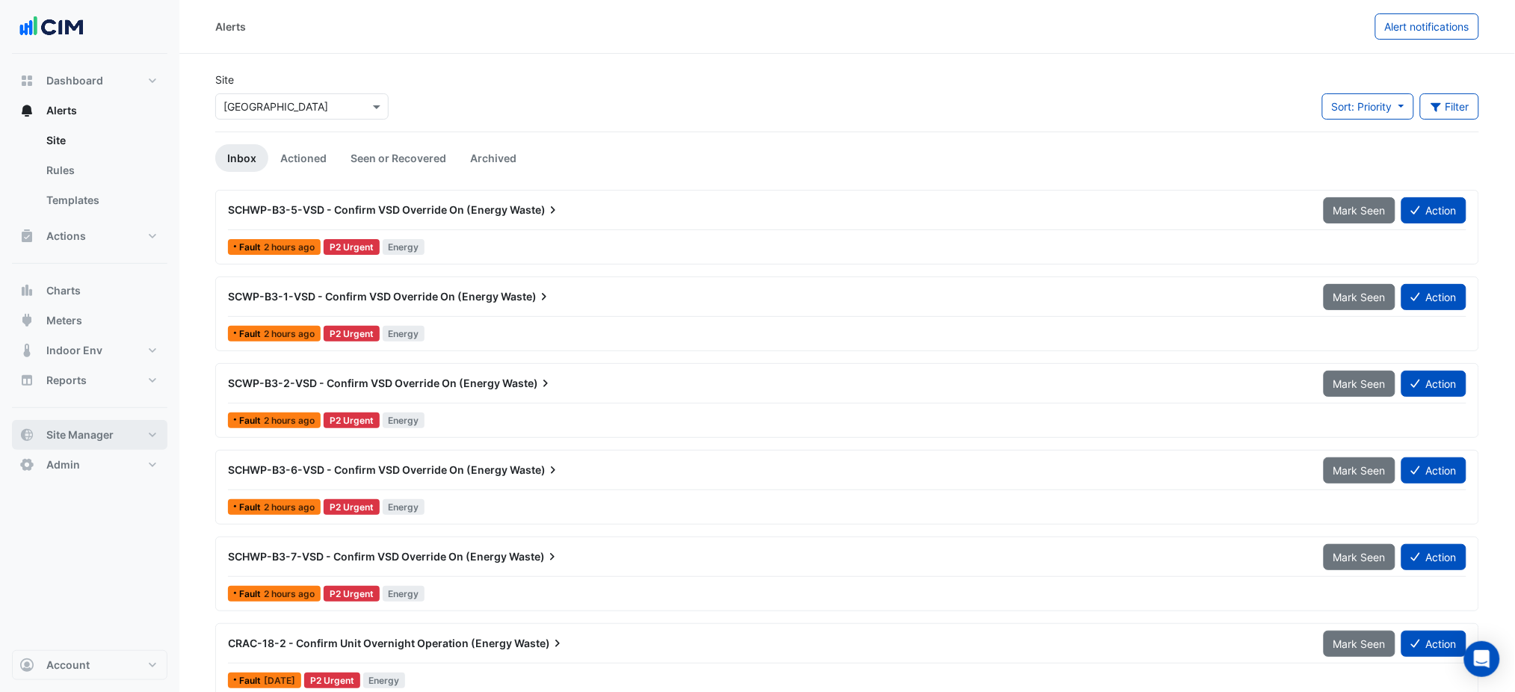
click at [78, 428] on span "Site Manager" at bounding box center [79, 434] width 67 height 15
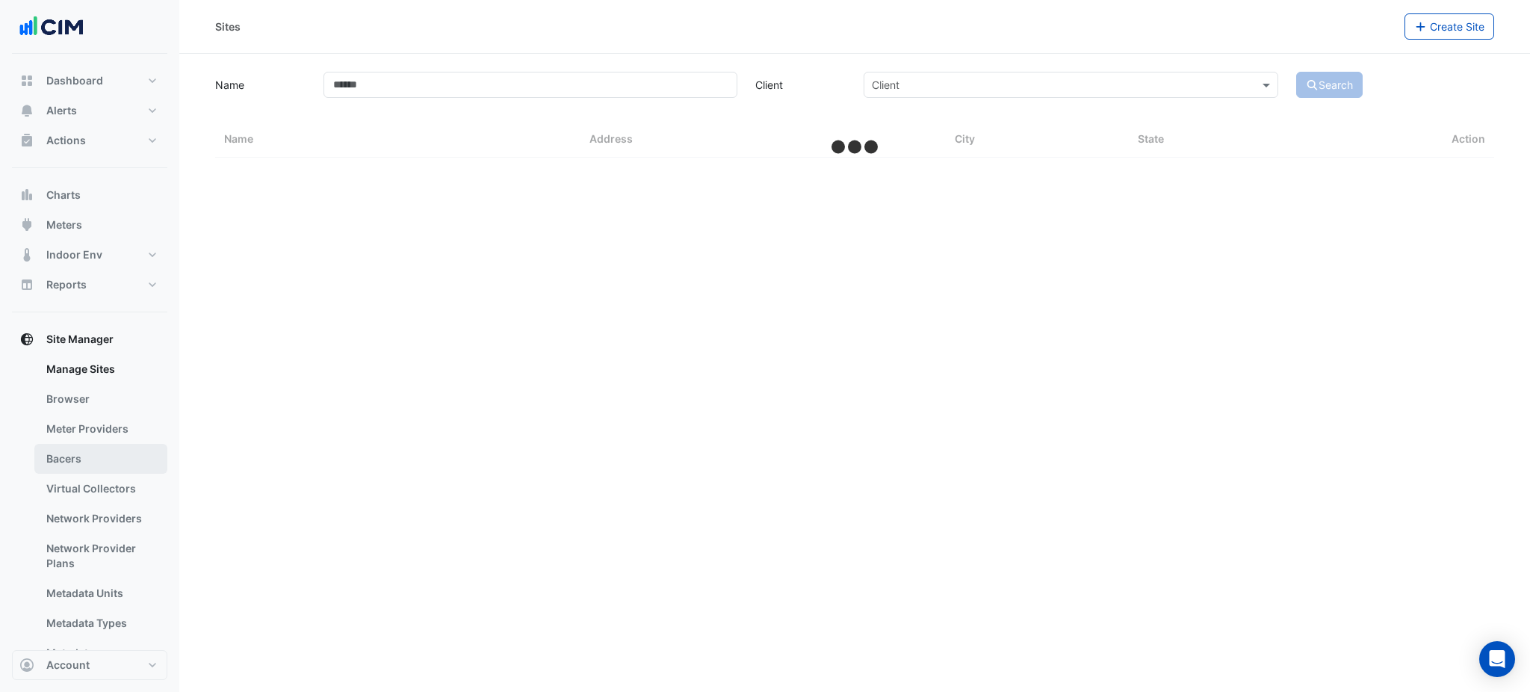
click at [105, 459] on link "Bacers" at bounding box center [100, 459] width 133 height 30
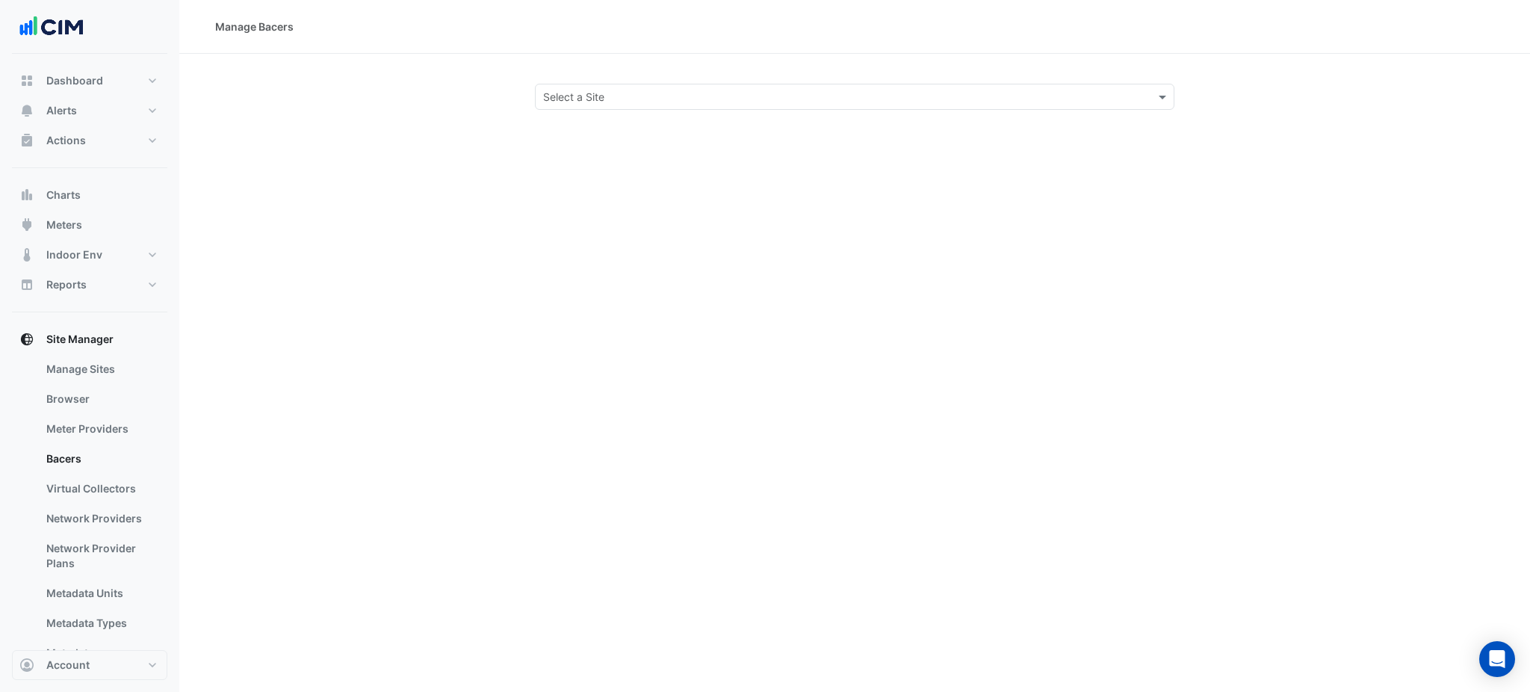
click at [617, 84] on div "Select a Site" at bounding box center [855, 97] width 640 height 26
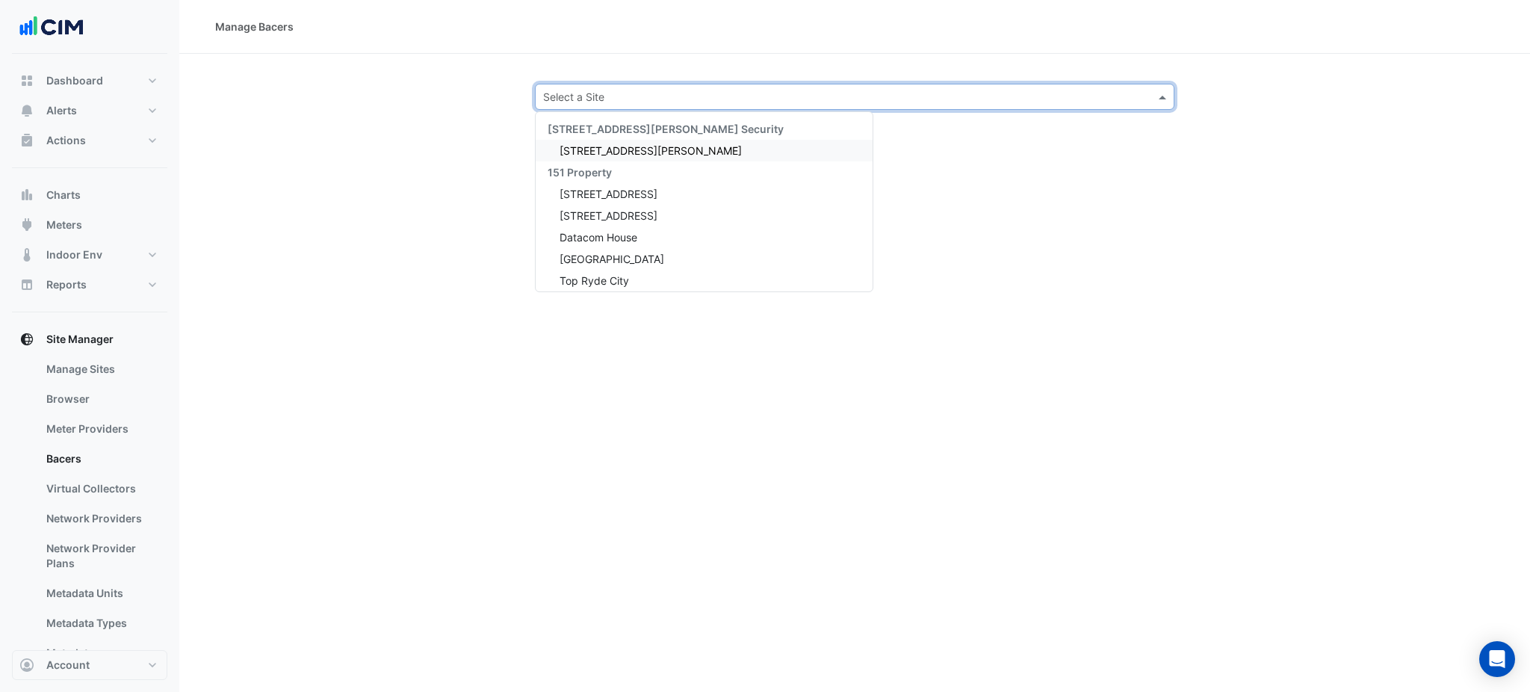
click at [622, 87] on div "Select a Site" at bounding box center [855, 97] width 640 height 26
type input "***"
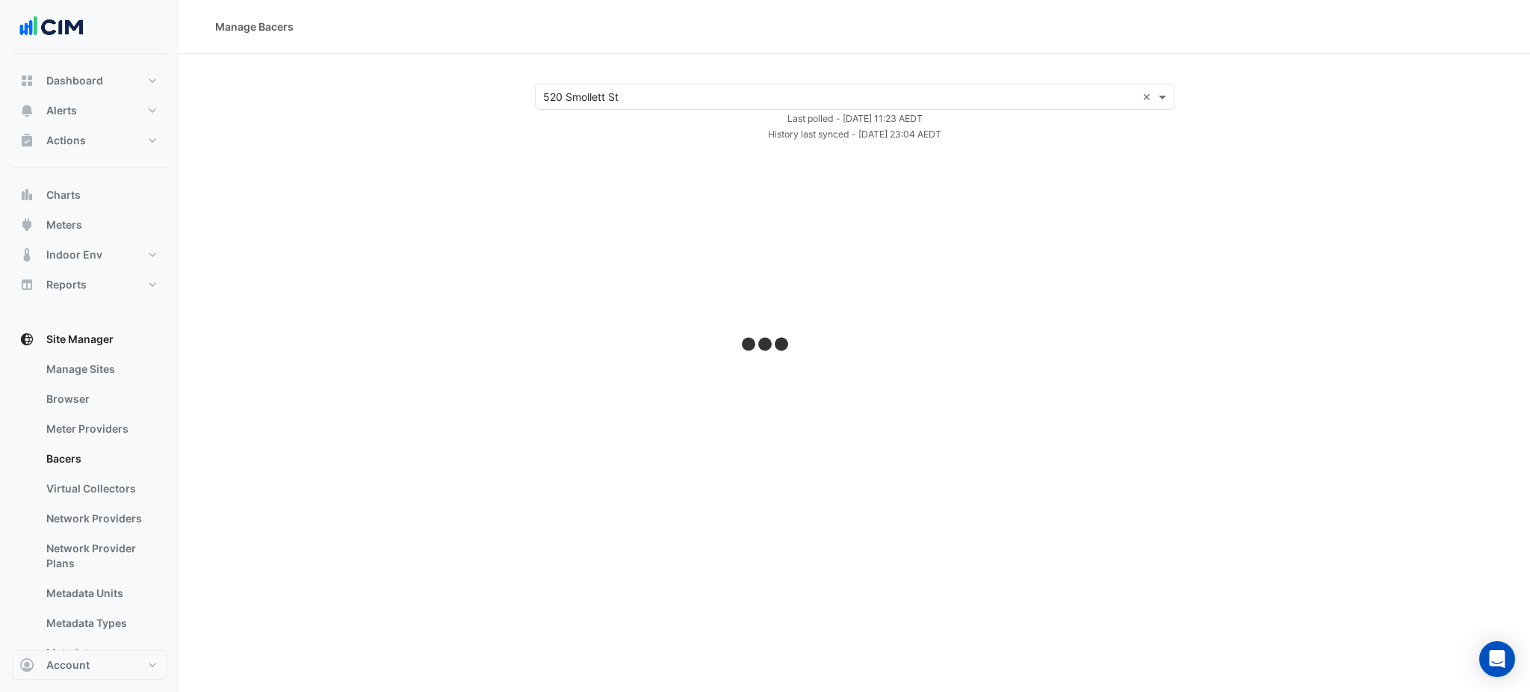
select select "***"
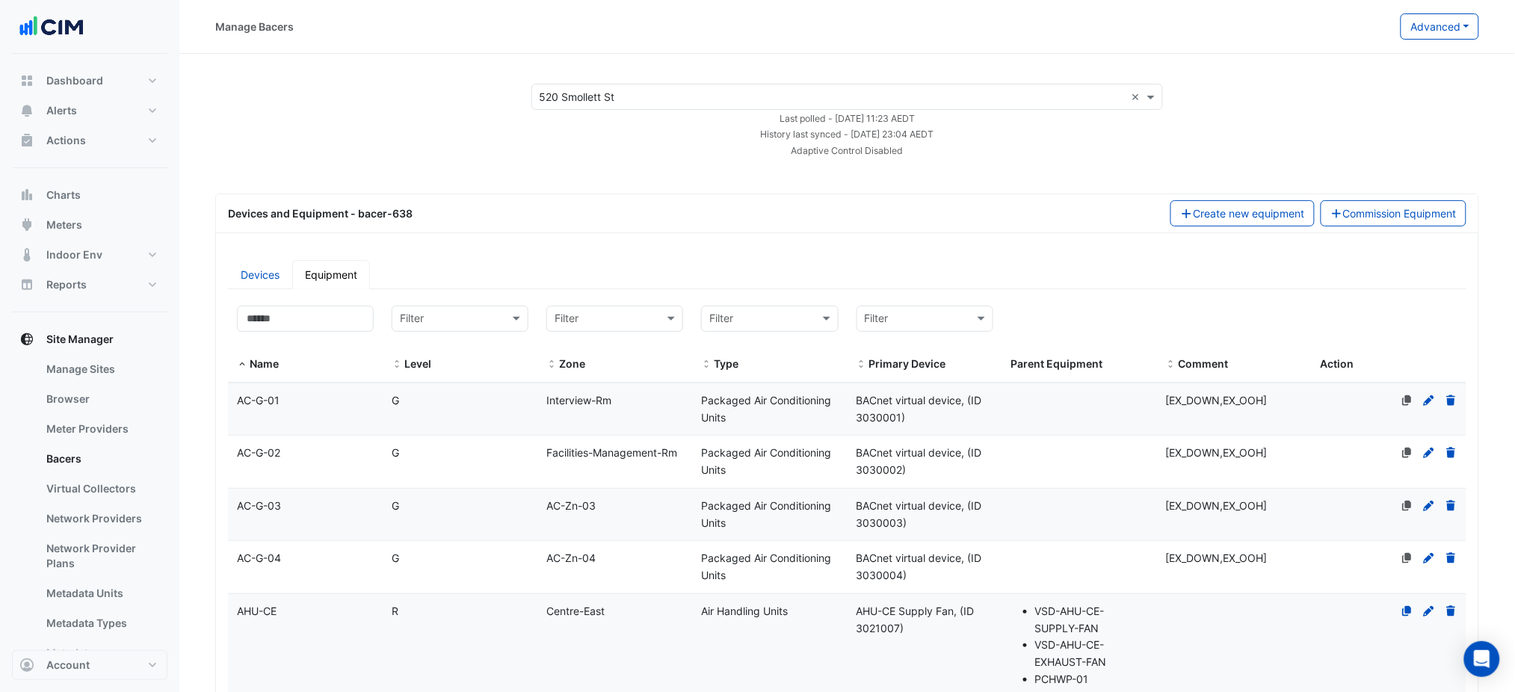
click at [1216, 52] on div "Manage Bacers Advanced View Collector Notes View scan history View Metadata Pre…" at bounding box center [846, 27] width 1335 height 54
click at [1484, 30] on div "Manage Bacers Advanced View Collector Notes View scan history View Metadata Pre…" at bounding box center [846, 26] width 1335 height 26
click at [1464, 28] on button "Advanced" at bounding box center [1439, 26] width 78 height 26
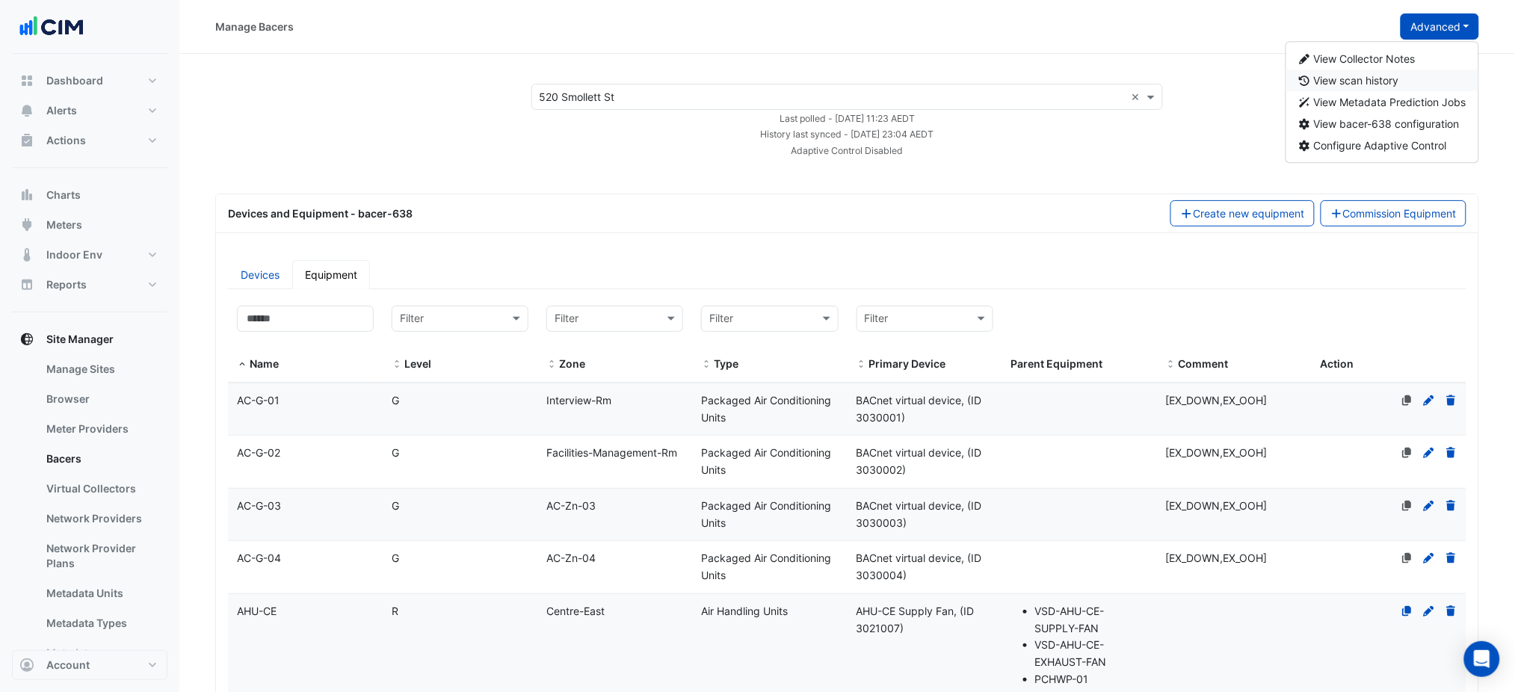
click at [1403, 77] on button "View scan history" at bounding box center [1382, 80] width 193 height 22
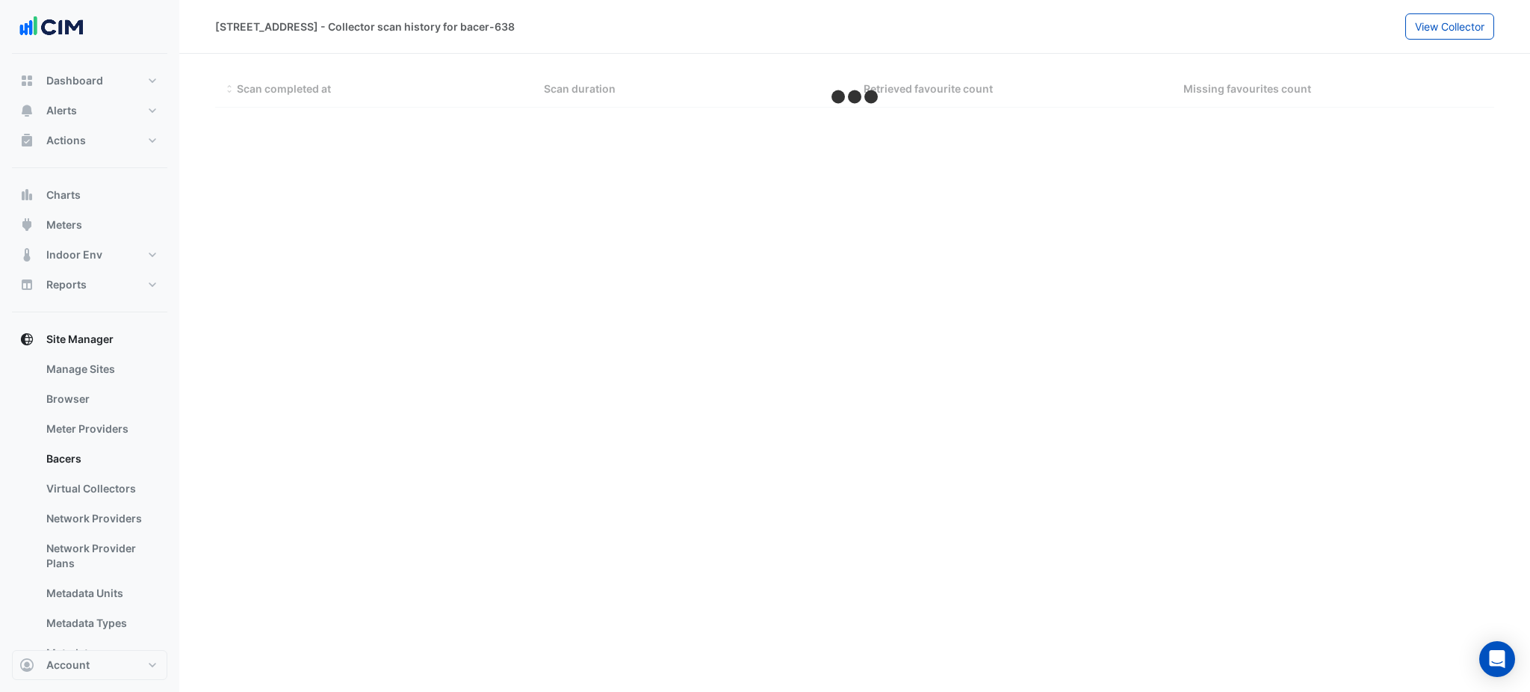
select select "***"
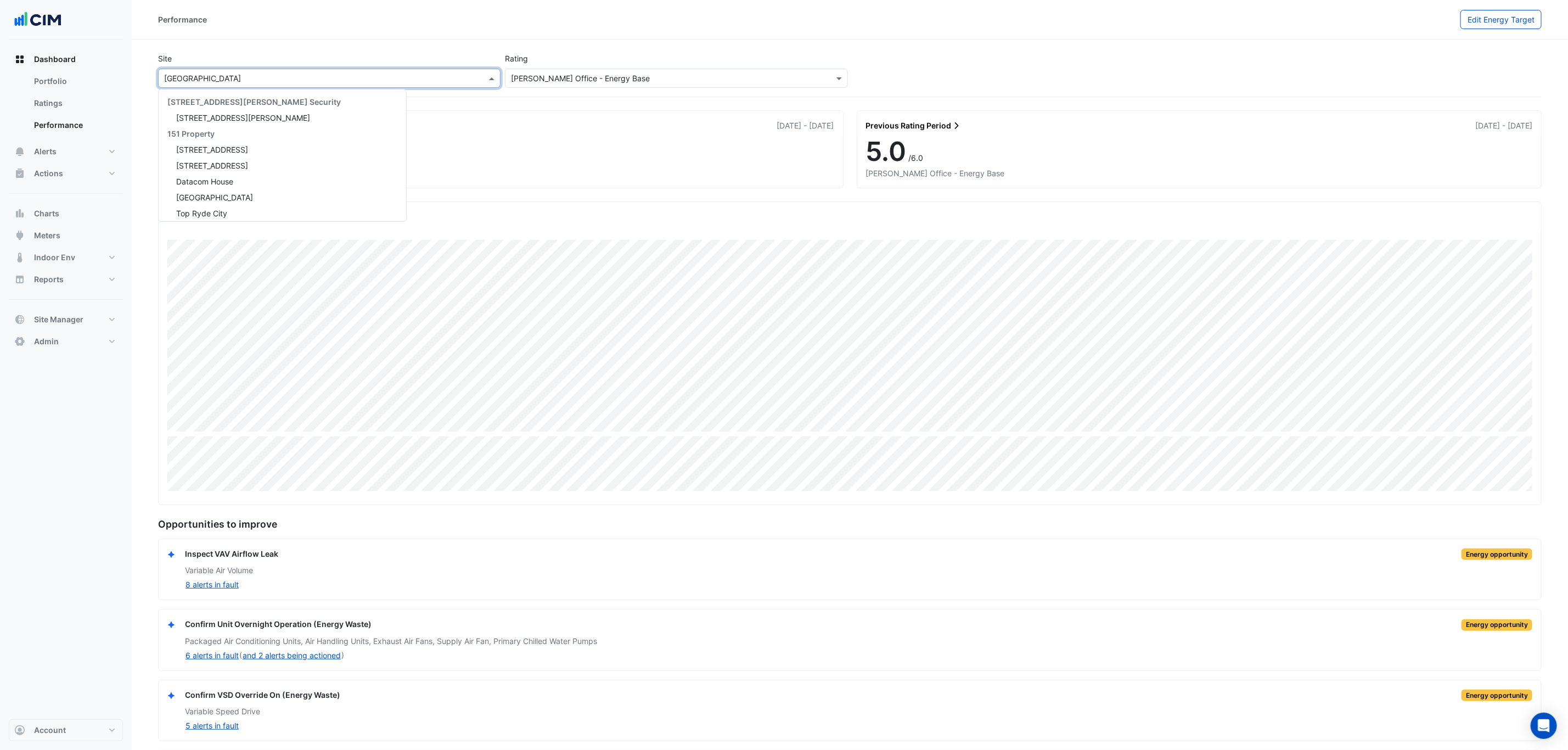
click at [309, 82] on input "text" at bounding box center [318, 79] width 308 height 12
type input "*****"
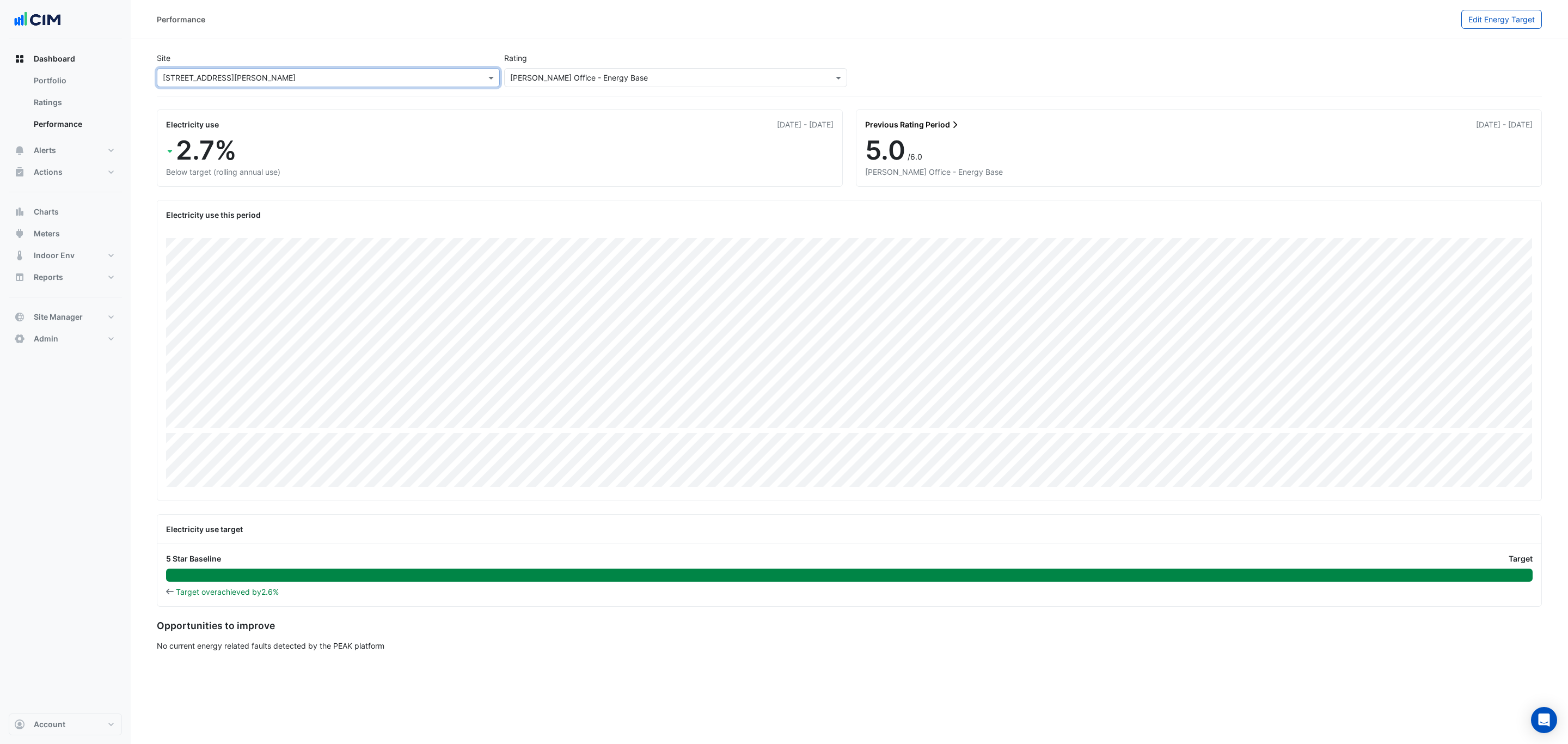
click at [348, 68] on div "× [STREET_ADDRESS][PERSON_NAME]" at bounding box center [328, 77] width 343 height 19
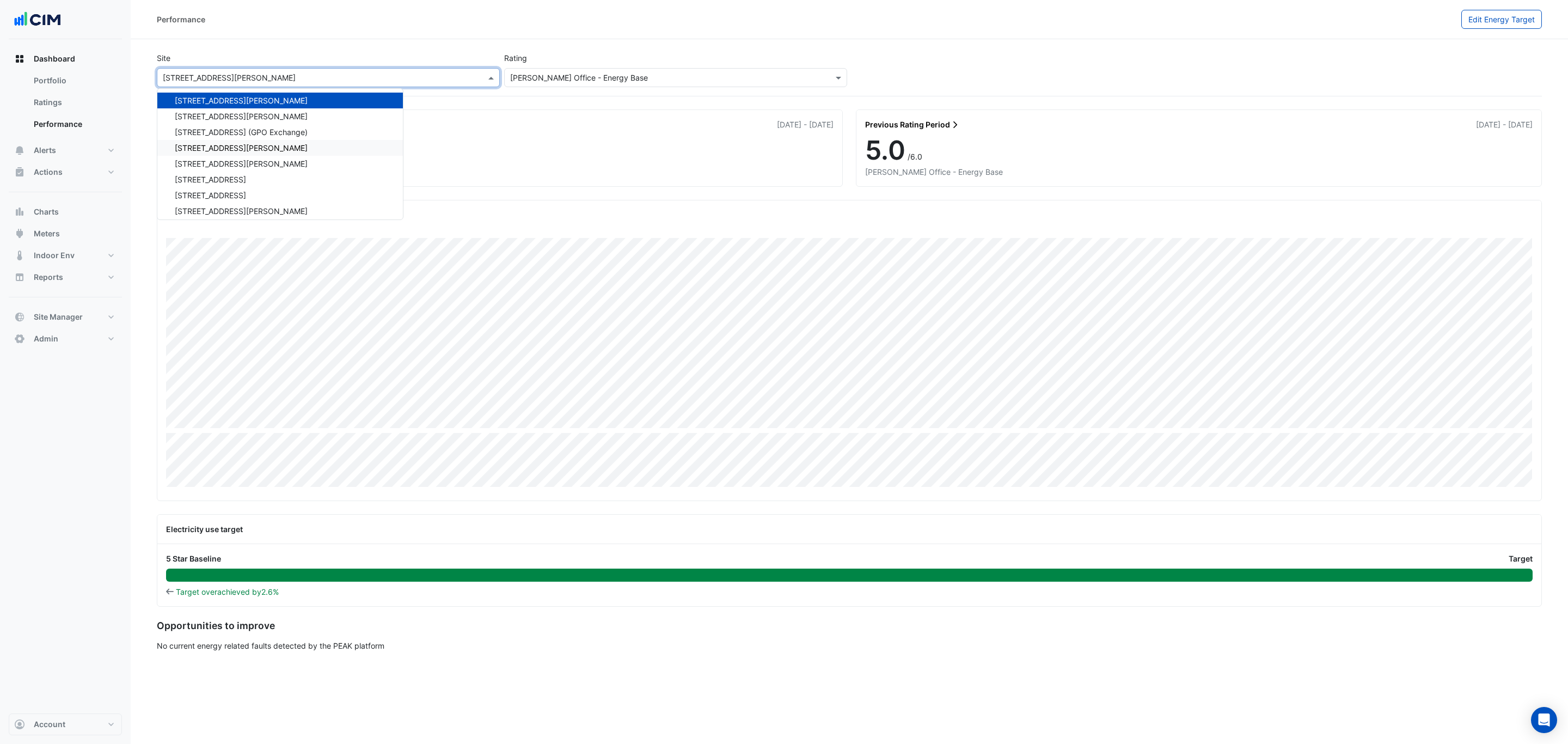
click at [281, 142] on div "[STREET_ADDRESS][PERSON_NAME]" at bounding box center [280, 148] width 246 height 16
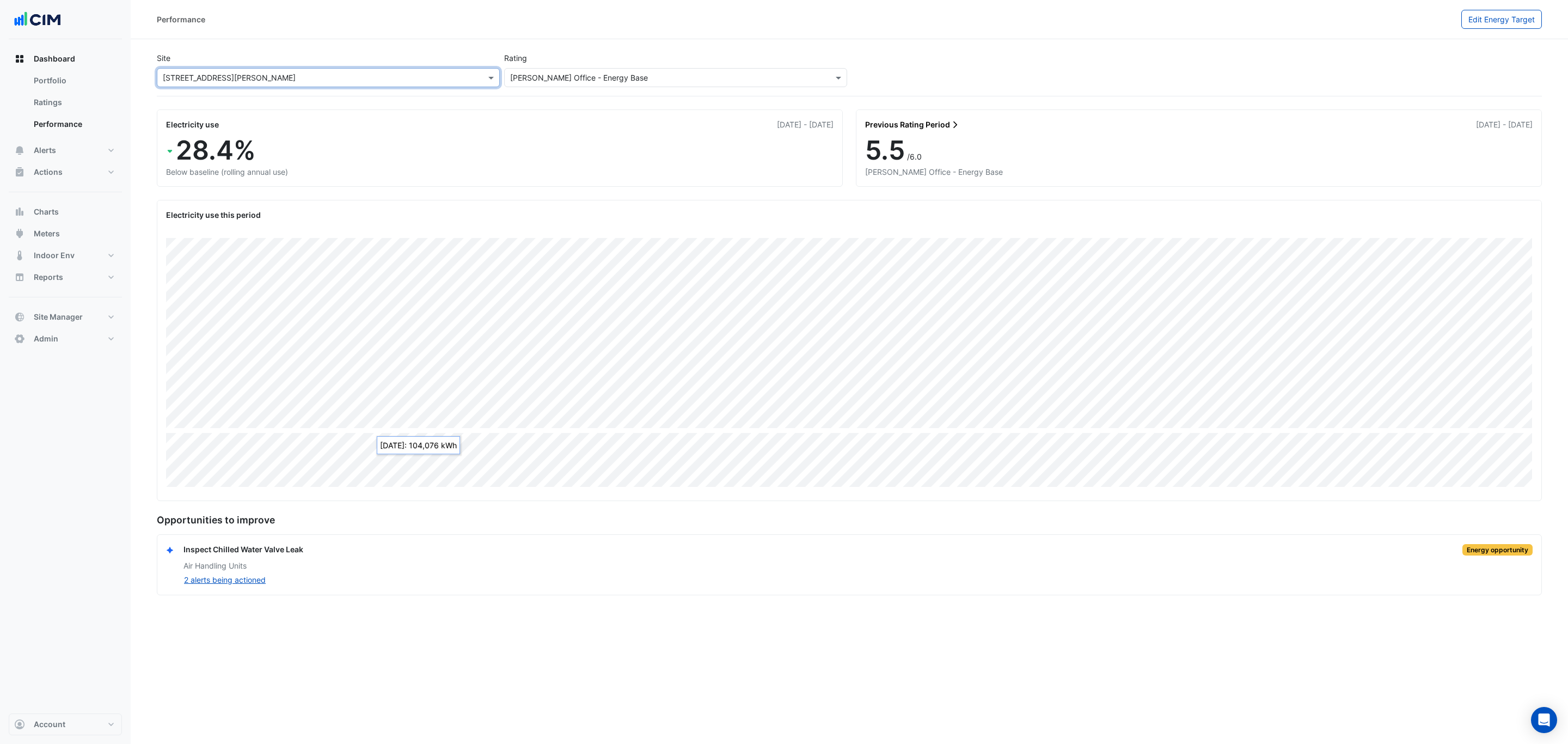
click at [275, 72] on input "text" at bounding box center [317, 78] width 309 height 12
type input "*****"
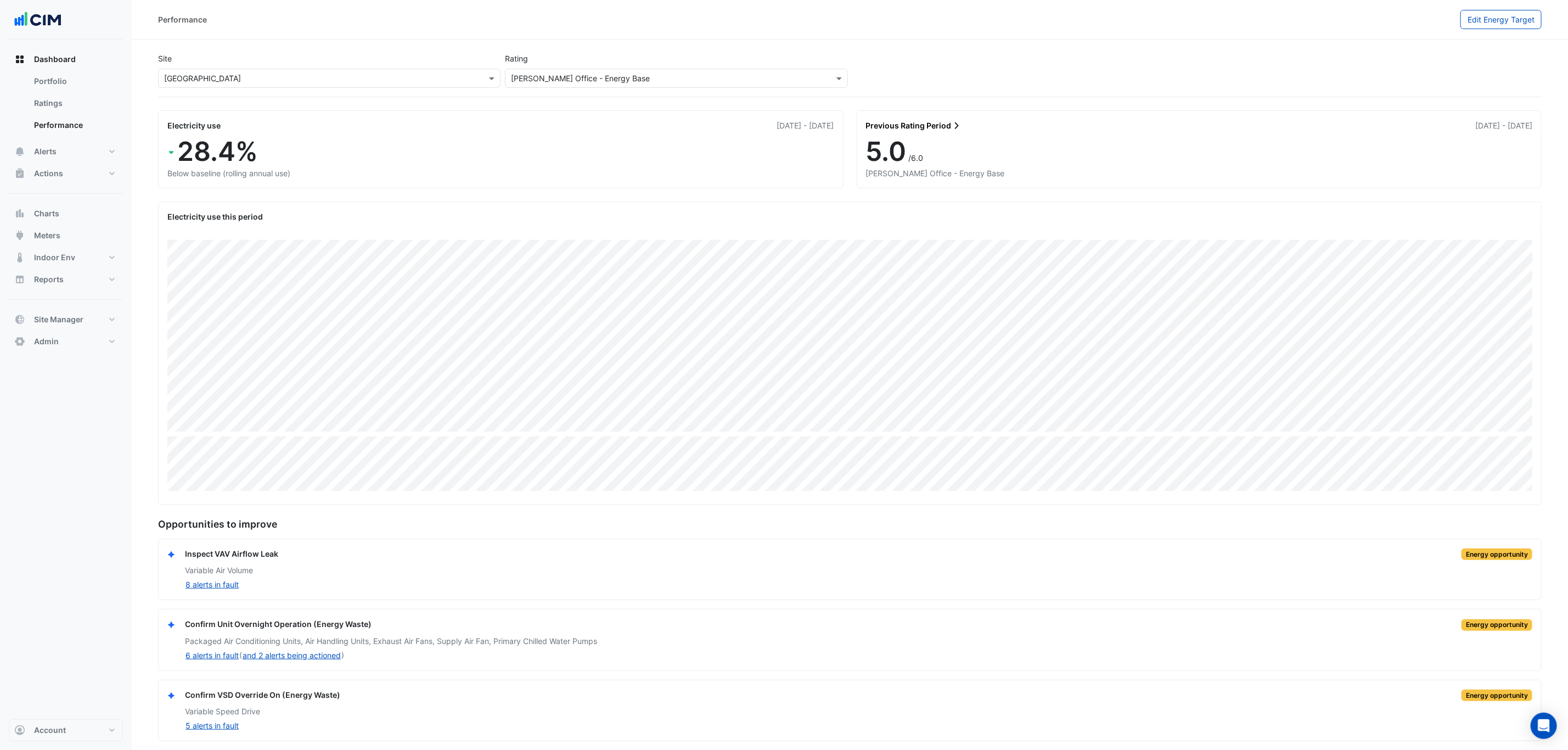
click at [93, 618] on div "Dashboard Portfolio Ratings Performance Alerts Site Rules Templates Actions Sit…" at bounding box center [65, 379] width 114 height 679
click at [57, 239] on span "Meters" at bounding box center [47, 235] width 26 height 11
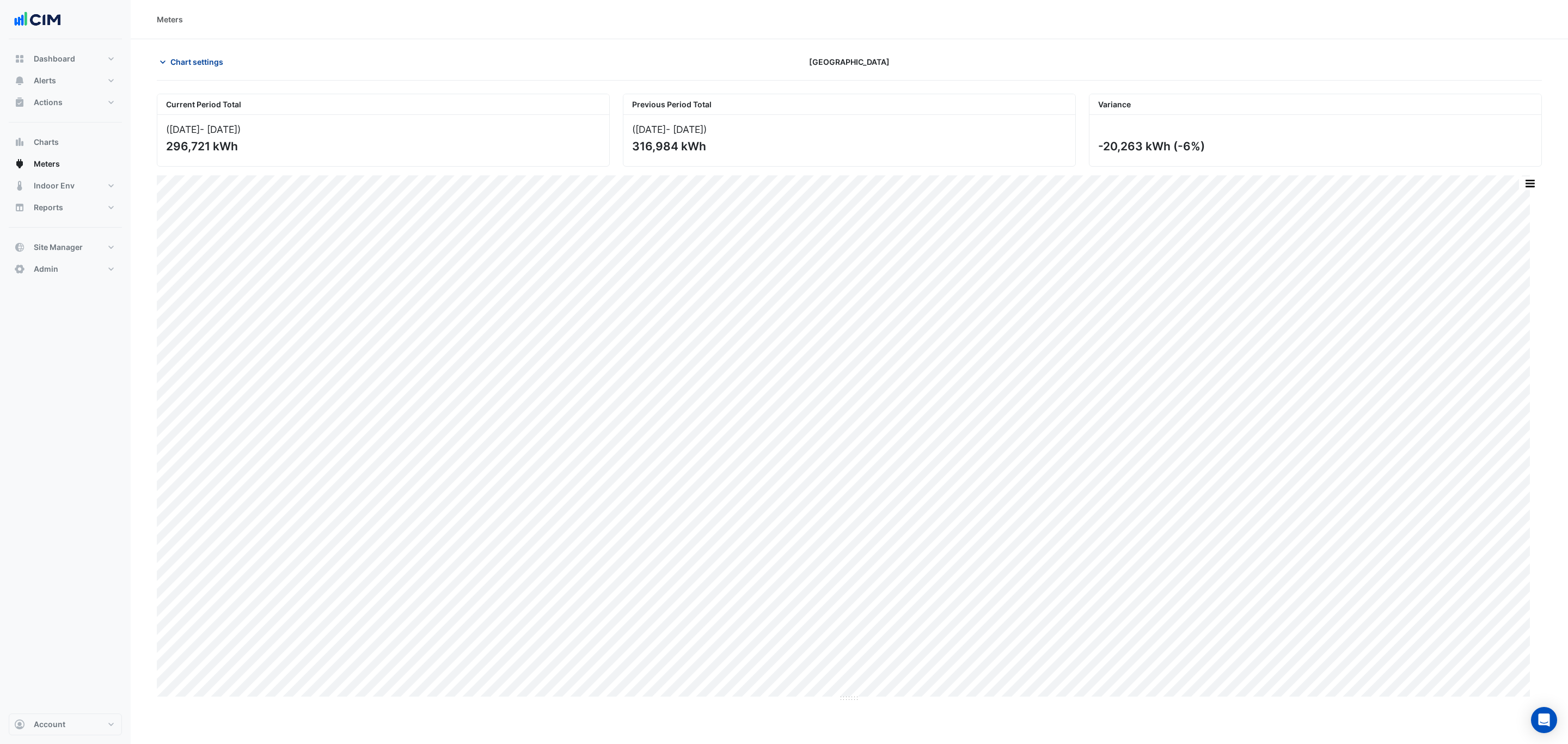
click at [185, 60] on span "Chart settings" at bounding box center [197, 62] width 52 height 12
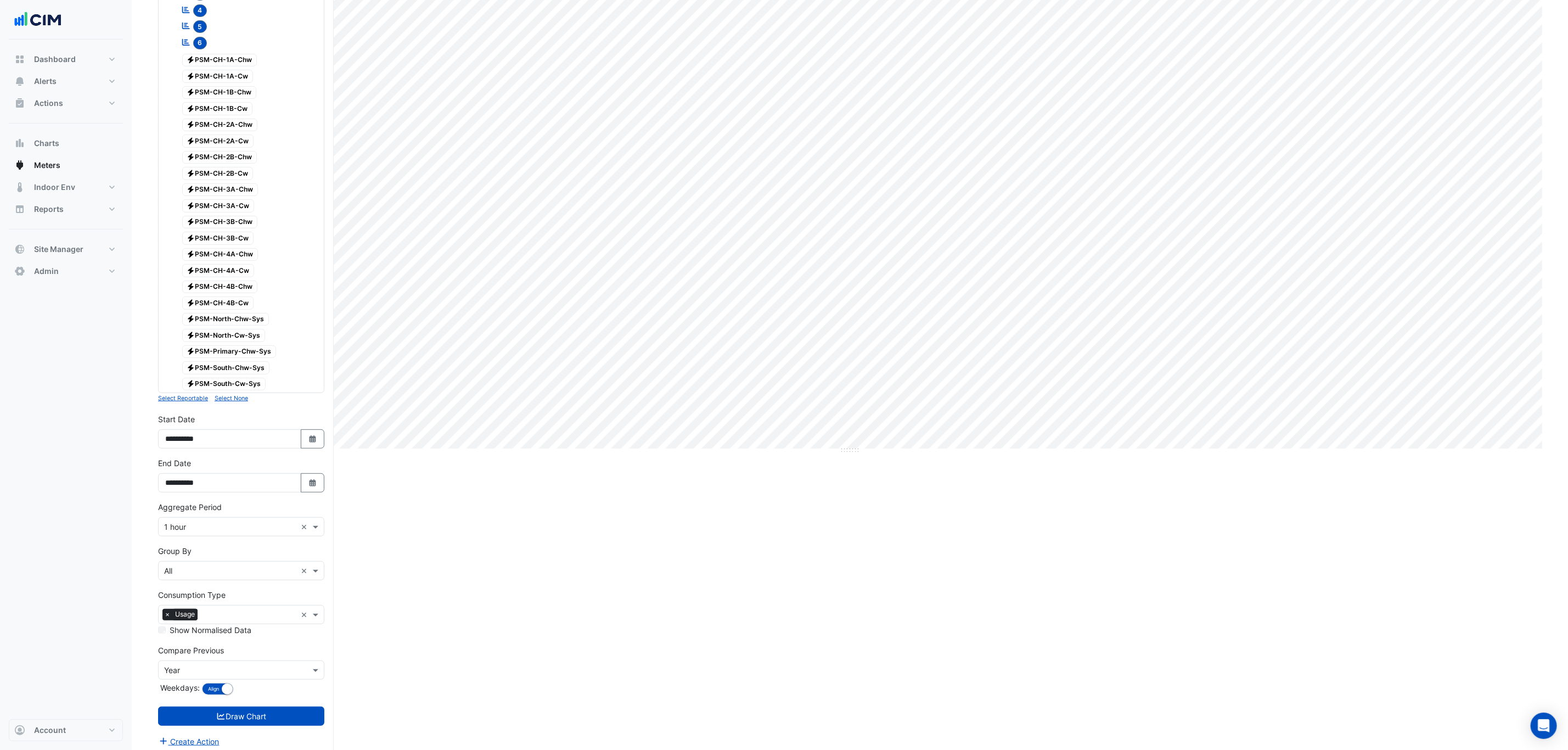
scroll to position [270, 0]
click at [261, 519] on input "text" at bounding box center [230, 521] width 132 height 12
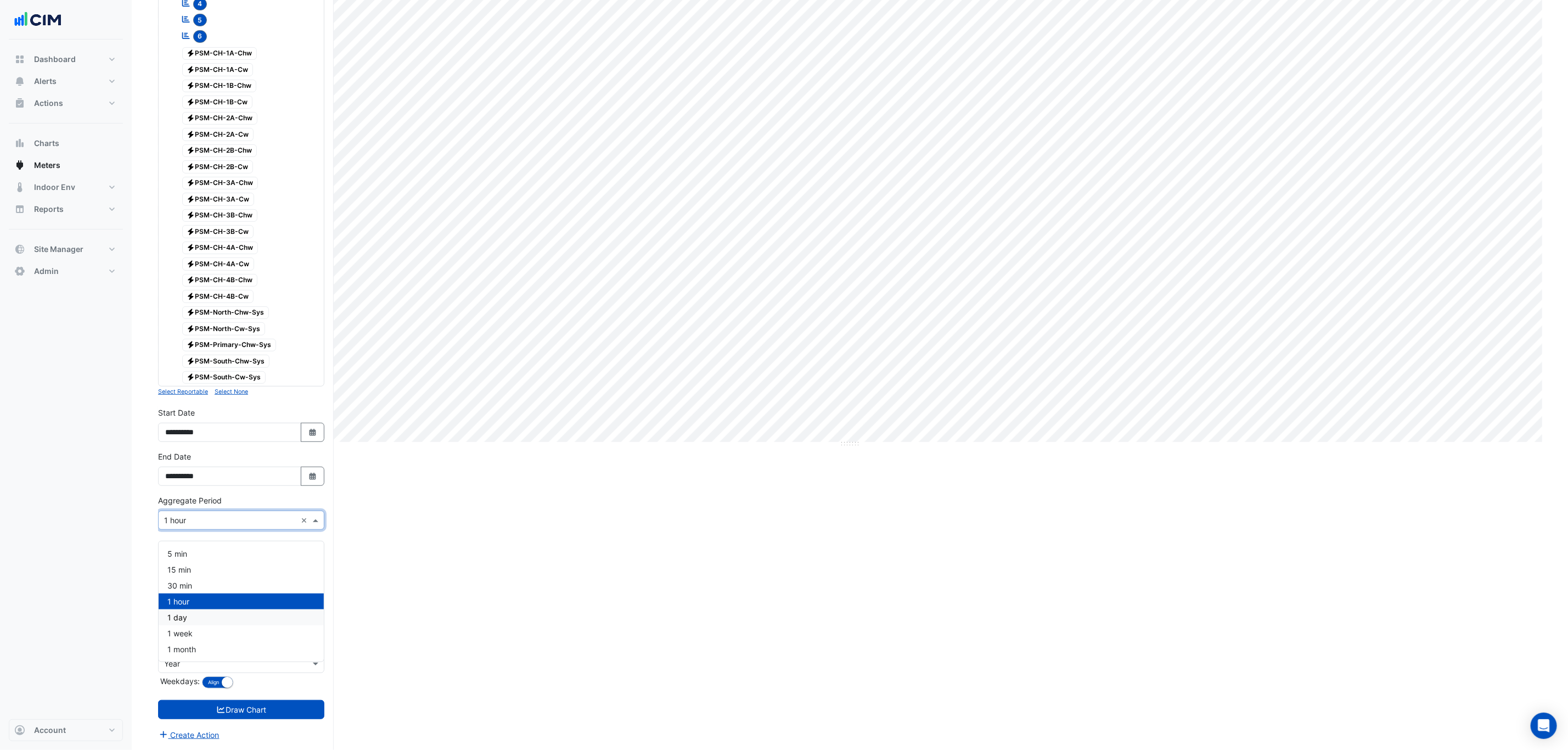
click at [196, 609] on div "1 day" at bounding box center [241, 617] width 165 height 16
click at [244, 710] on button "Draw Chart" at bounding box center [241, 710] width 166 height 19
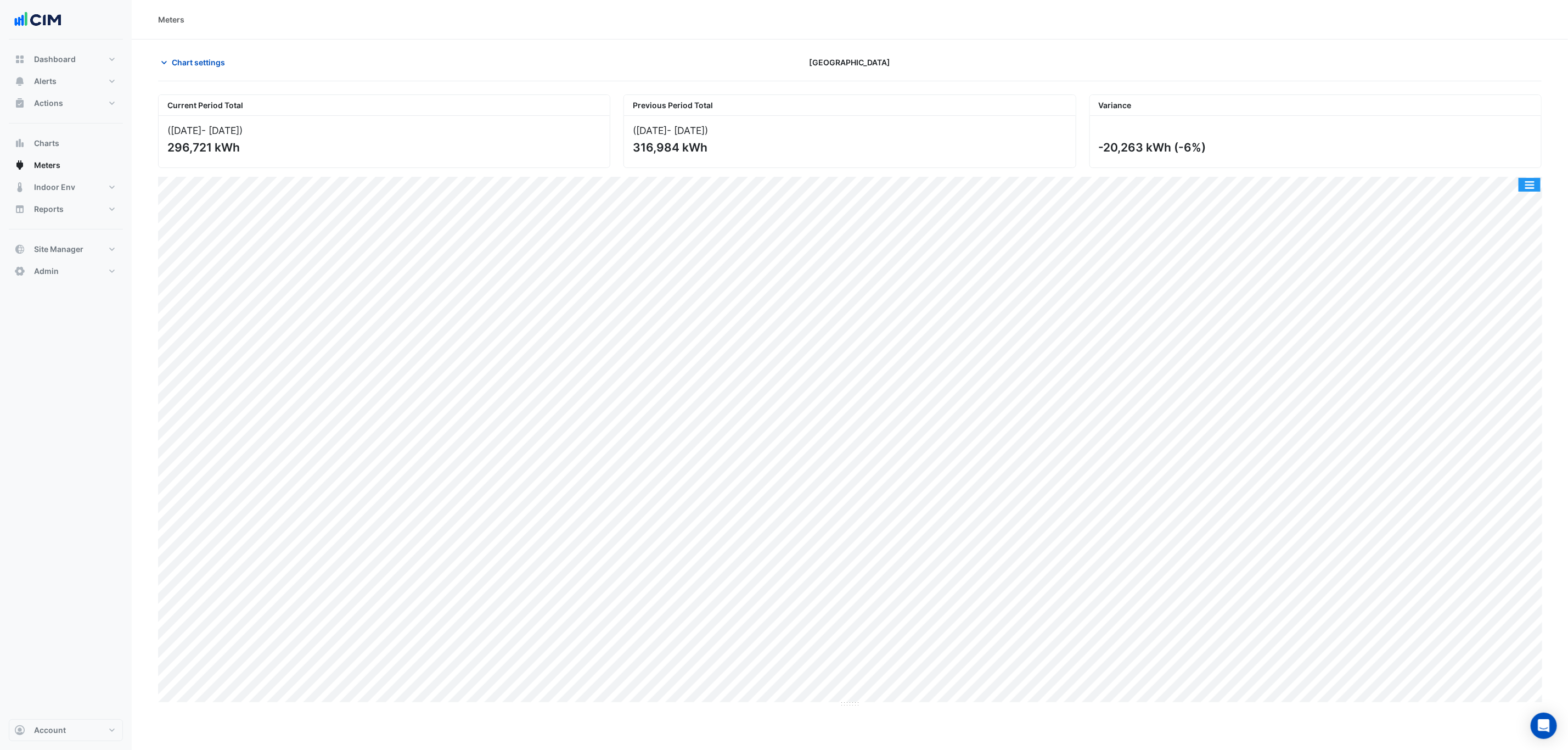
click at [1531, 184] on button "button" at bounding box center [1529, 184] width 22 height 14
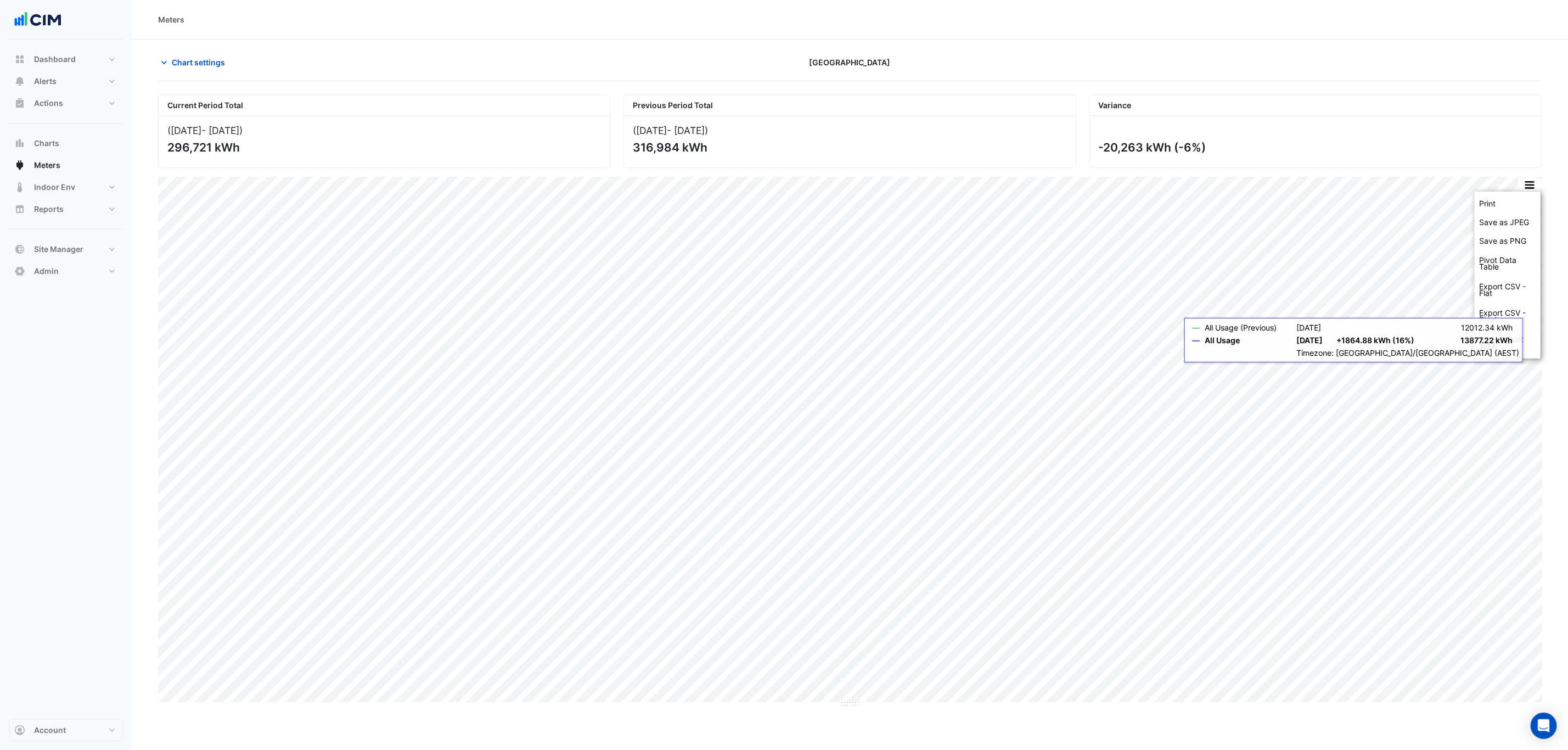
click at [1502, 345] on div "Select Chart Type" at bounding box center [1508, 342] width 66 height 26
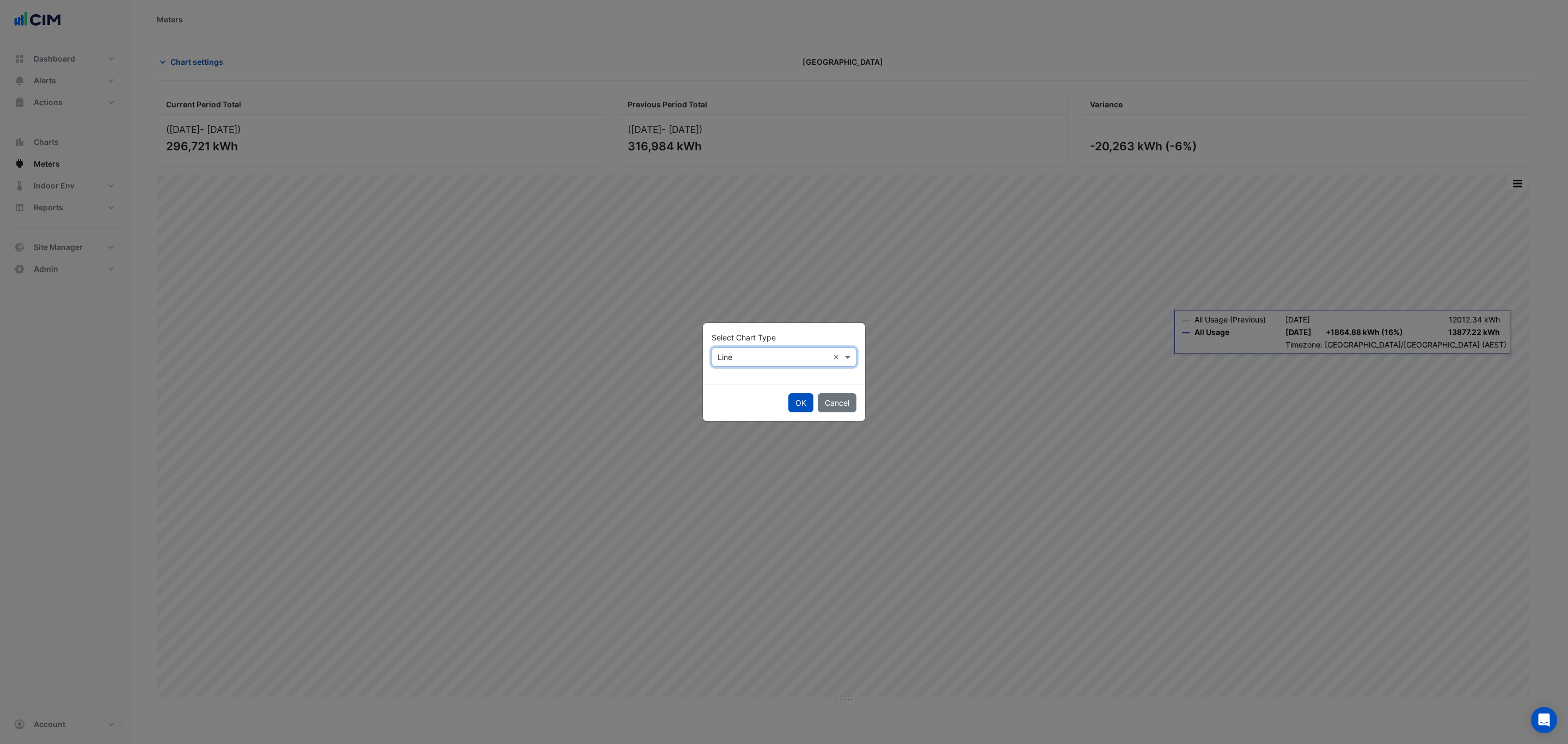
click at [704, 350] on div "Select Chart Type × Line ×" at bounding box center [784, 353] width 162 height 61
click at [734, 365] on div "× Line ×" at bounding box center [784, 357] width 145 height 19
click at [740, 393] on span "Column" at bounding box center [734, 396] width 27 height 9
click at [799, 402] on button "OK" at bounding box center [801, 402] width 25 height 19
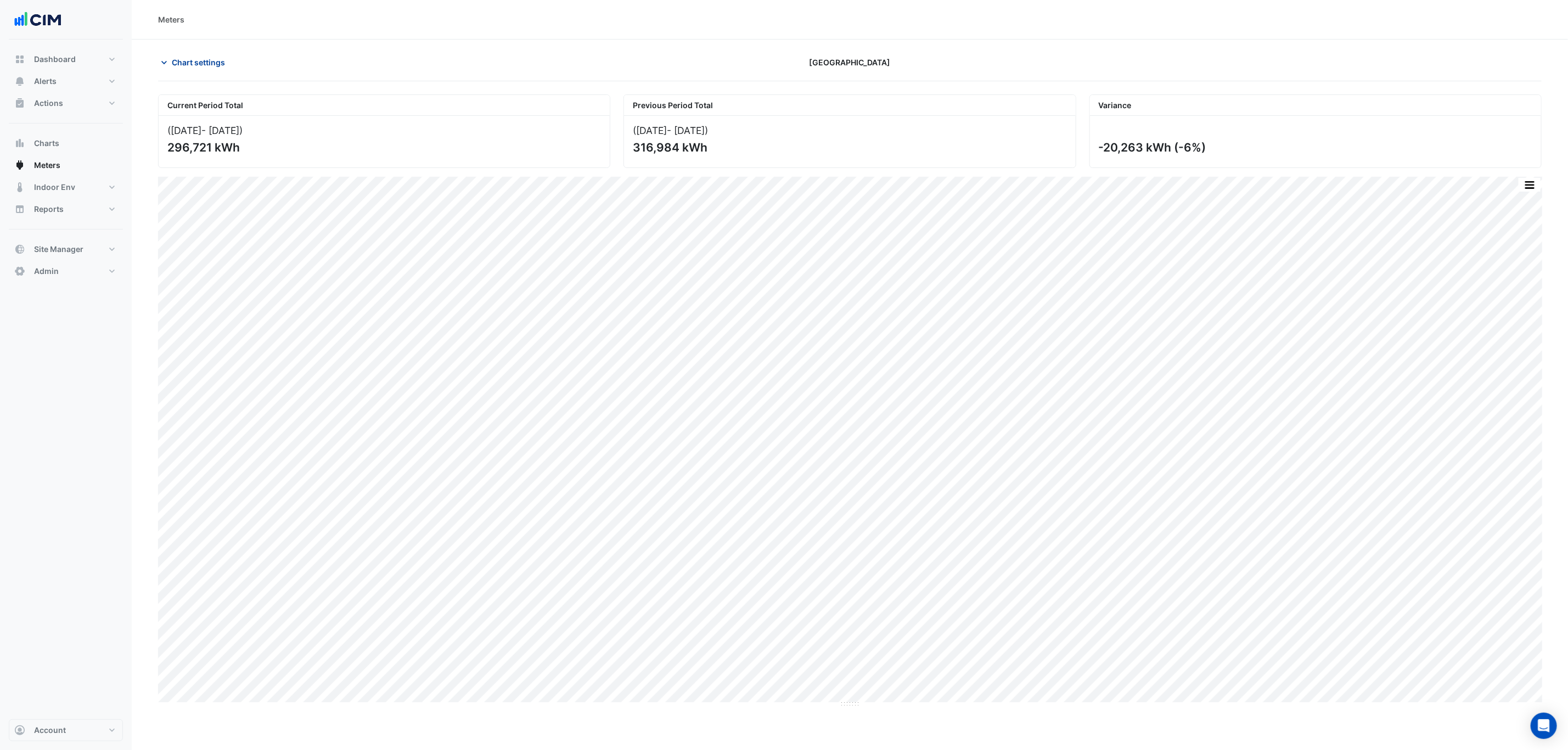
click at [218, 56] on button "Chart settings" at bounding box center [195, 62] width 74 height 19
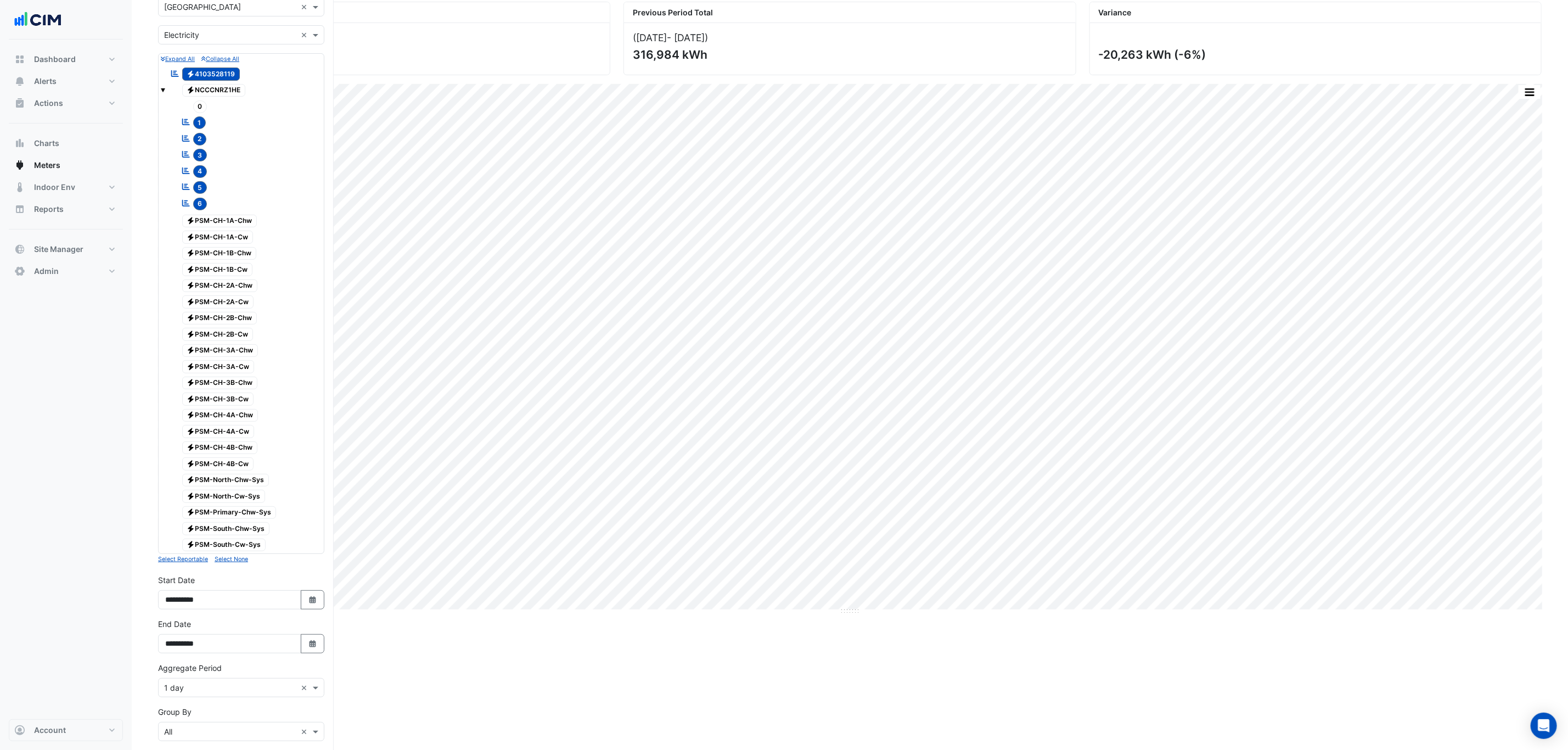
scroll to position [270, 0]
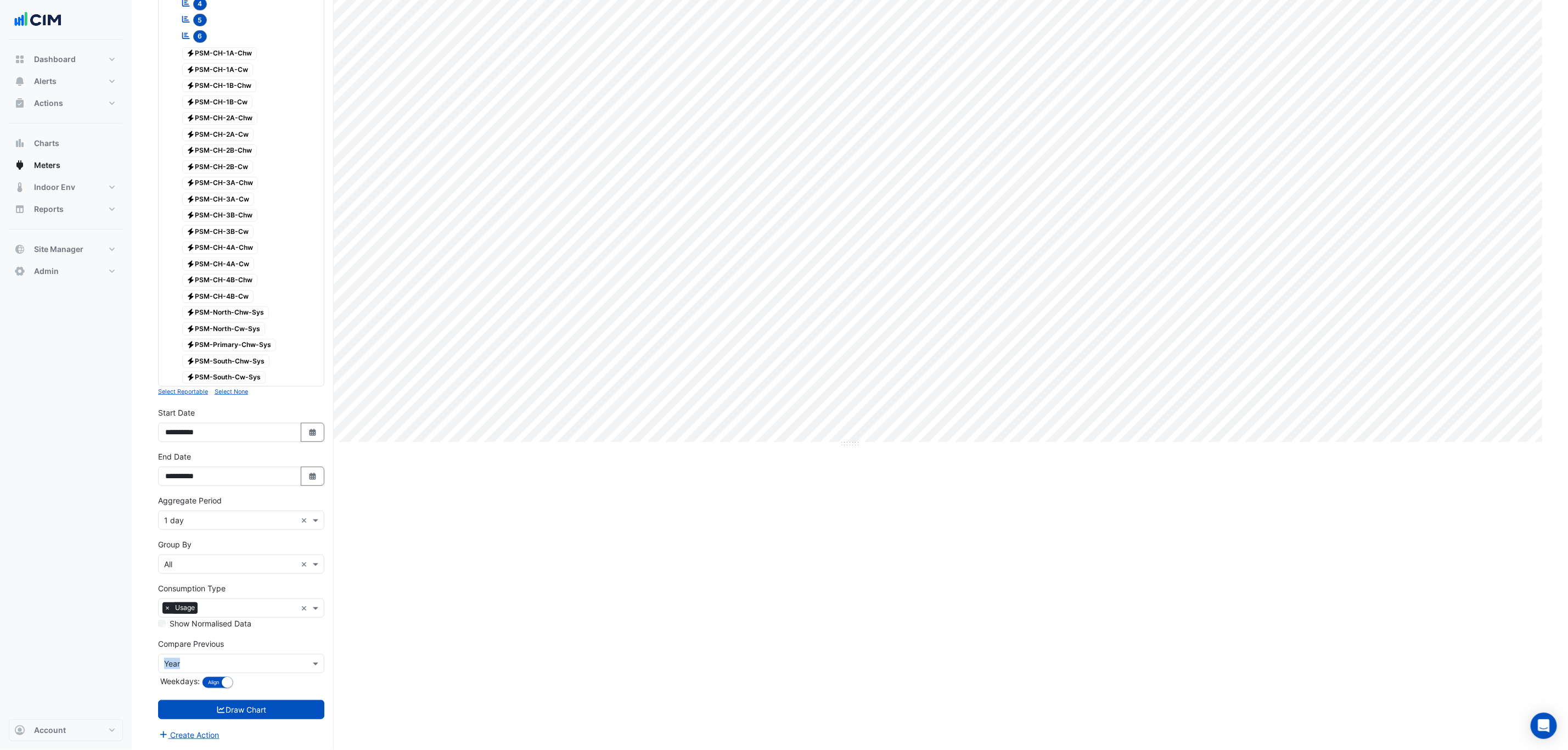
drag, startPoint x: 224, startPoint y: 652, endPoint x: 224, endPoint y: 661, distance: 9.0
click at [224, 655] on div "Compare Previous × Year Weekdays: Align Don't align" at bounding box center [241, 664] width 166 height 53
click at [221, 667] on input "text" at bounding box center [230, 664] width 132 height 12
click at [209, 562] on div "None" at bounding box center [241, 570] width 165 height 16
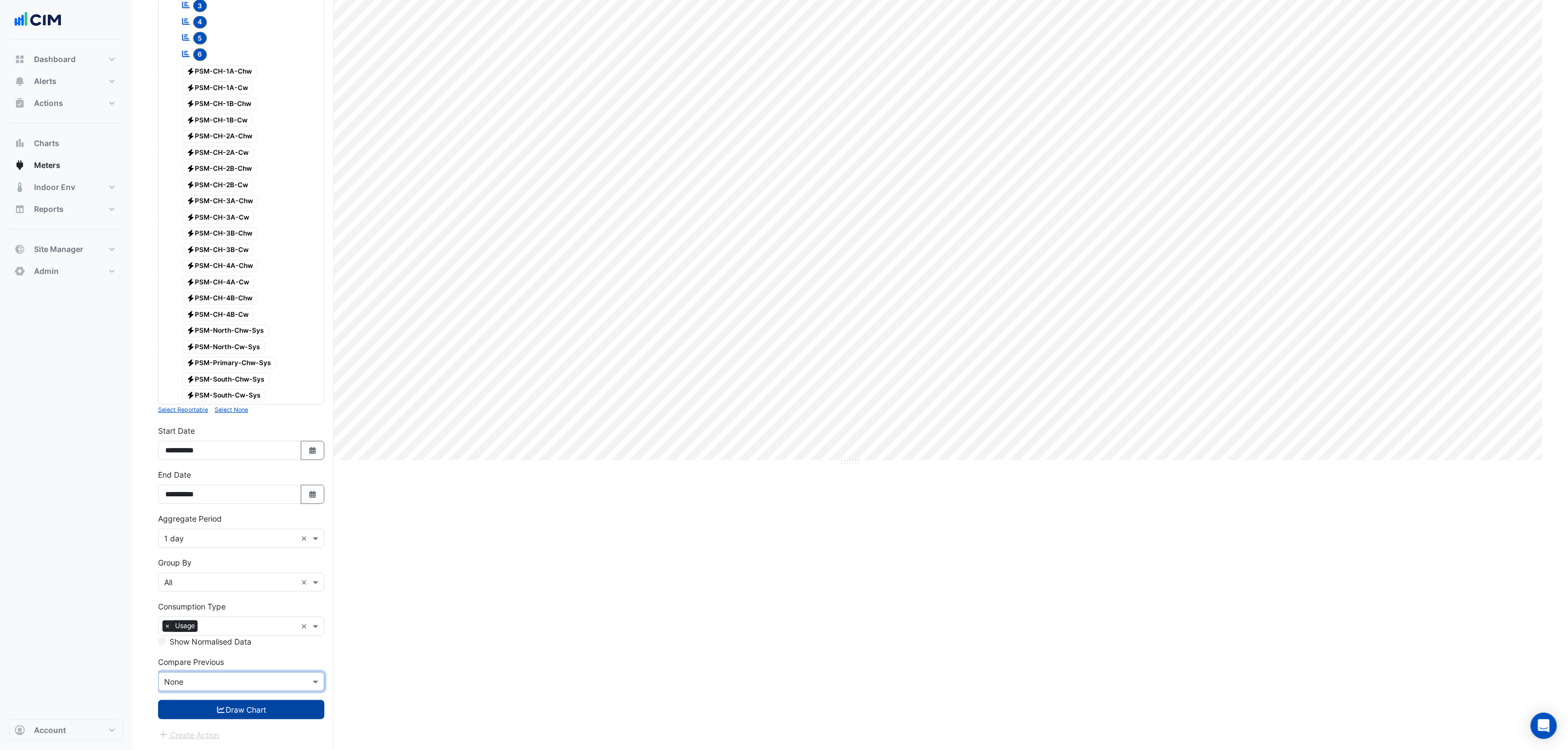
drag, startPoint x: 262, startPoint y: 696, endPoint x: 264, endPoint y: 707, distance: 11.2
click at [262, 697] on form "× Chifley Tower × × Electricity × Expand All Collapse All Reportable Electricit…" at bounding box center [241, 295] width 166 height 893
click at [264, 709] on button "Draw Chart" at bounding box center [241, 710] width 166 height 19
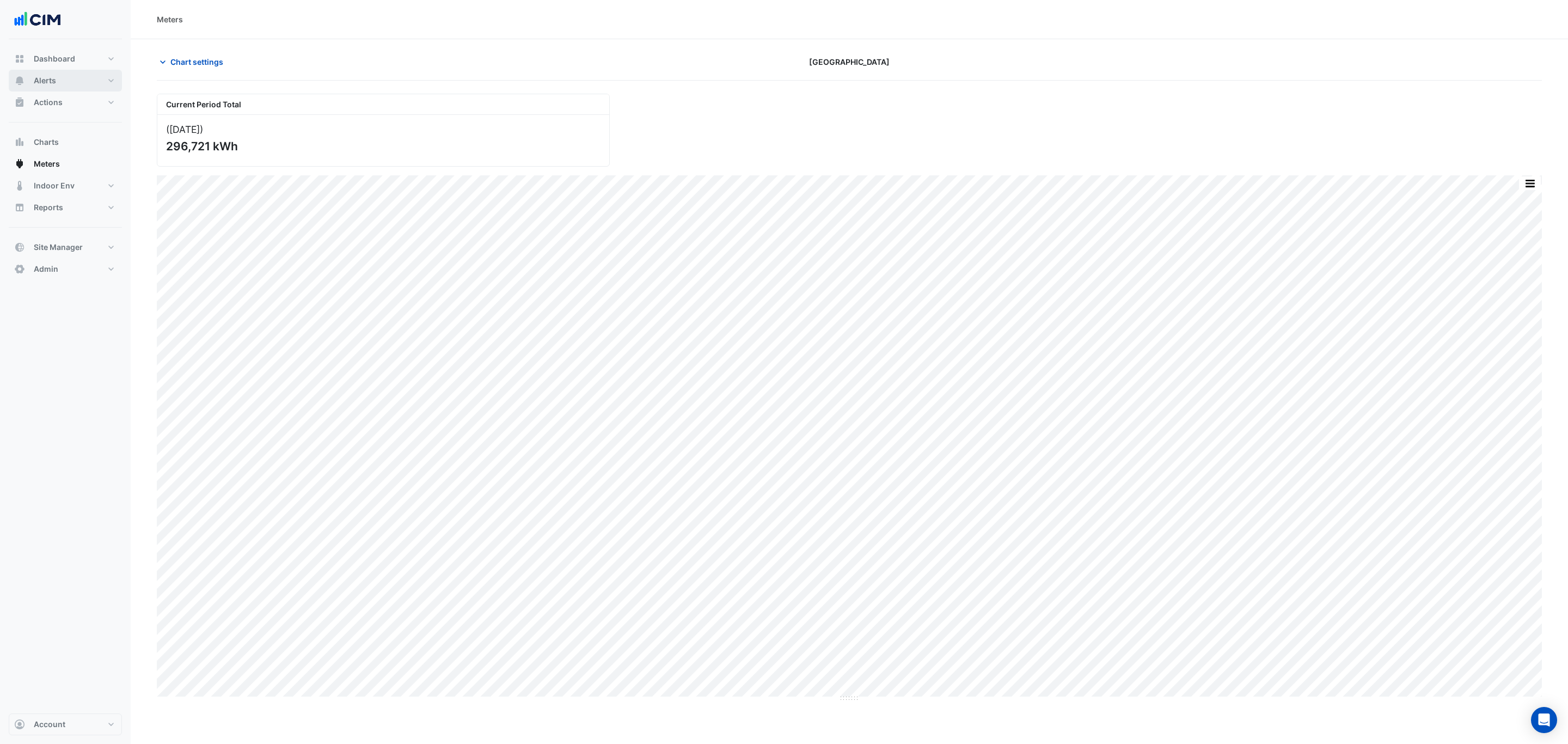
click at [69, 83] on button "Alerts" at bounding box center [65, 81] width 113 height 22
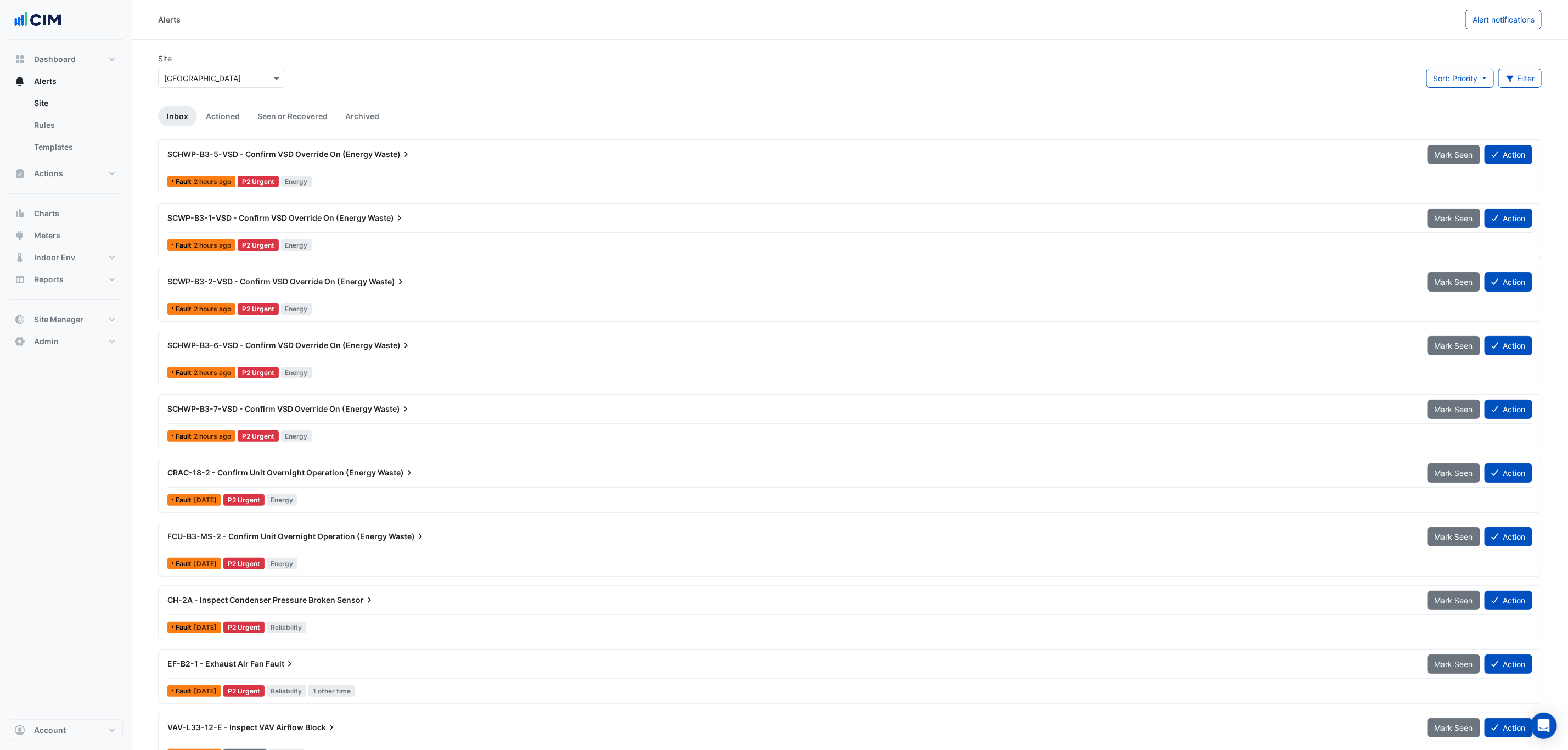
click at [79, 40] on div "Dashboard Portfolio Ratings Performance Alerts Site Rules Templates Actions Sit…" at bounding box center [65, 379] width 114 height 679
click at [79, 49] on button "Dashboard" at bounding box center [65, 60] width 114 height 22
select select "***"
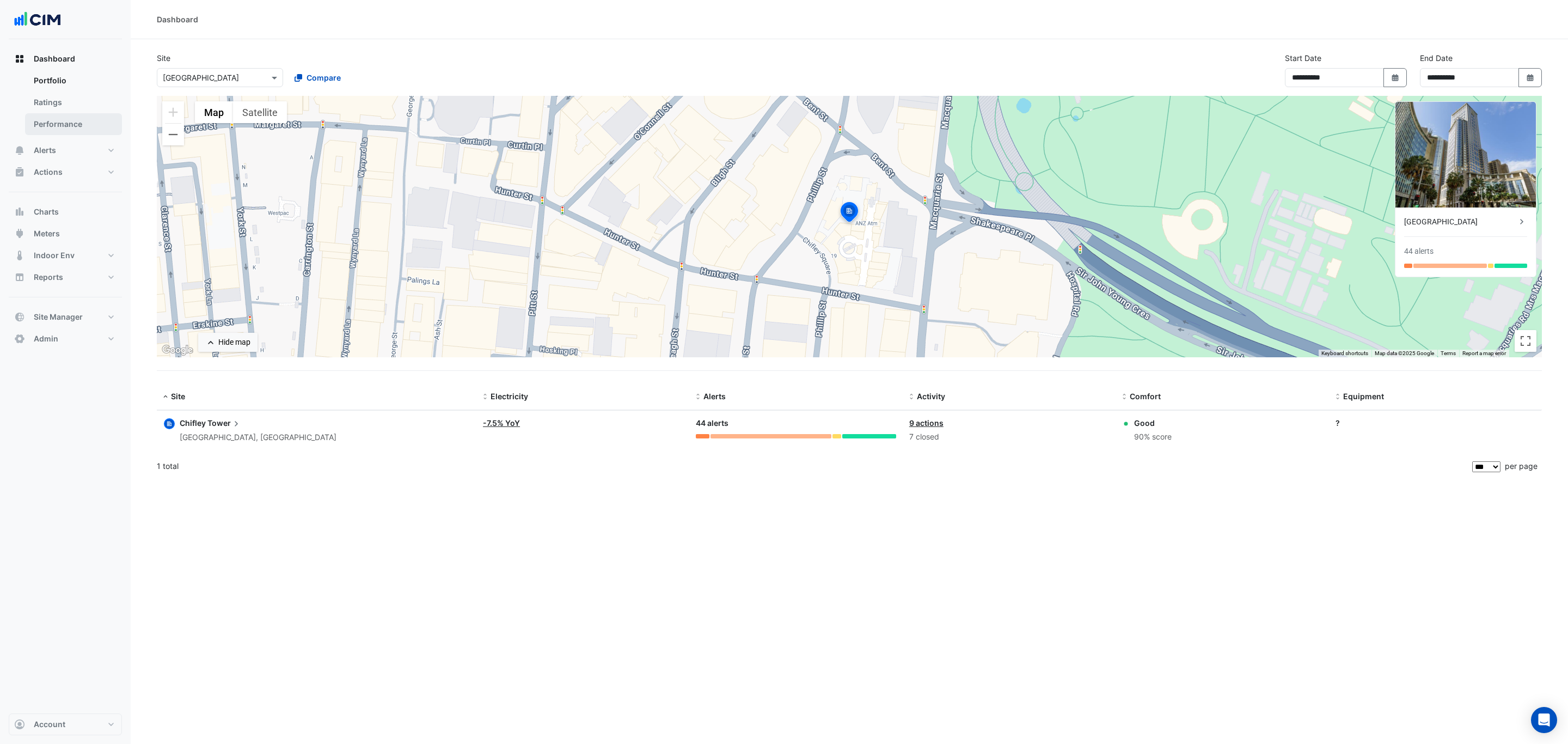
click at [82, 120] on link "Performance" at bounding box center [73, 124] width 97 height 22
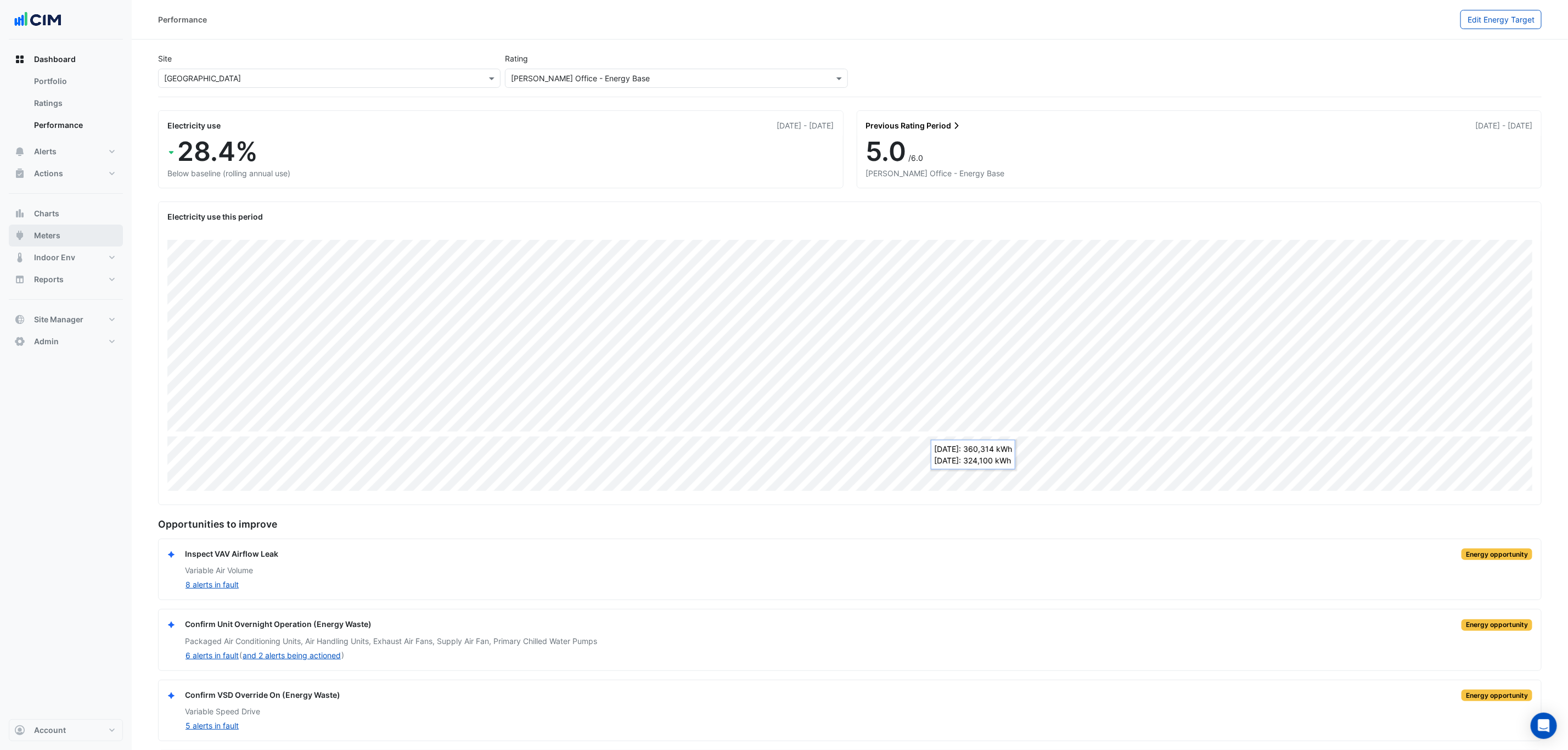
click at [82, 237] on button "Meters" at bounding box center [65, 236] width 114 height 22
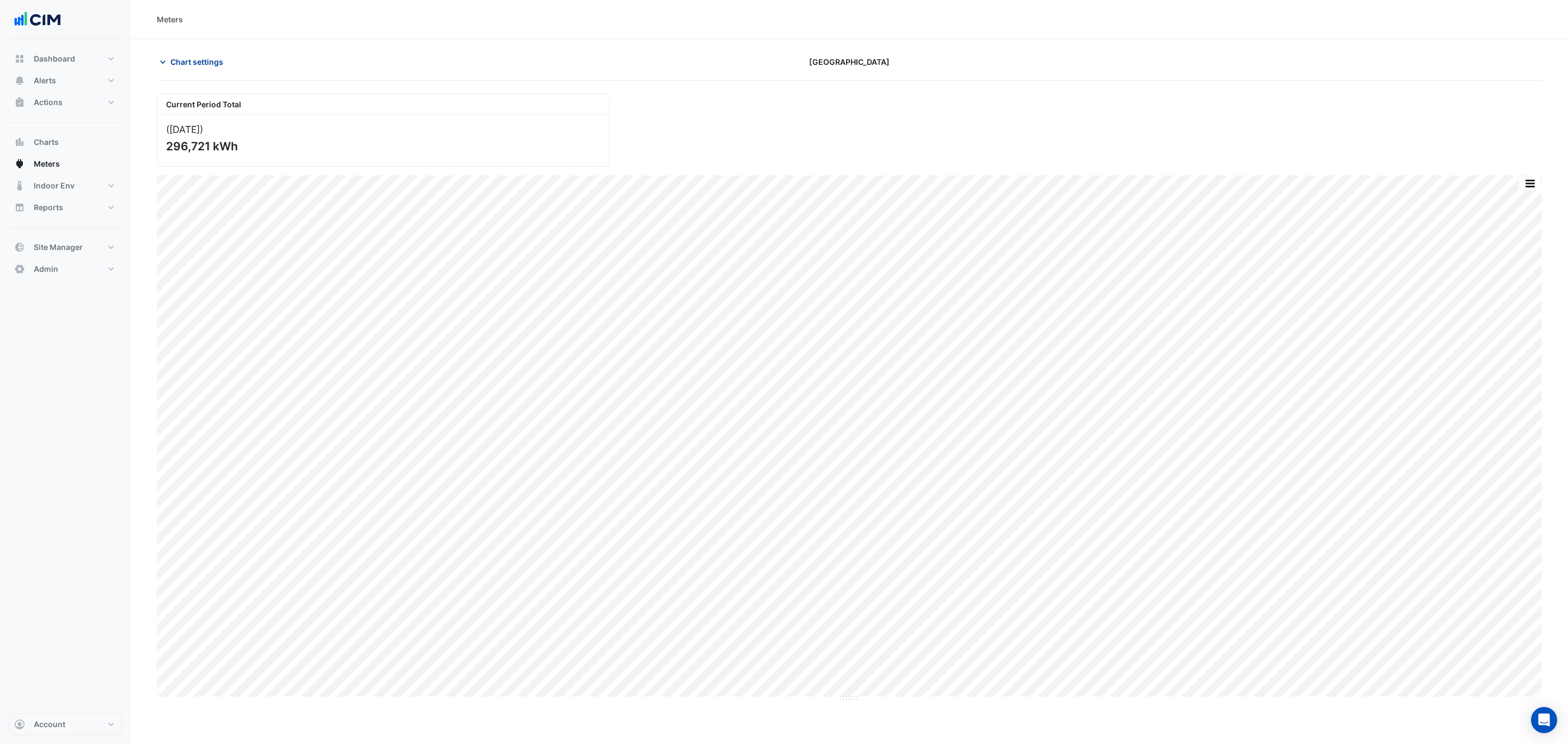
click at [205, 71] on button "Chart settings" at bounding box center [193, 62] width 74 height 19
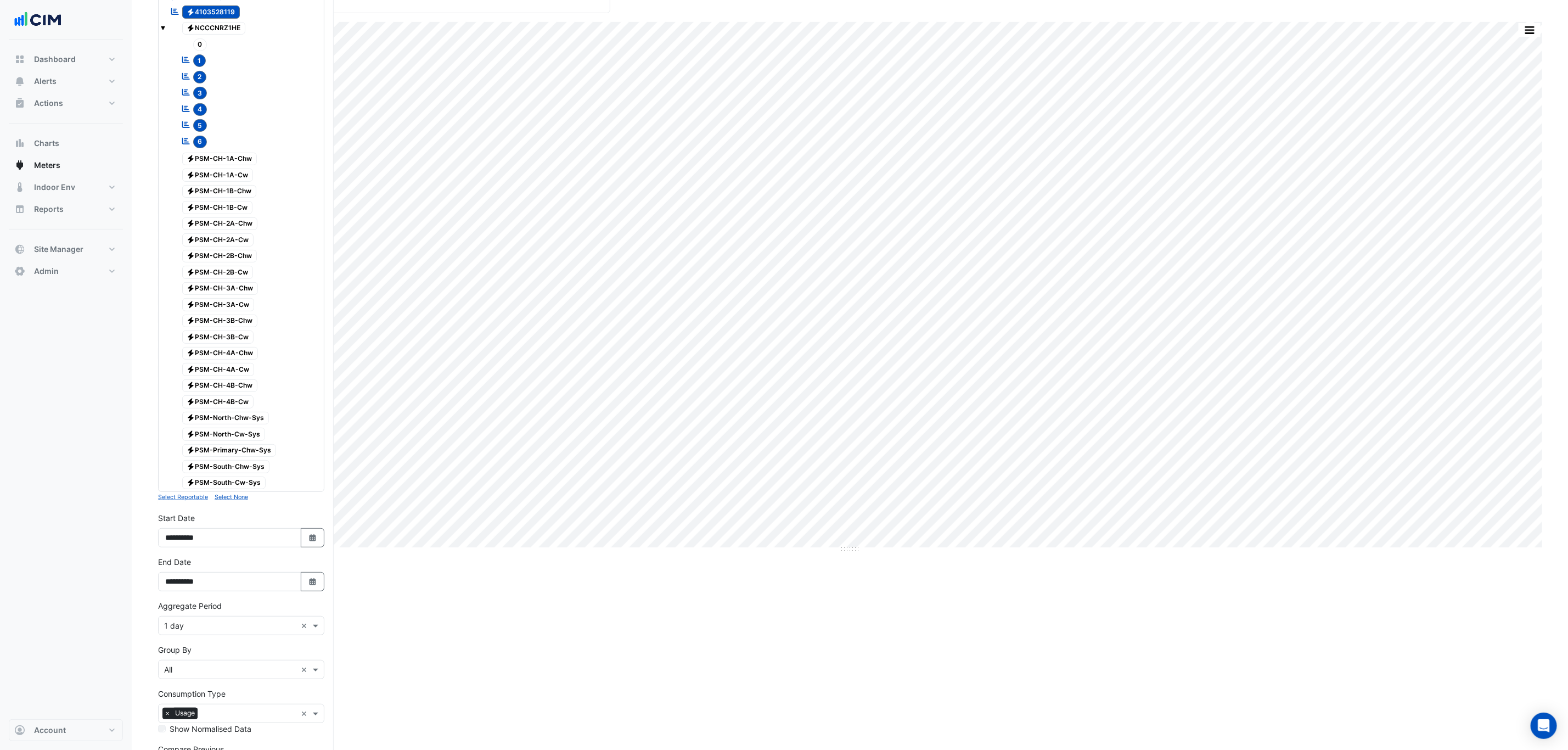
scroll to position [252, 0]
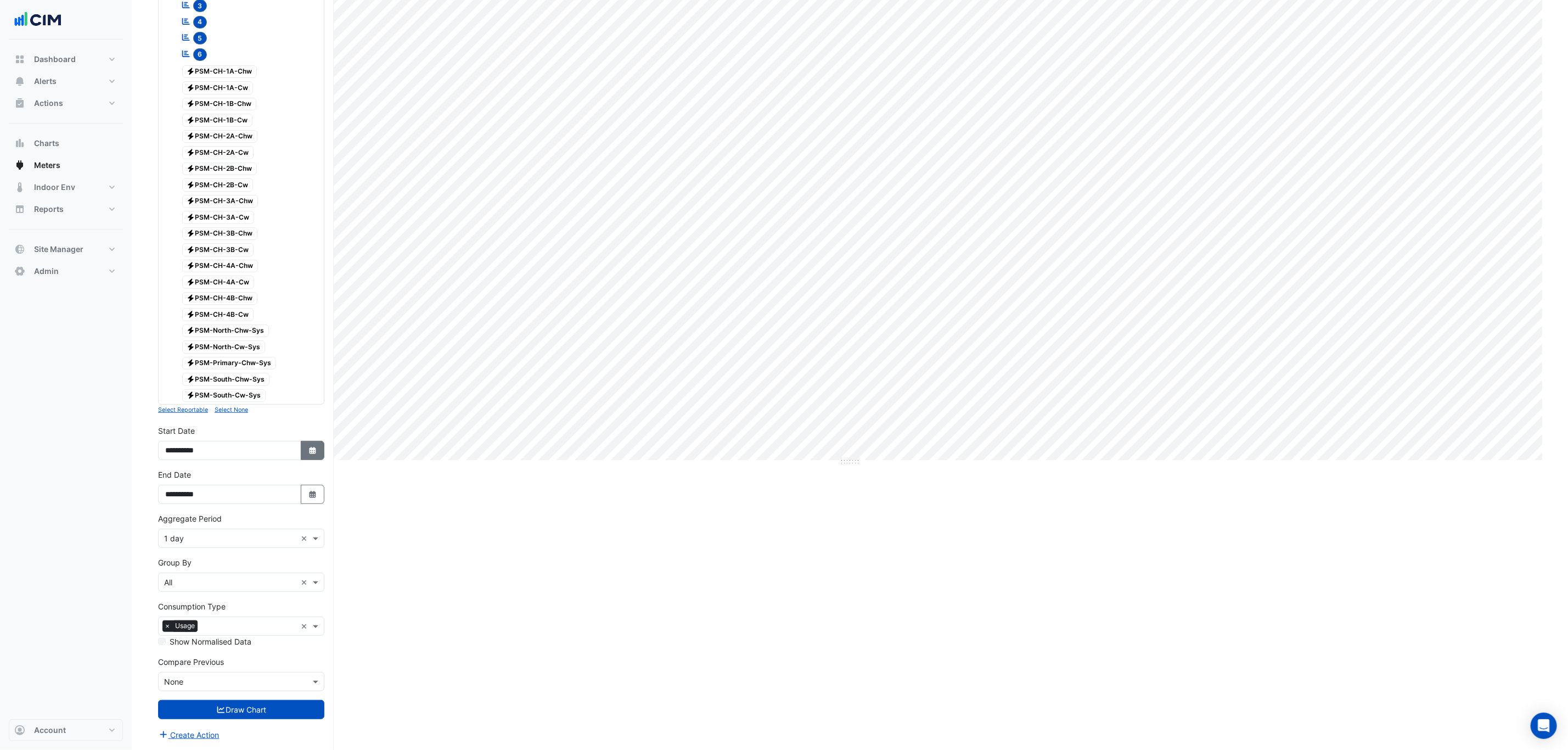
click at [307, 457] on button "Select Date" at bounding box center [312, 450] width 24 height 19
select select "*"
select select "****"
click at [178, 310] on button "Previous month" at bounding box center [176, 314] width 13 height 18
select select "*"
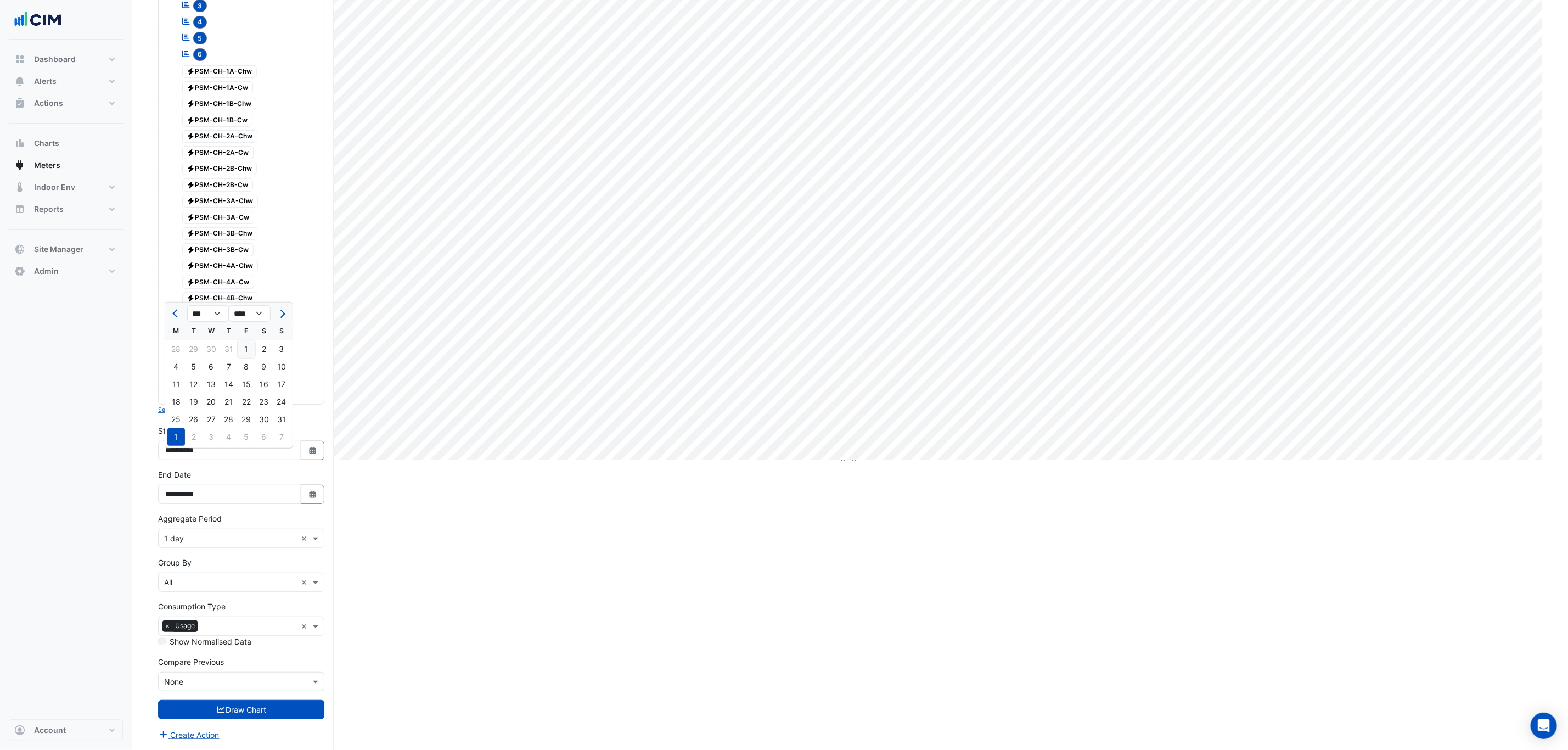
click at [248, 340] on div "1" at bounding box center [247, 349] width 18 height 18
type input "**********"
click at [313, 494] on icon "button" at bounding box center [312, 494] width 7 height 7
click at [176, 354] on span "Previous month" at bounding box center [176, 358] width 8 height 8
select select "*"
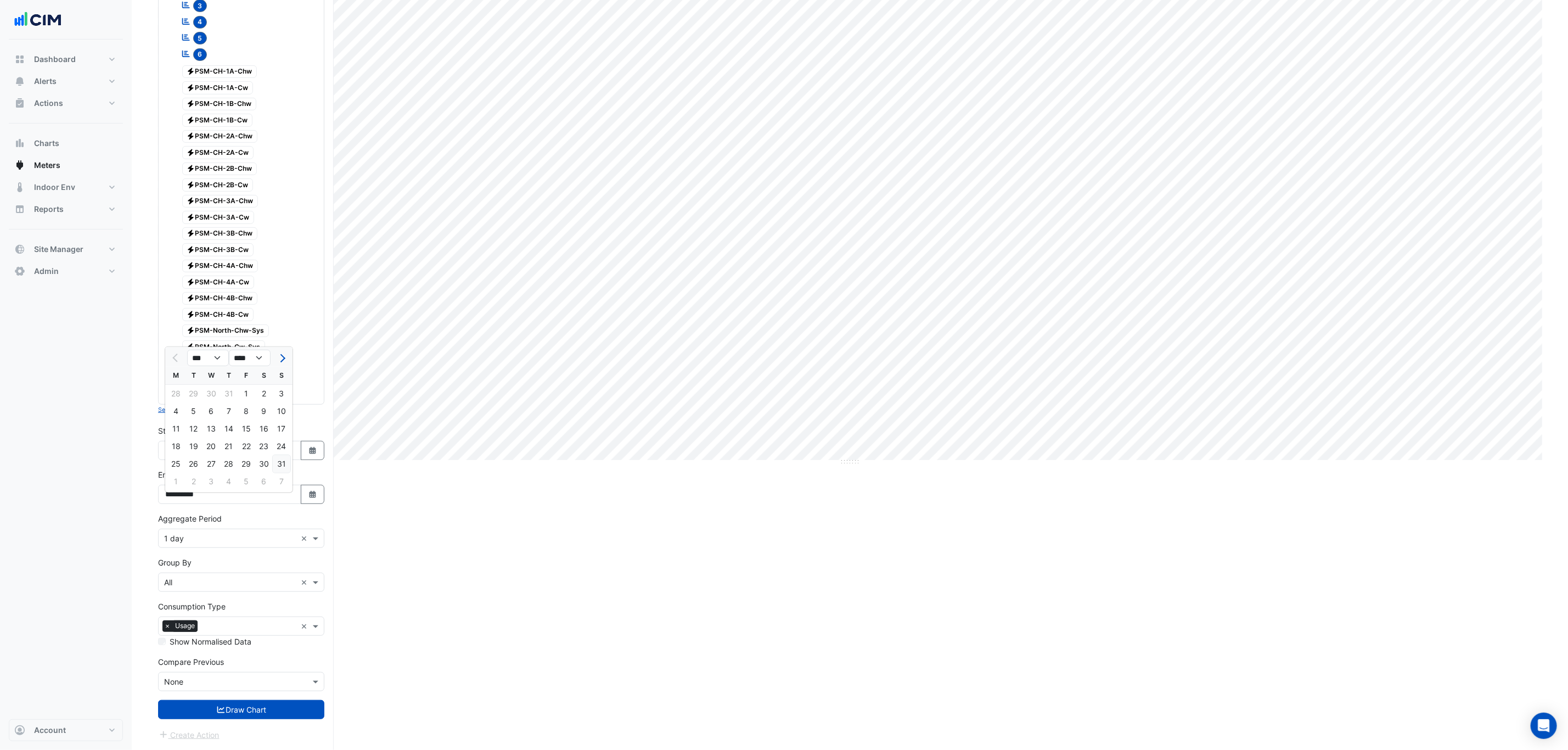
click at [283, 455] on div "31" at bounding box center [281, 464] width 18 height 18
type input "**********"
click at [286, 720] on form "× Chifley Tower × × Electricity × Expand All Collapse All Reportable Electricit…" at bounding box center [241, 295] width 166 height 893
click at [285, 713] on button "Draw Chart" at bounding box center [241, 710] width 166 height 19
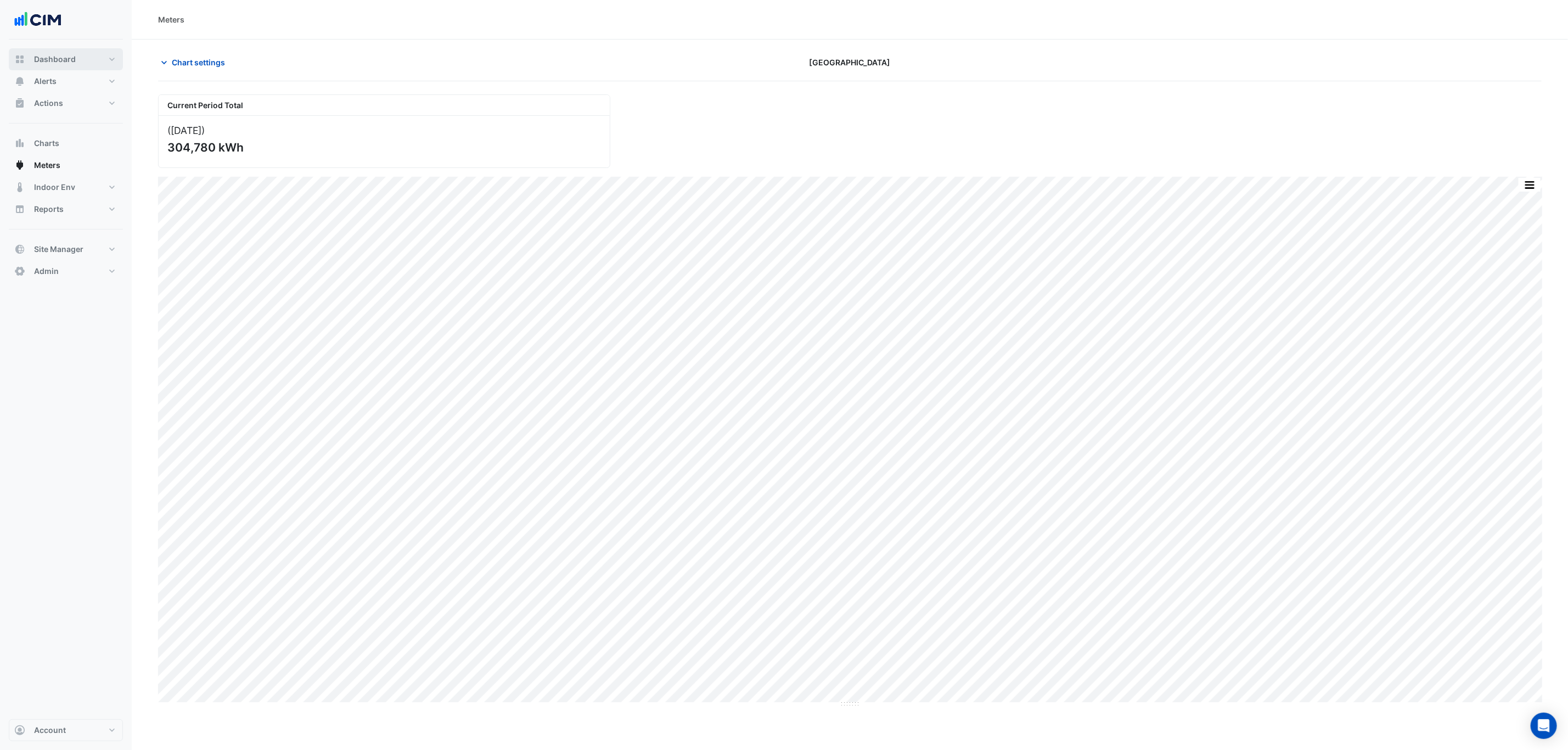
click at [59, 60] on span "Dashboard" at bounding box center [54, 59] width 42 height 11
select select "***"
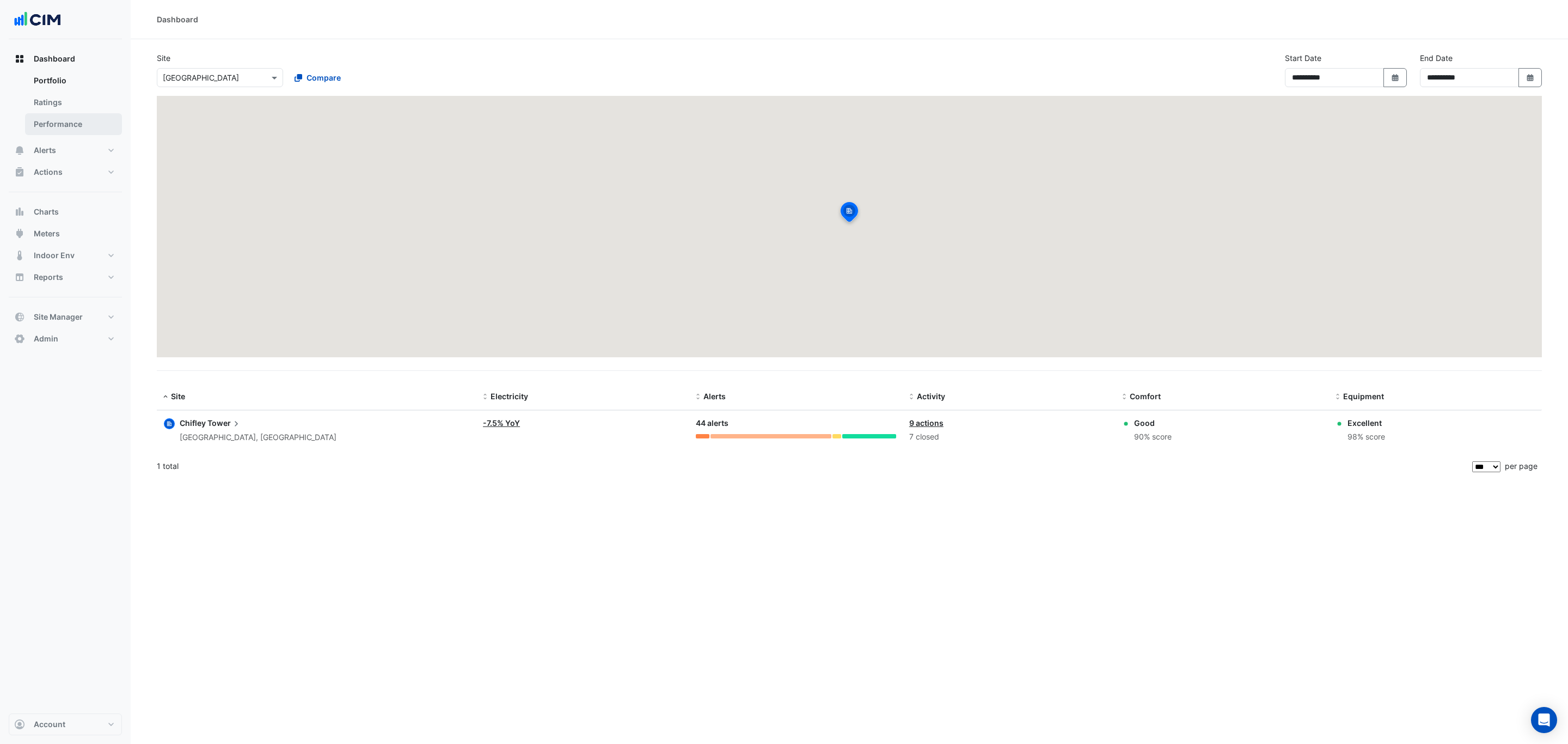
click at [67, 126] on link "Performance" at bounding box center [73, 124] width 97 height 22
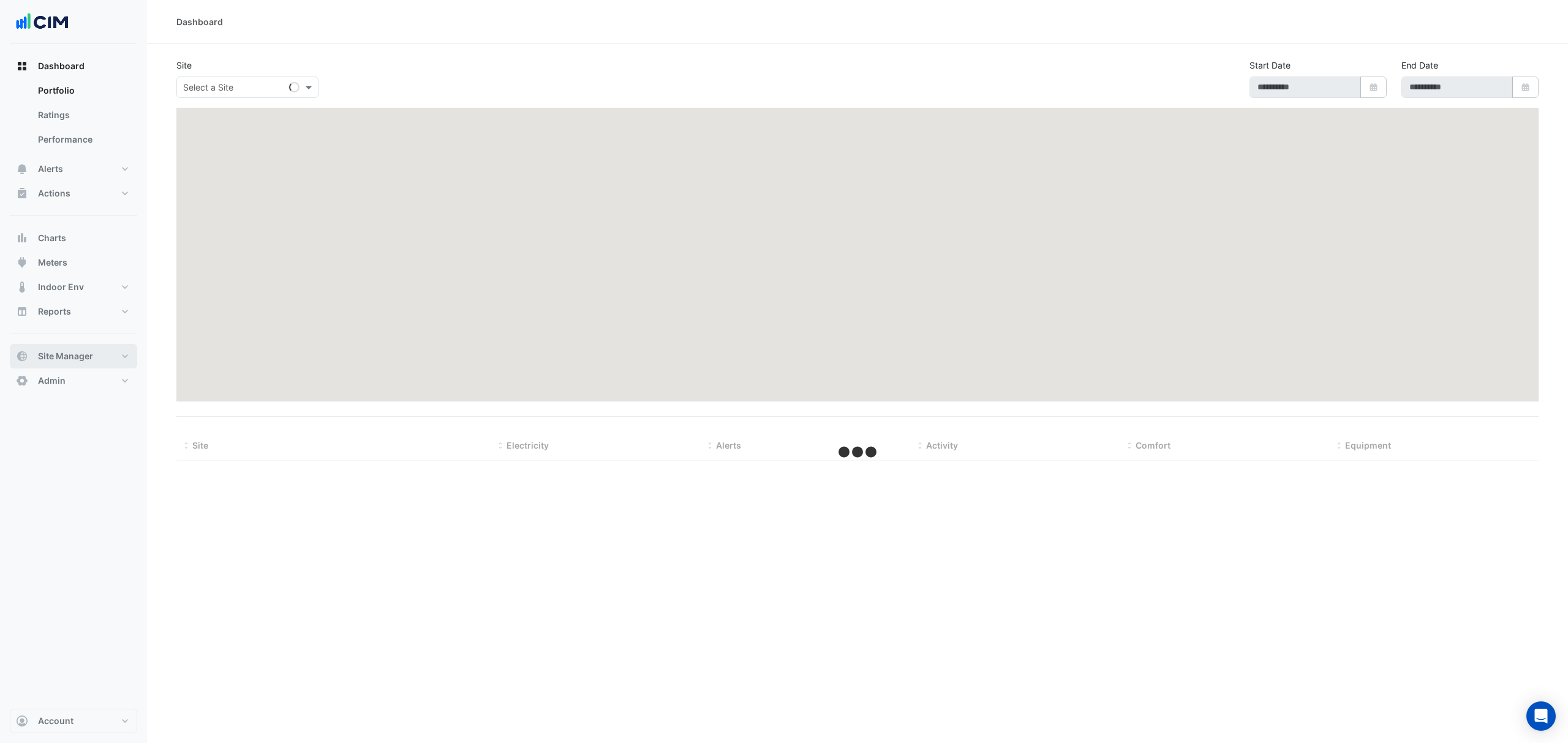
click at [89, 364] on button "Site Manager" at bounding box center [73, 356] width 127 height 25
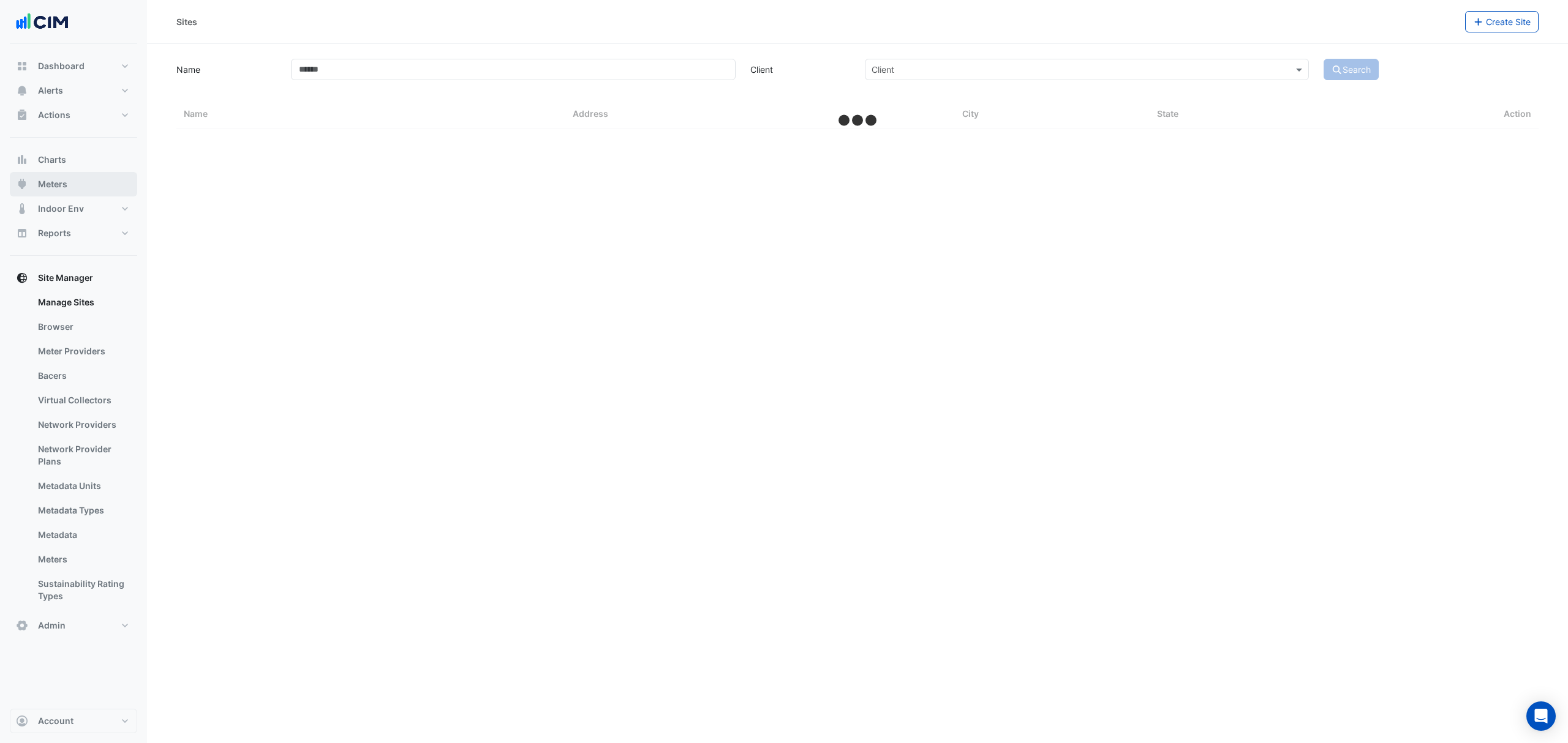
click at [71, 188] on button "Meters" at bounding box center [73, 184] width 127 height 25
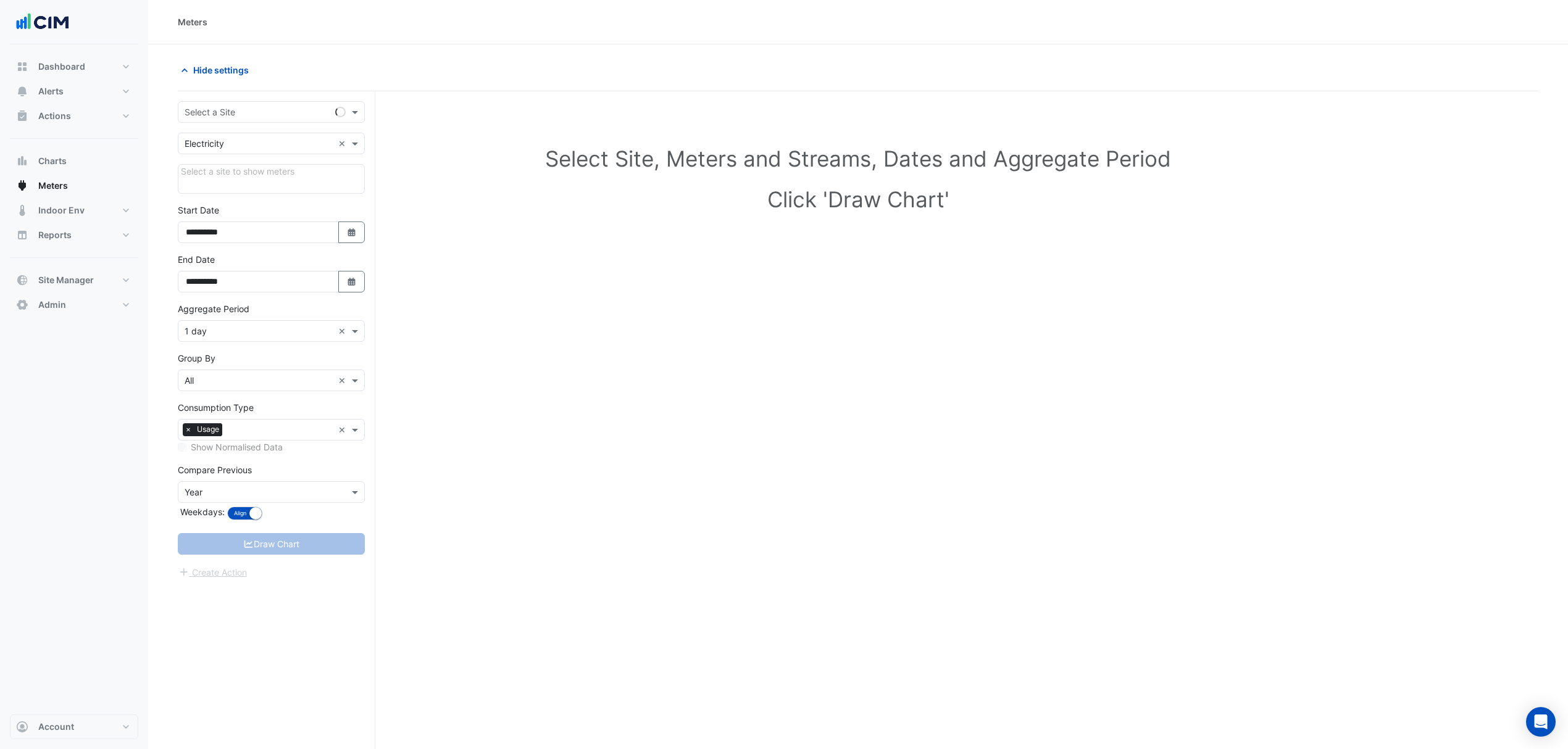
click at [304, 111] on input "text" at bounding box center [259, 113] width 149 height 13
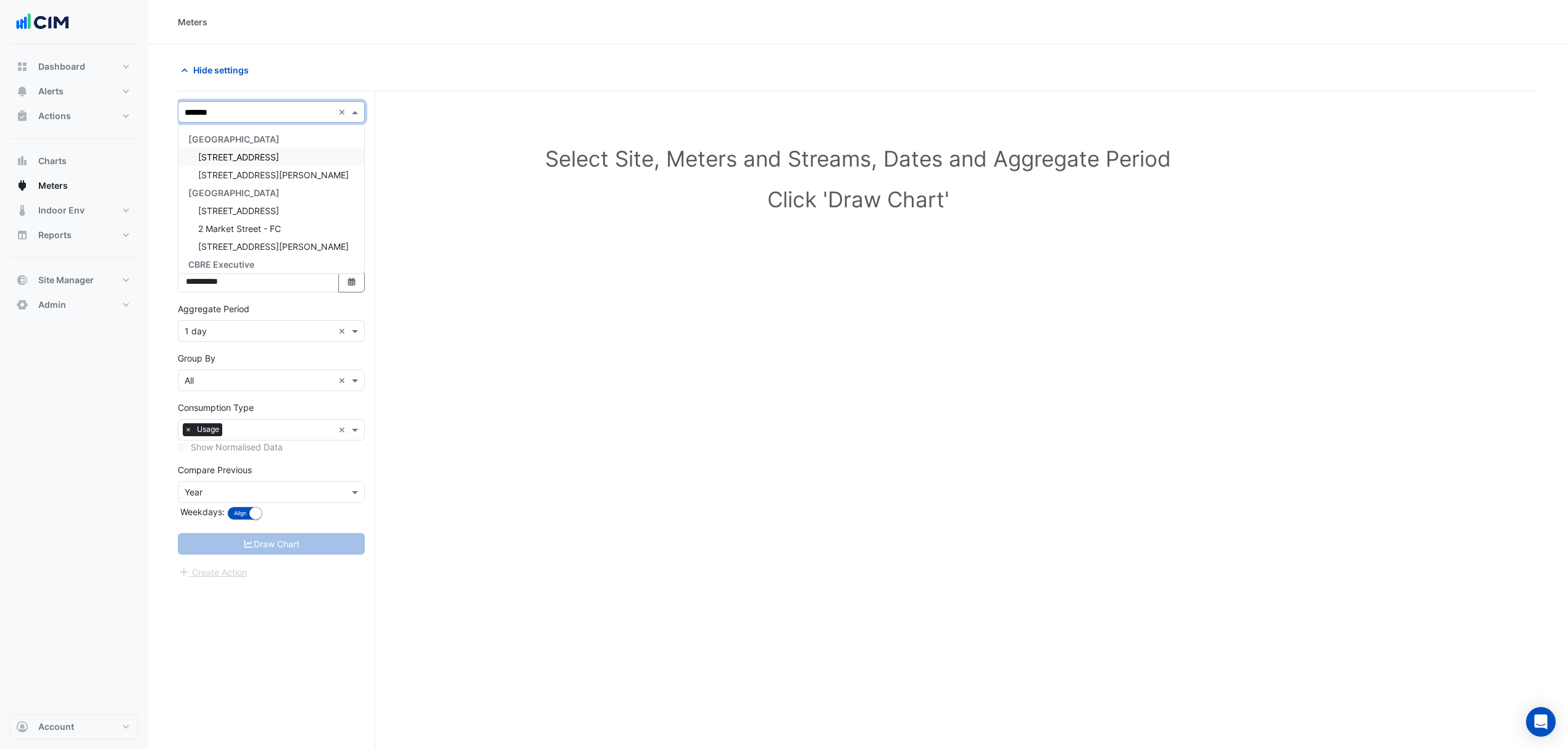
type input "********"
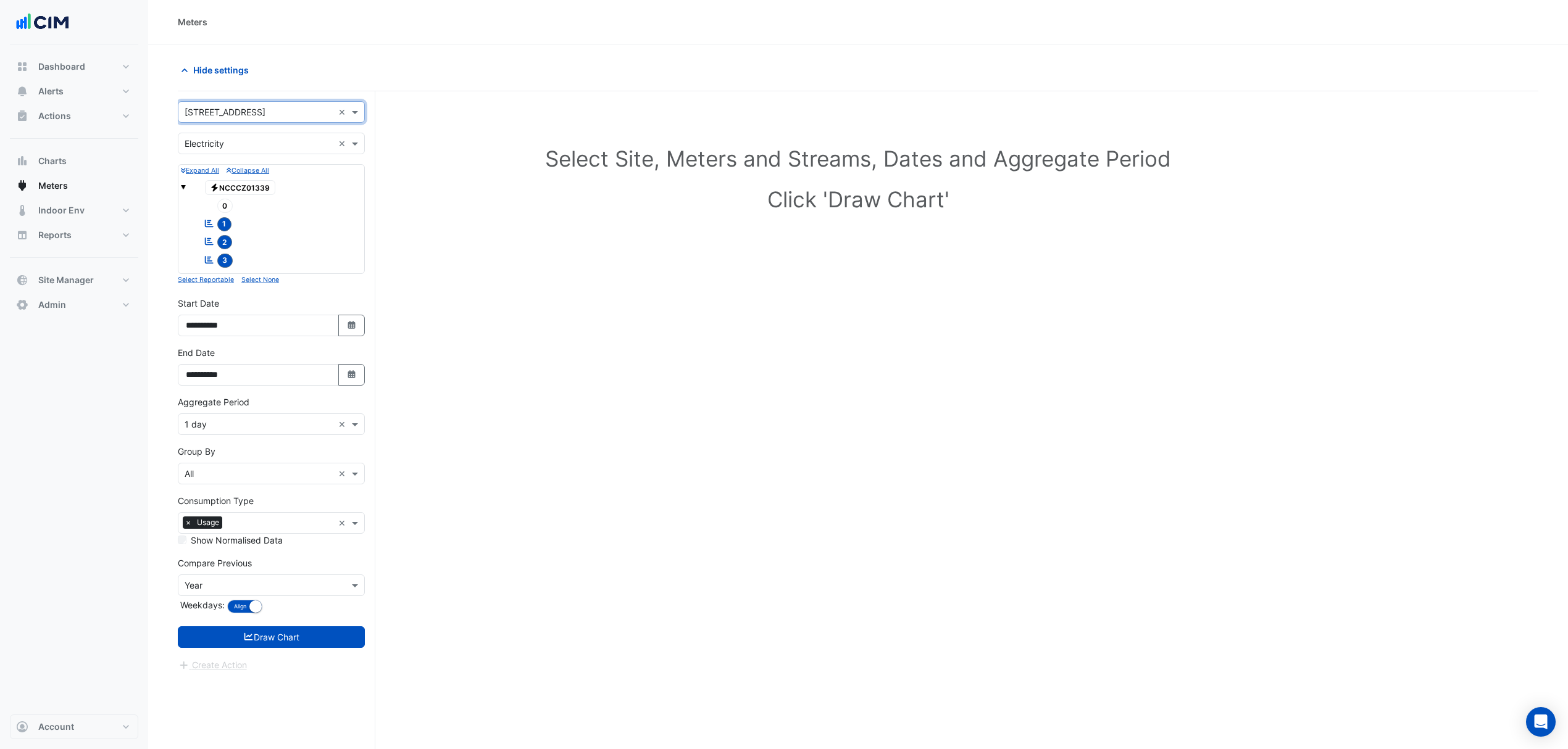
click at [306, 114] on input "text" at bounding box center [259, 113] width 149 height 13
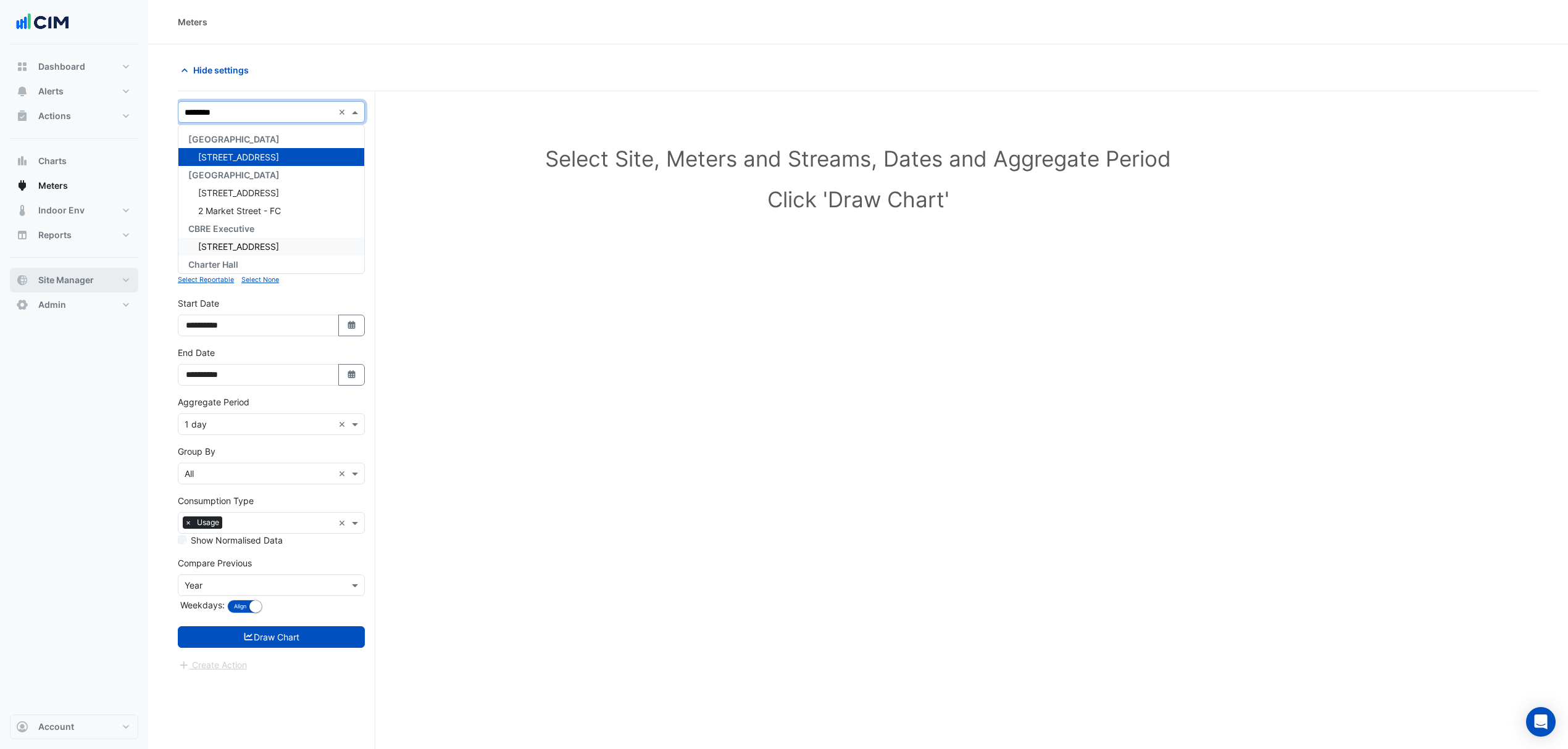
type input "********"
click at [59, 274] on span "Site Manager" at bounding box center [65, 280] width 55 height 12
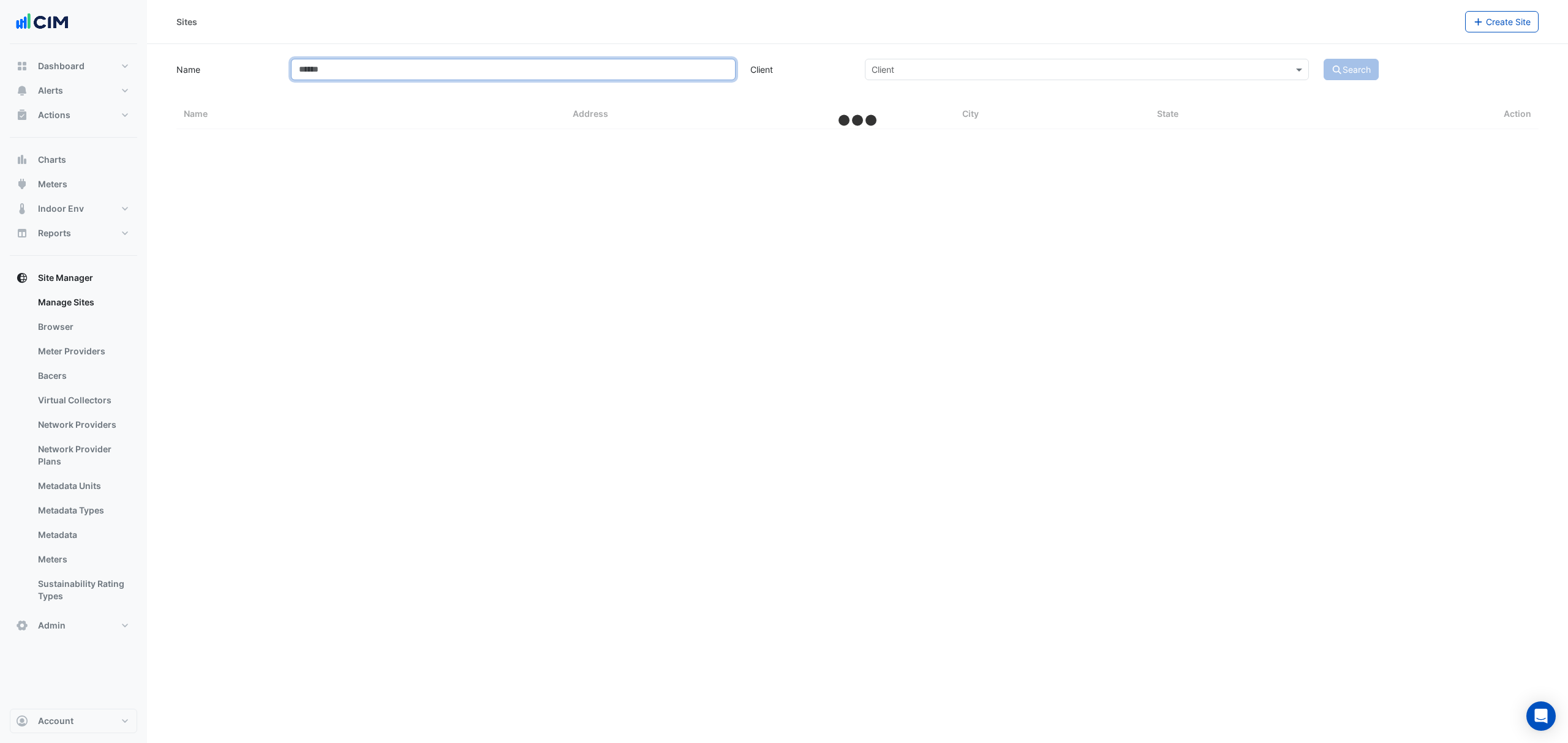
click at [293, 75] on input "Name" at bounding box center [513, 70] width 444 height 21
click at [299, 71] on input "Name" at bounding box center [513, 70] width 444 height 21
type input "********"
select select "***"
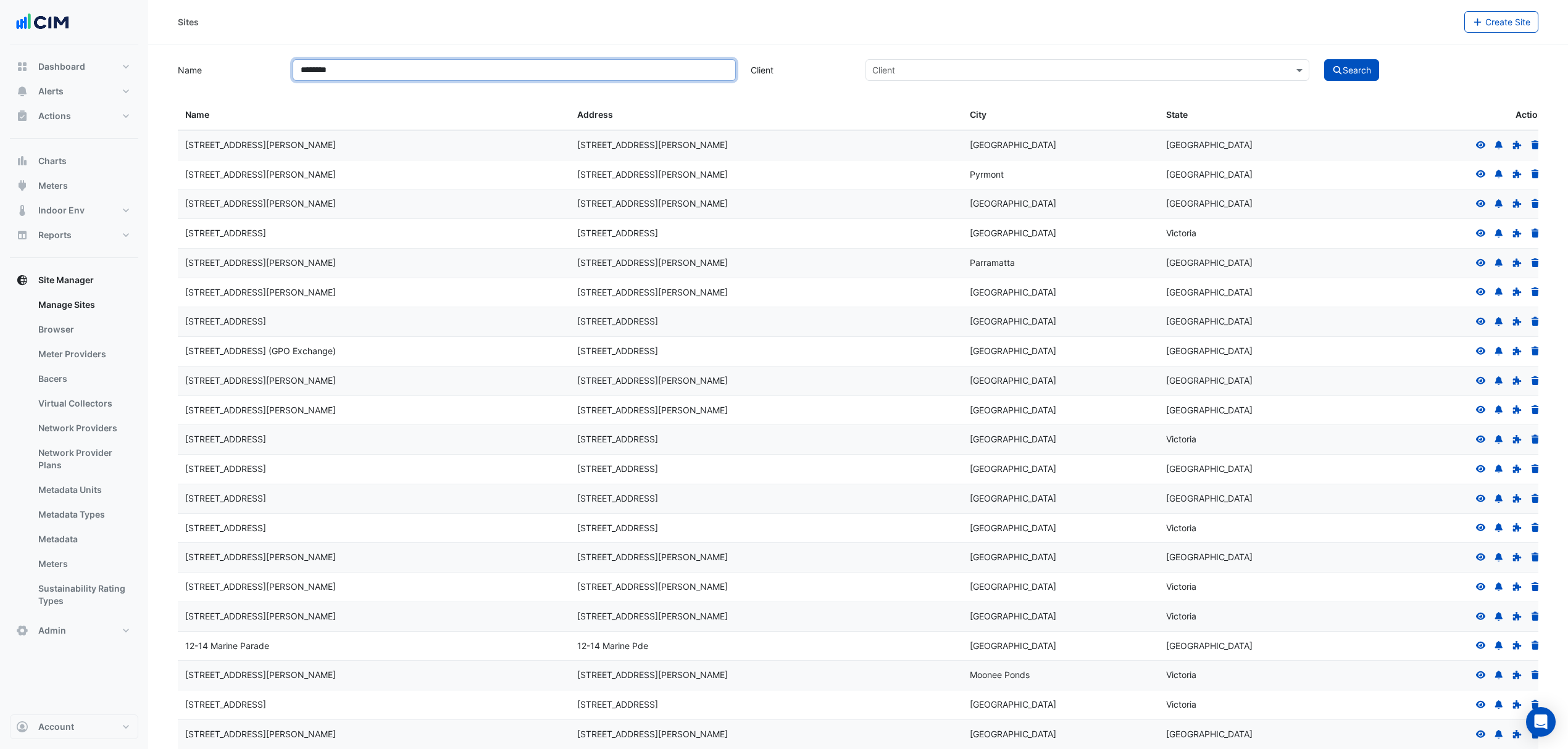
type input "********"
click at [1324, 59] on button "Search" at bounding box center [1352, 70] width 55 height 21
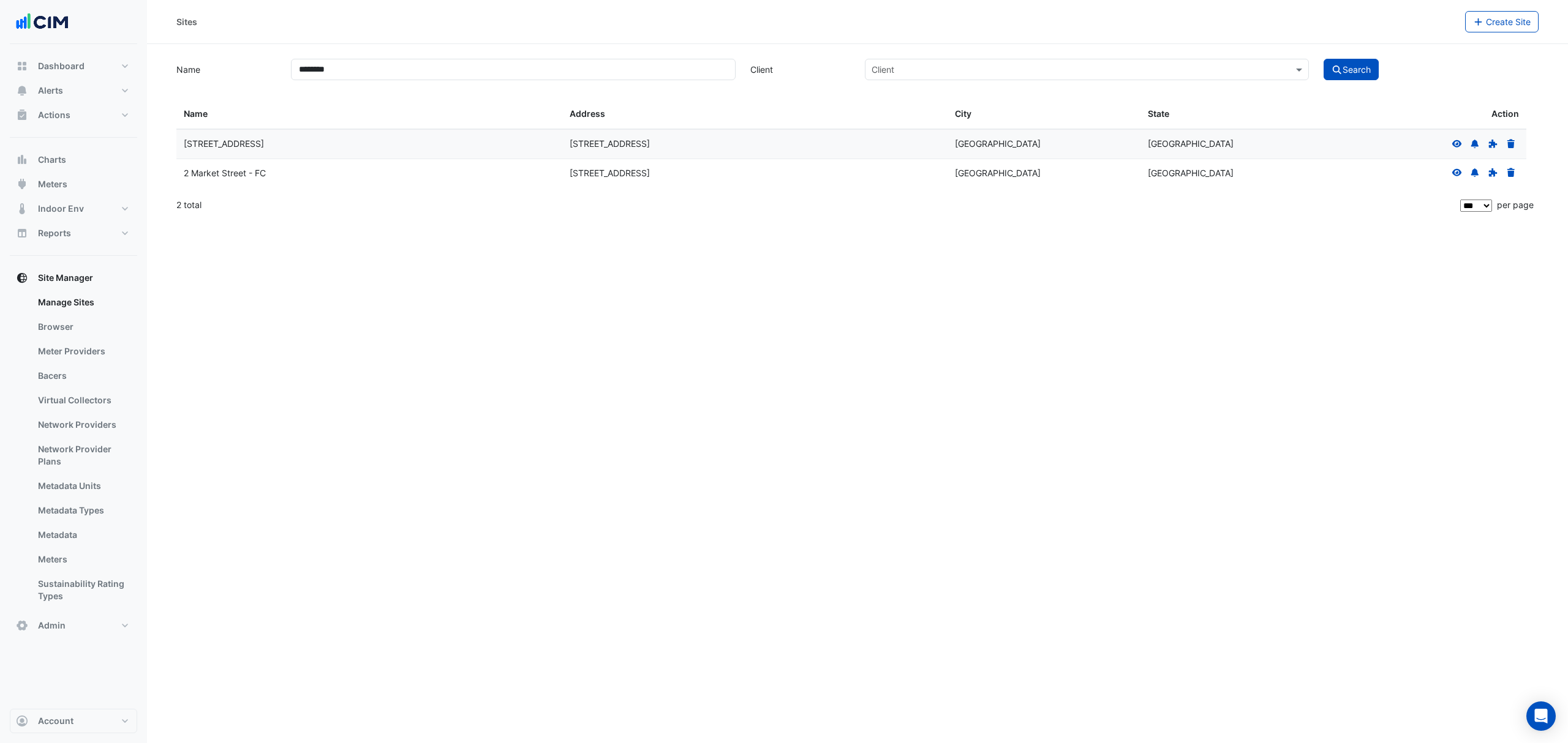
click at [1455, 175] on icon at bounding box center [1457, 172] width 10 height 7
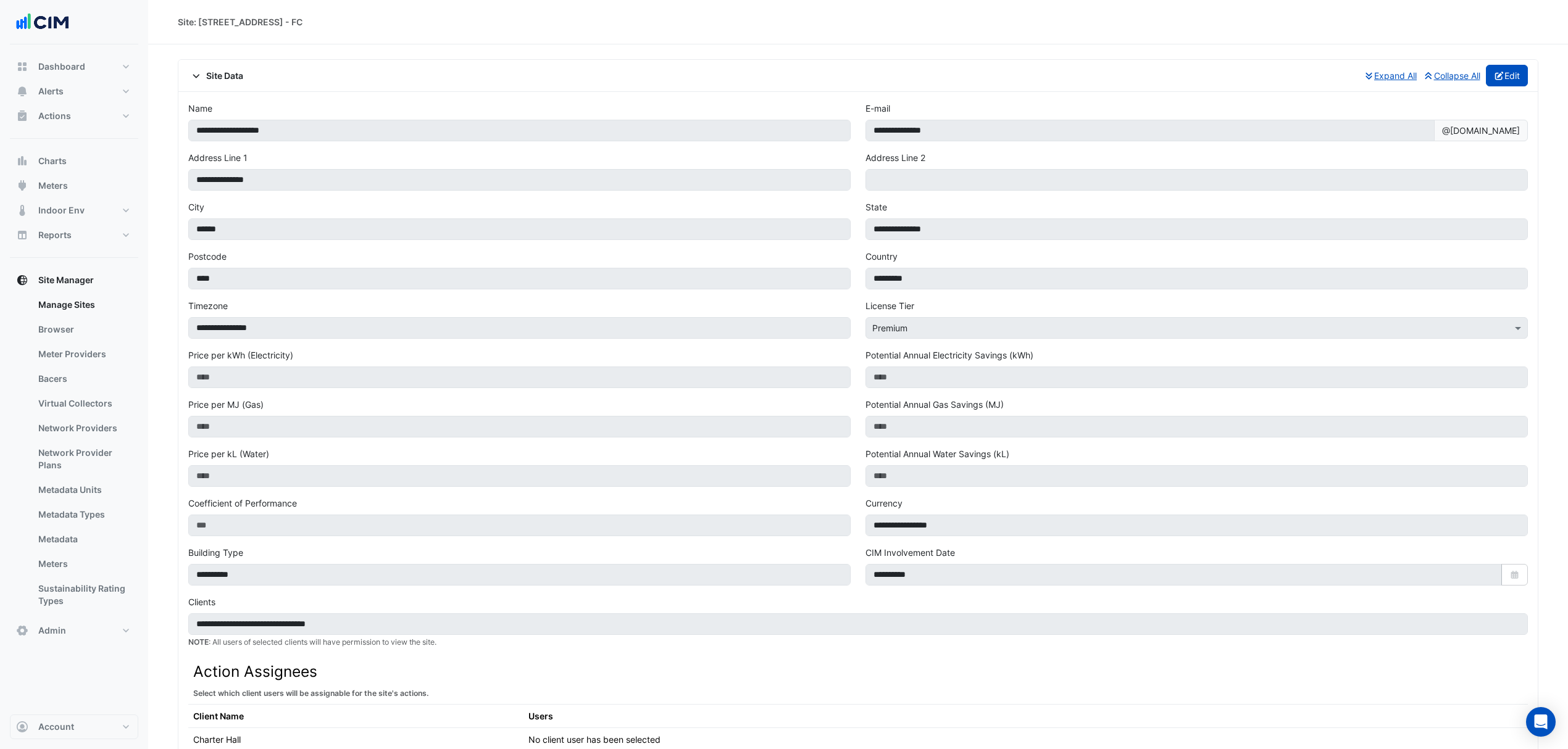
click at [1517, 72] on button "Edit" at bounding box center [1507, 75] width 43 height 21
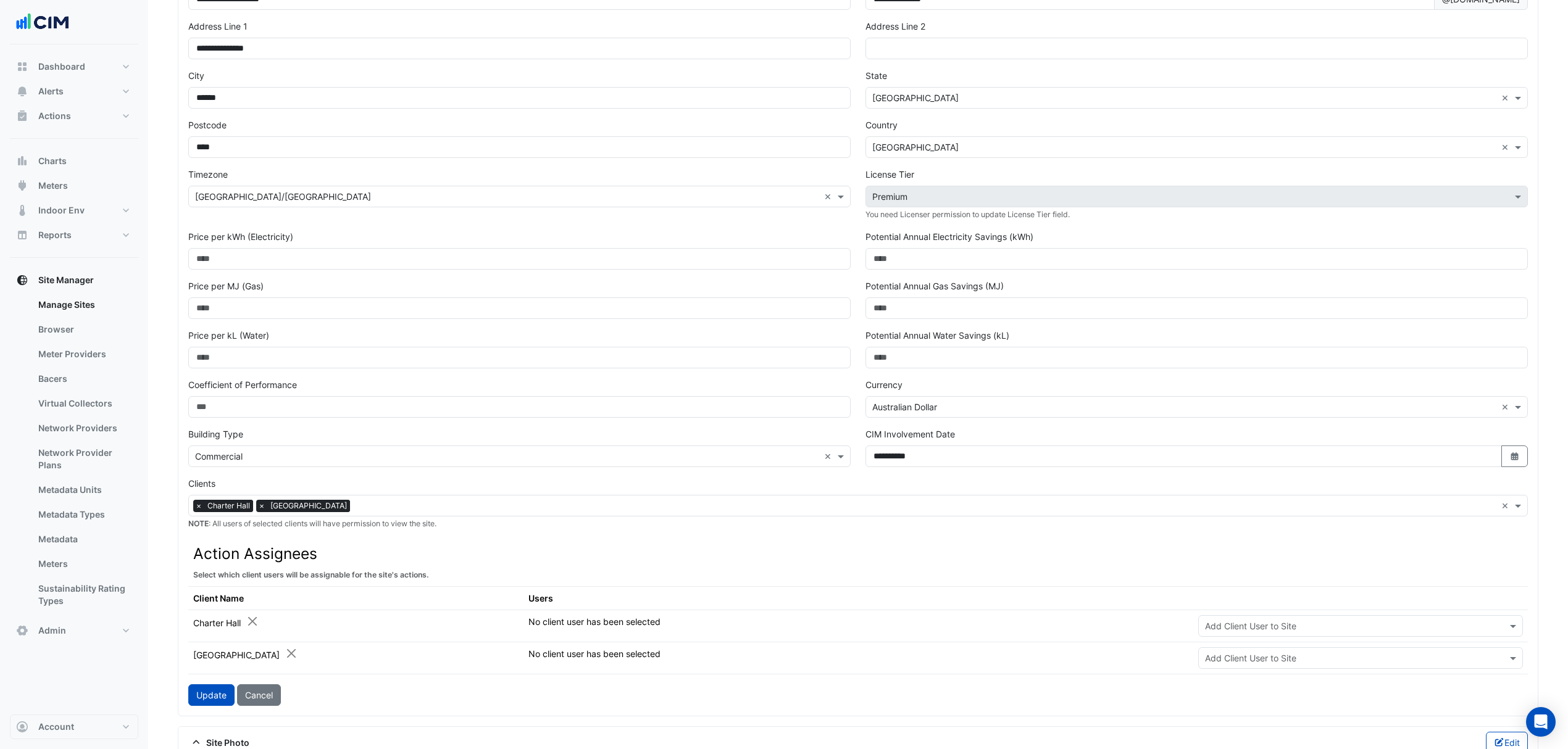
scroll to position [247, 0]
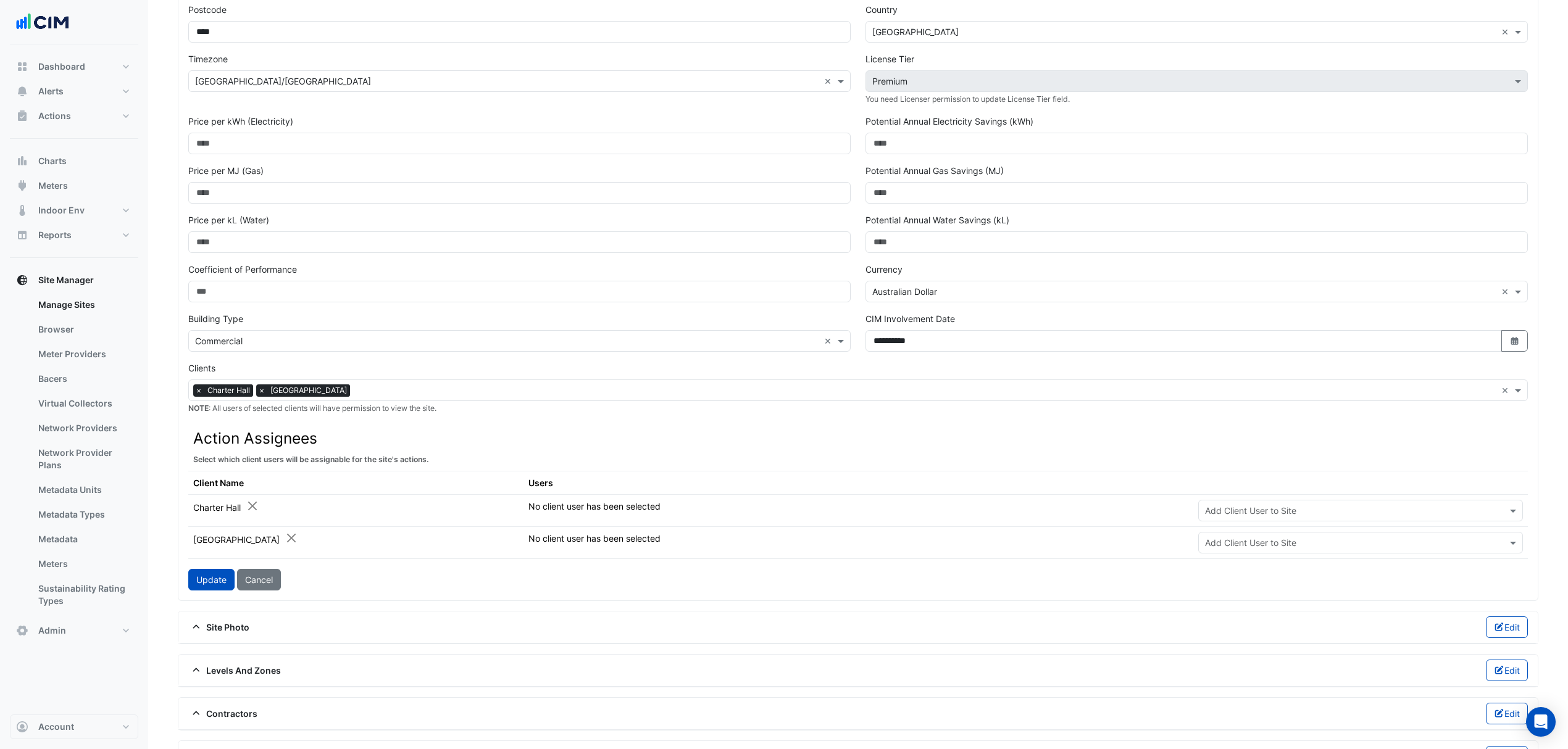
click at [720, 505] on td "No client user has been selected" at bounding box center [858, 510] width 670 height 32
click at [1241, 514] on input "text" at bounding box center [1347, 511] width 287 height 13
type input "*"
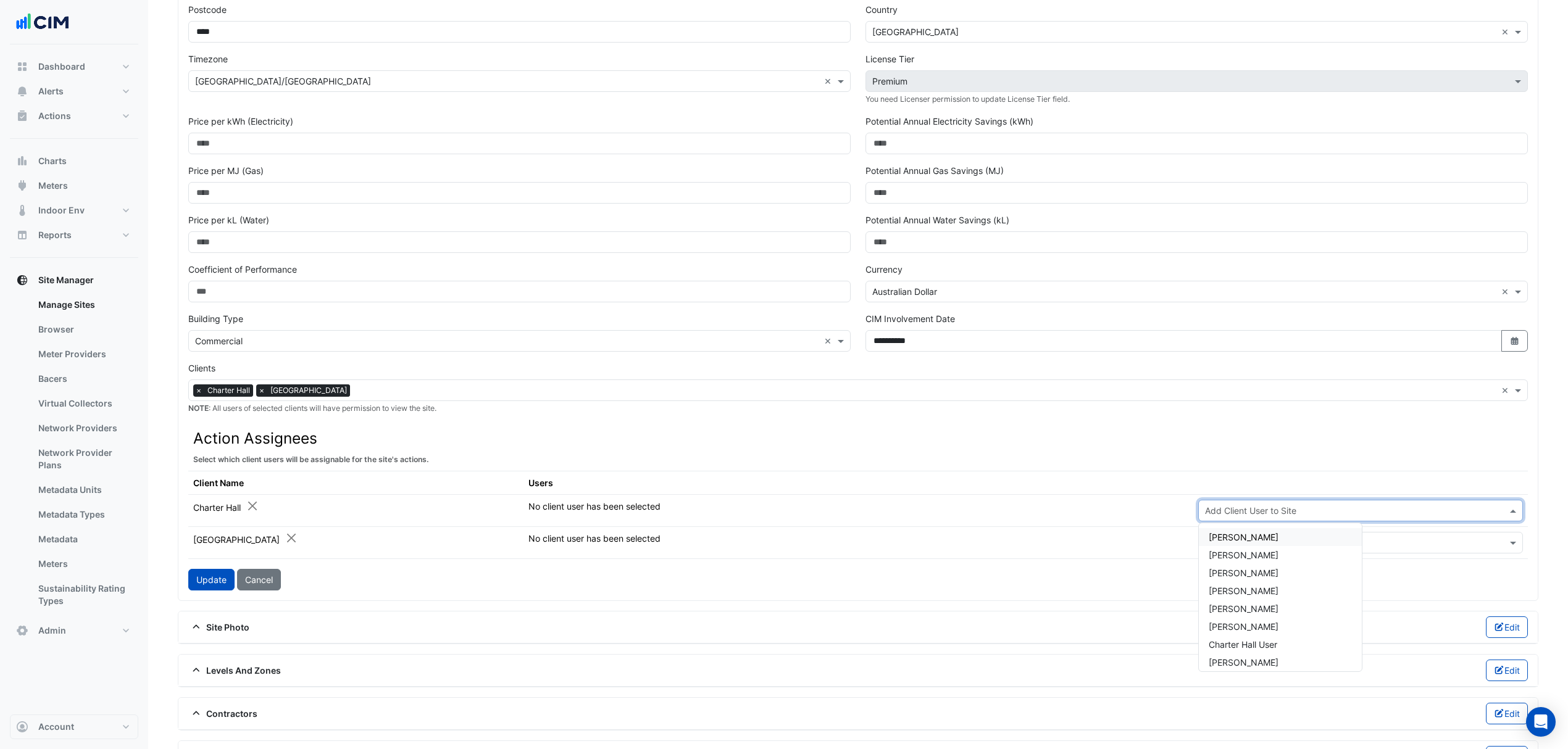
click at [1205, 471] on th "Action Assignees Select which client users will be assignable for the site's ac…" at bounding box center [858, 448] width 1339 height 46
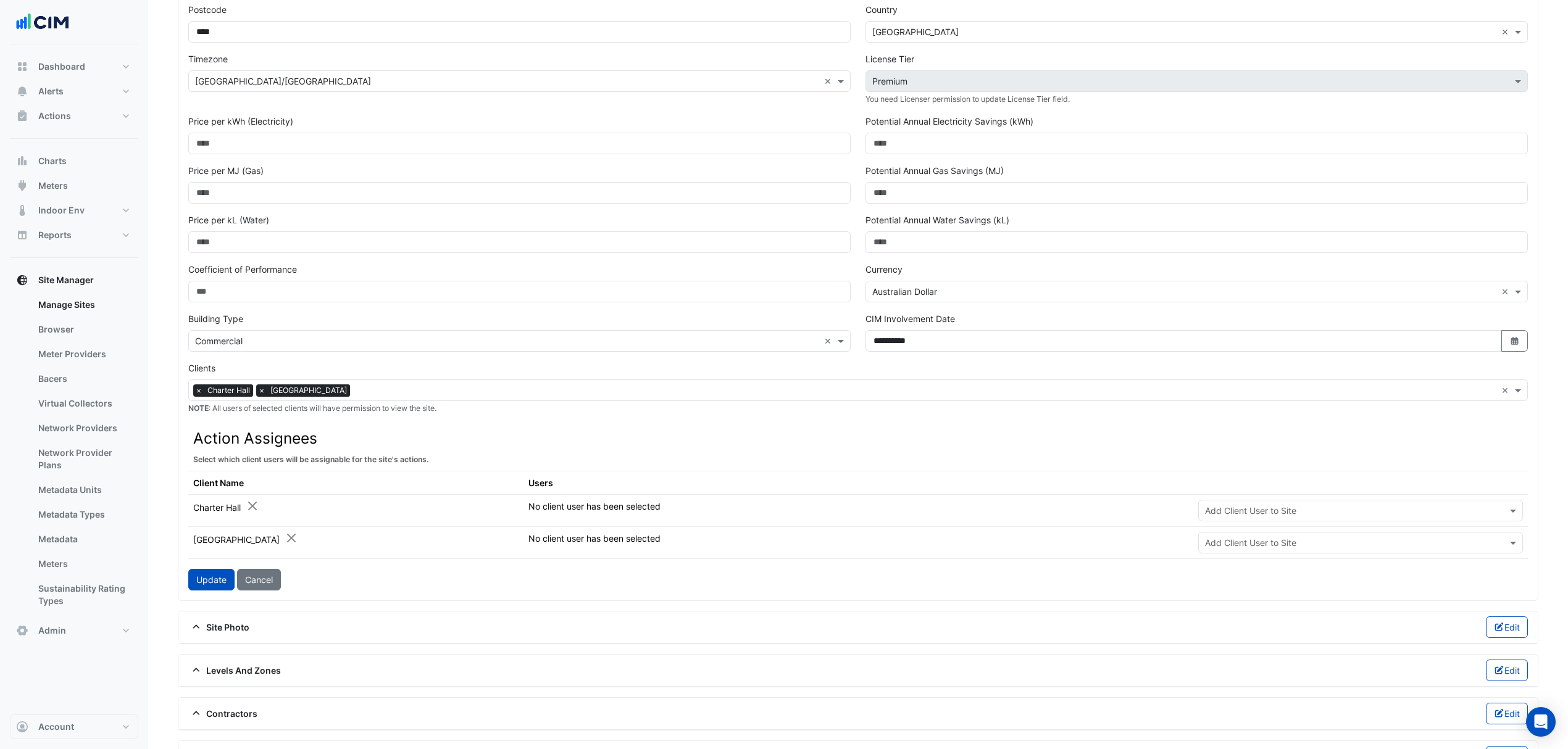
click at [1266, 538] on div "Add Client User to Site" at bounding box center [1361, 543] width 325 height 21
type input "*"
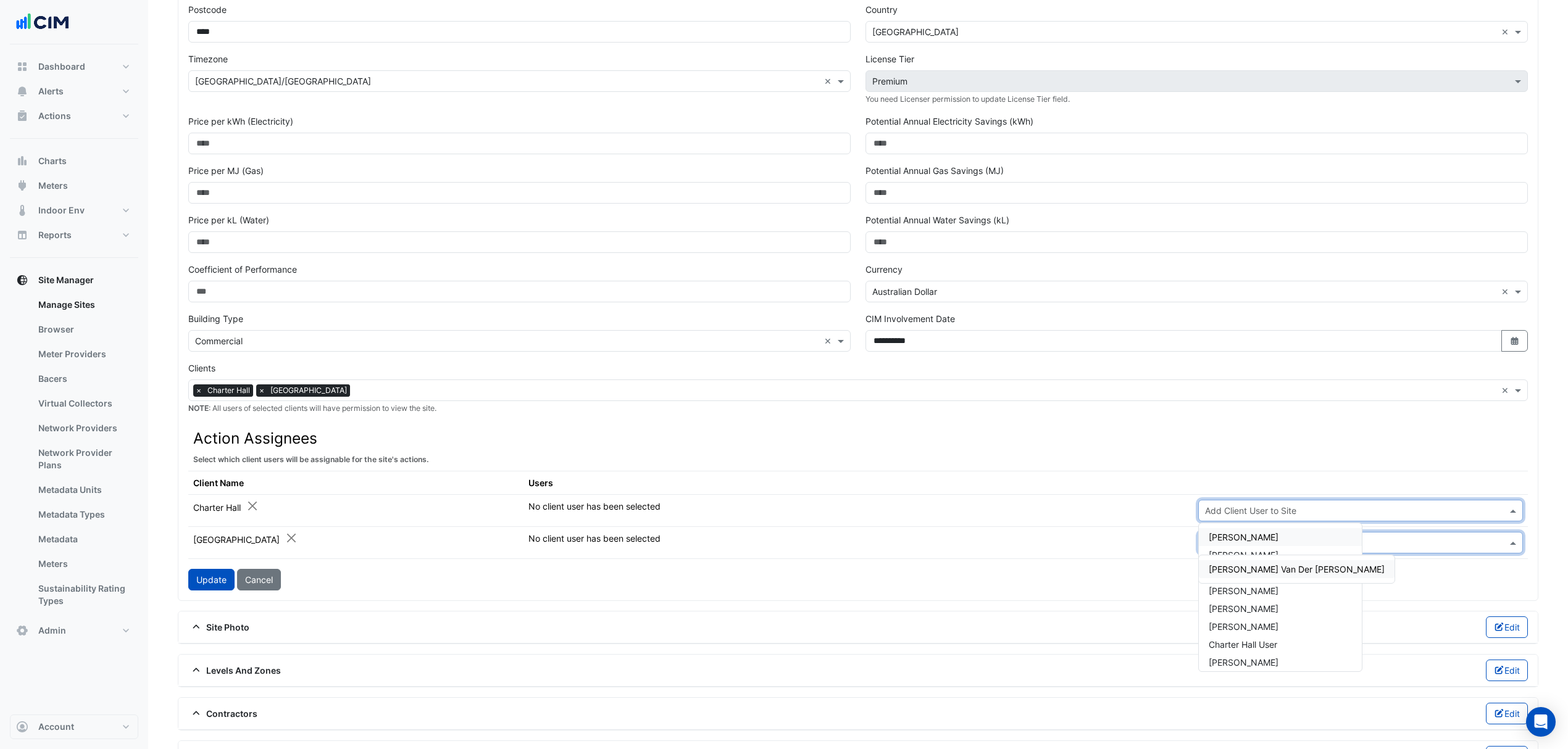
click at [1258, 516] on input "text" at bounding box center [1347, 511] width 287 height 13
click at [887, 522] on td "No client user has been selected" at bounding box center [858, 510] width 670 height 32
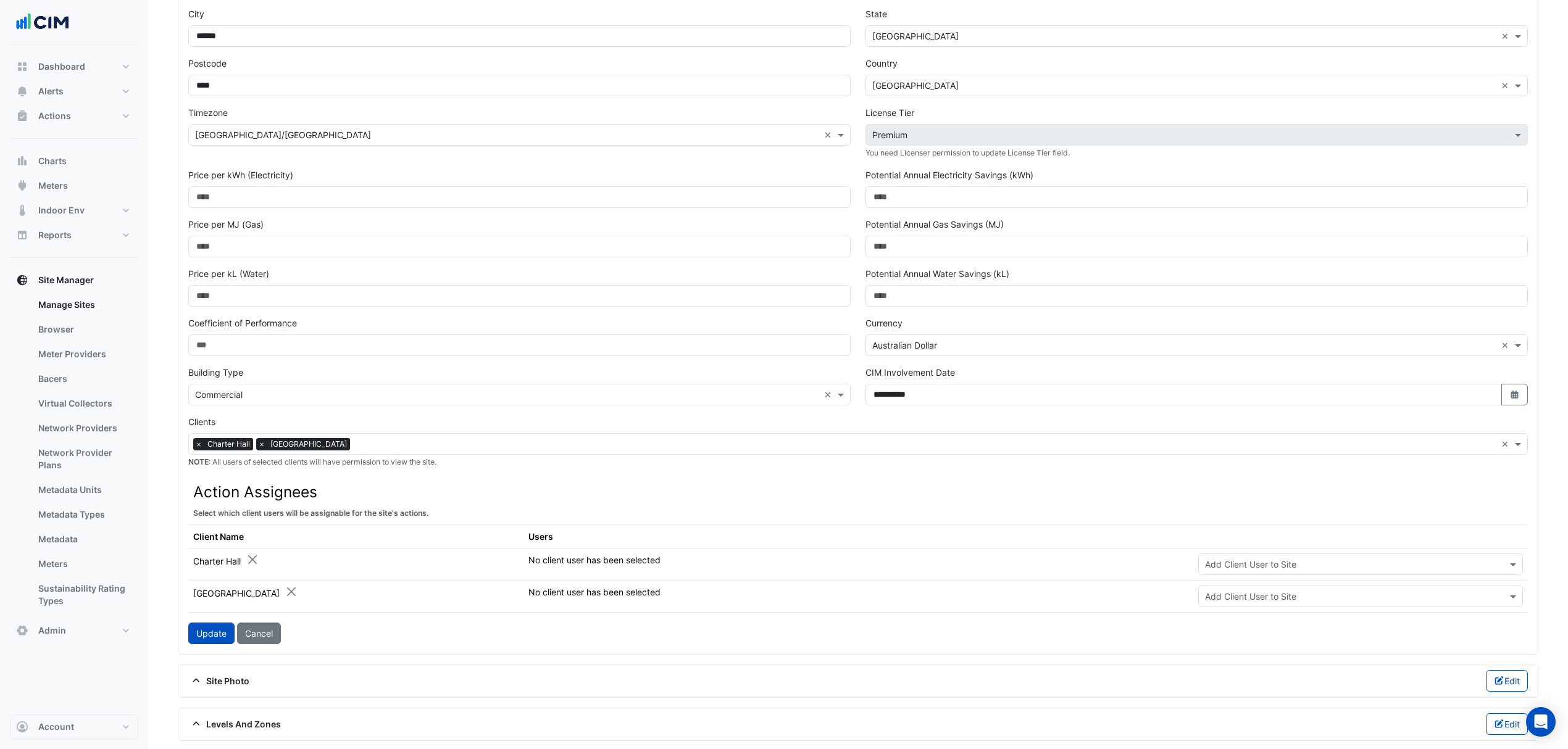
scroll to position [164, 0]
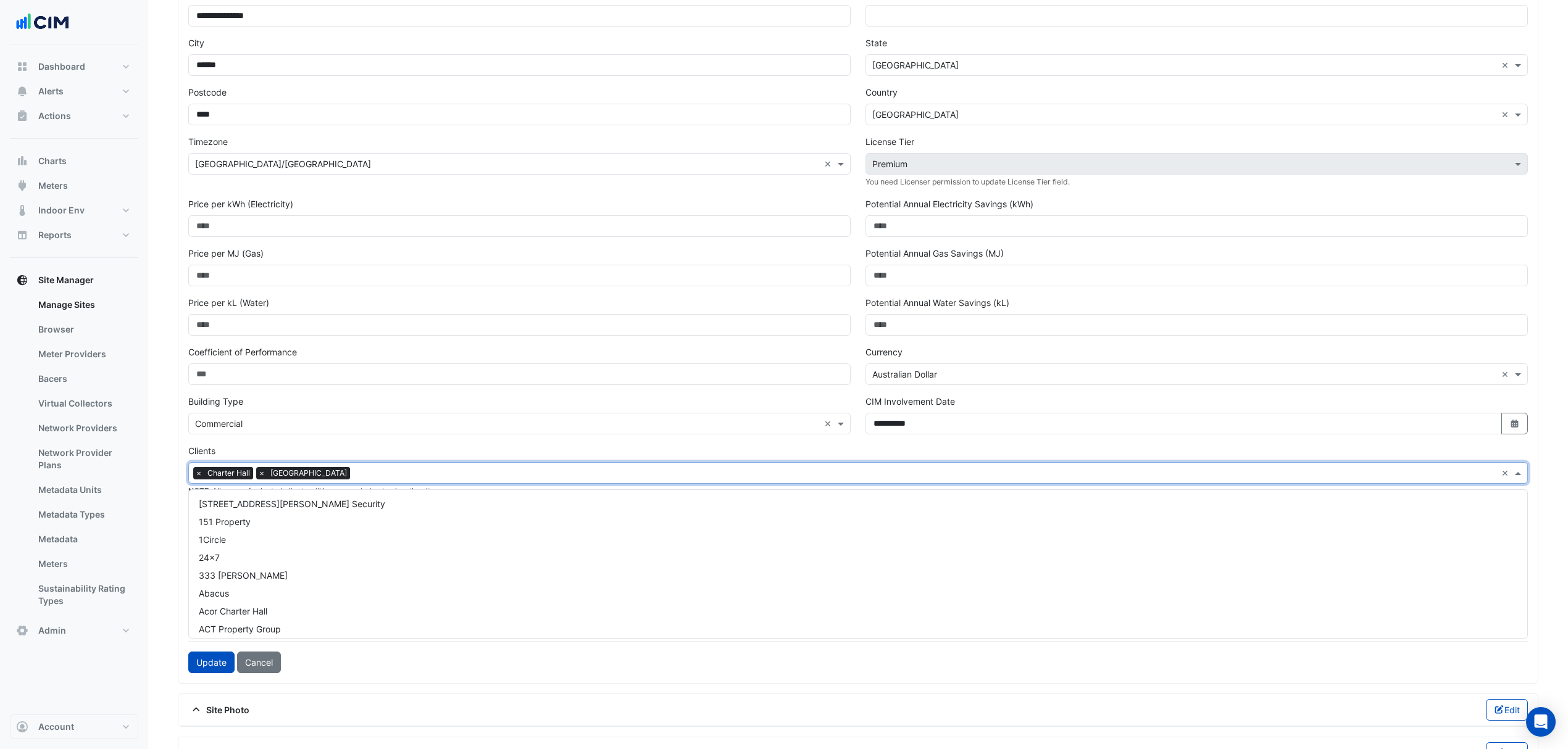
click at [554, 481] on input "text" at bounding box center [926, 474] width 1142 height 13
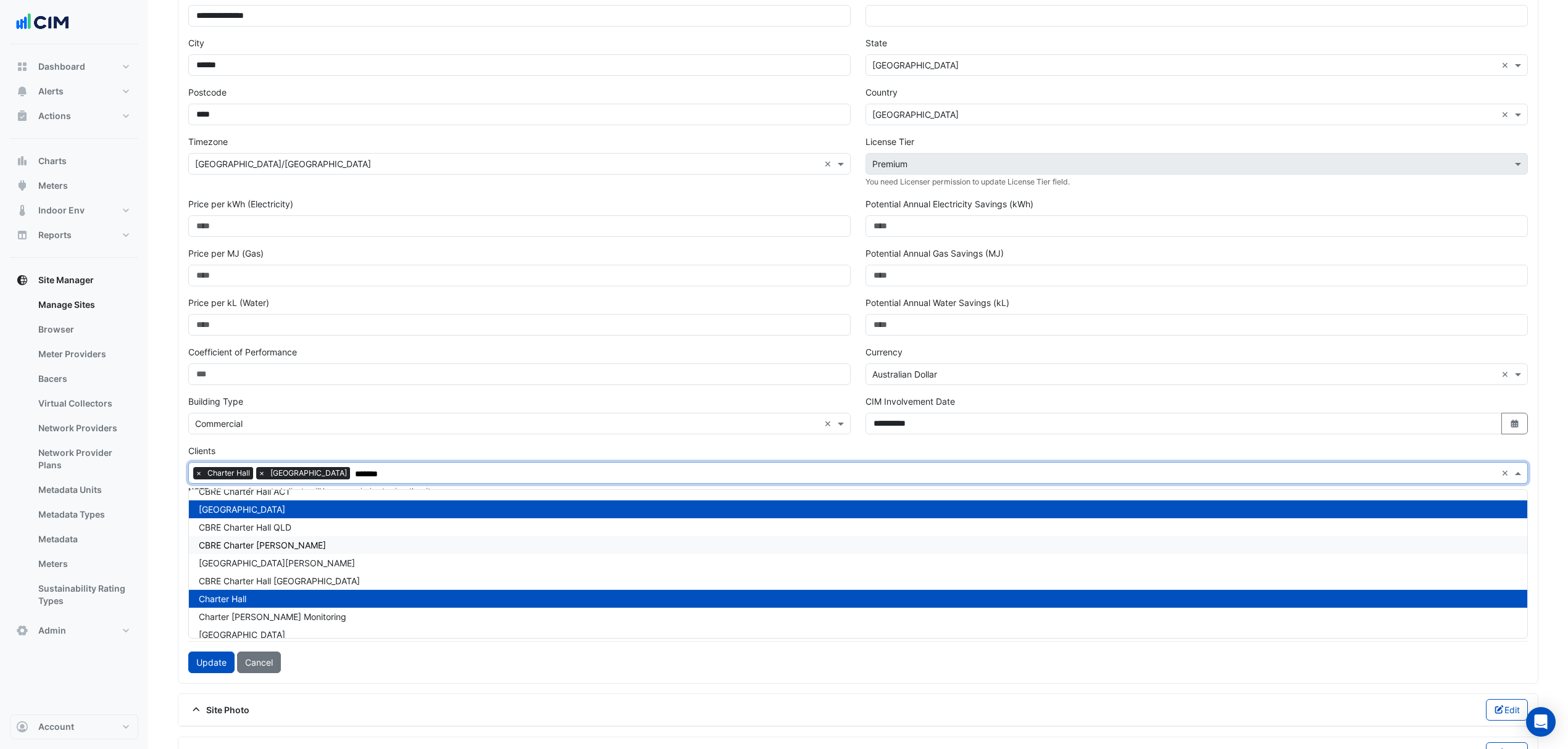
scroll to position [0, 0]
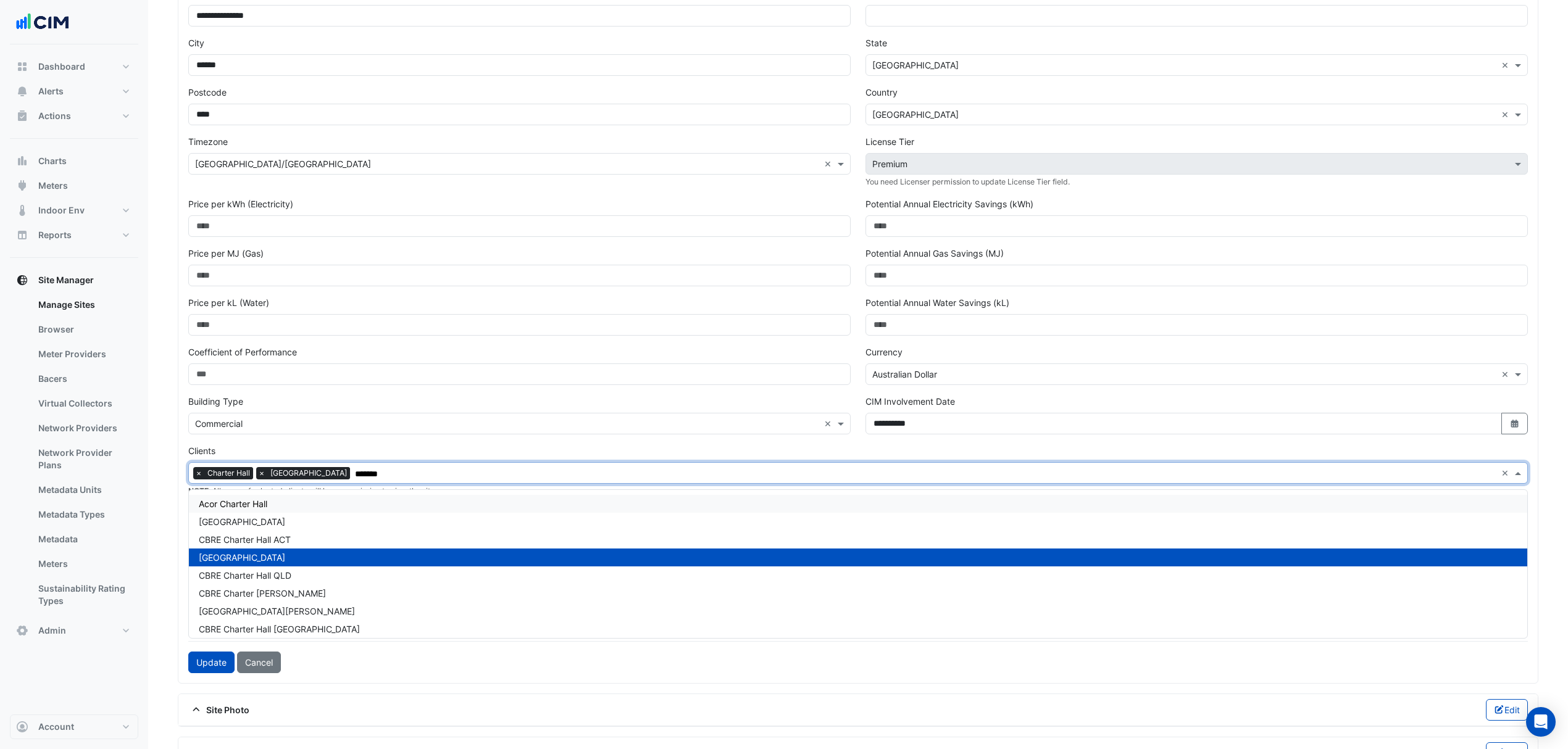
type input "*******"
click at [501, 449] on div "Clients × Charter Hall × CBRE Charter Hall NSW ******* × NOTE : All users of se…" at bounding box center [858, 471] width 1339 height 53
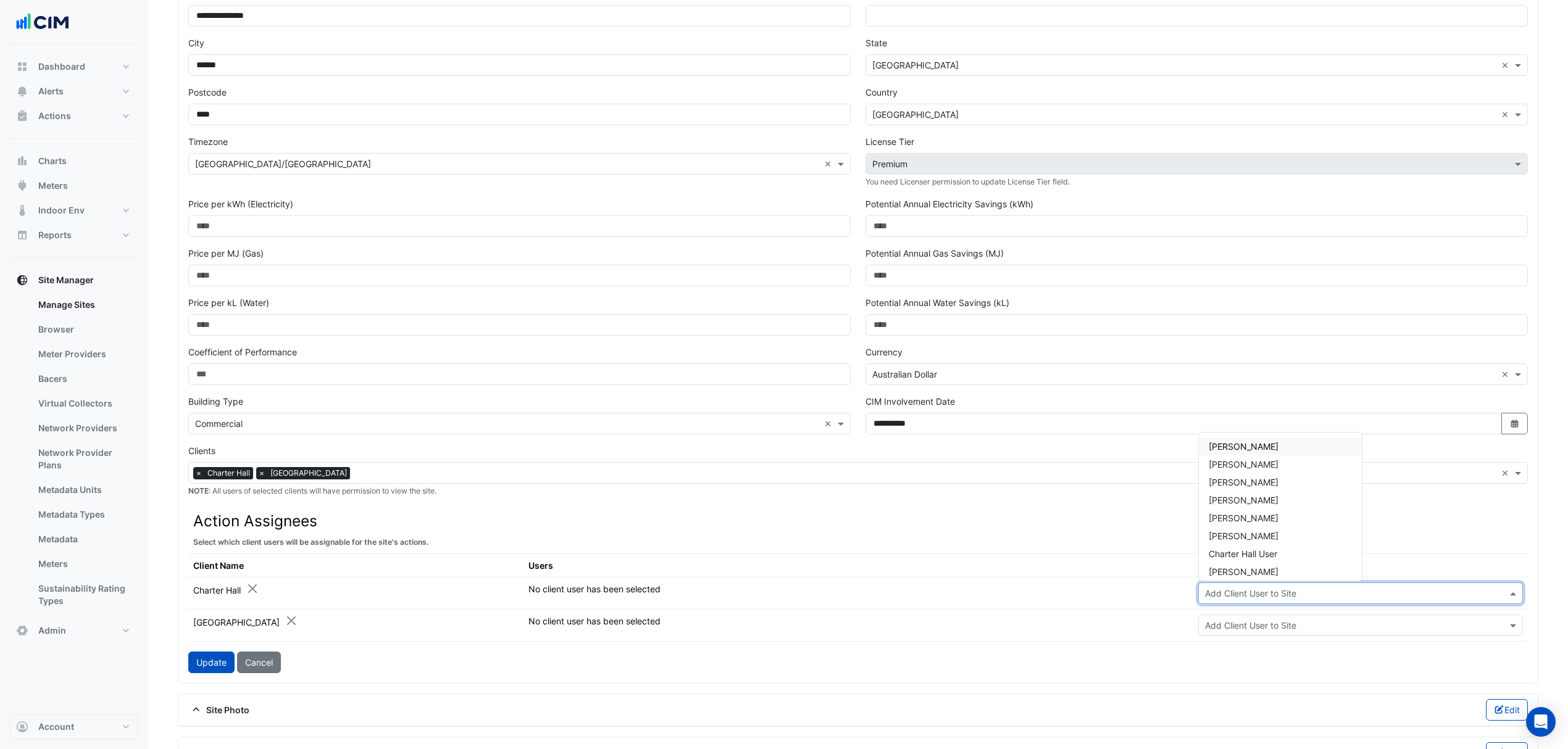
click at [1281, 595] on input "text" at bounding box center [1347, 594] width 287 height 13
click at [1378, 527] on h3 "Action Assignees" at bounding box center [858, 521] width 1329 height 18
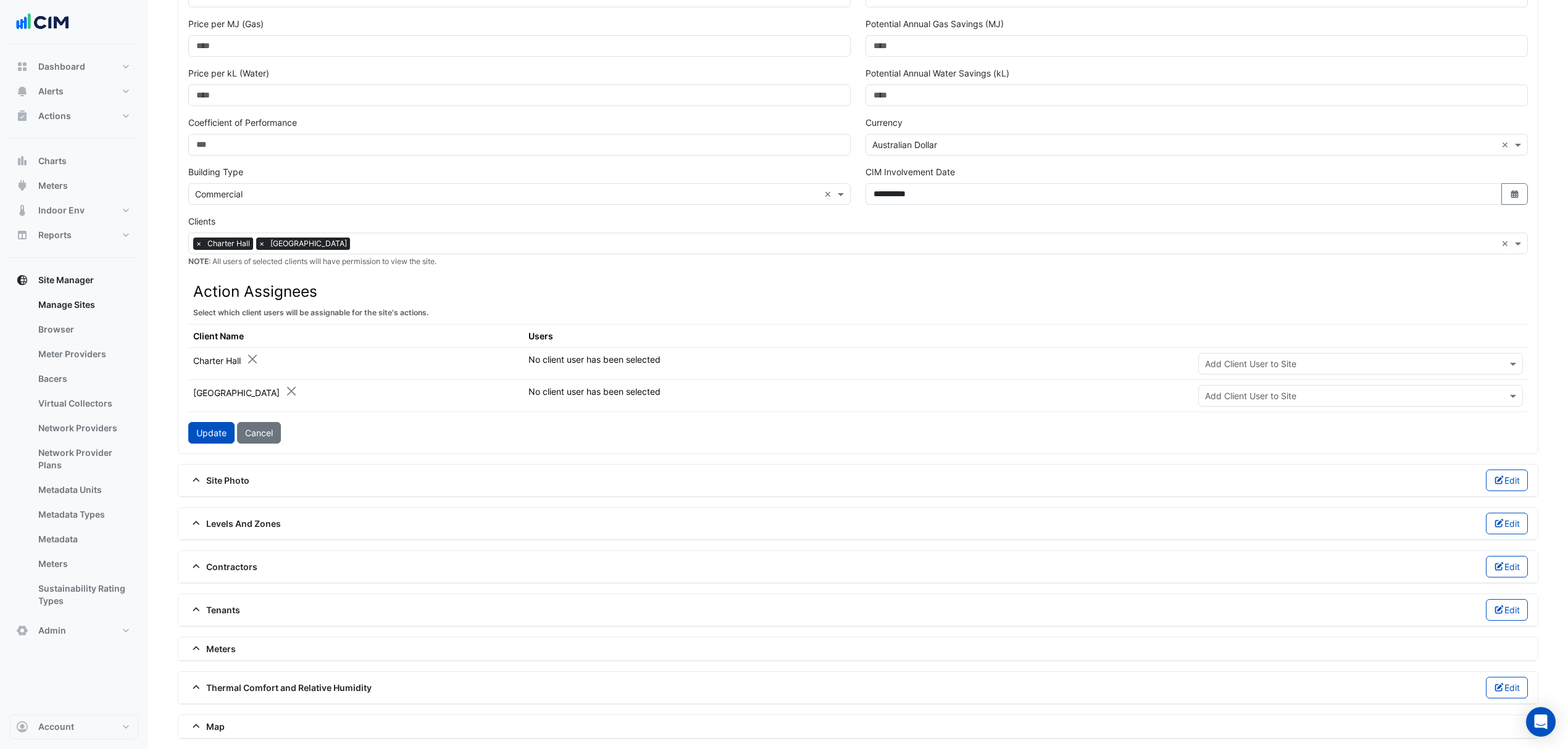
scroll to position [170, 0]
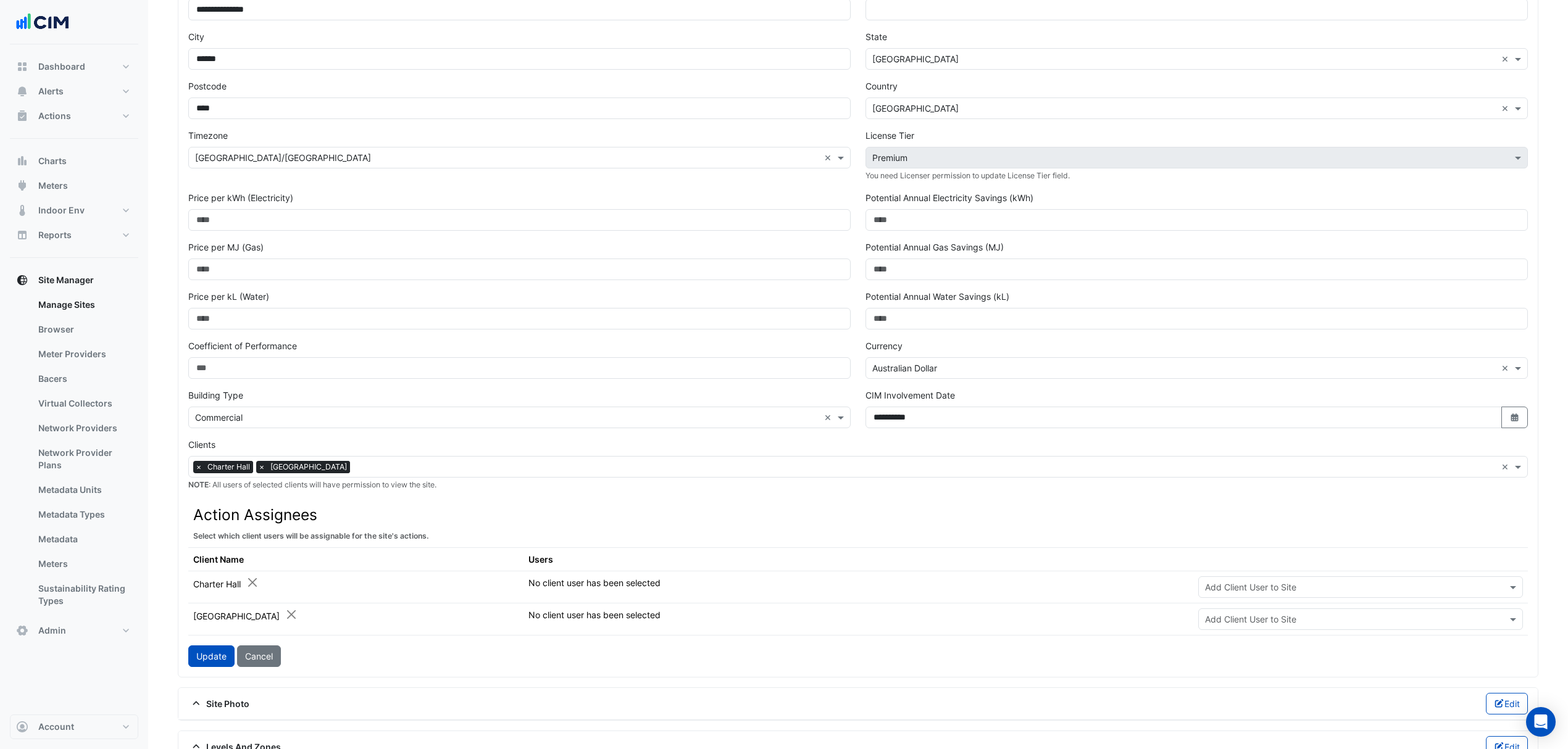
click at [1419, 603] on td "Add Client User to Site" at bounding box center [1361, 586] width 335 height 32
click at [1410, 595] on input "text" at bounding box center [1347, 588] width 287 height 13
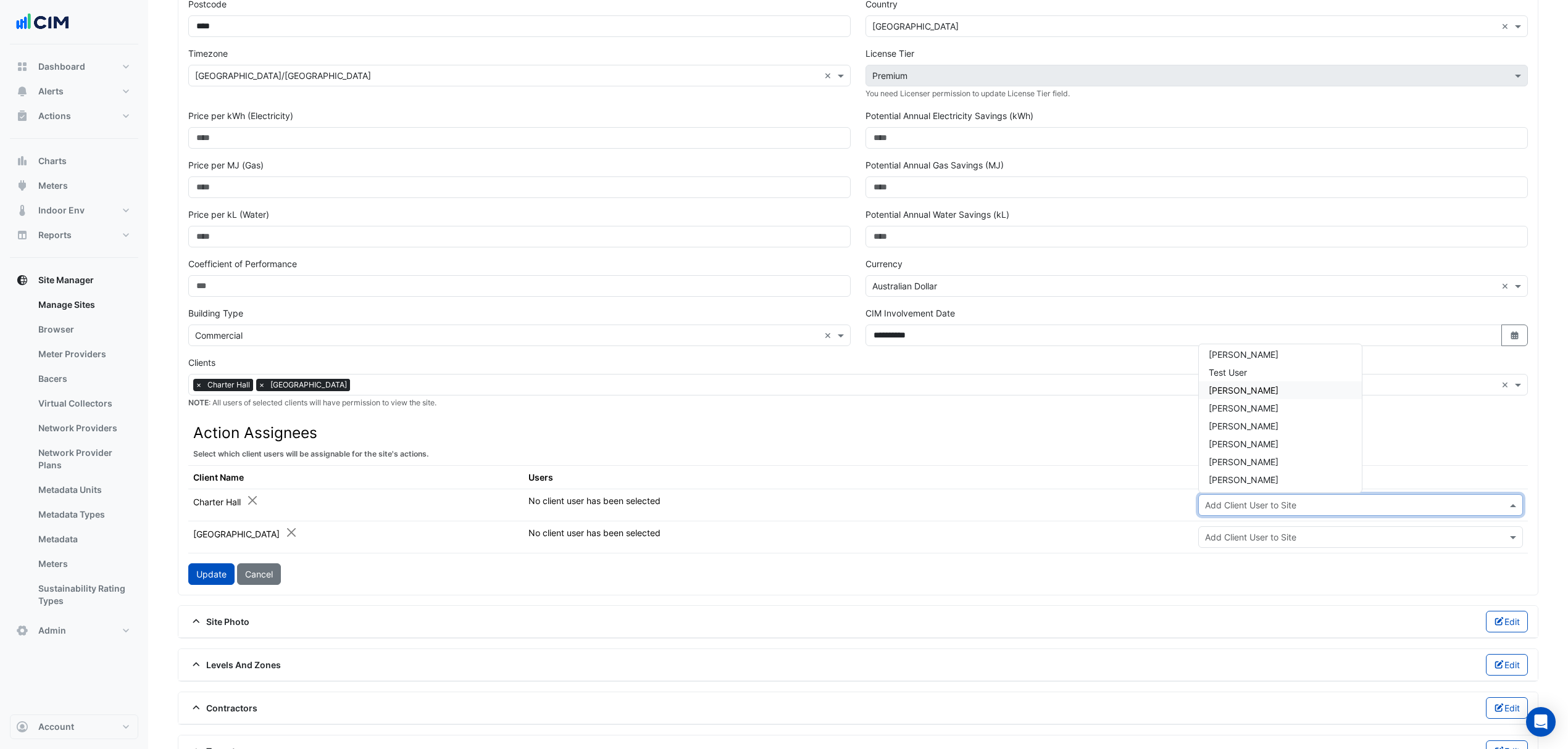
scroll to position [326, 0]
click at [1064, 455] on th "Action Assignees Select which client users will be assignable for the site's ac…" at bounding box center [858, 442] width 1339 height 46
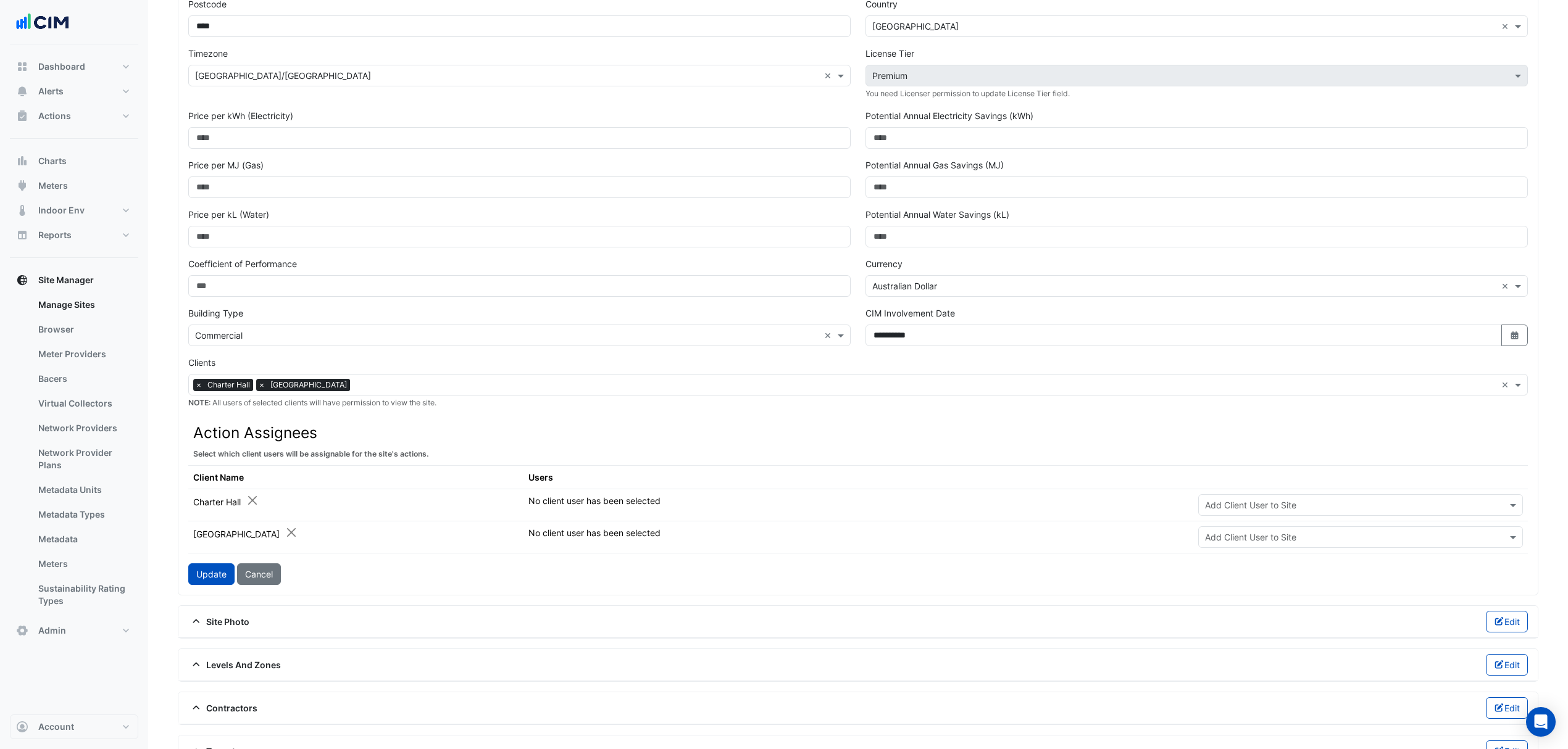
click at [1266, 544] on input "text" at bounding box center [1347, 538] width 287 height 13
click at [772, 380] on div "× Charter Hall × CBRE Charter Hall NSW" at bounding box center [843, 384] width 1307 height 19
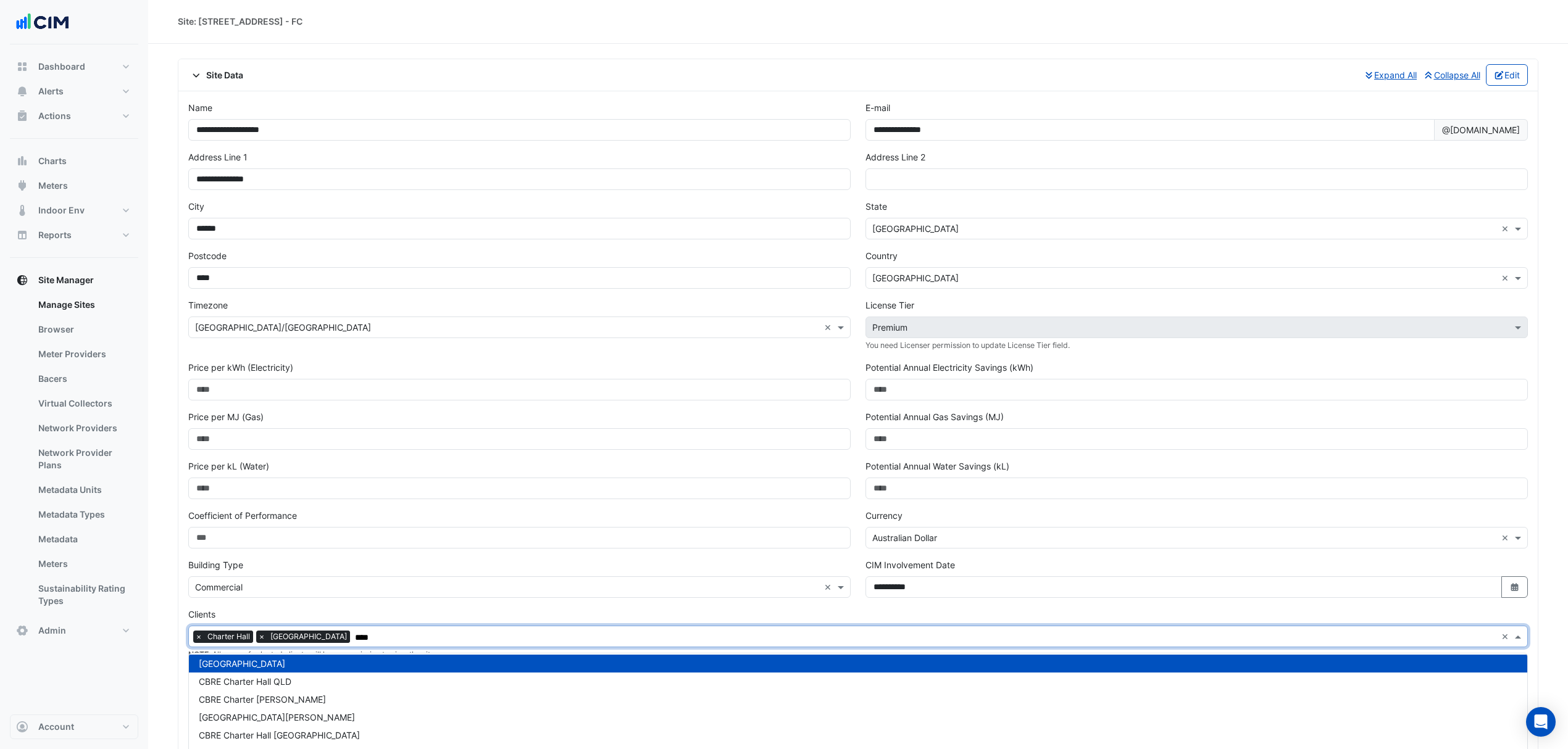
scroll to position [0, 0]
type input "****"
click at [573, 84] on div "Site Data Expand All Collapse All Edit" at bounding box center [858, 75] width 1339 height 21
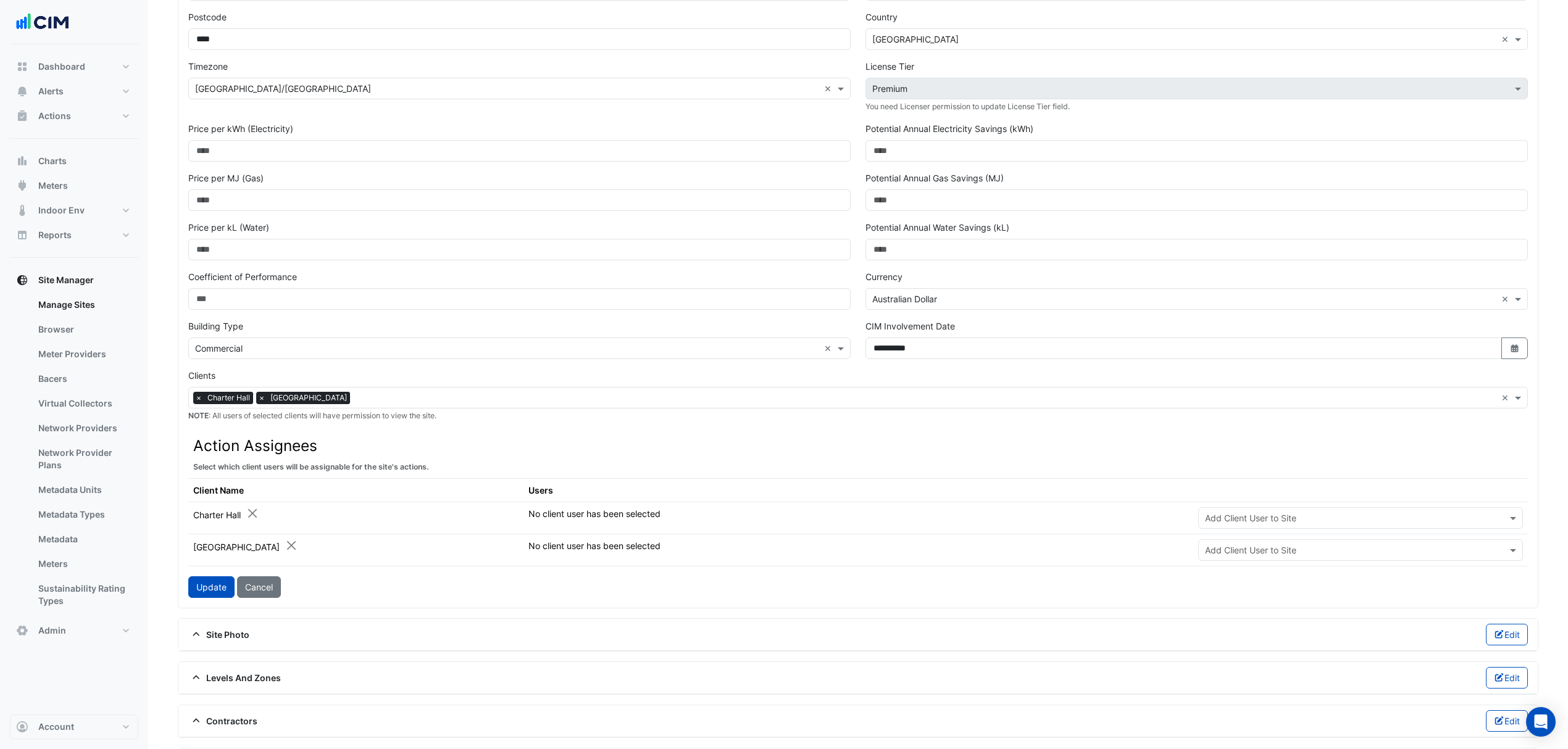
scroll to position [247, 0]
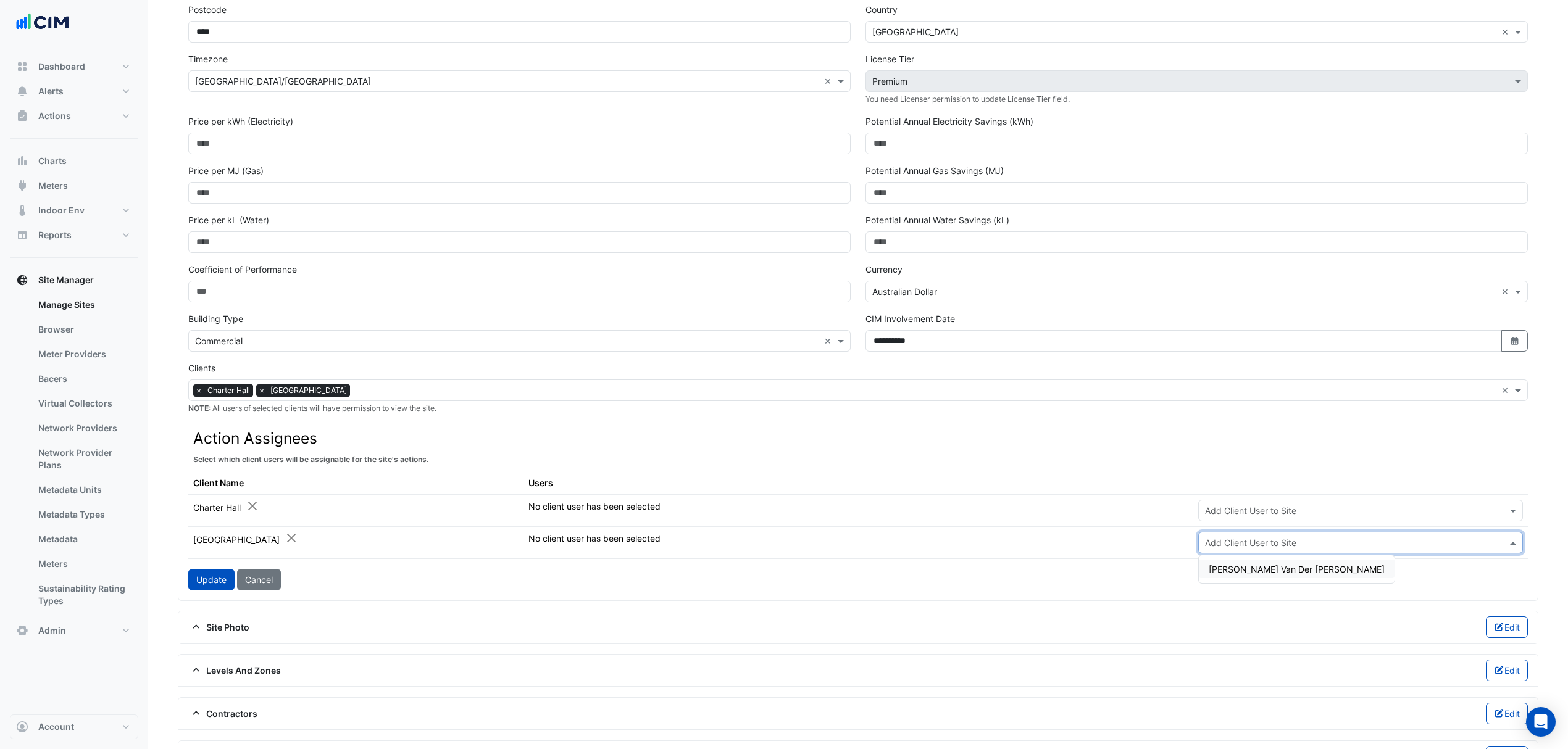
click at [1229, 541] on input "text" at bounding box center [1347, 543] width 287 height 13
click at [1159, 577] on div "Update Cancel" at bounding box center [858, 580] width 1339 height 21
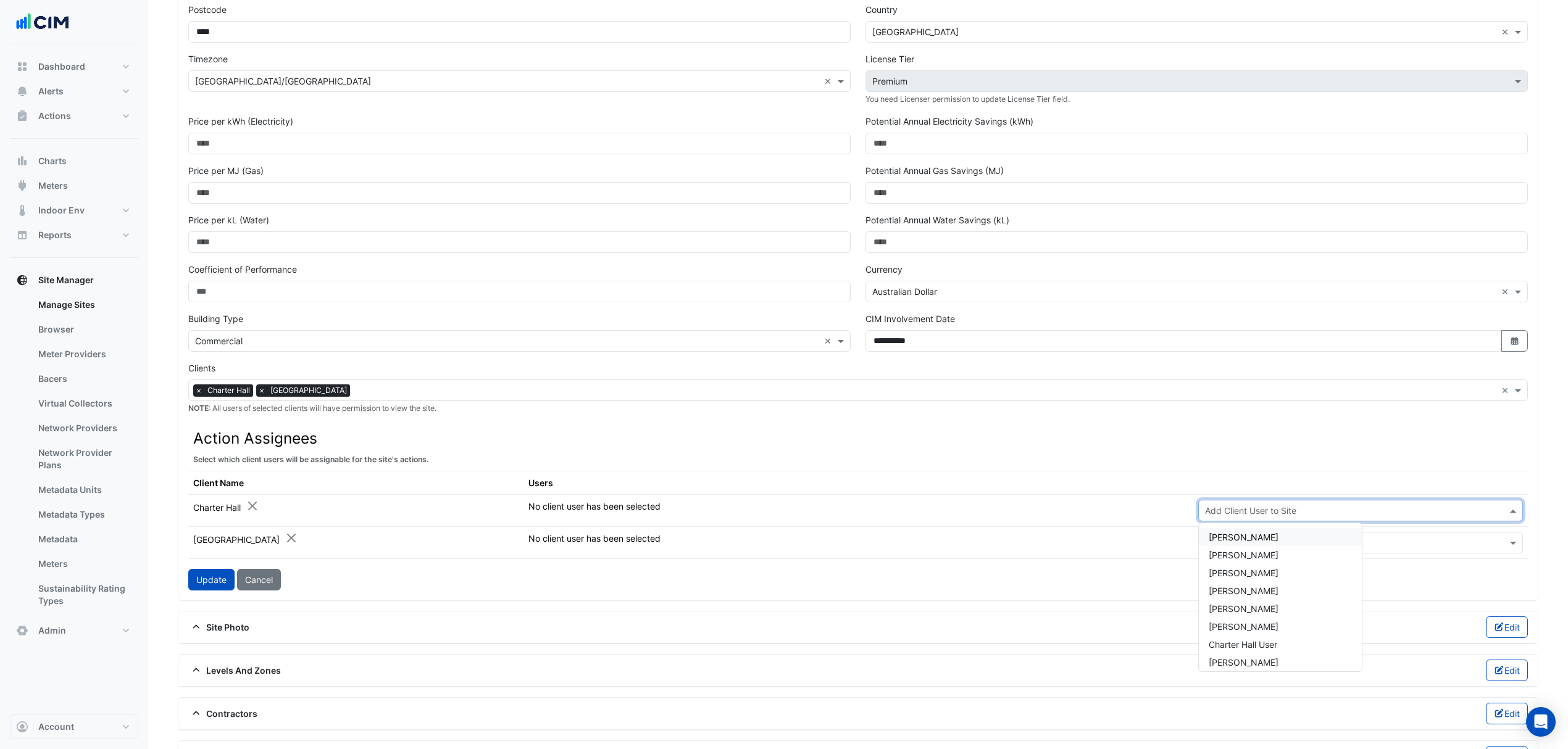
click at [1219, 514] on input "text" at bounding box center [1347, 511] width 287 height 13
click at [1186, 484] on th "Users" at bounding box center [858, 482] width 670 height 23
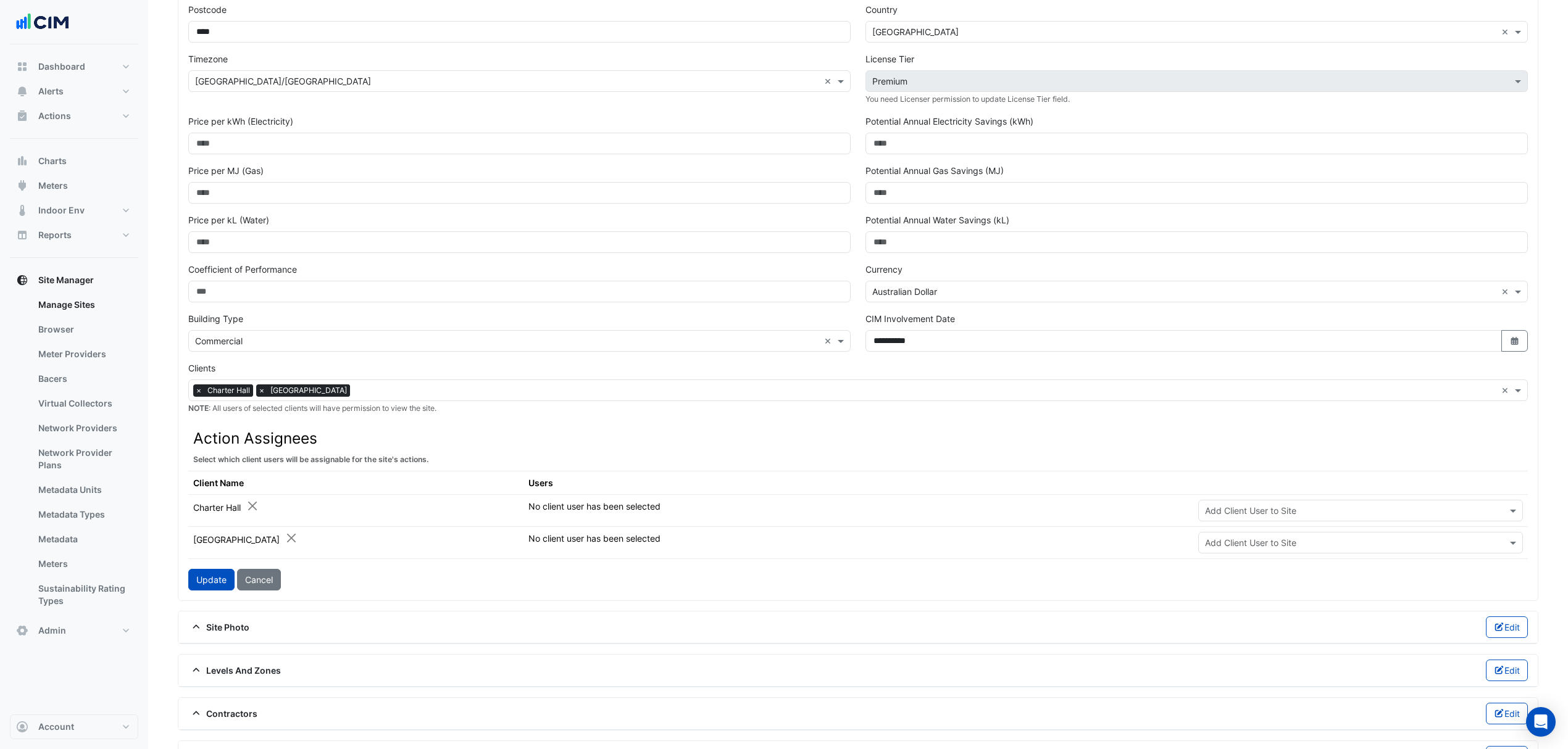
click at [459, 410] on div "Clients × Charter Hall × CBRE Charter Hall NSW × NOTE : All users of selected c…" at bounding box center [858, 388] width 1339 height 53
click at [444, 398] on input "text" at bounding box center [926, 391] width 1142 height 13
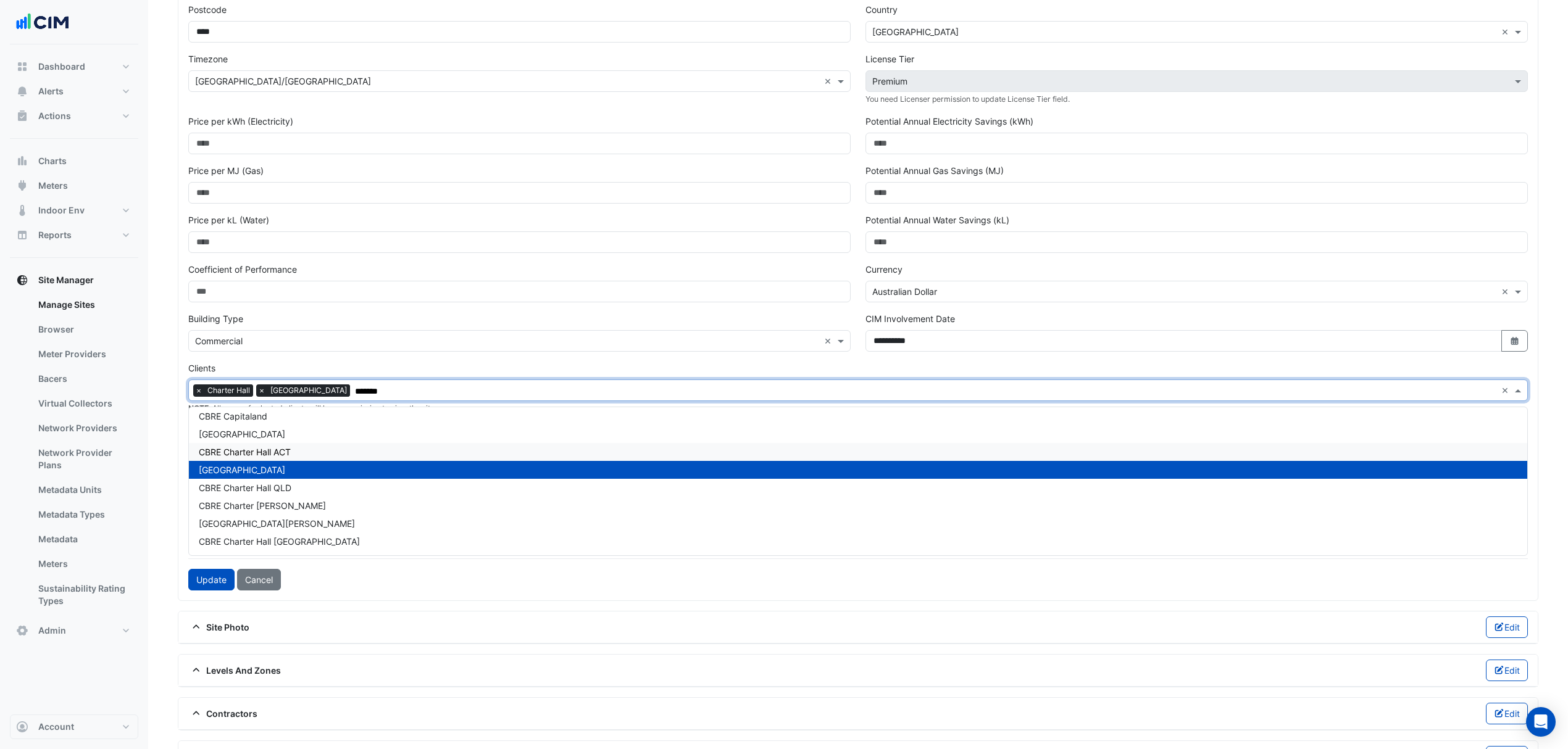
scroll to position [0, 0]
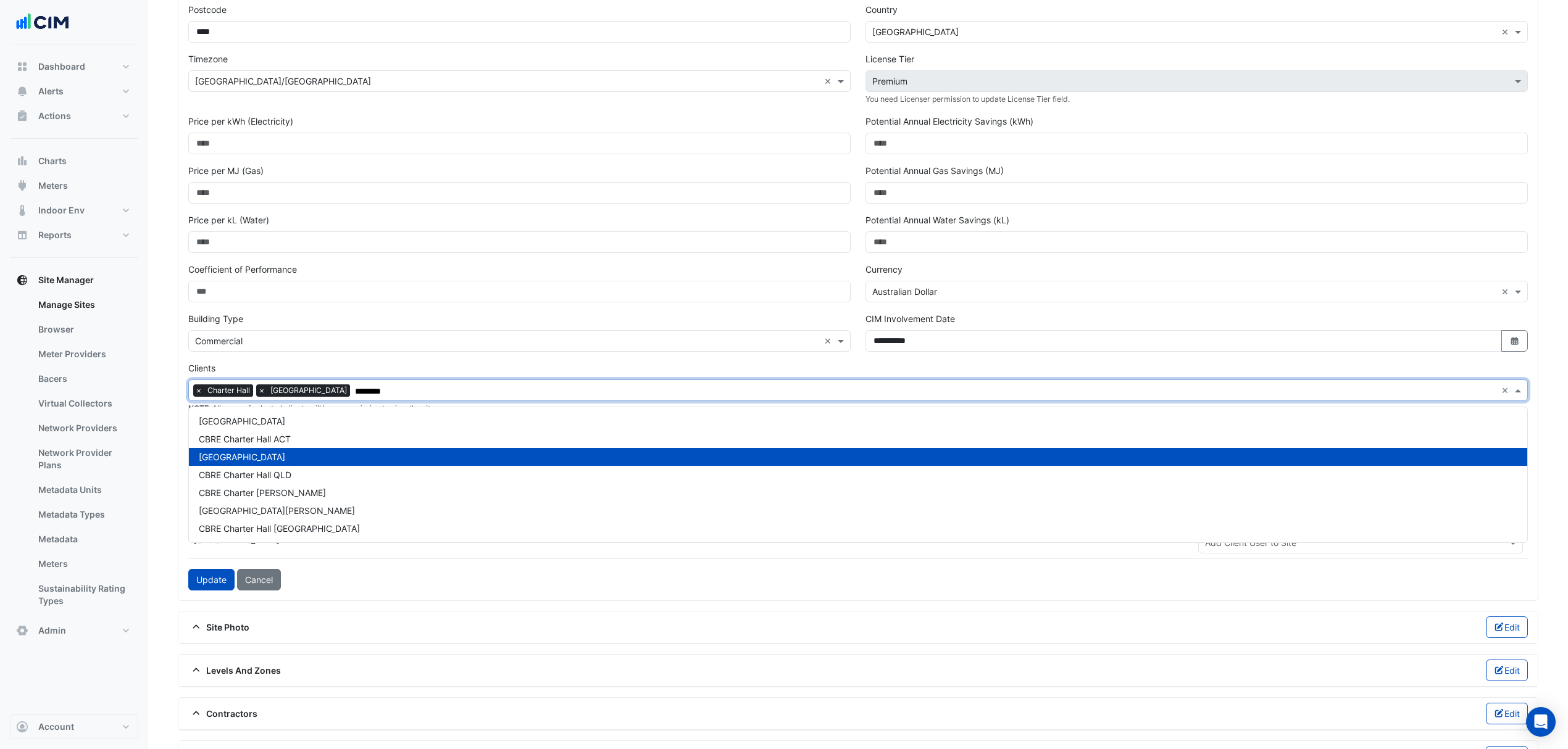
type input "*********"
click at [287, 417] on div "[GEOGRAPHIC_DATA]" at bounding box center [858, 421] width 1338 height 18
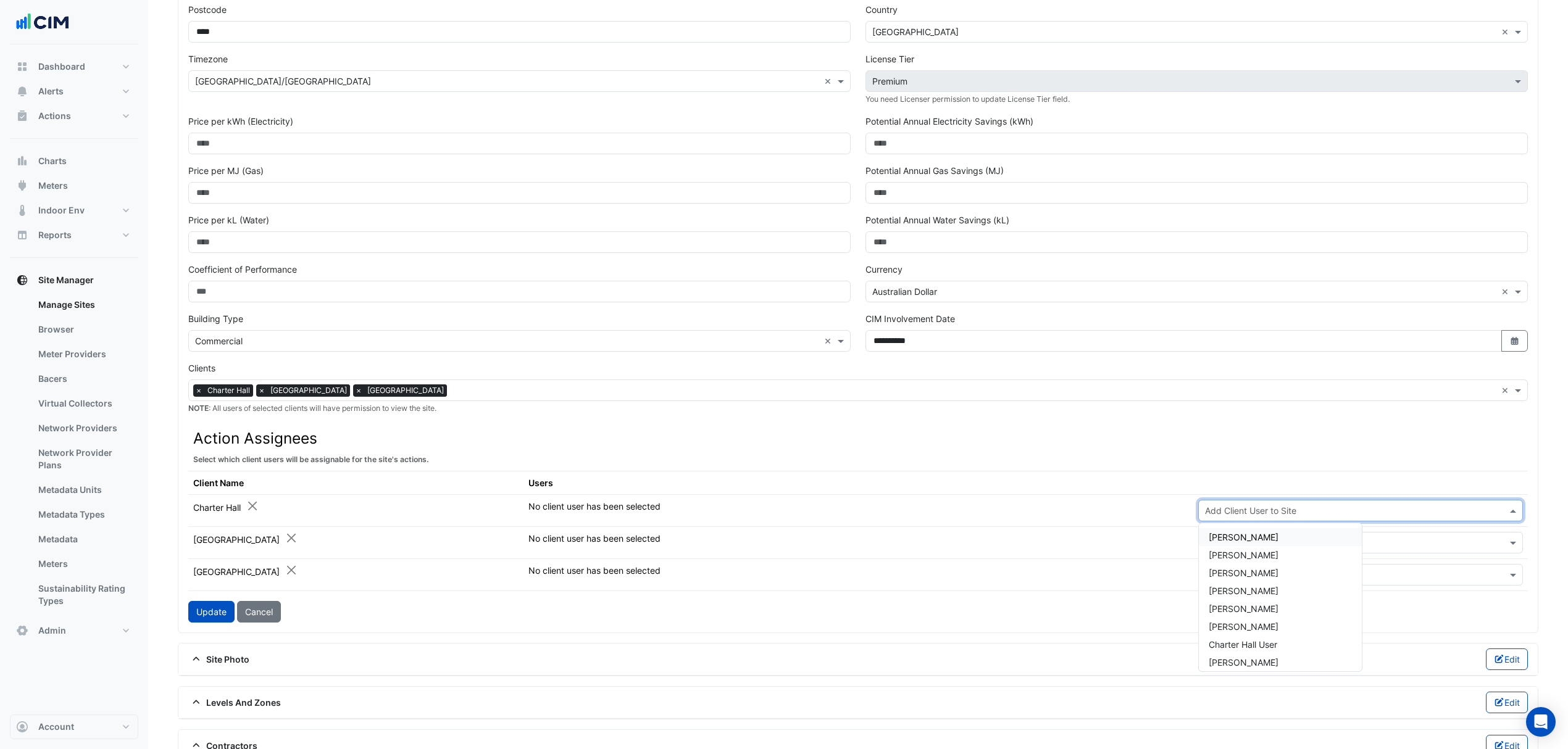
click at [1324, 514] on input "text" at bounding box center [1347, 511] width 287 height 13
click at [1357, 582] on input "text" at bounding box center [1347, 576] width 287 height 13
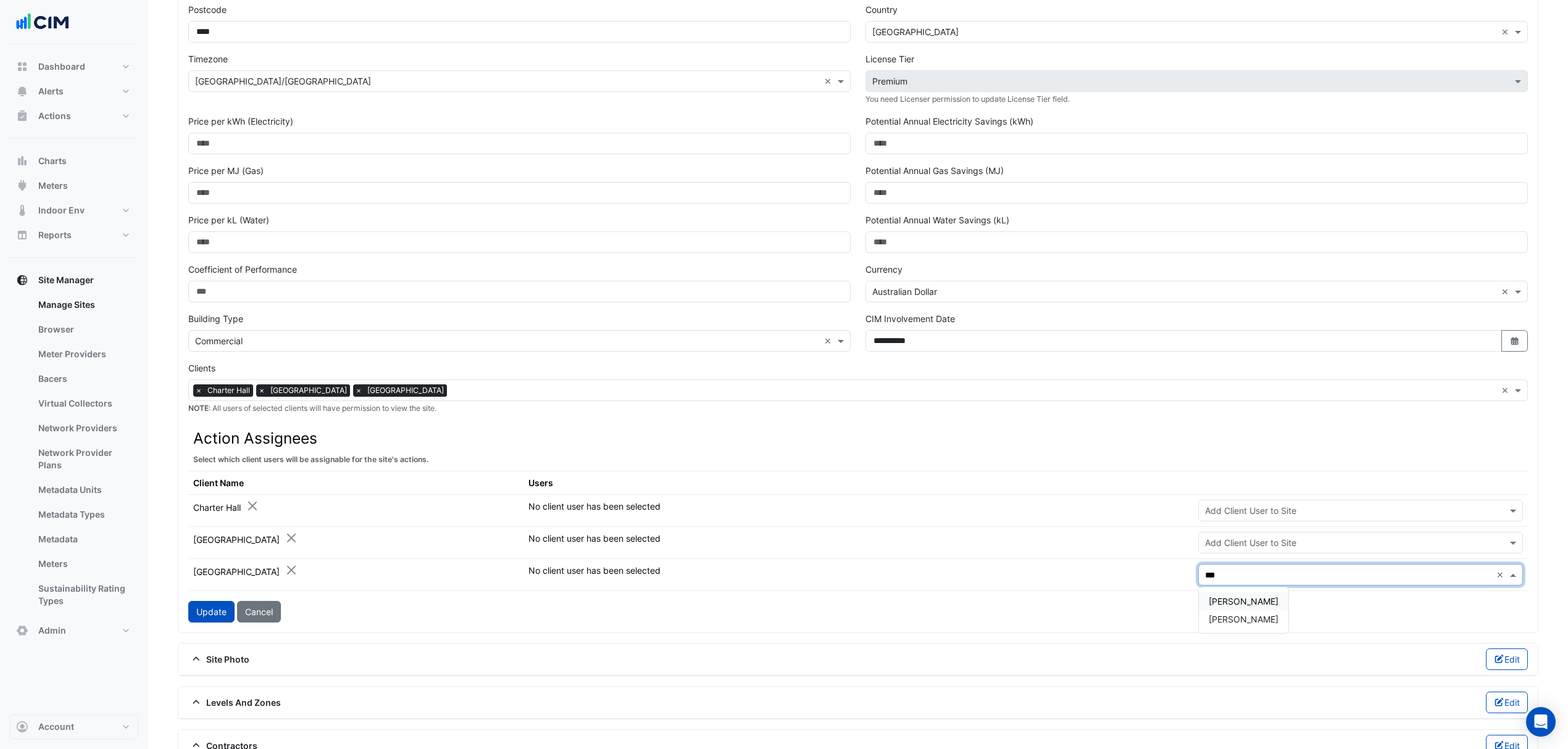
type input "****"
click at [1233, 601] on span "George Argyropoulos" at bounding box center [1243, 601] width 69 height 11
click at [550, 623] on div "Update Cancel" at bounding box center [858, 612] width 1339 height 21
drag, startPoint x: 527, startPoint y: 576, endPoint x: 577, endPoint y: 581, distance: 50.2
click at [577, 578] on div "George Argyropoulos" at bounding box center [573, 571] width 88 height 14
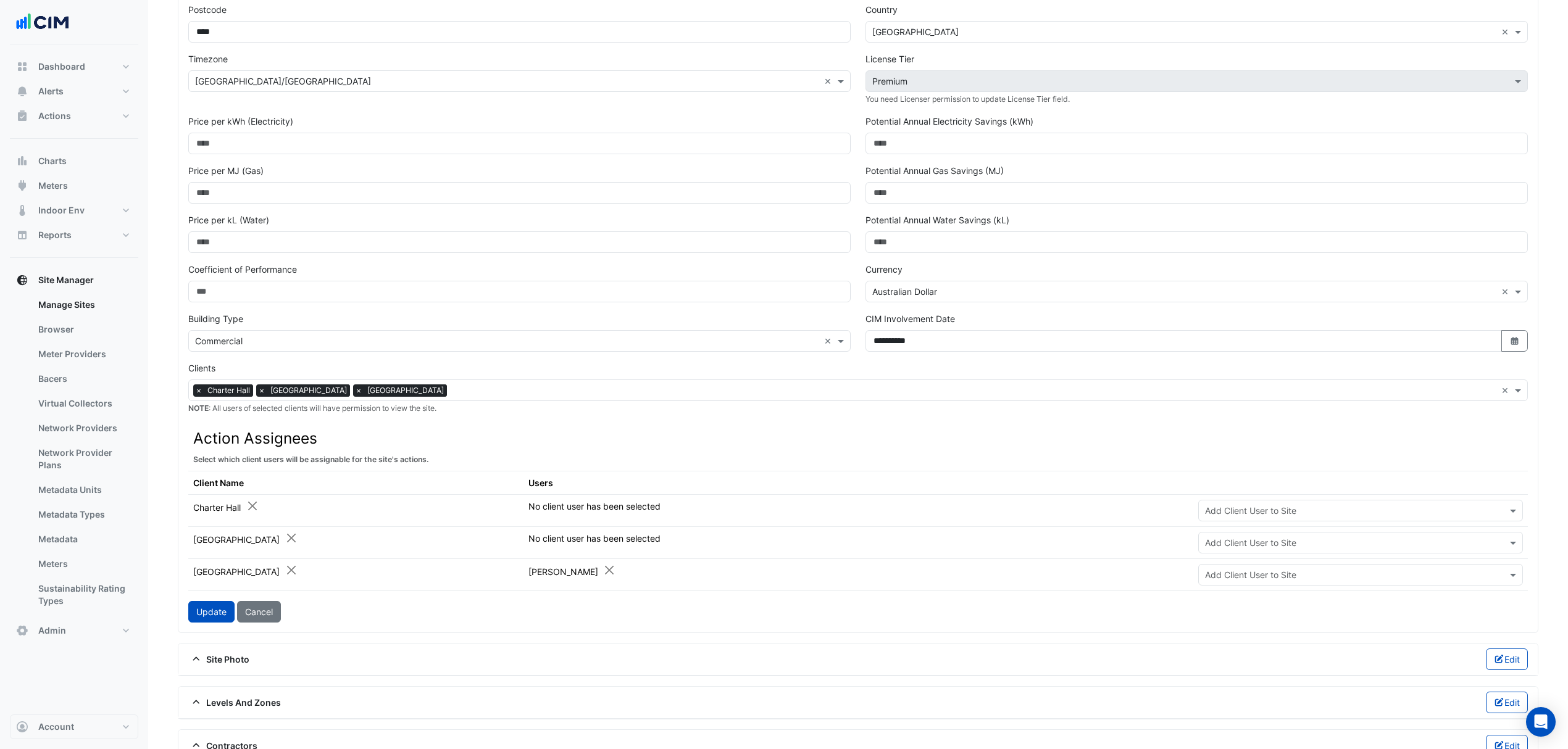
drag, startPoint x: 521, startPoint y: 595, endPoint x: 459, endPoint y: 599, distance: 62.1
click at [521, 590] on td "[GEOGRAPHIC_DATA]" at bounding box center [356, 574] width 335 height 32
click at [210, 614] on button "Update" at bounding box center [211, 612] width 46 height 21
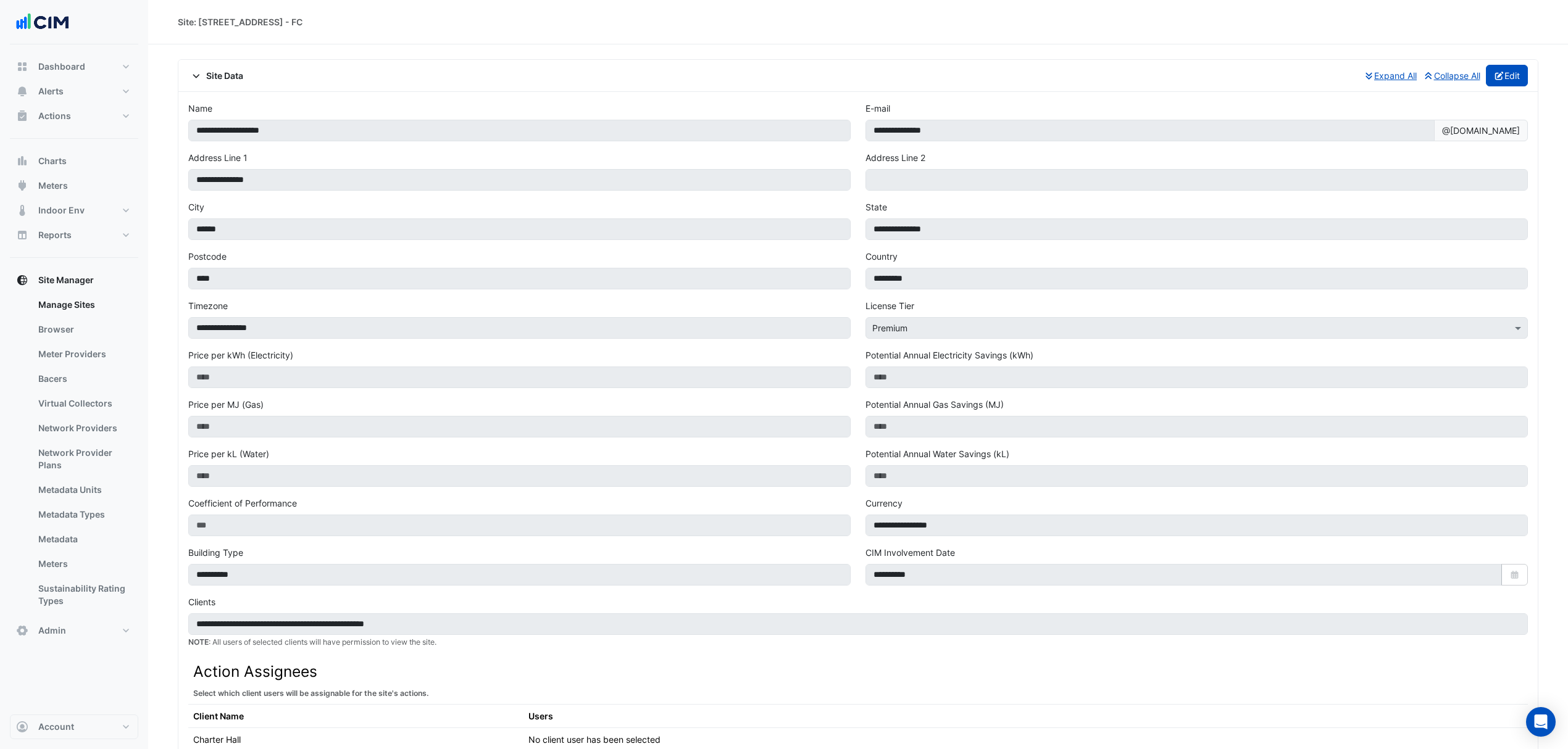
click at [1500, 74] on icon "button" at bounding box center [1499, 76] width 11 height 8
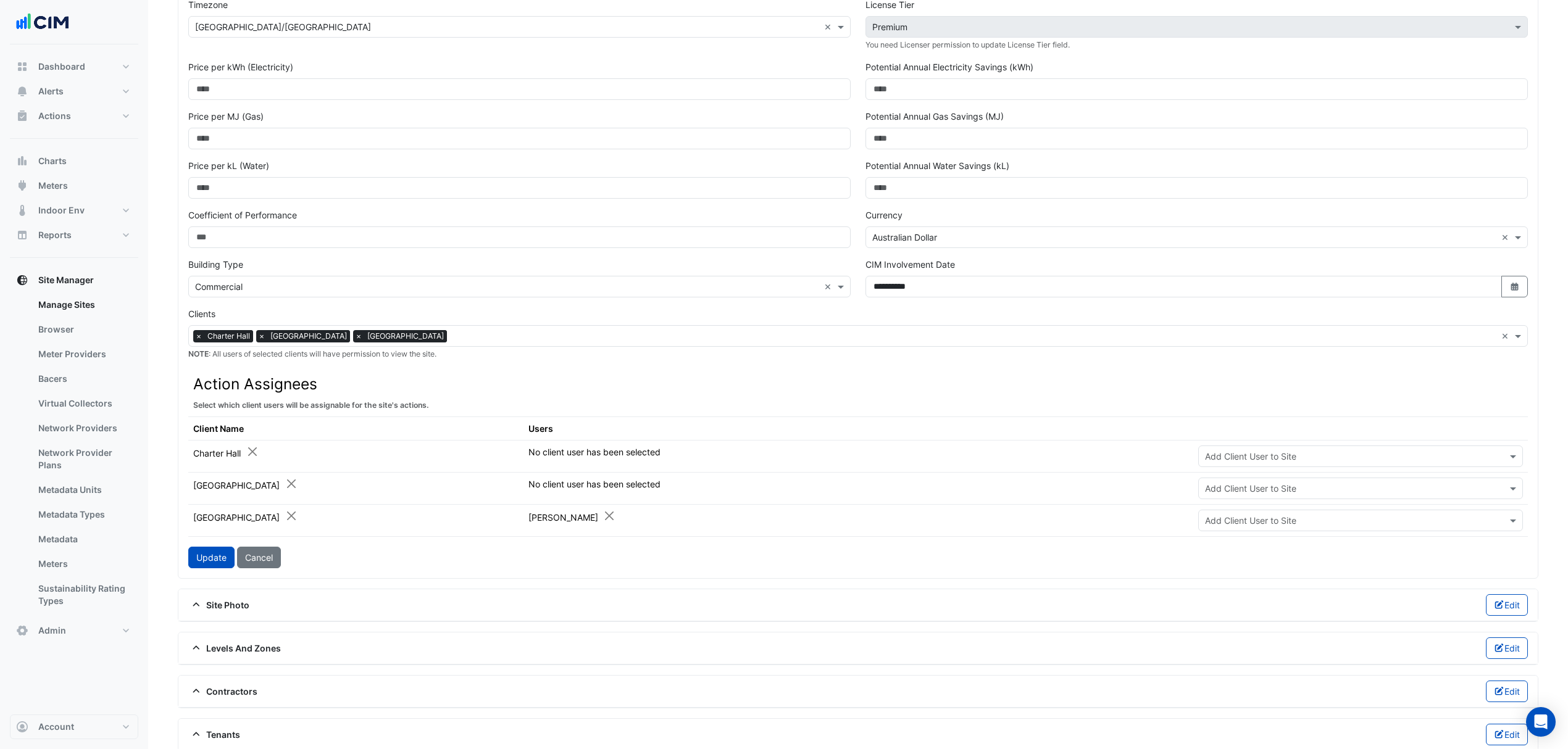
scroll to position [329, 0]
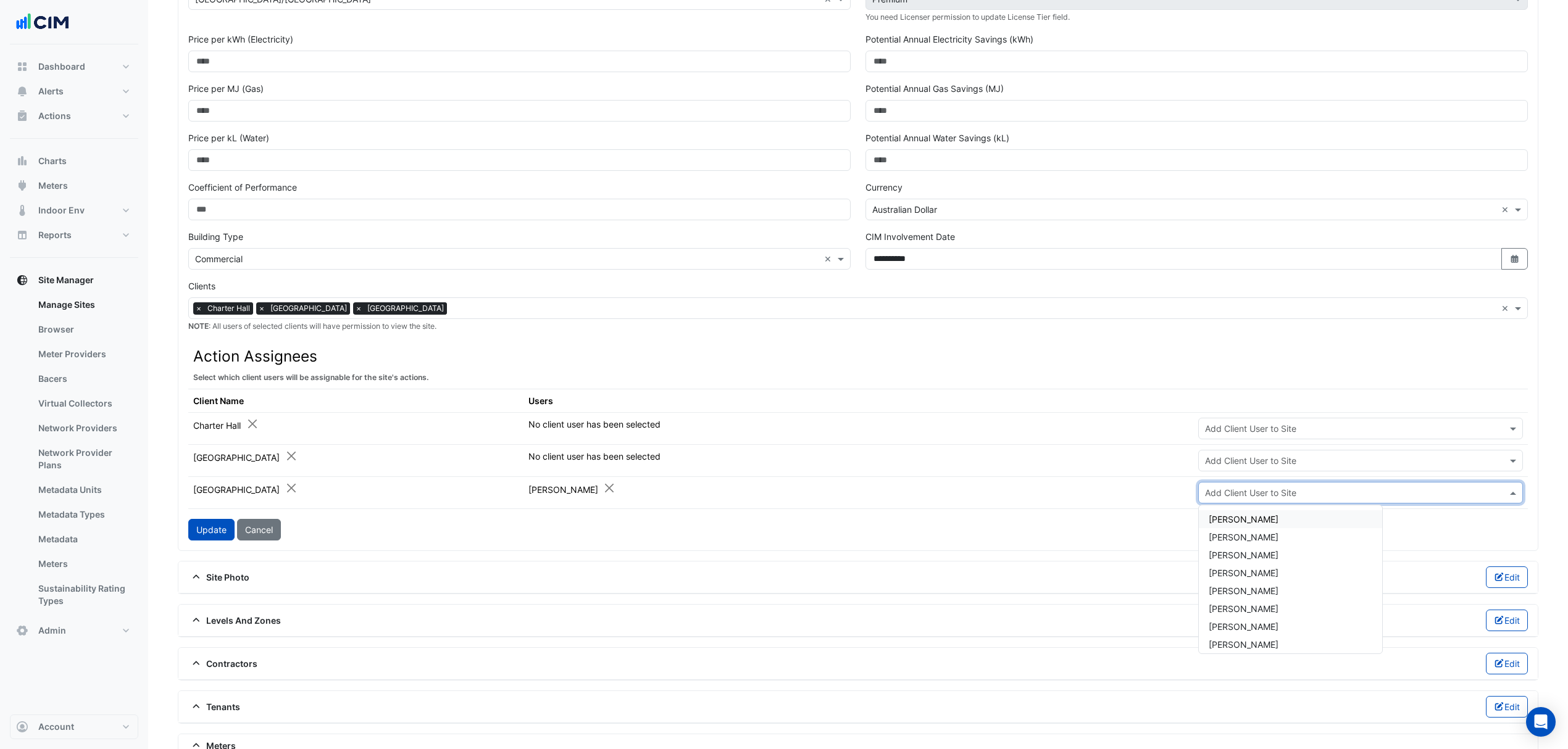
click at [1262, 497] on input "text" at bounding box center [1347, 494] width 287 height 13
type input "****"
click at [1258, 524] on span "Jennifer Shakir" at bounding box center [1243, 519] width 69 height 11
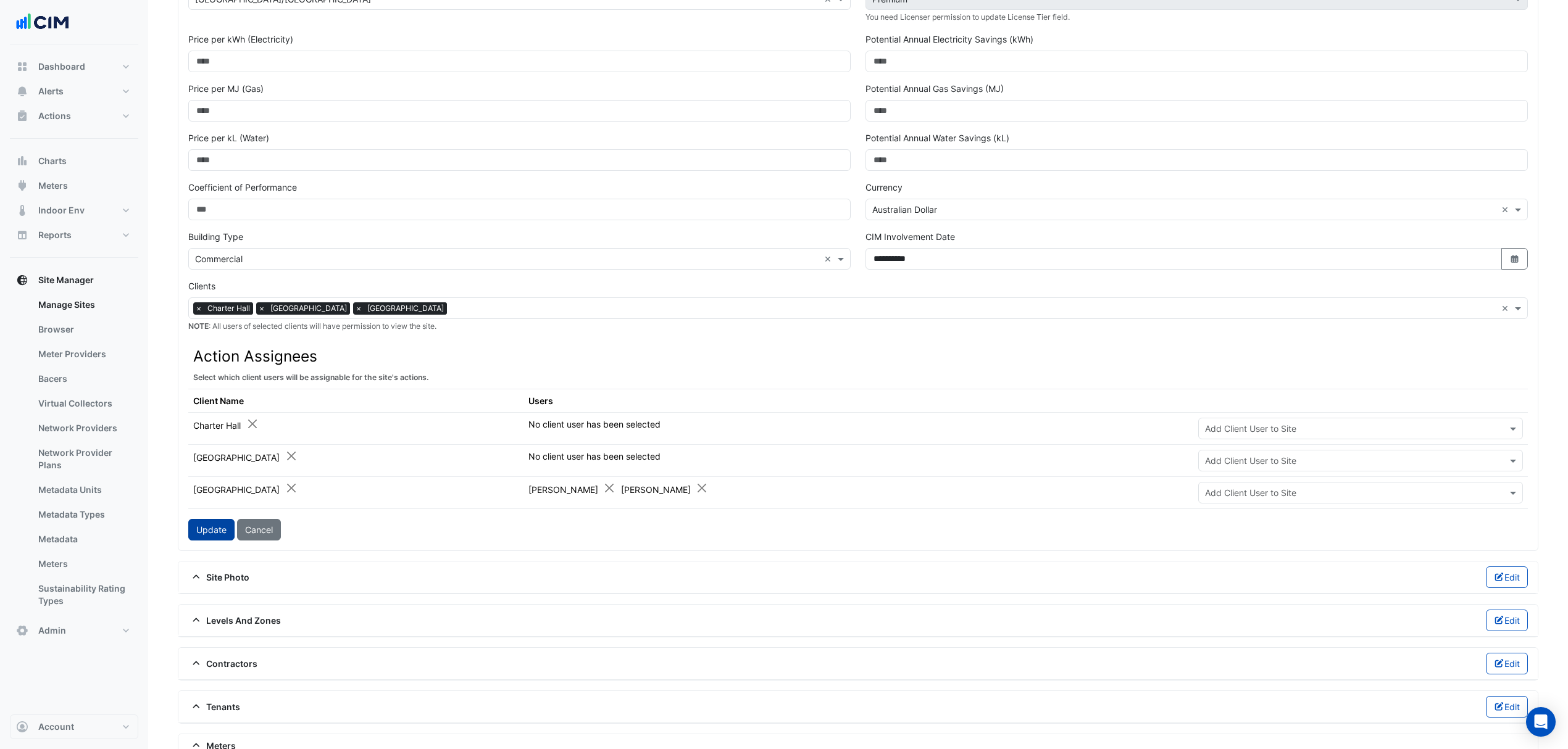
click at [209, 531] on button "Update" at bounding box center [211, 529] width 46 height 21
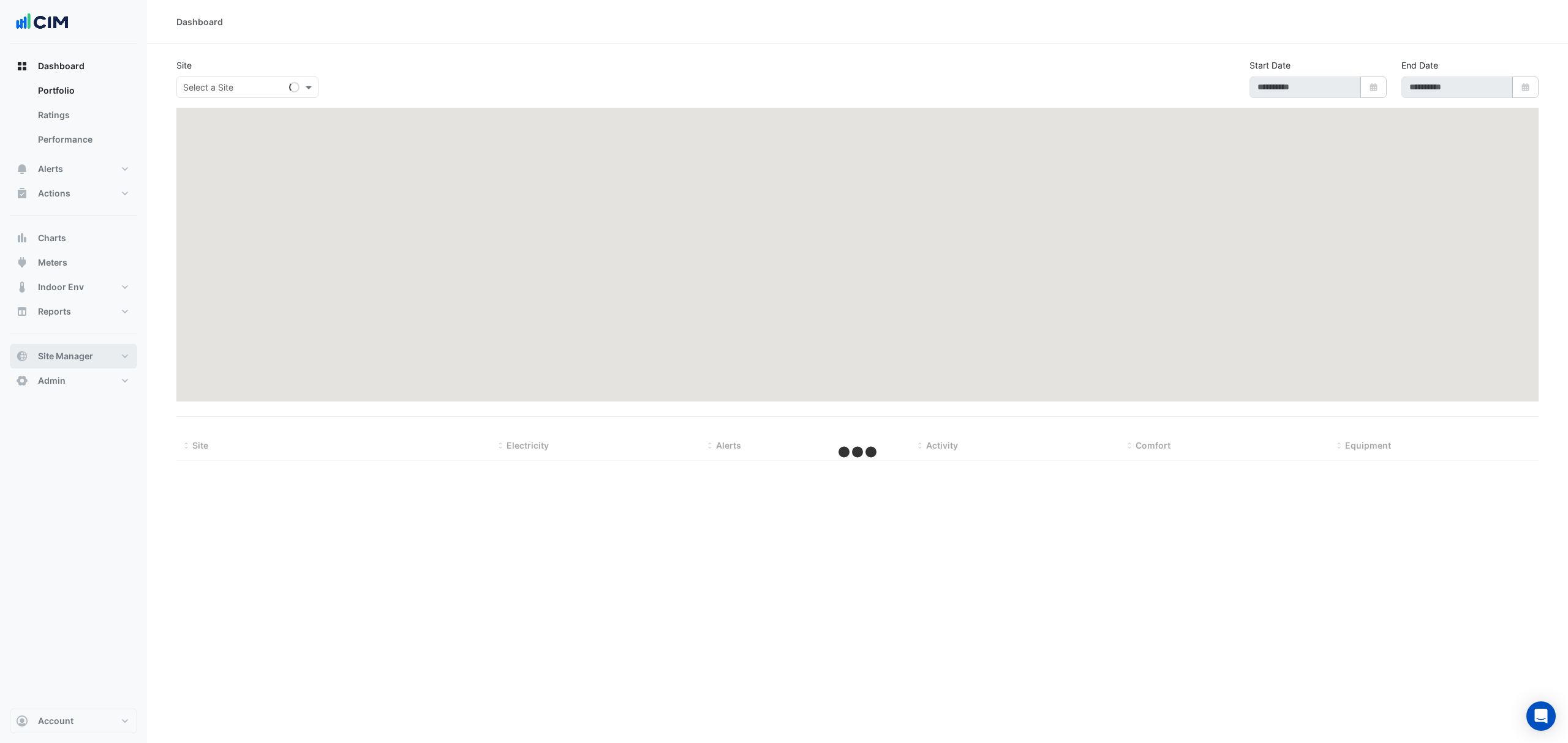
click at [25, 353] on icon "button" at bounding box center [22, 356] width 10 height 10
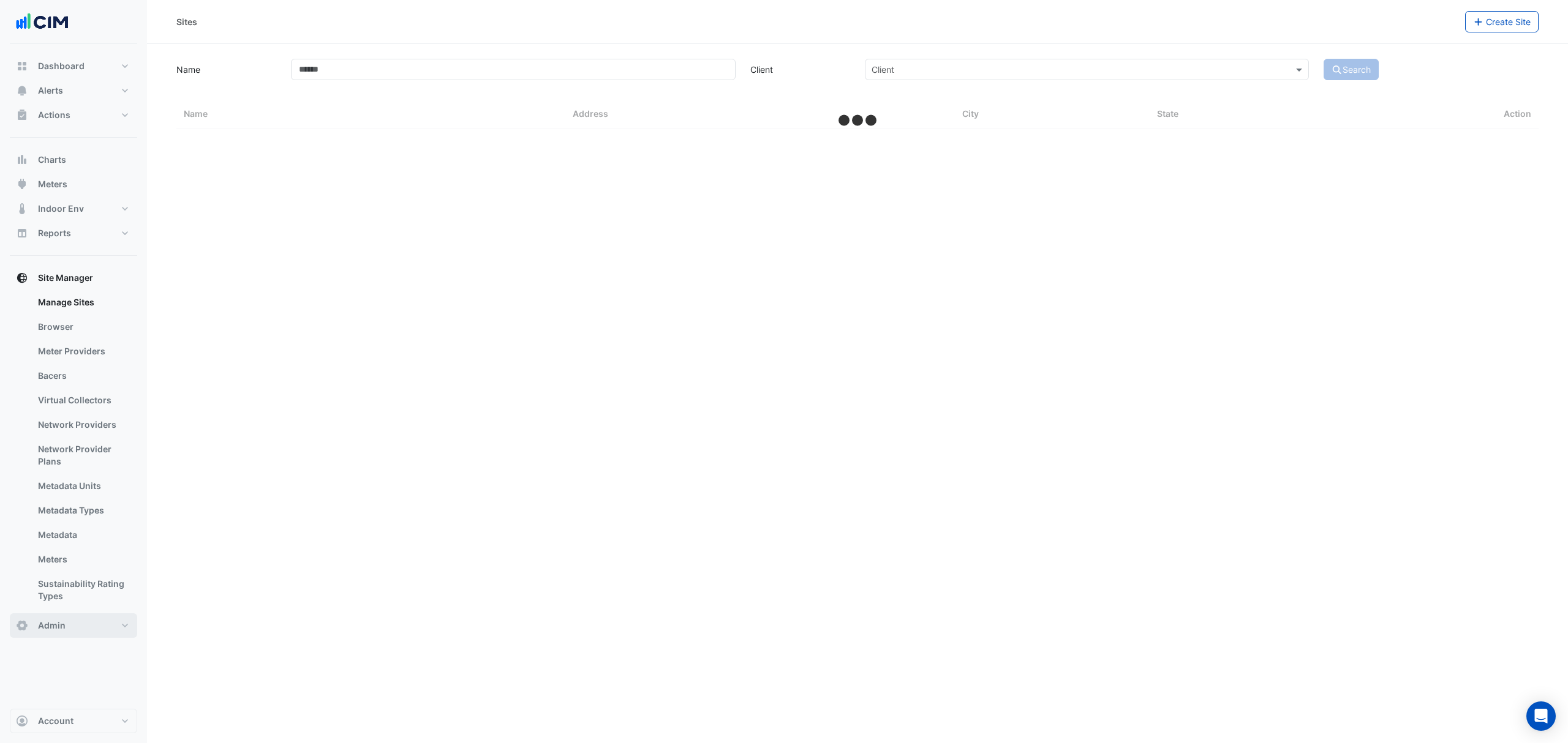
click at [74, 622] on button "Admin" at bounding box center [73, 626] width 127 height 25
select select "***"
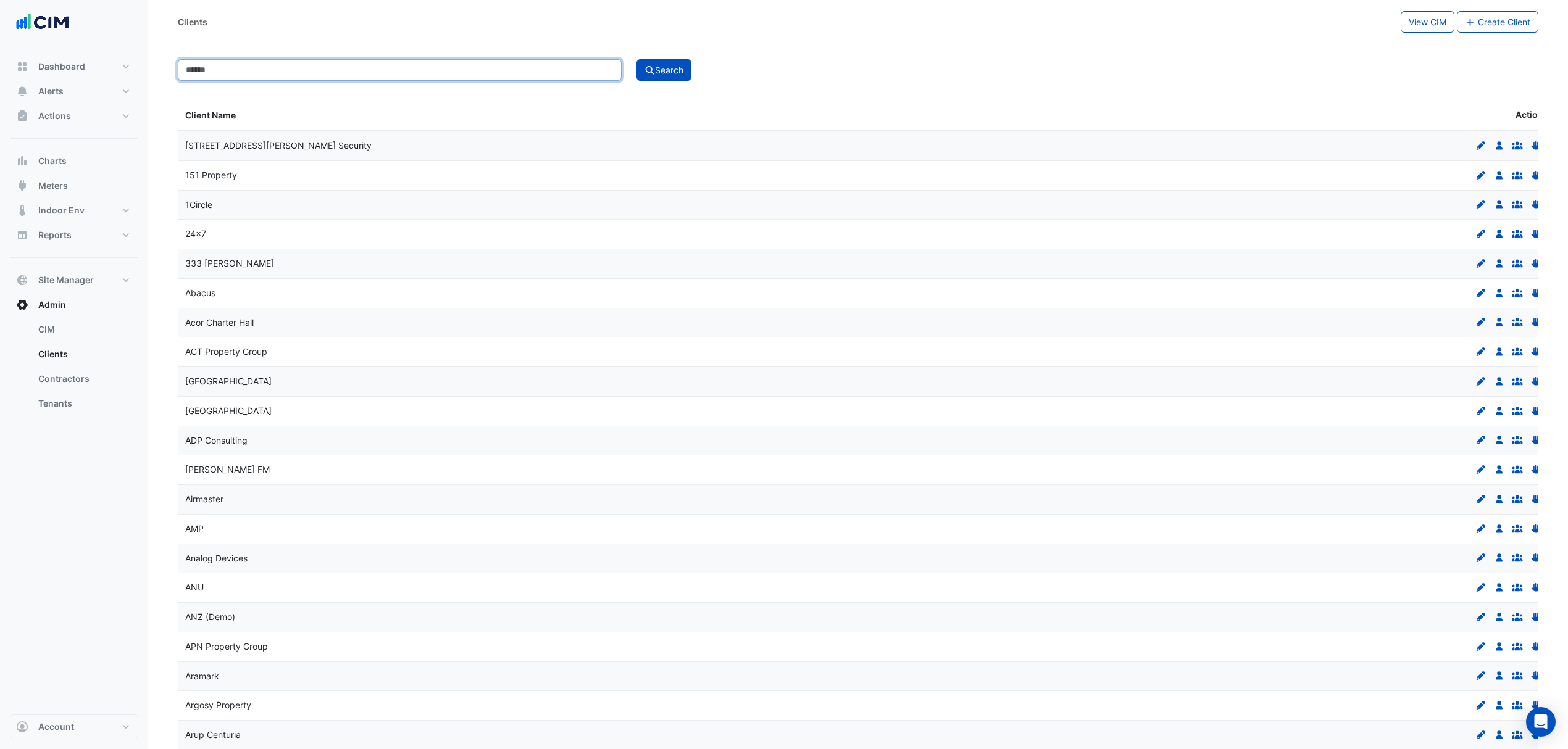
click at [337, 62] on input at bounding box center [399, 70] width 444 height 21
type input "**********"
click at [636, 59] on button "Search" at bounding box center [663, 70] width 55 height 21
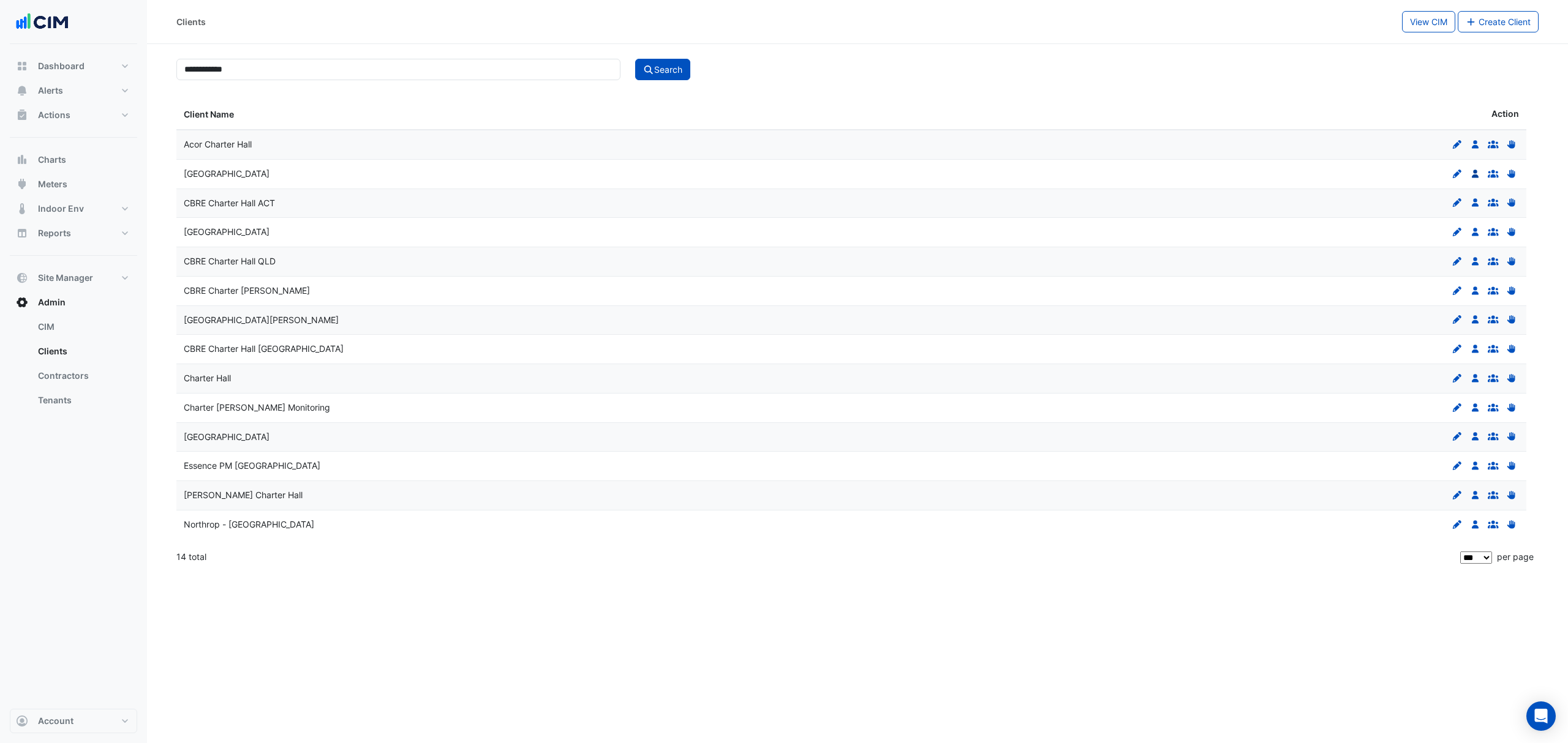
click at [1476, 173] on icon at bounding box center [1475, 174] width 7 height 8
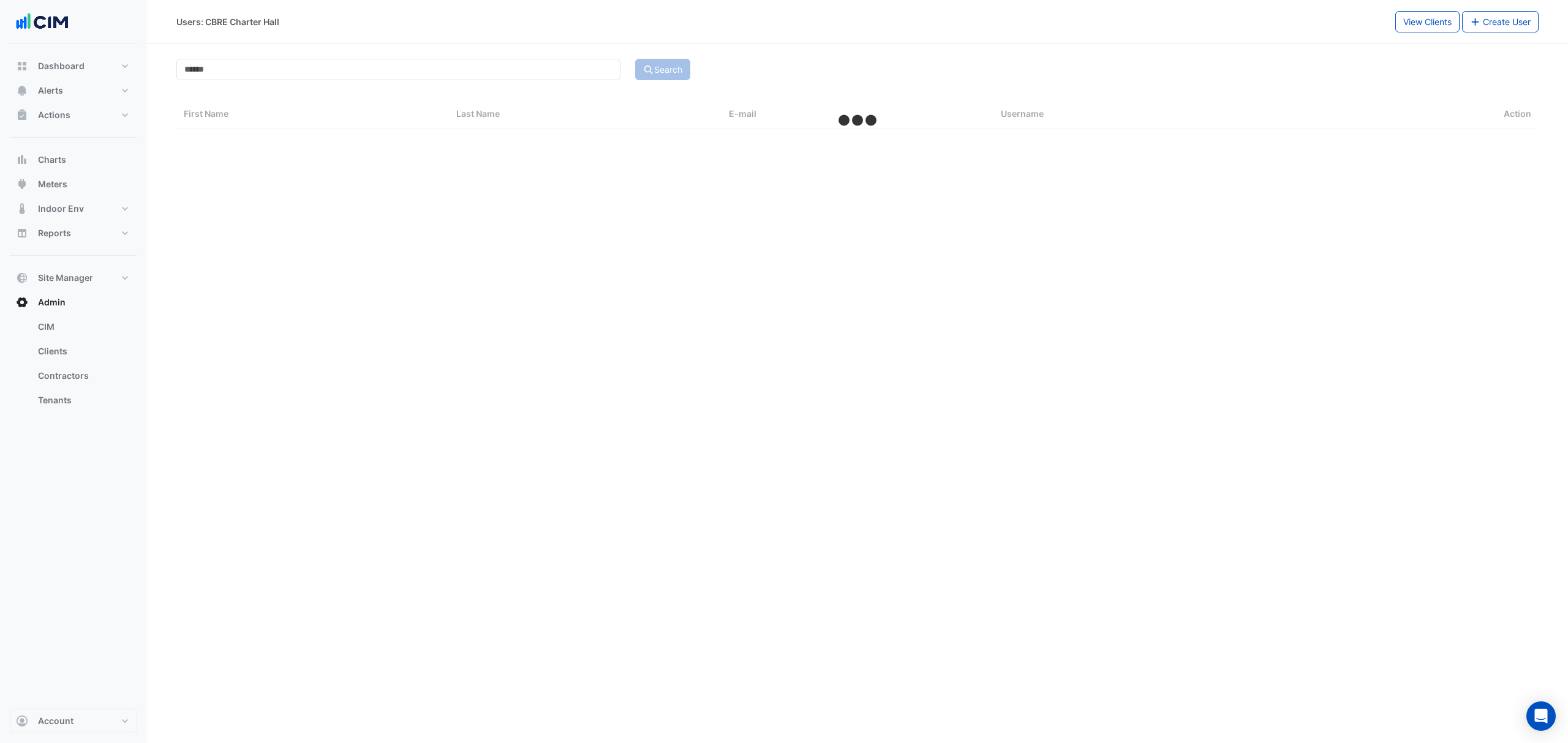
select select "***"
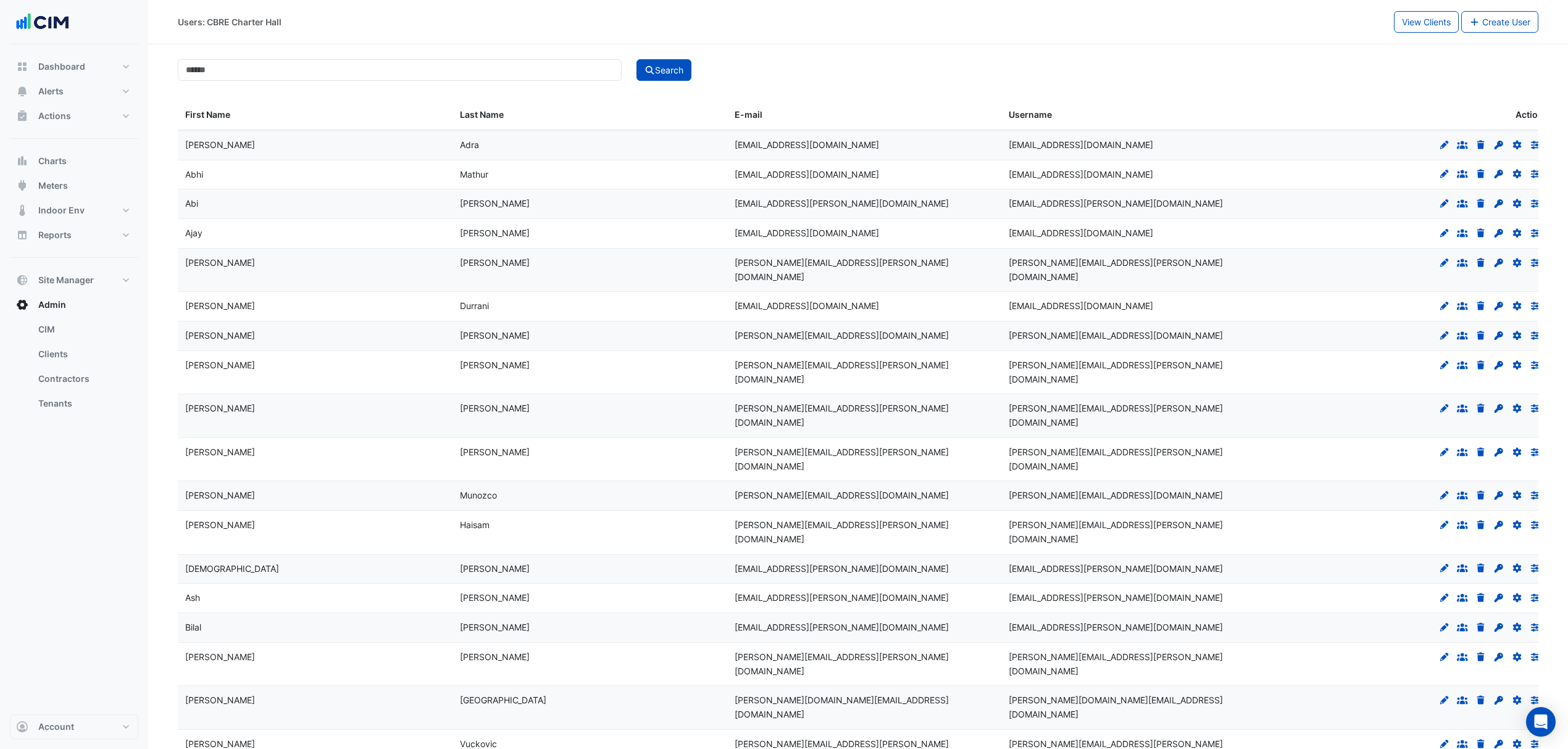
drag, startPoint x: 1240, startPoint y: 69, endPoint x: 1234, endPoint y: 74, distance: 7.8
click at [1240, 70] on div "Search" at bounding box center [1087, 70] width 917 height 21
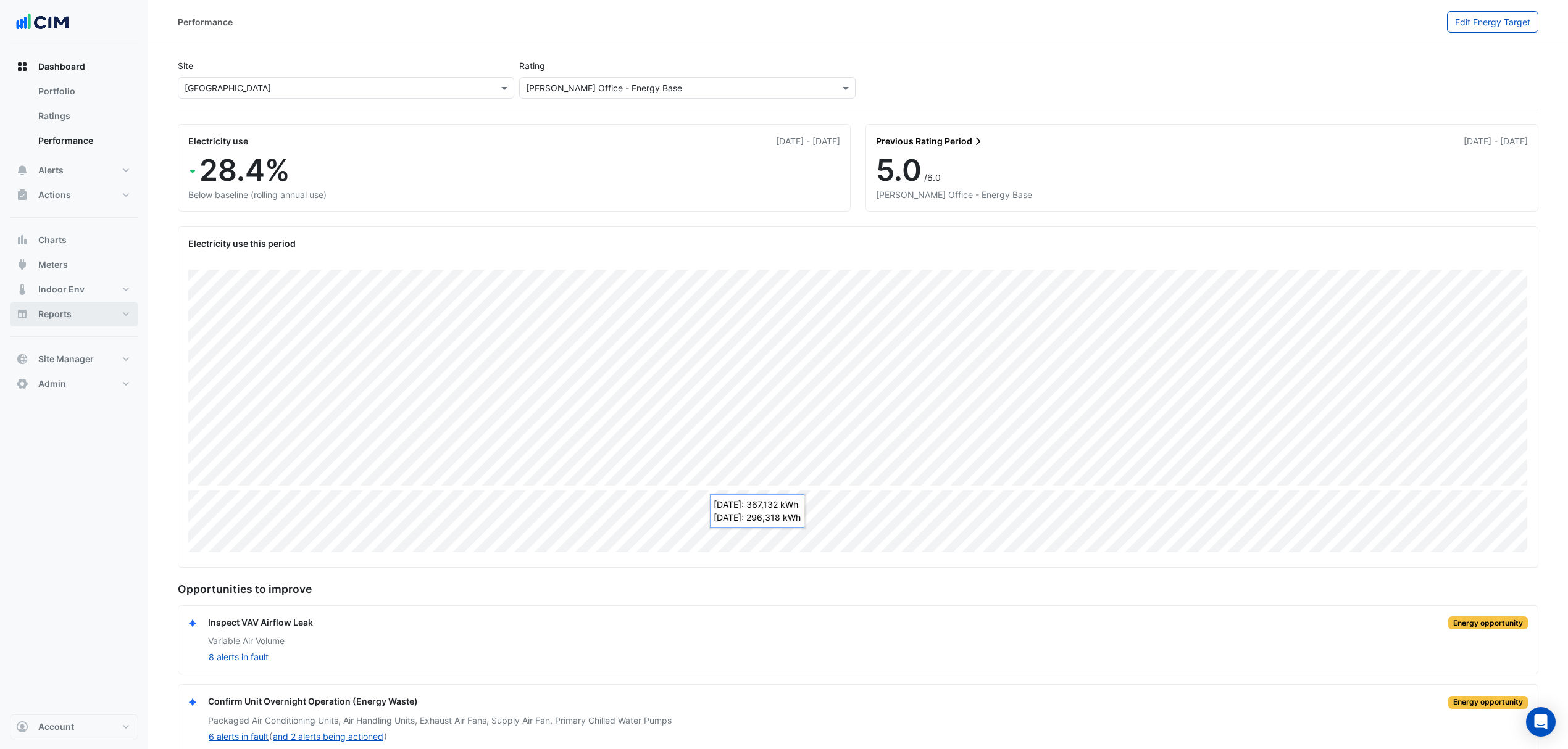
click at [84, 312] on button "Reports" at bounding box center [74, 314] width 128 height 25
select select "***"
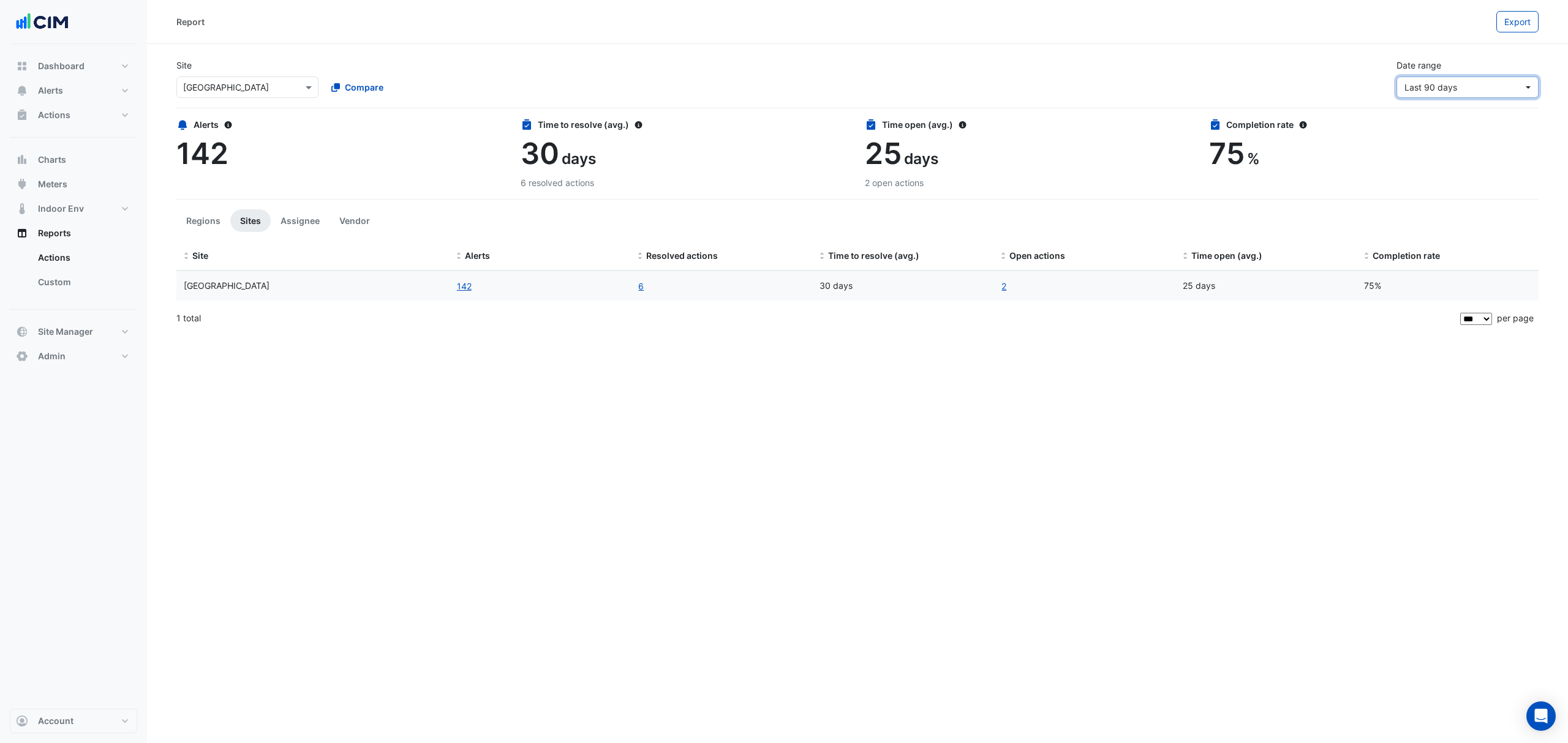
click at [1511, 84] on span "Last 90 days" at bounding box center [1463, 88] width 119 height 13
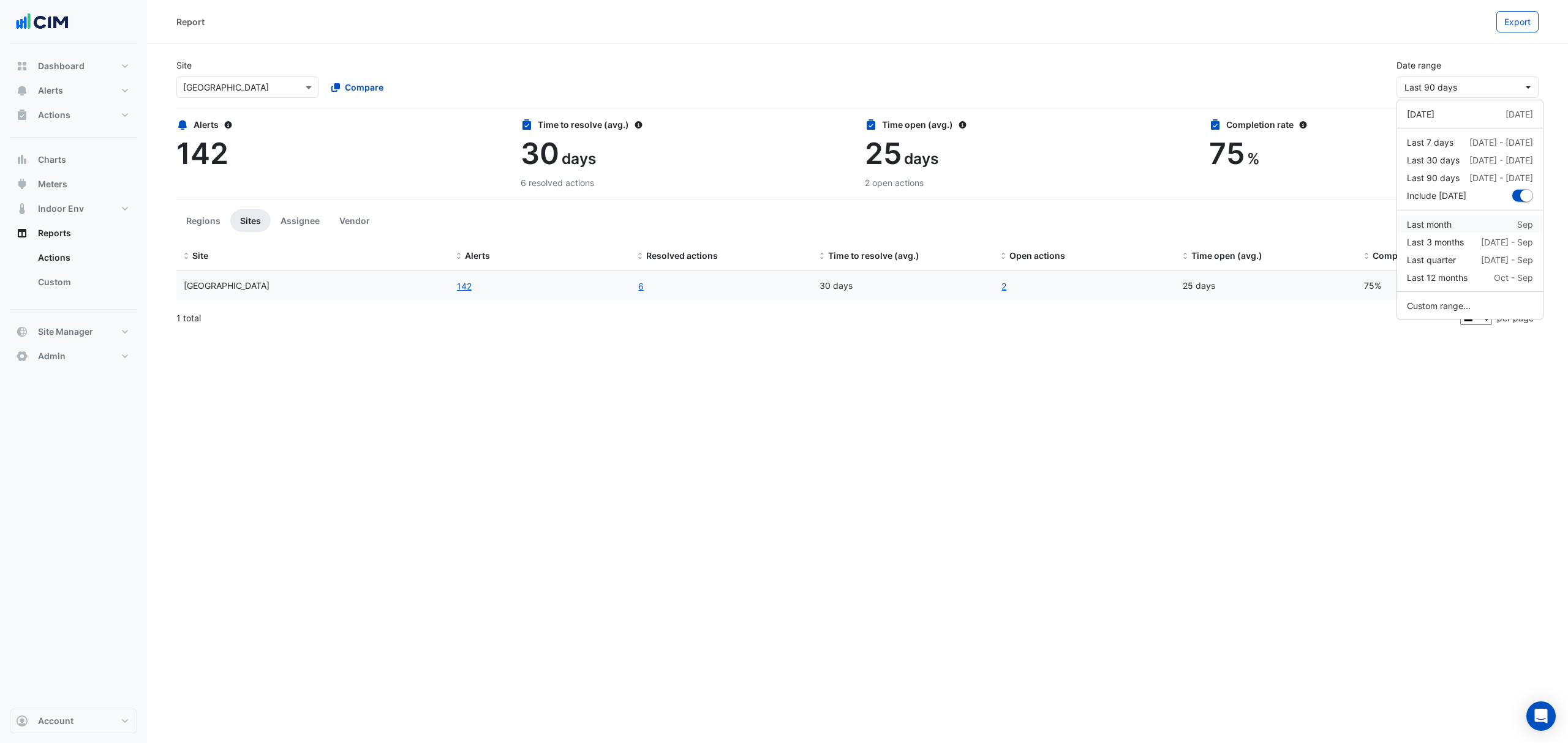
click at [1460, 221] on div "Last month Sep" at bounding box center [1470, 224] width 126 height 13
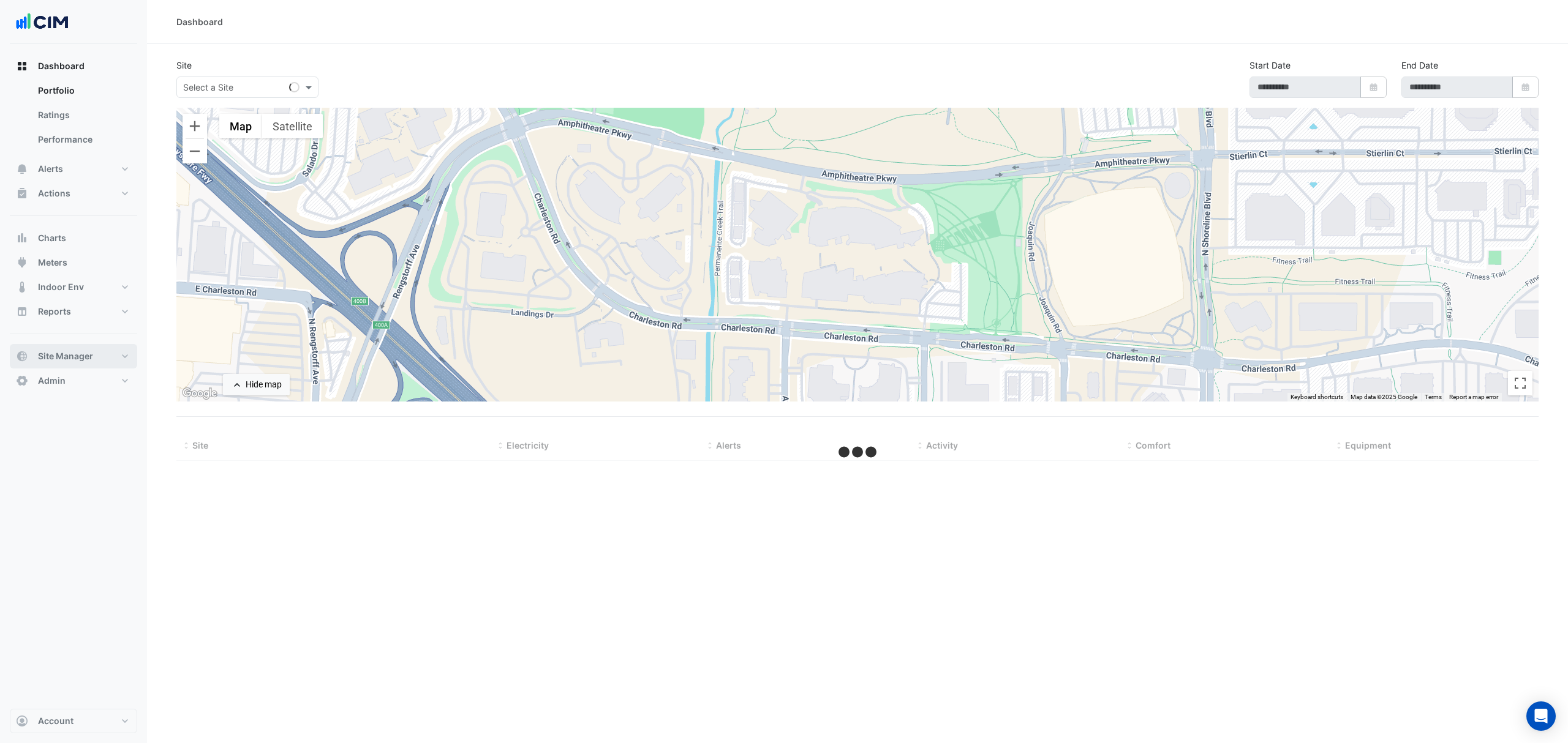
click at [84, 344] on button "Site Manager" at bounding box center [73, 356] width 127 height 25
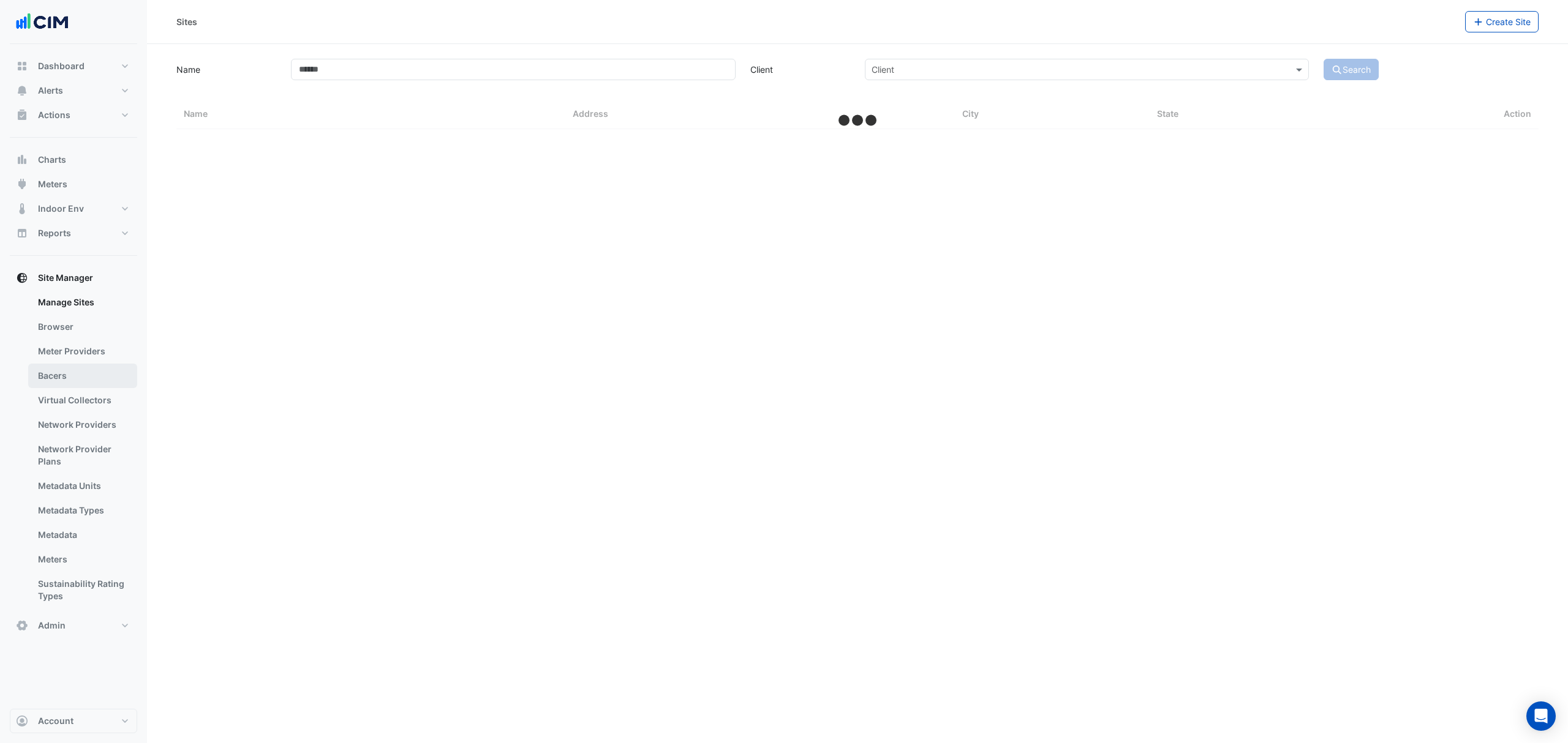
click at [89, 370] on link "Bacers" at bounding box center [82, 376] width 109 height 25
click at [578, 79] on input "text" at bounding box center [845, 80] width 643 height 13
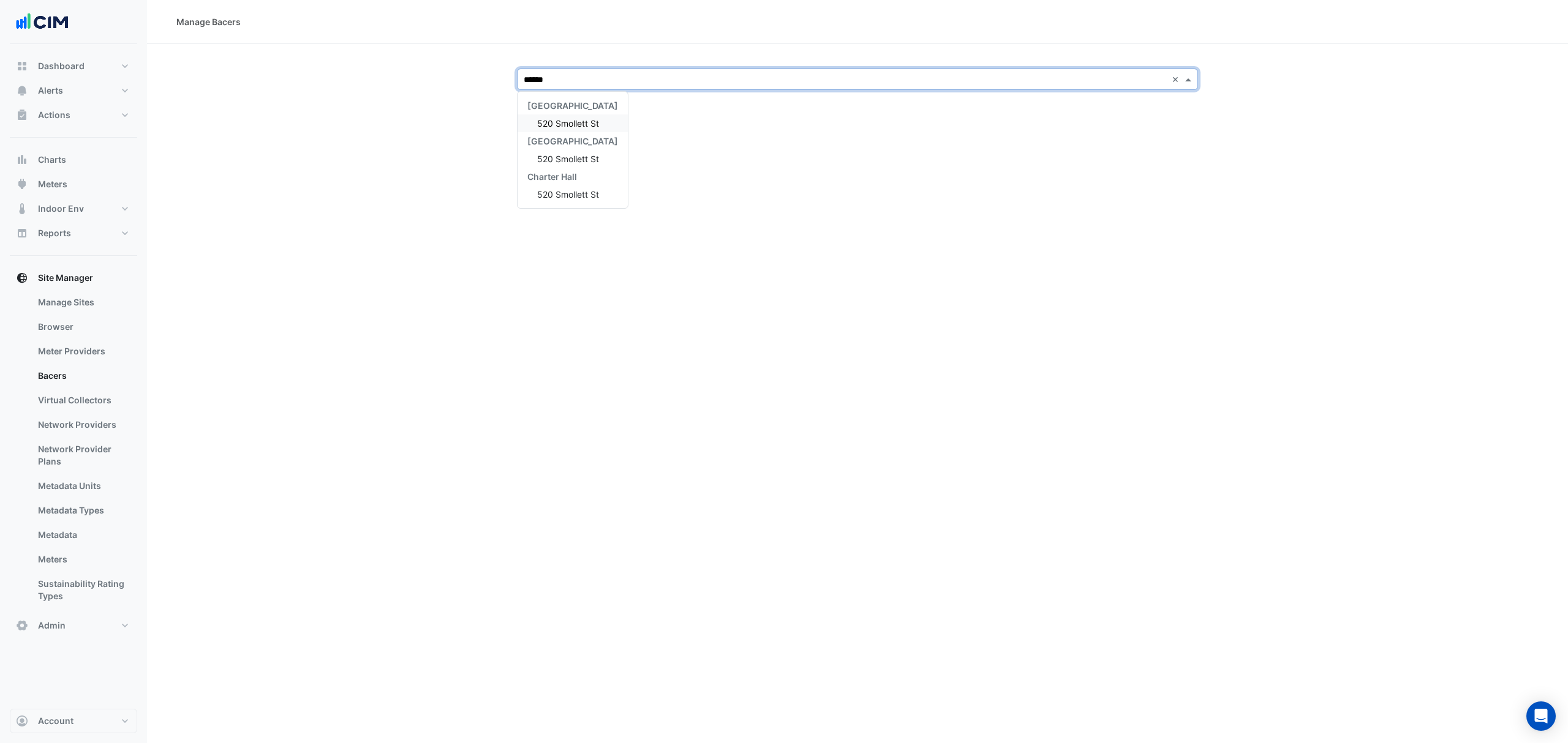
type input "*******"
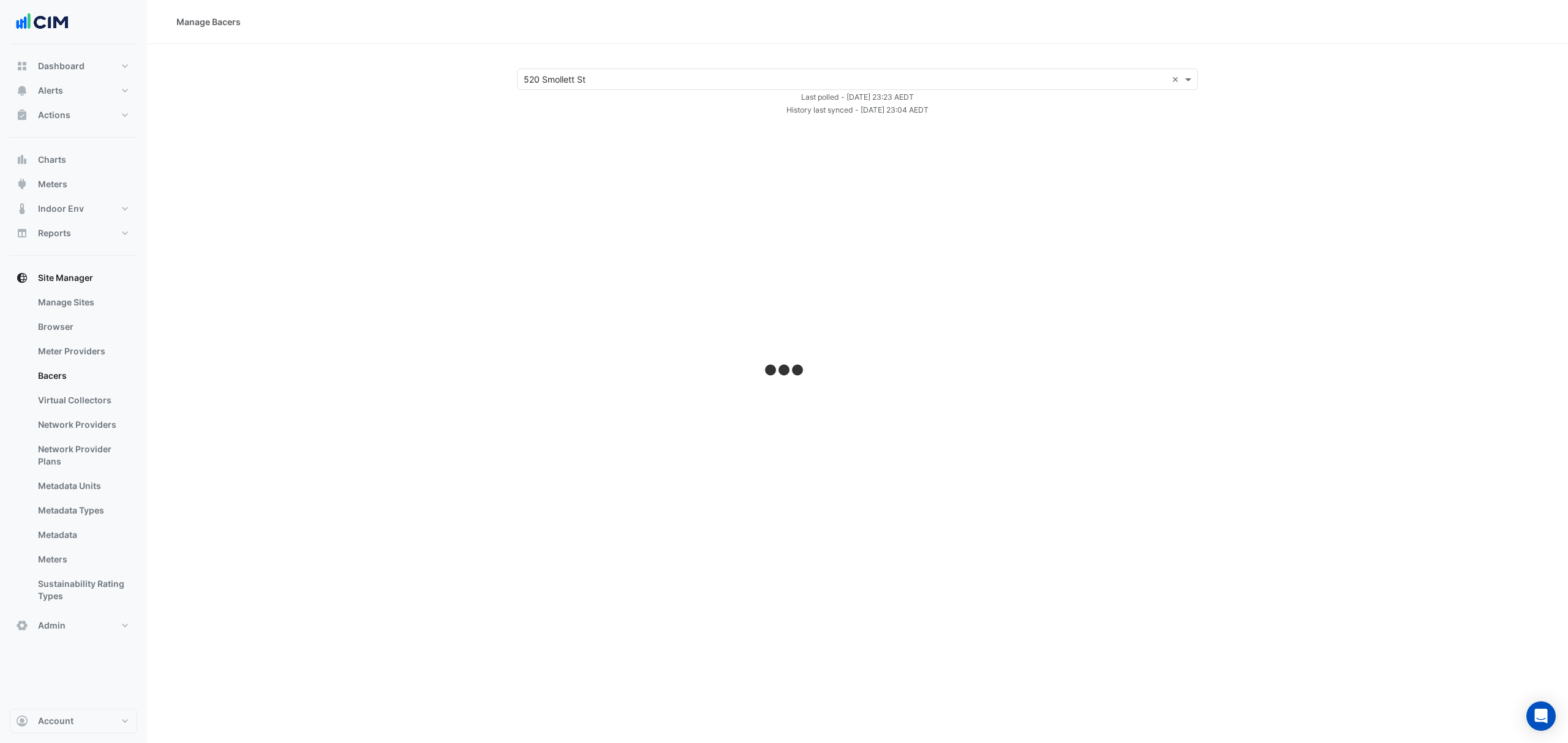
select select "***"
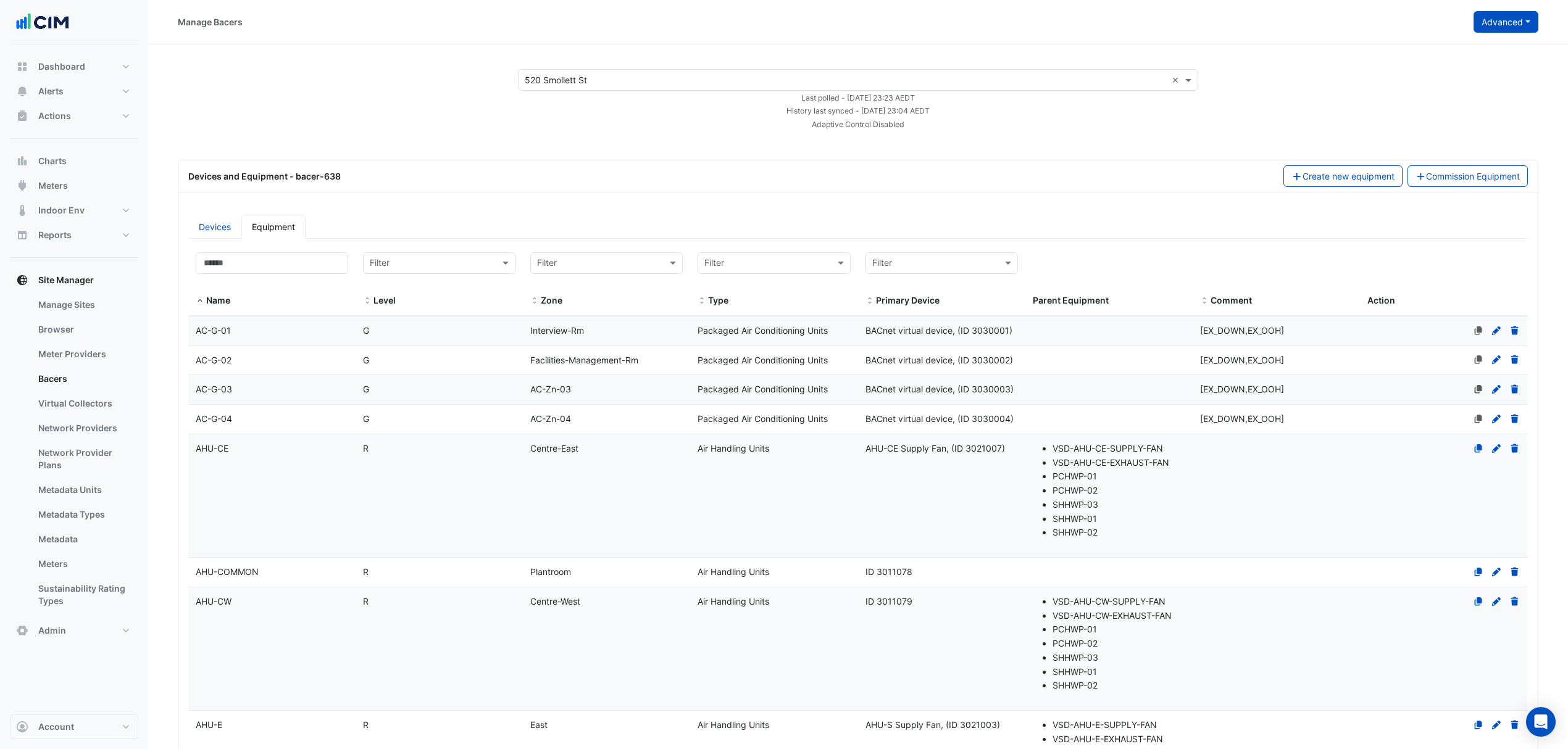
click at [1507, 21] on button "Advanced" at bounding box center [1505, 21] width 64 height 21
click at [1473, 62] on button "View scan history" at bounding box center [1458, 66] width 159 height 18
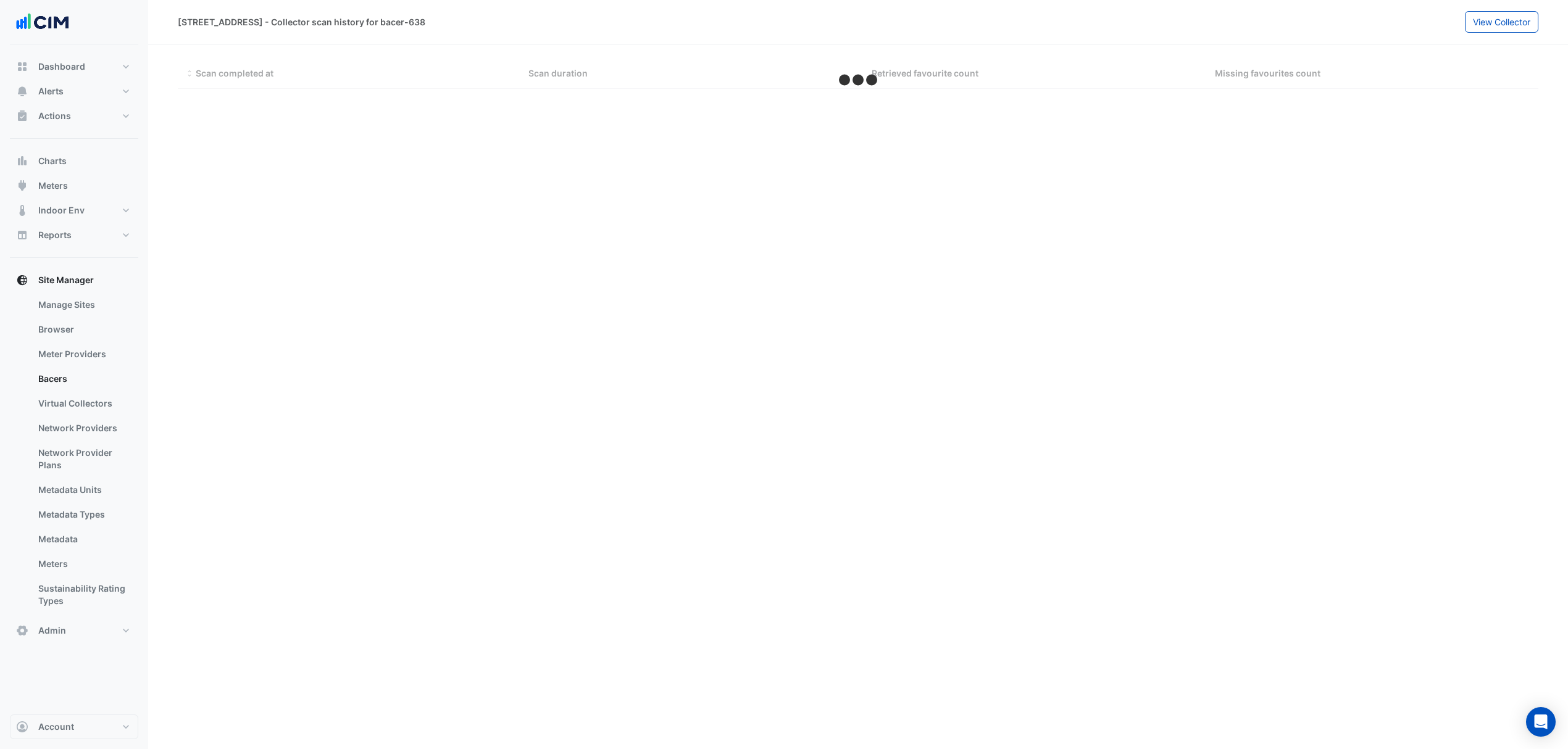
select select "***"
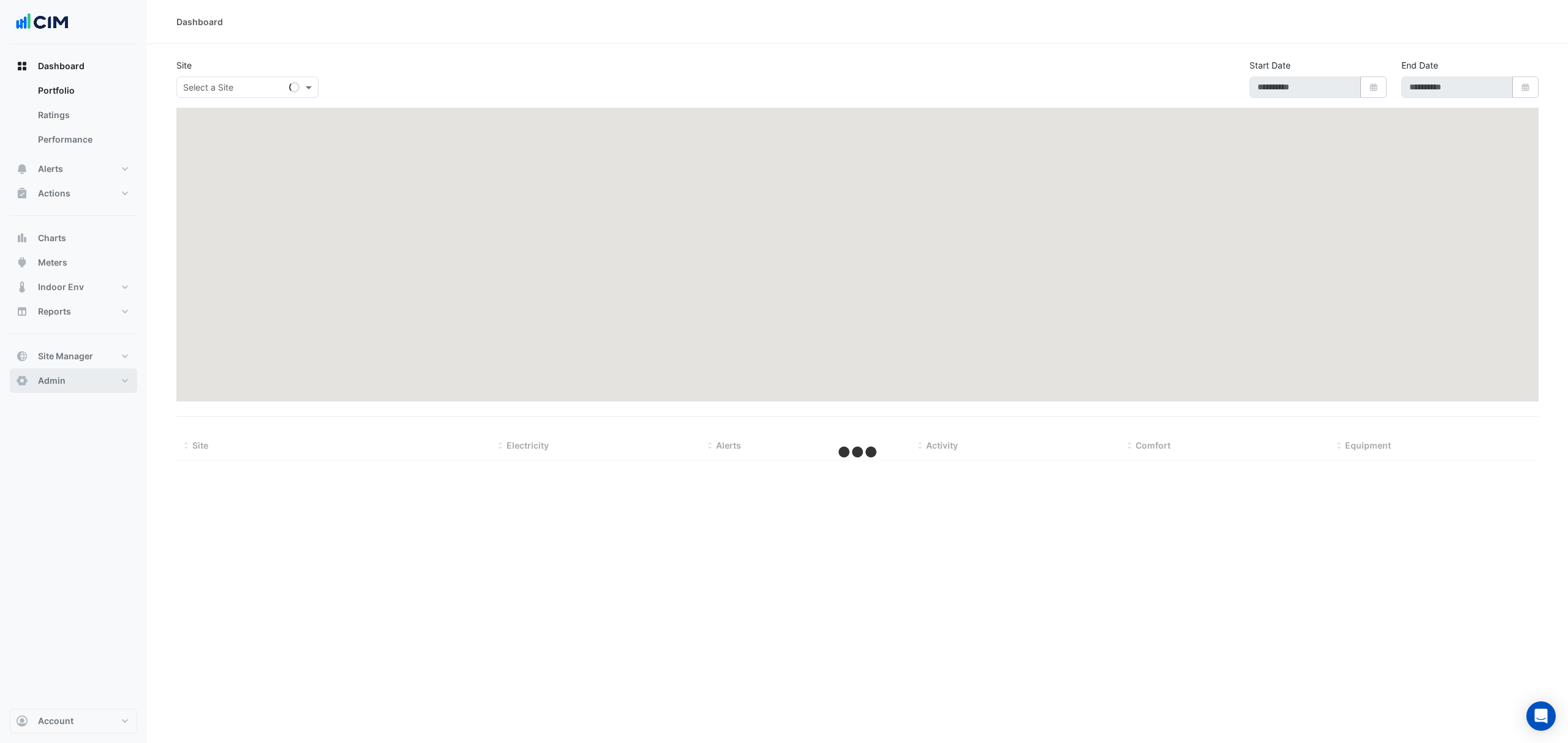
click at [86, 369] on button "Admin" at bounding box center [73, 381] width 127 height 25
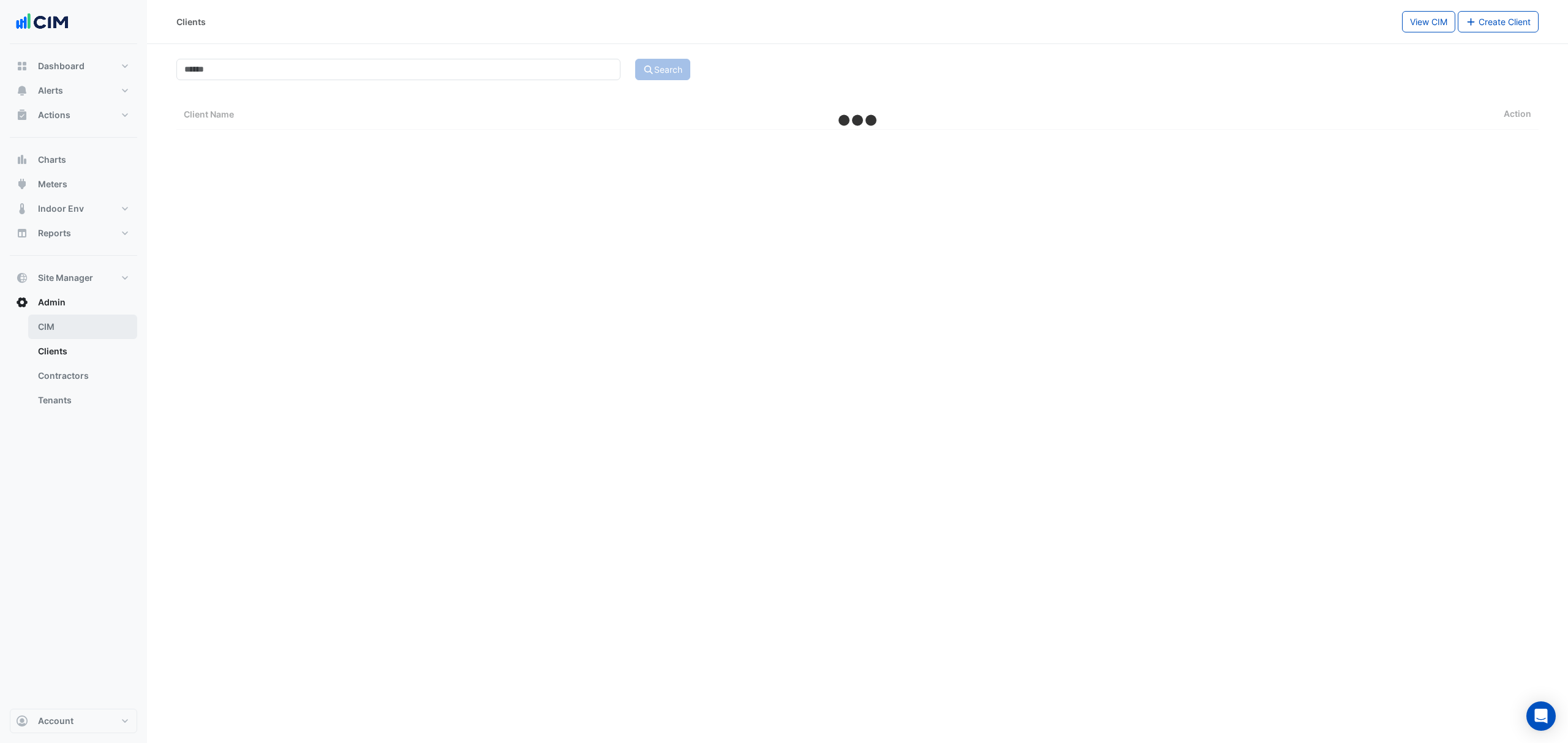
select select "***"
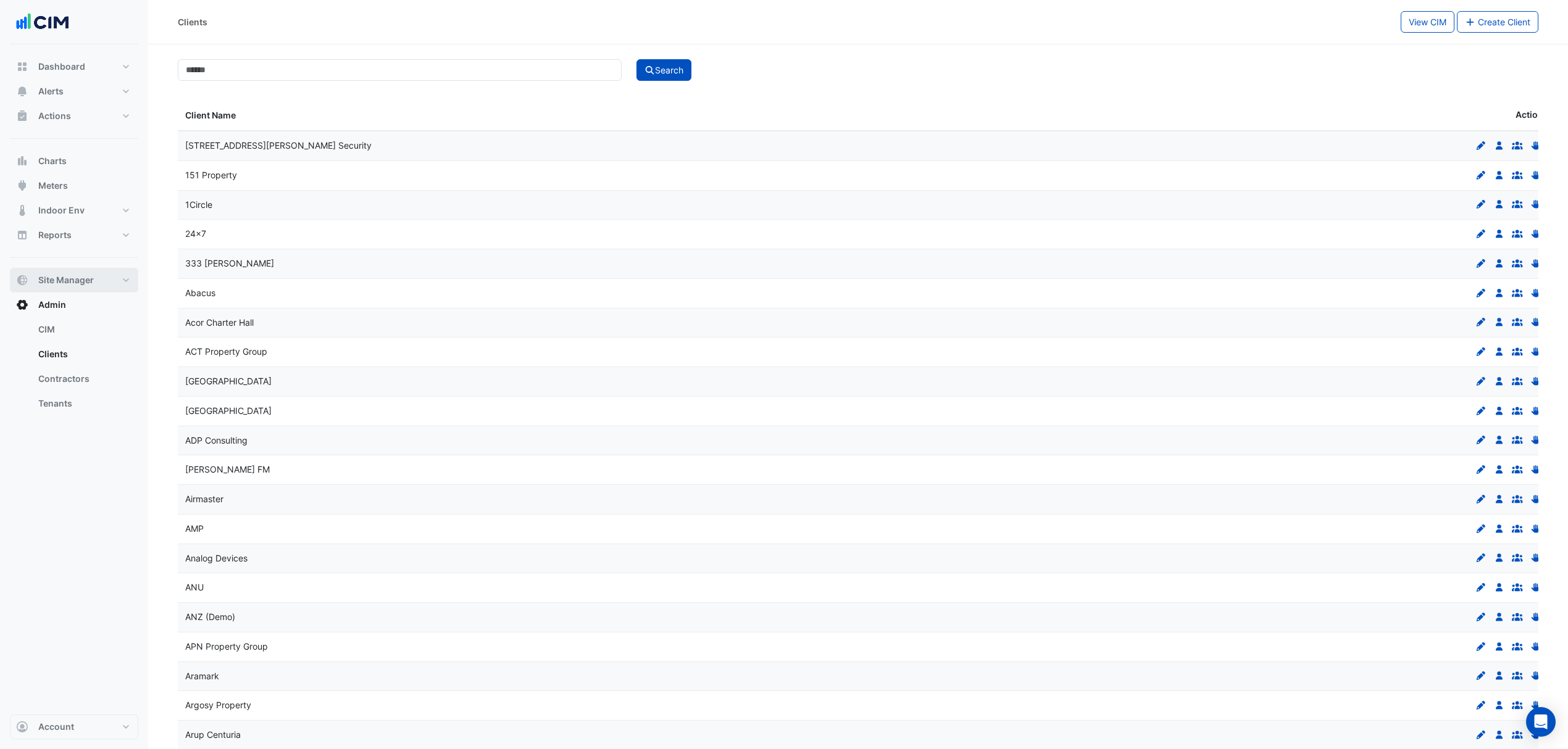
click at [70, 272] on button "Site Manager" at bounding box center [74, 280] width 128 height 25
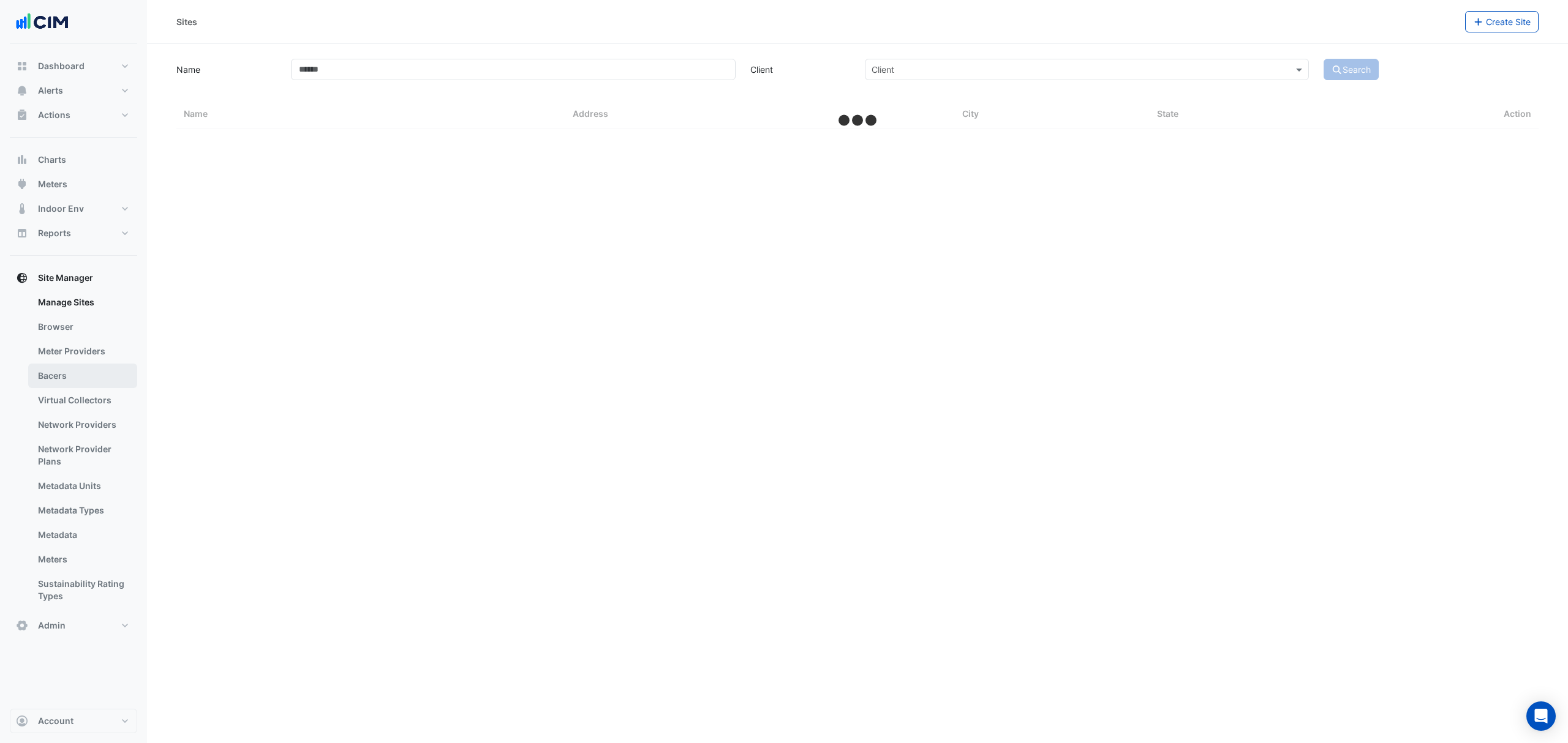
click at [81, 365] on link "Bacers" at bounding box center [82, 376] width 109 height 25
click at [594, 84] on input "text" at bounding box center [845, 80] width 643 height 13
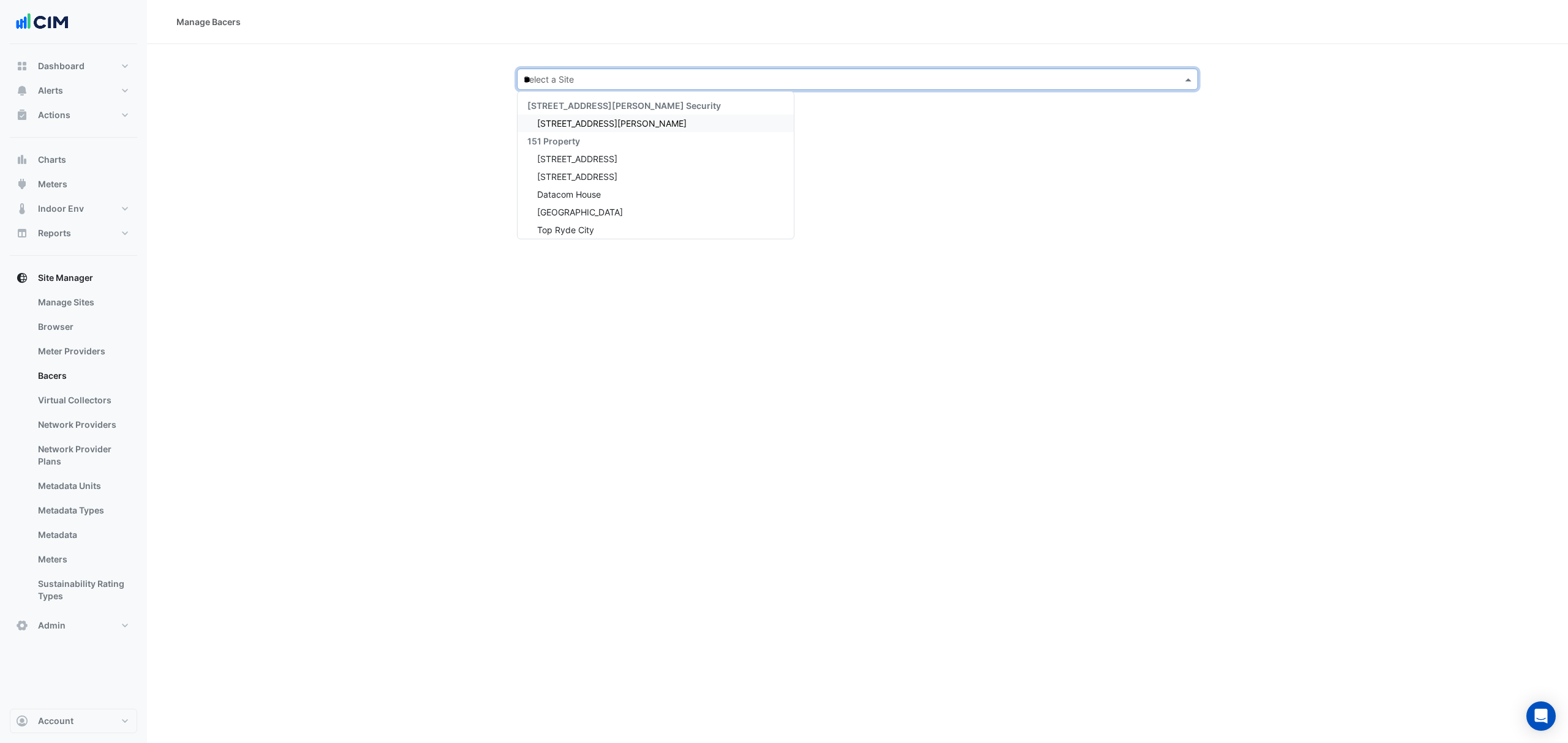
type input "***"
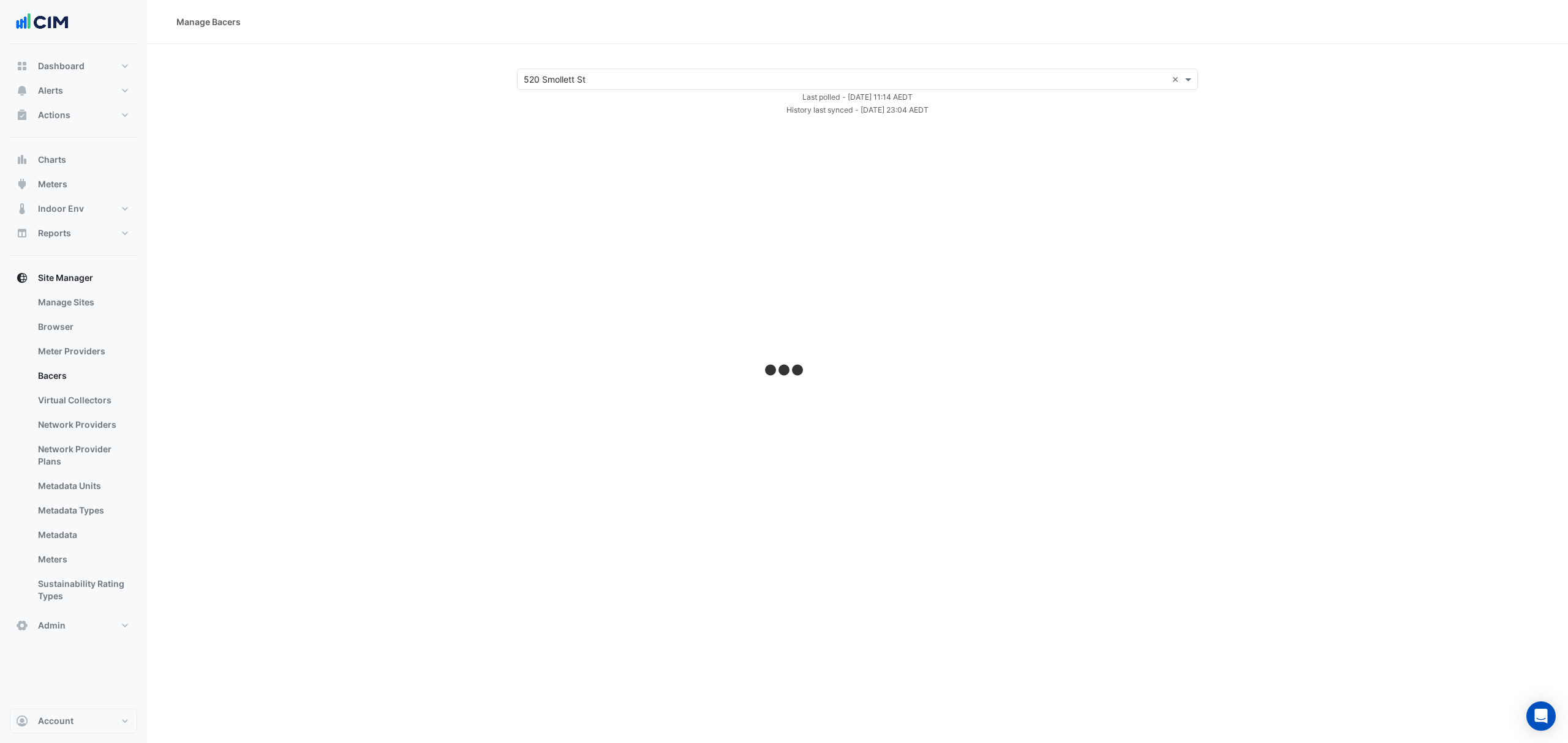
select select "***"
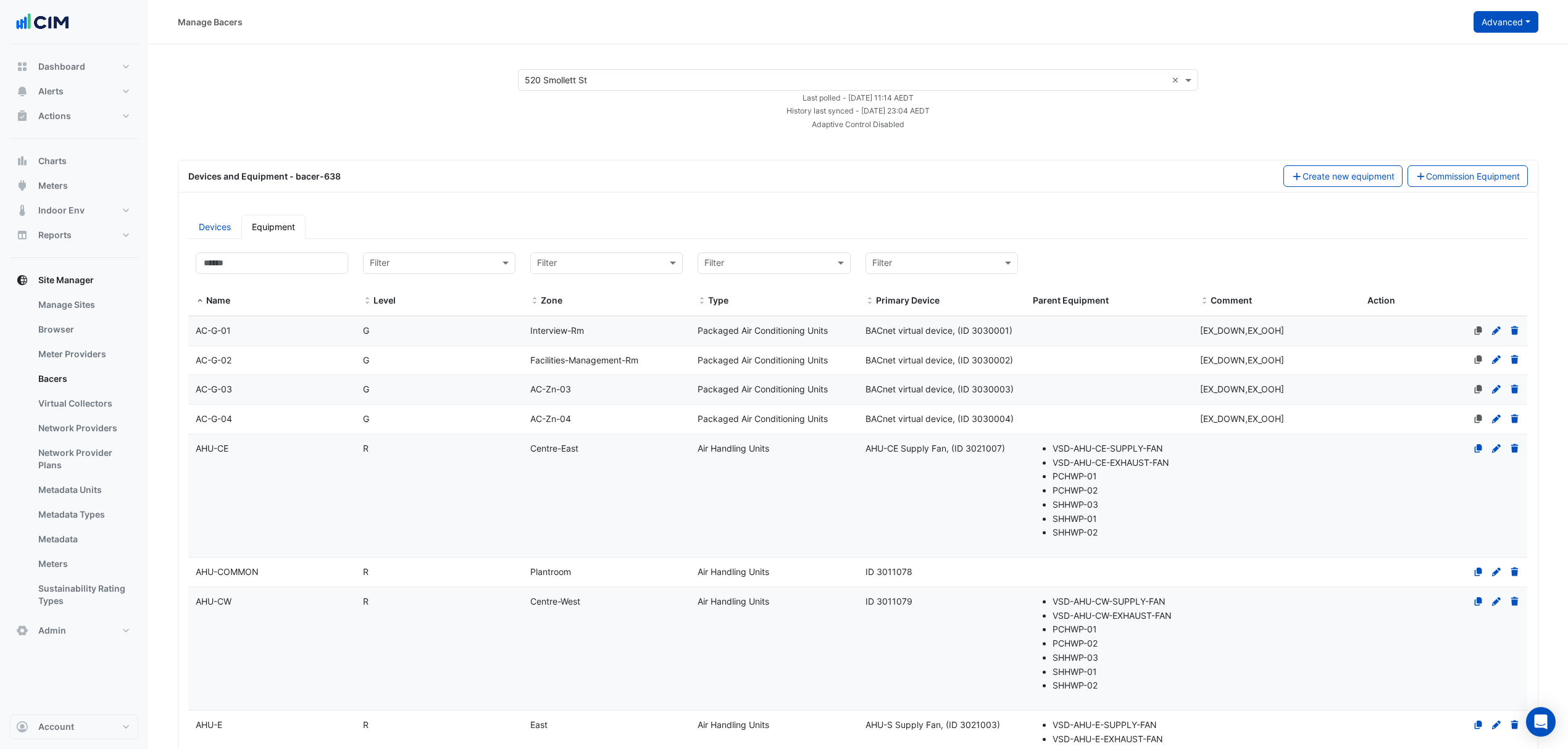
click at [1486, 28] on button "Advanced" at bounding box center [1505, 21] width 64 height 21
click at [1471, 68] on span "View scan history" at bounding box center [1437, 66] width 70 height 11
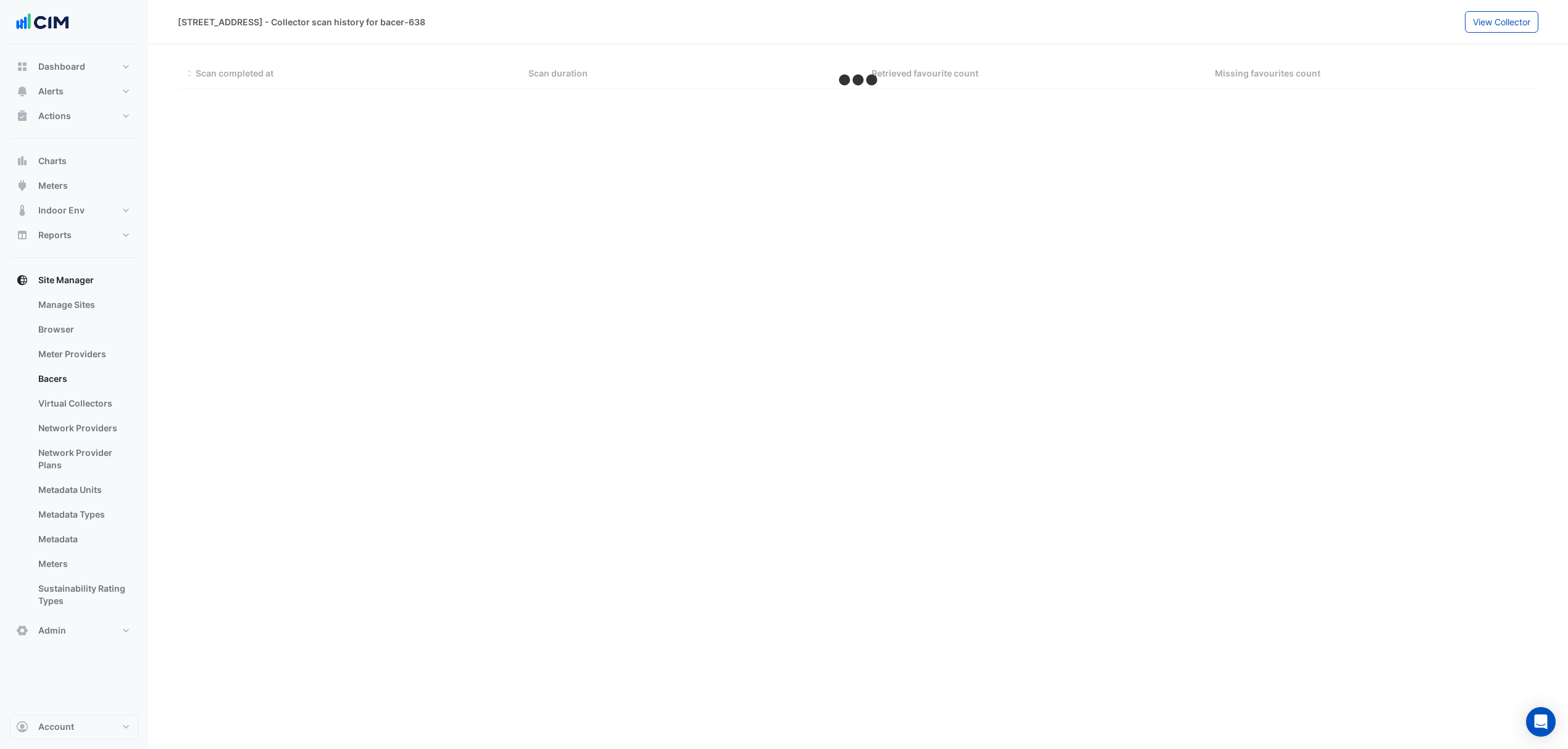
select select "***"
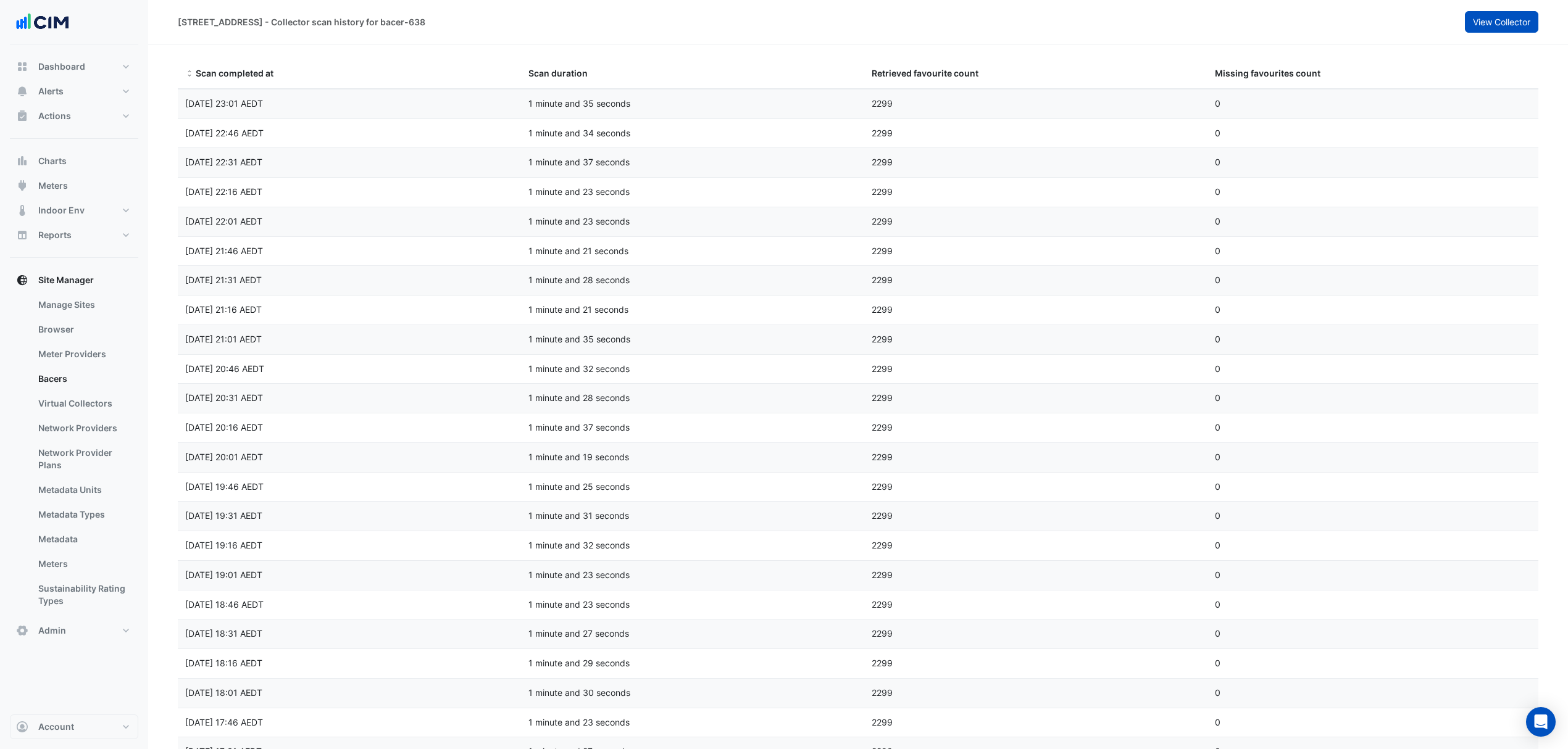
click at [1503, 28] on button "View Collector" at bounding box center [1501, 21] width 74 height 21
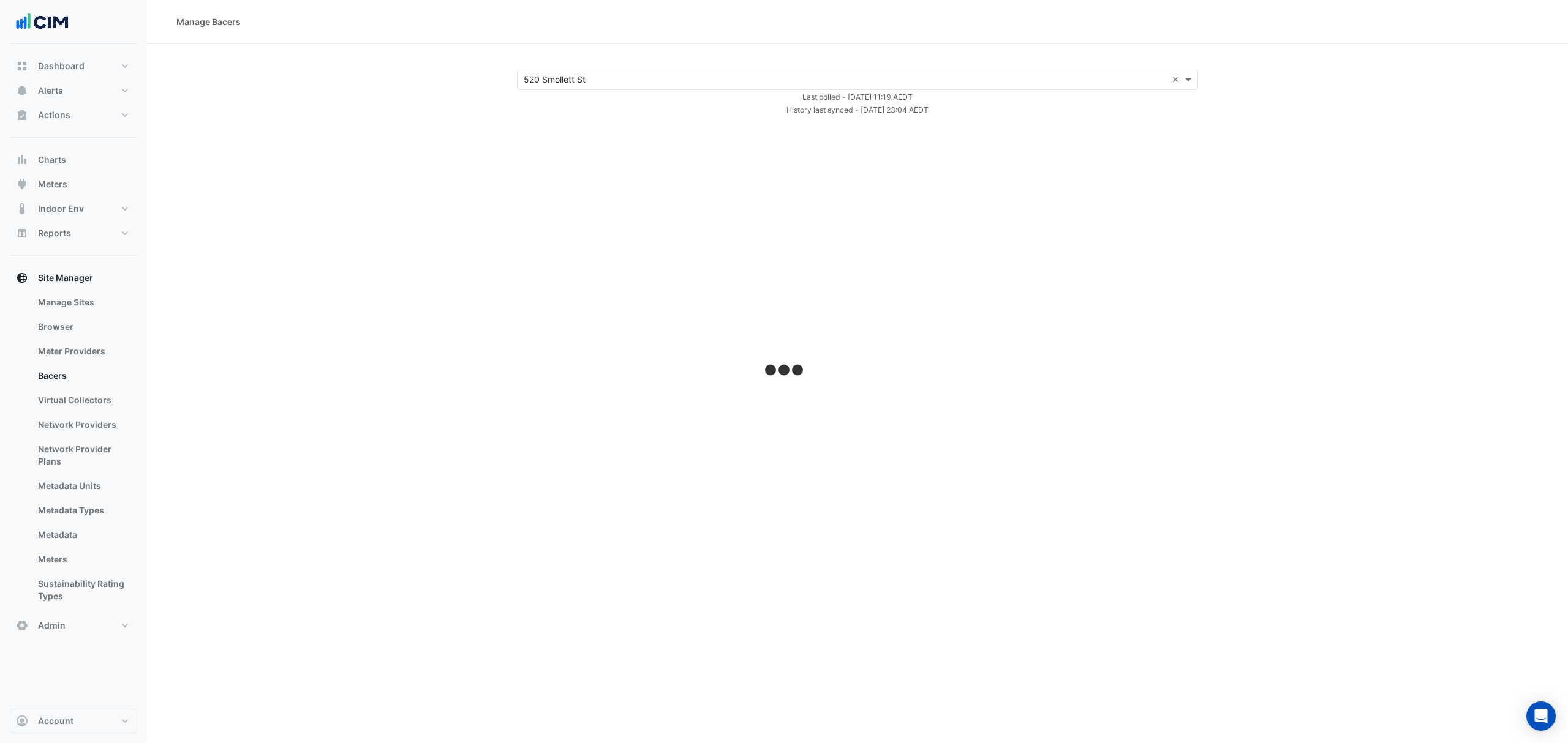
select select "***"
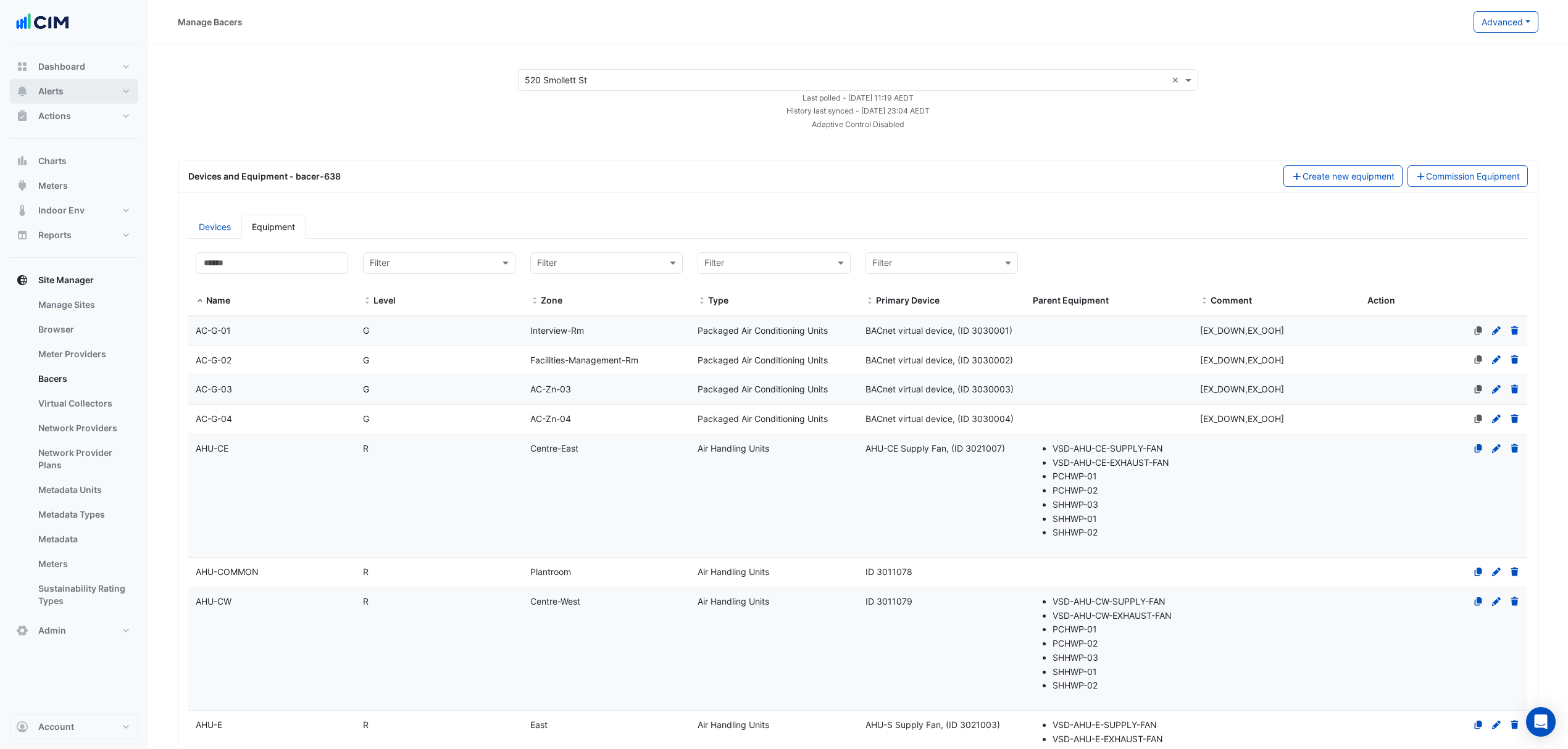
click at [97, 92] on button "Alerts" at bounding box center [74, 92] width 128 height 25
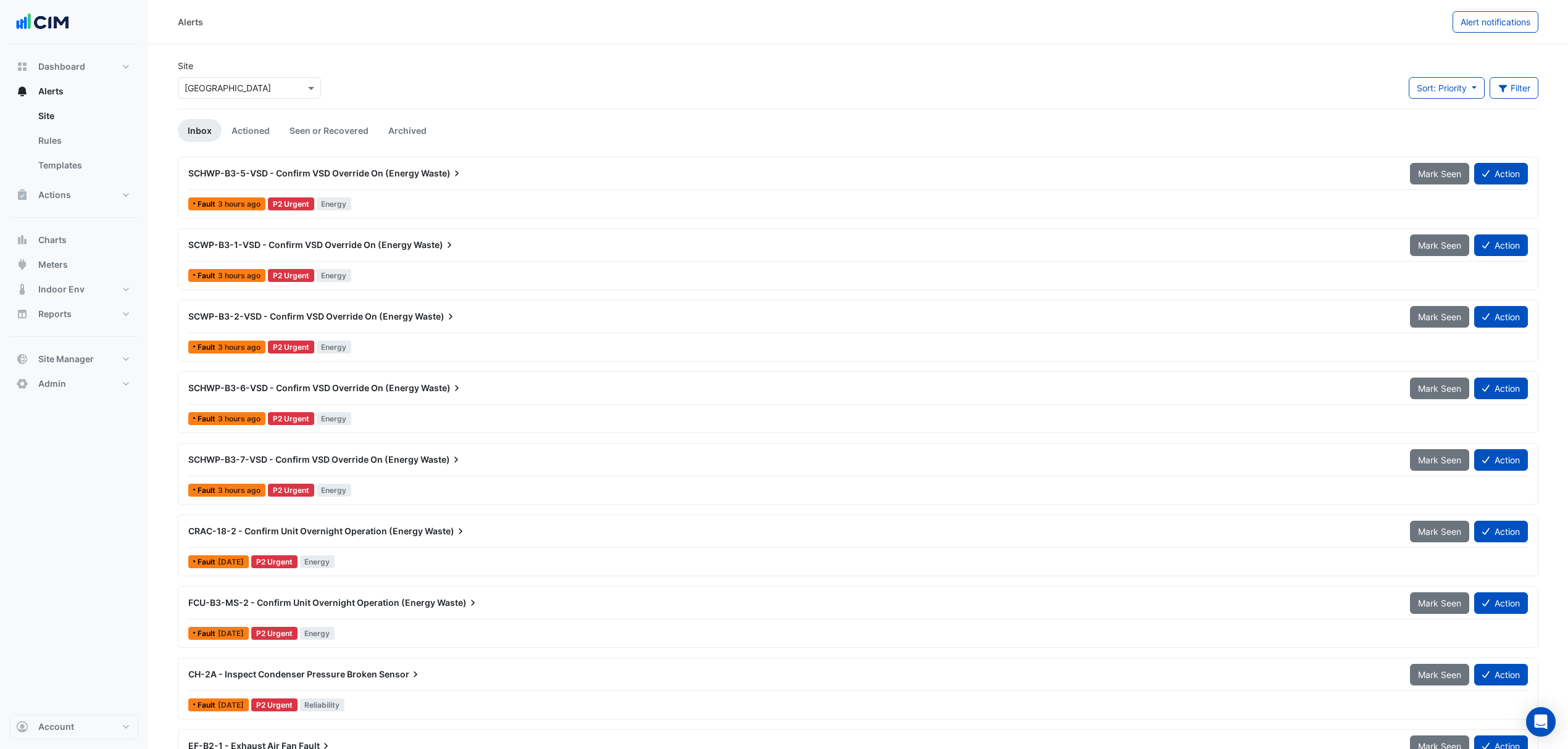
click at [216, 92] on input "text" at bounding box center [236, 88] width 105 height 13
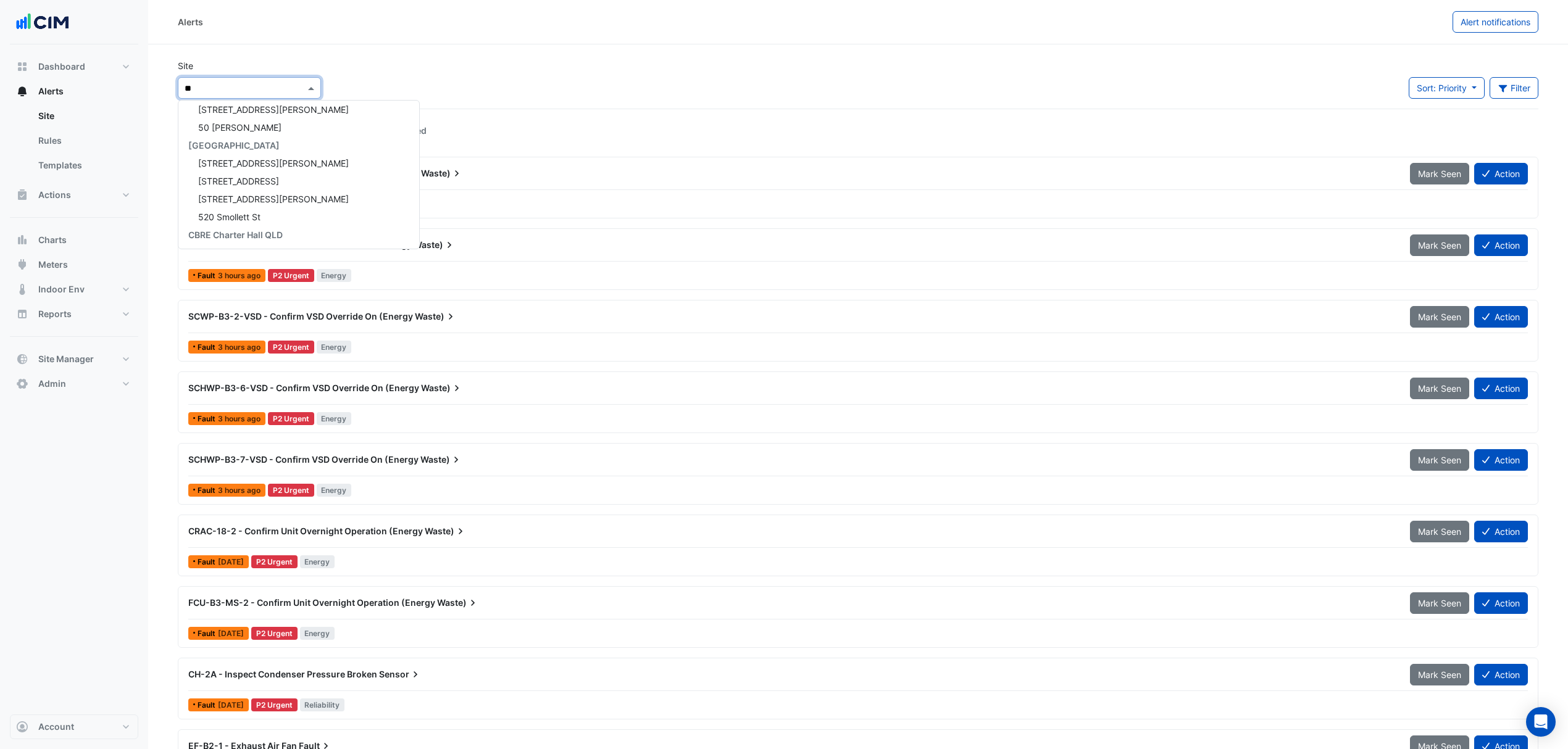
scroll to position [58, 0]
type input "***"
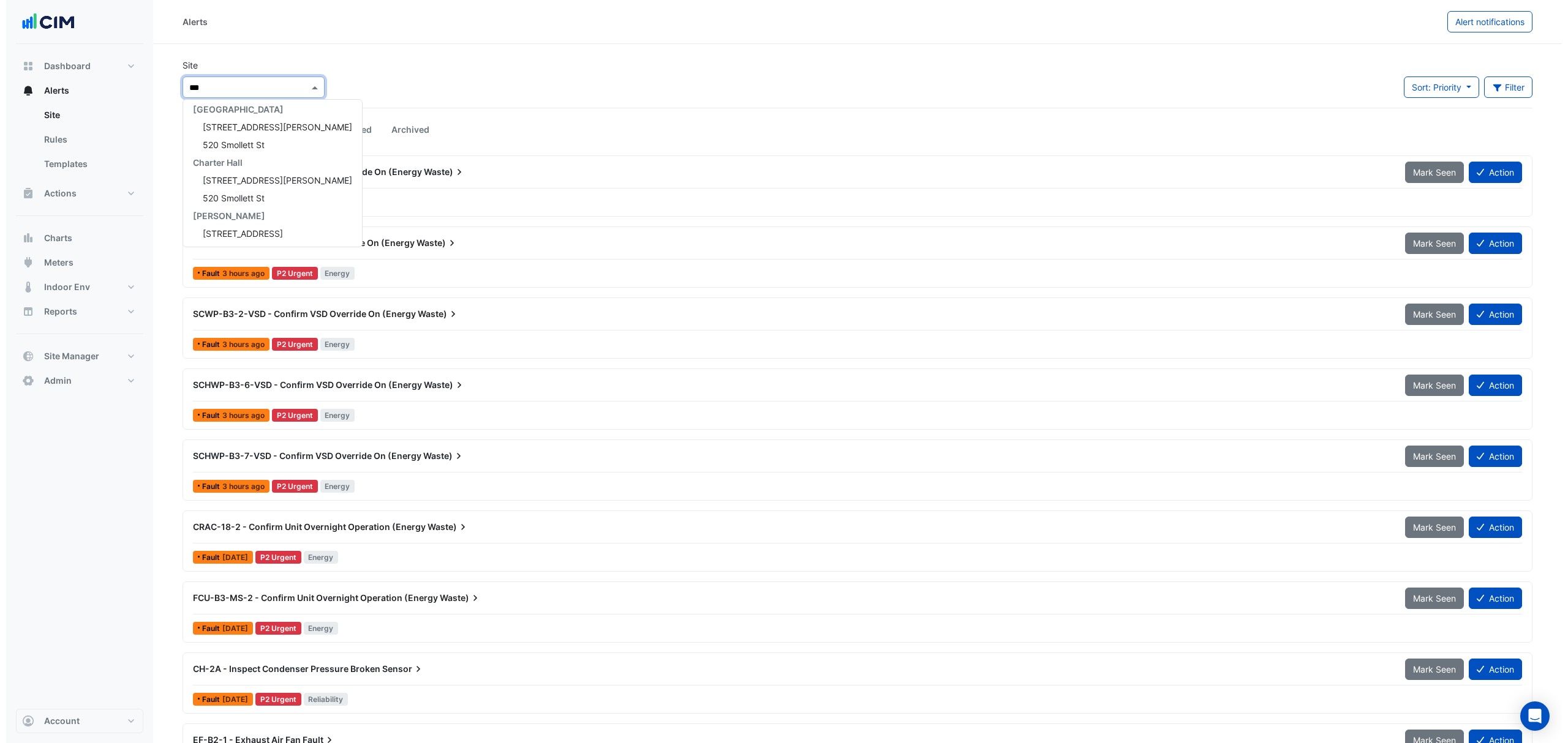
scroll to position [0, 0]
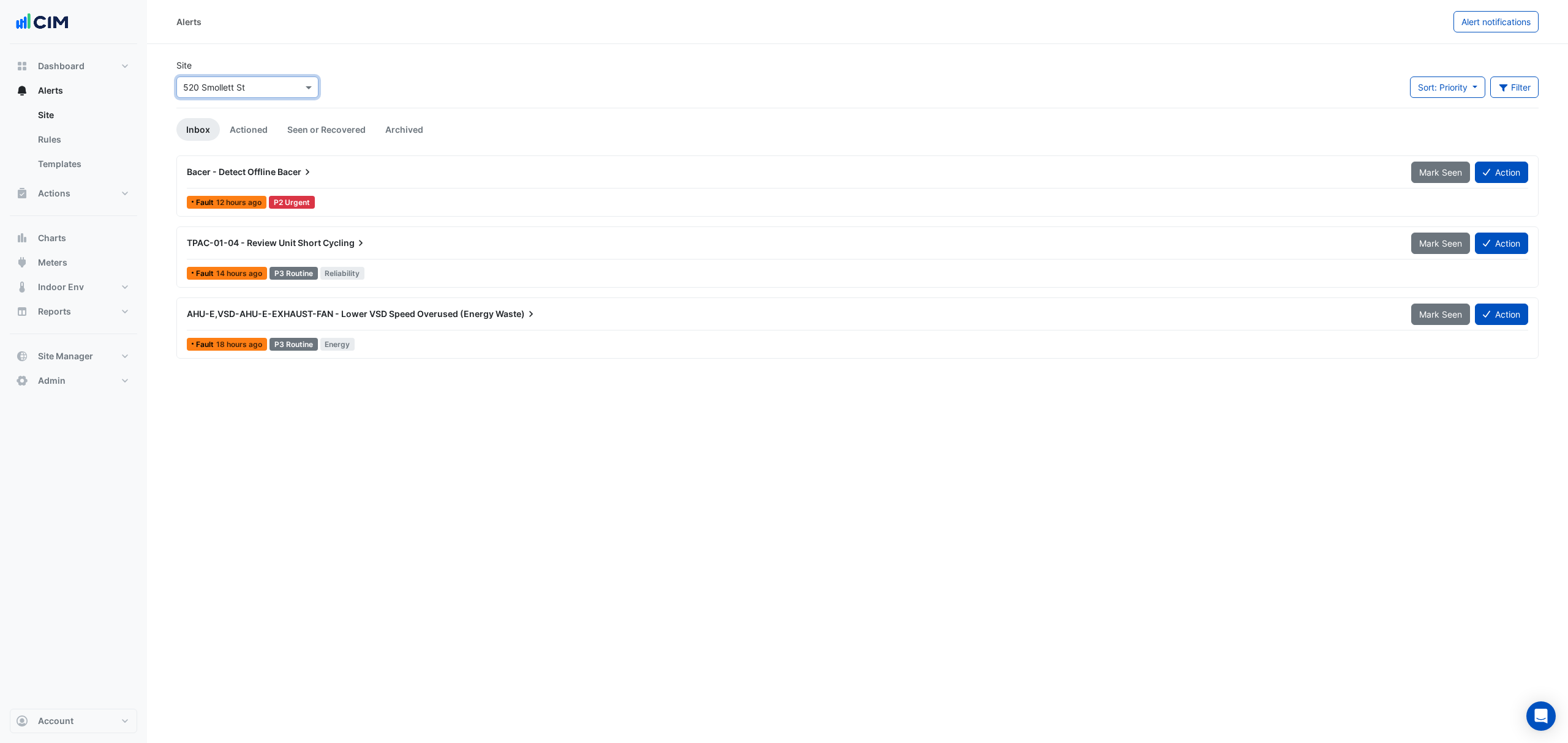
click at [245, 173] on span "Bacer - Detect Offline" at bounding box center [231, 171] width 89 height 11
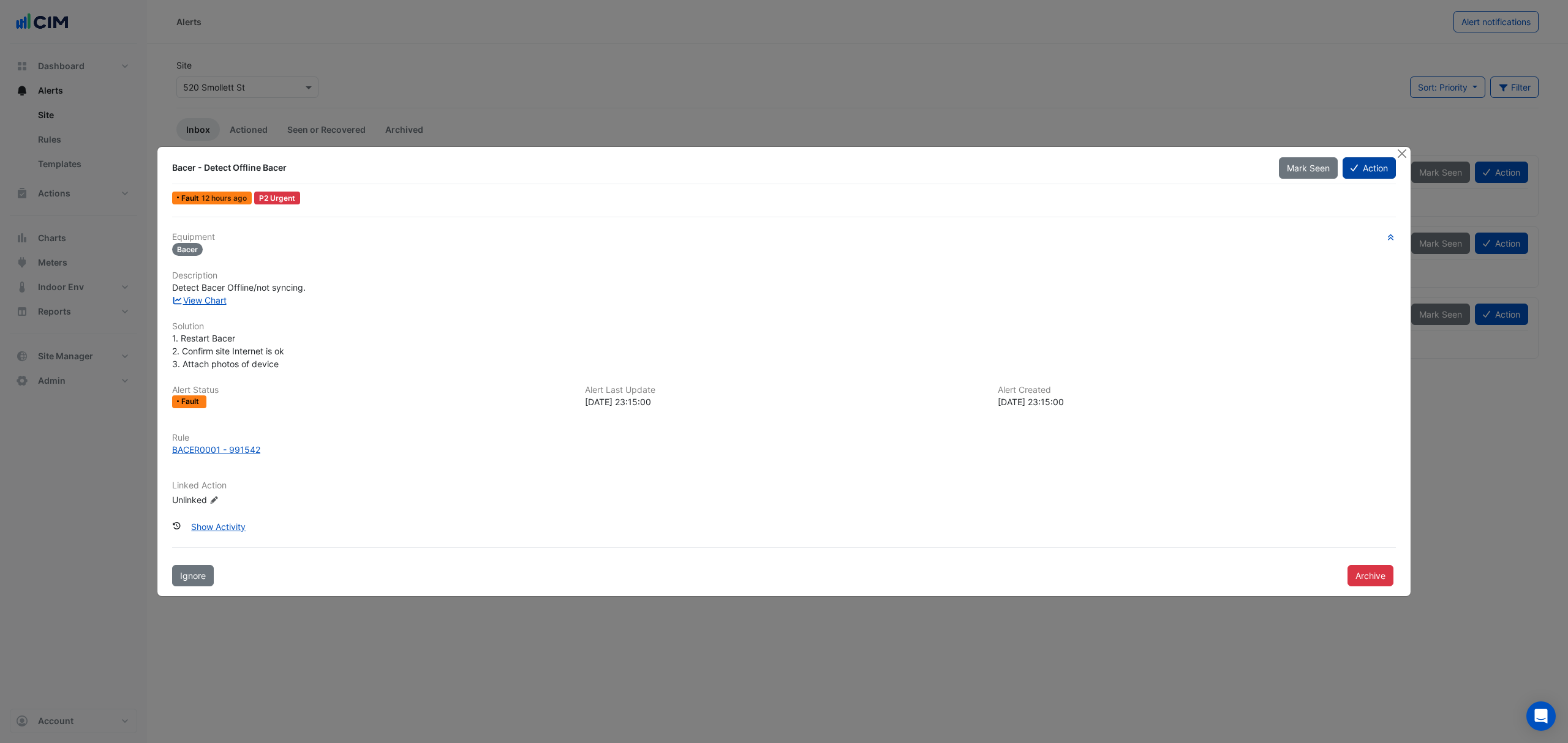
click at [1363, 167] on button "Action" at bounding box center [1369, 168] width 53 height 21
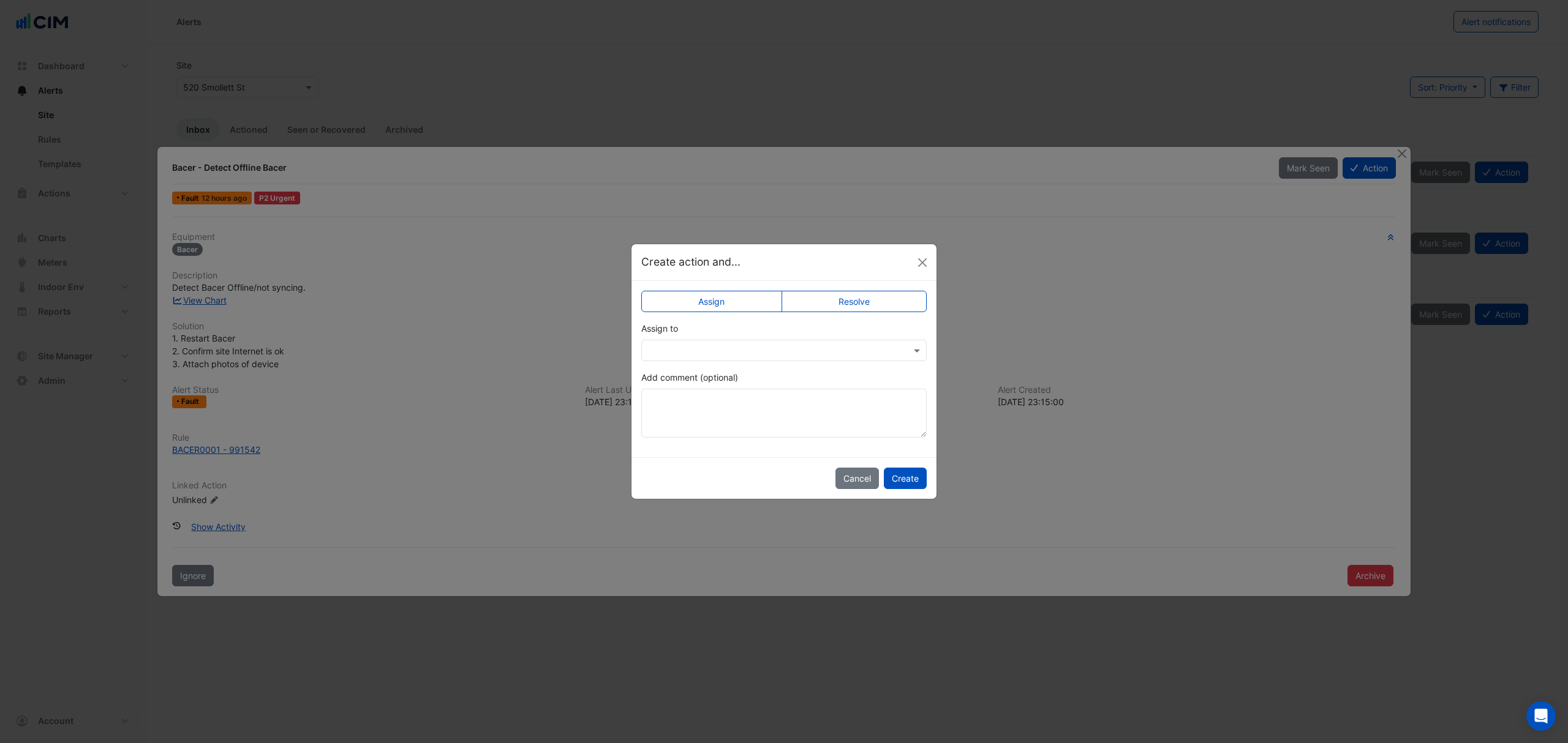
click at [723, 346] on input "text" at bounding box center [772, 351] width 248 height 13
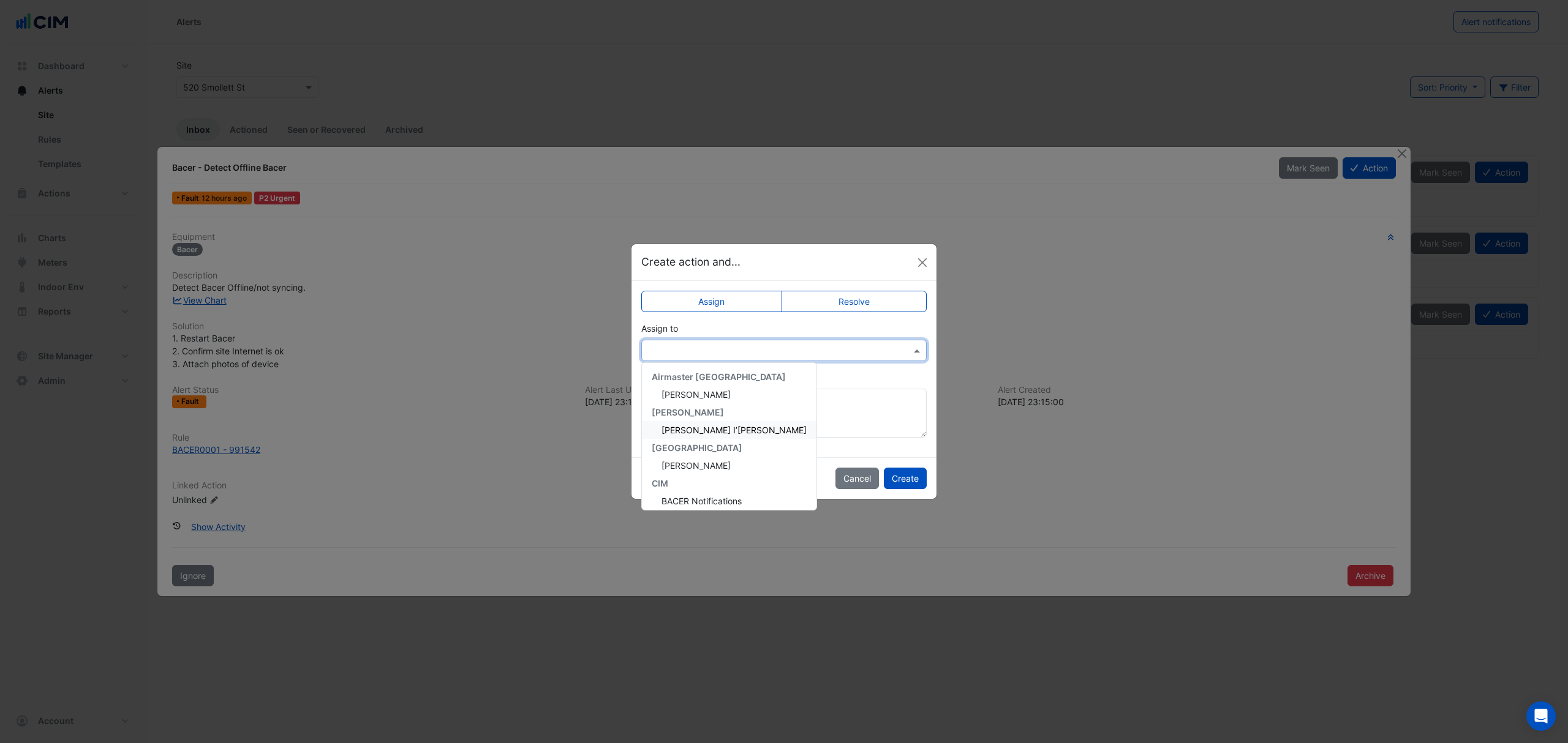
scroll to position [57, 0]
click at [699, 456] on span "Brian Nguyen" at bounding box center [696, 461] width 69 height 11
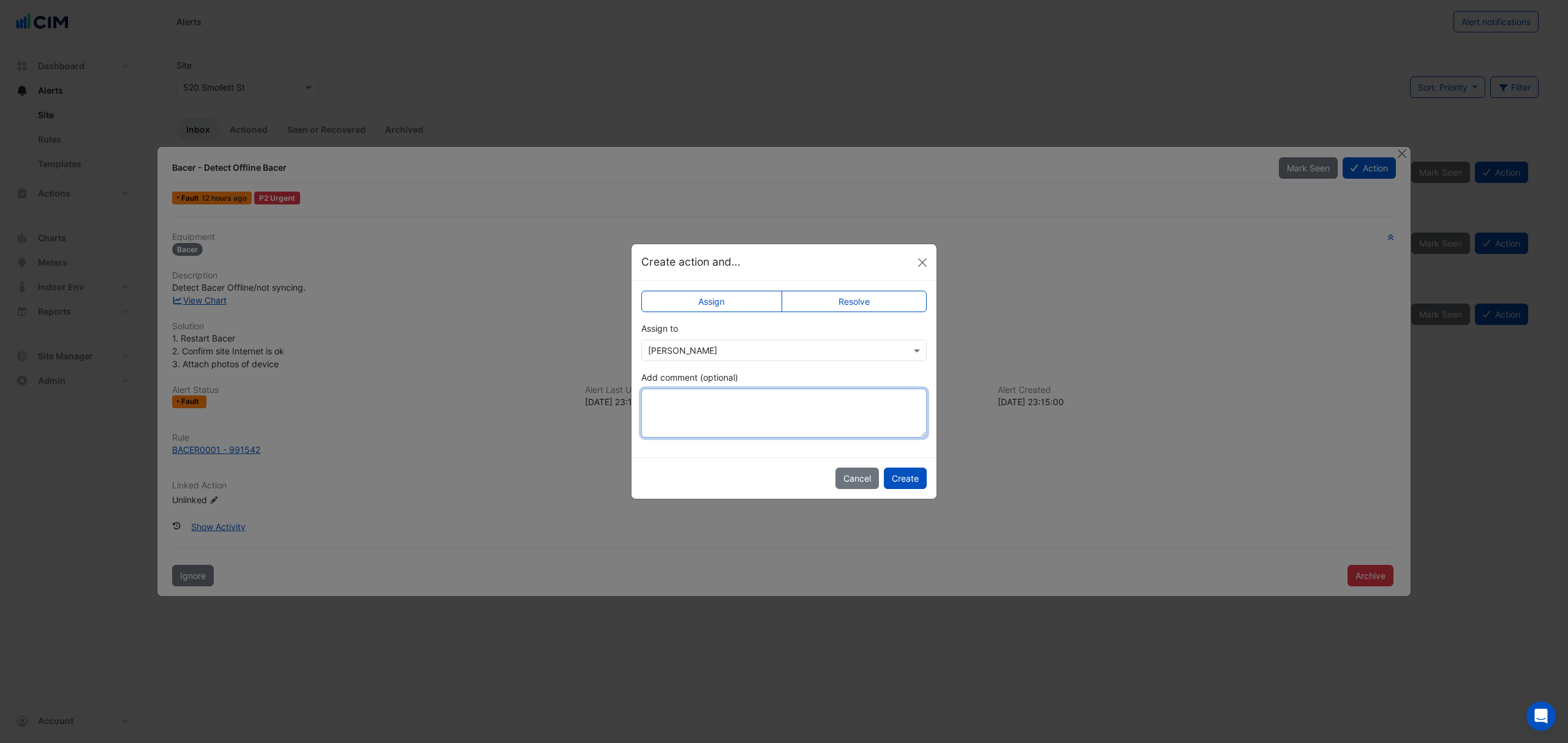
click at [699, 410] on textarea "Add comment (optional)" at bounding box center [784, 413] width 285 height 49
click at [868, 307] on label "Resolve" at bounding box center [854, 301] width 146 height 21
click at [766, 402] on textarea "Add comment (optional)" at bounding box center [784, 413] width 285 height 49
type textarea "**********"
click at [911, 476] on button "Create" at bounding box center [905, 478] width 43 height 21
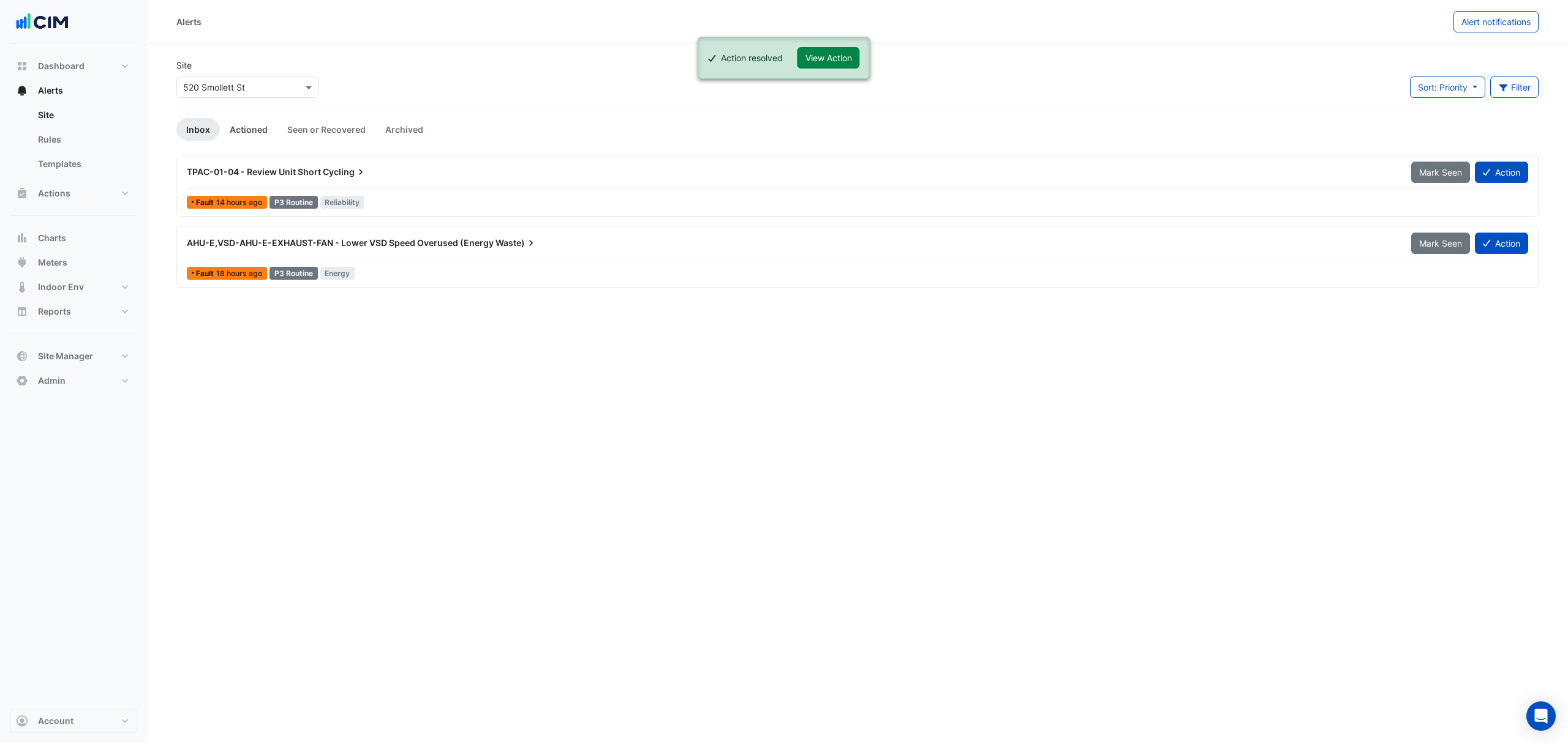
click at [239, 132] on link "Actioned" at bounding box center [248, 129] width 57 height 23
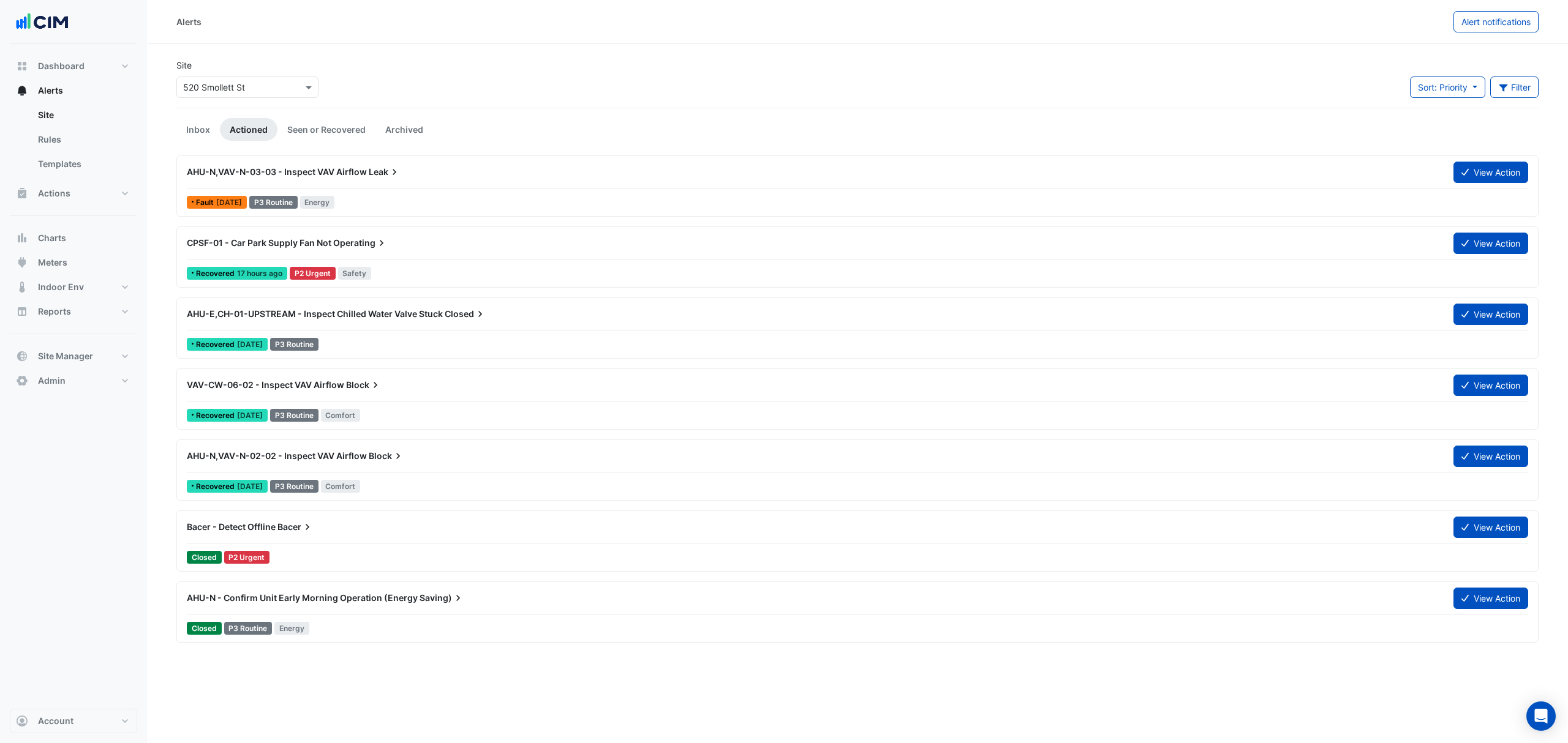
click at [390, 514] on div "Bacer - Detect Offline Bacer View Action Closed P2 Urgent" at bounding box center [857, 541] width 1362 height 61
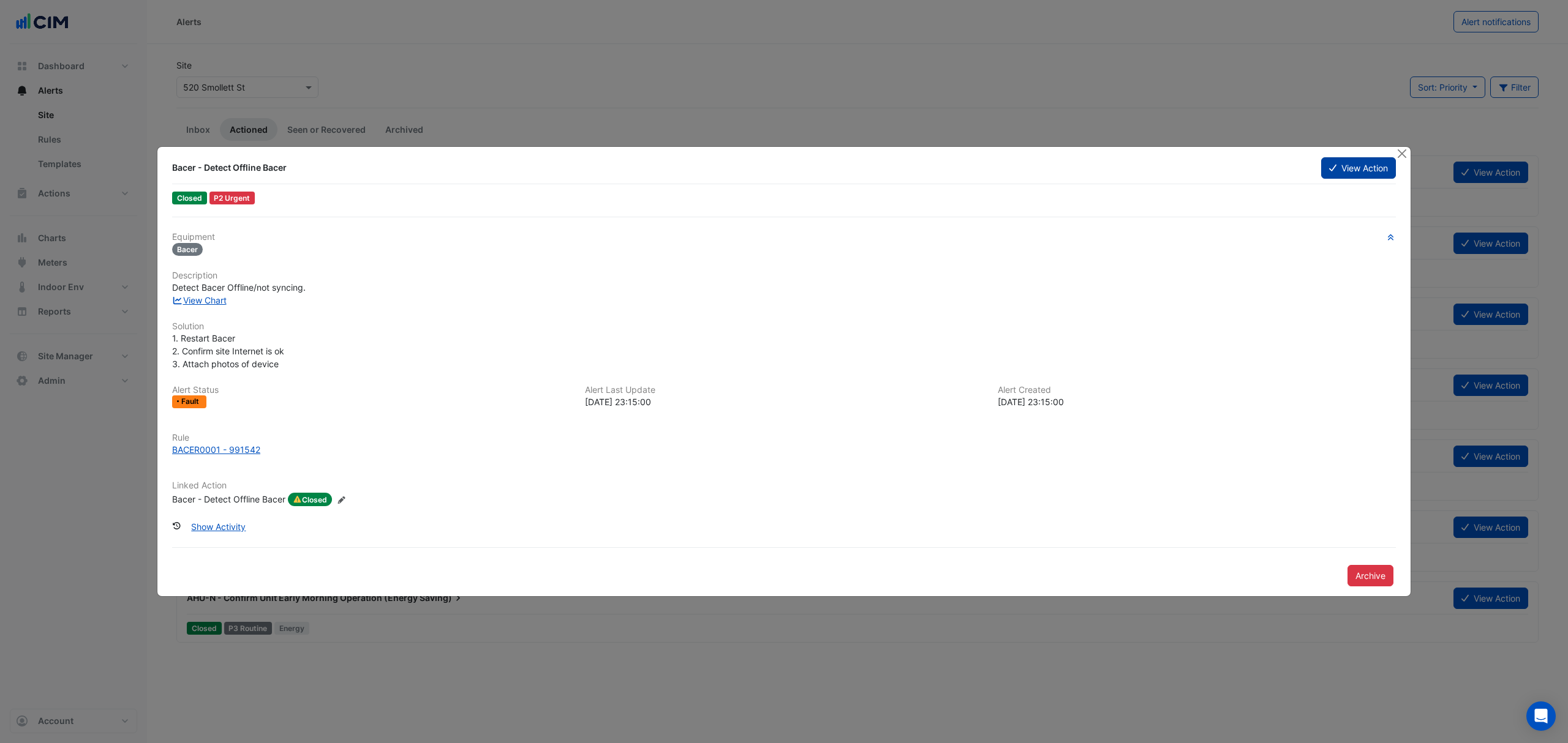
click at [1333, 166] on icon at bounding box center [1332, 168] width 7 height 7
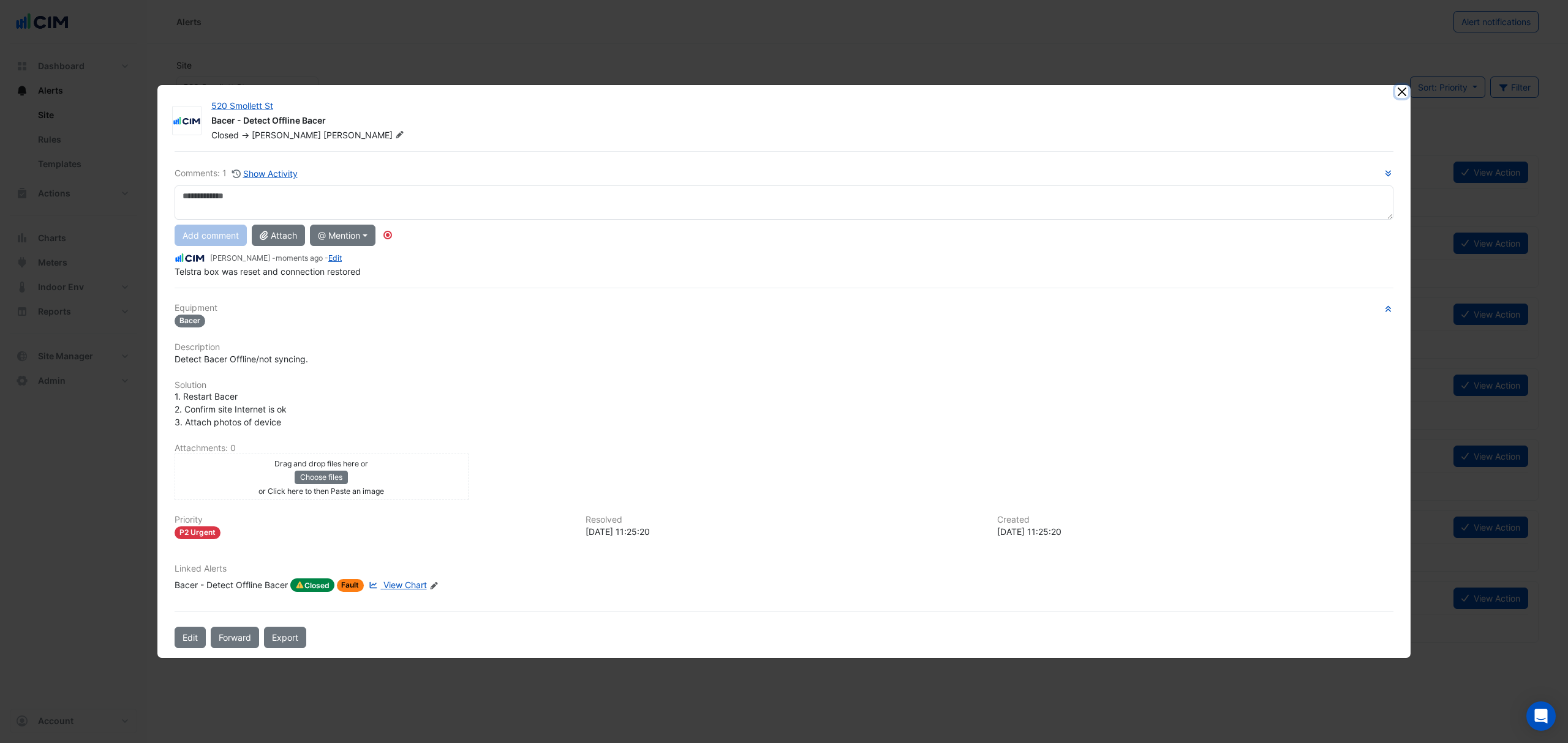
click at [1404, 96] on button "Close" at bounding box center [1402, 92] width 13 height 13
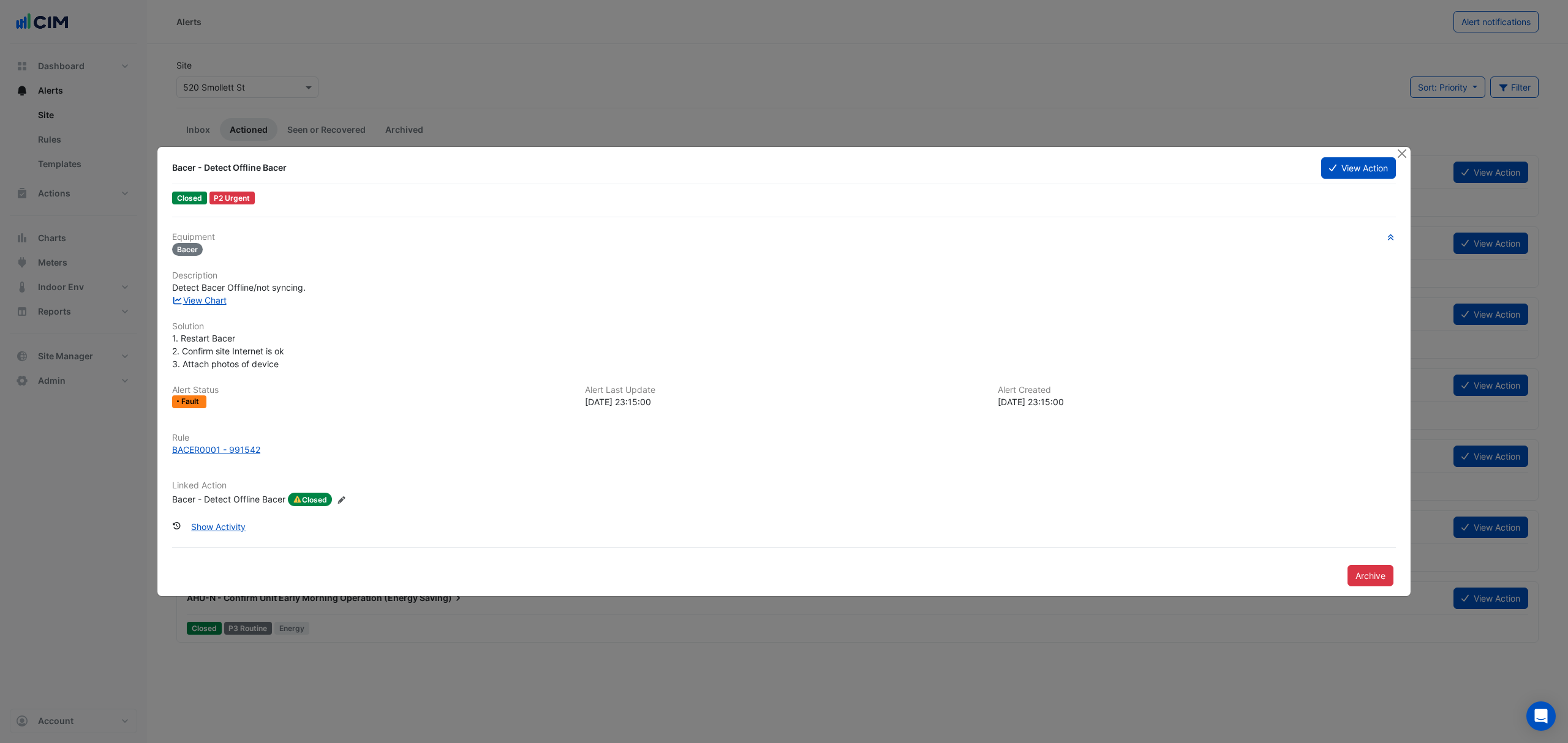
click at [598, 66] on ngb-modal-window "Bacer - Detect Offline Bacer View Action Closed P2 Urgent Equipment Bacer Descr…" at bounding box center [784, 371] width 1568 height 743
click at [1400, 157] on button "Close" at bounding box center [1402, 153] width 13 height 13
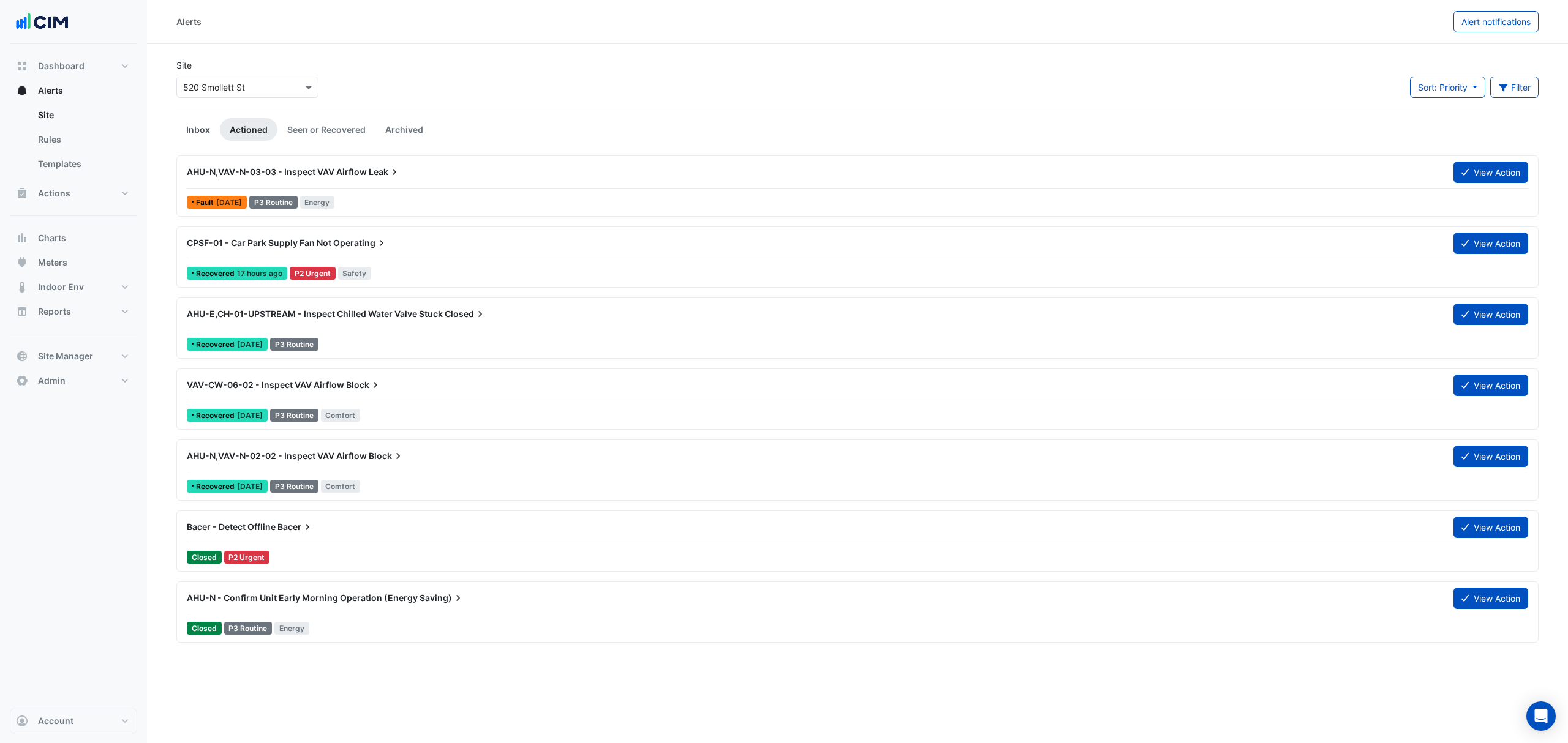
click at [191, 125] on link "Inbox" at bounding box center [198, 129] width 43 height 23
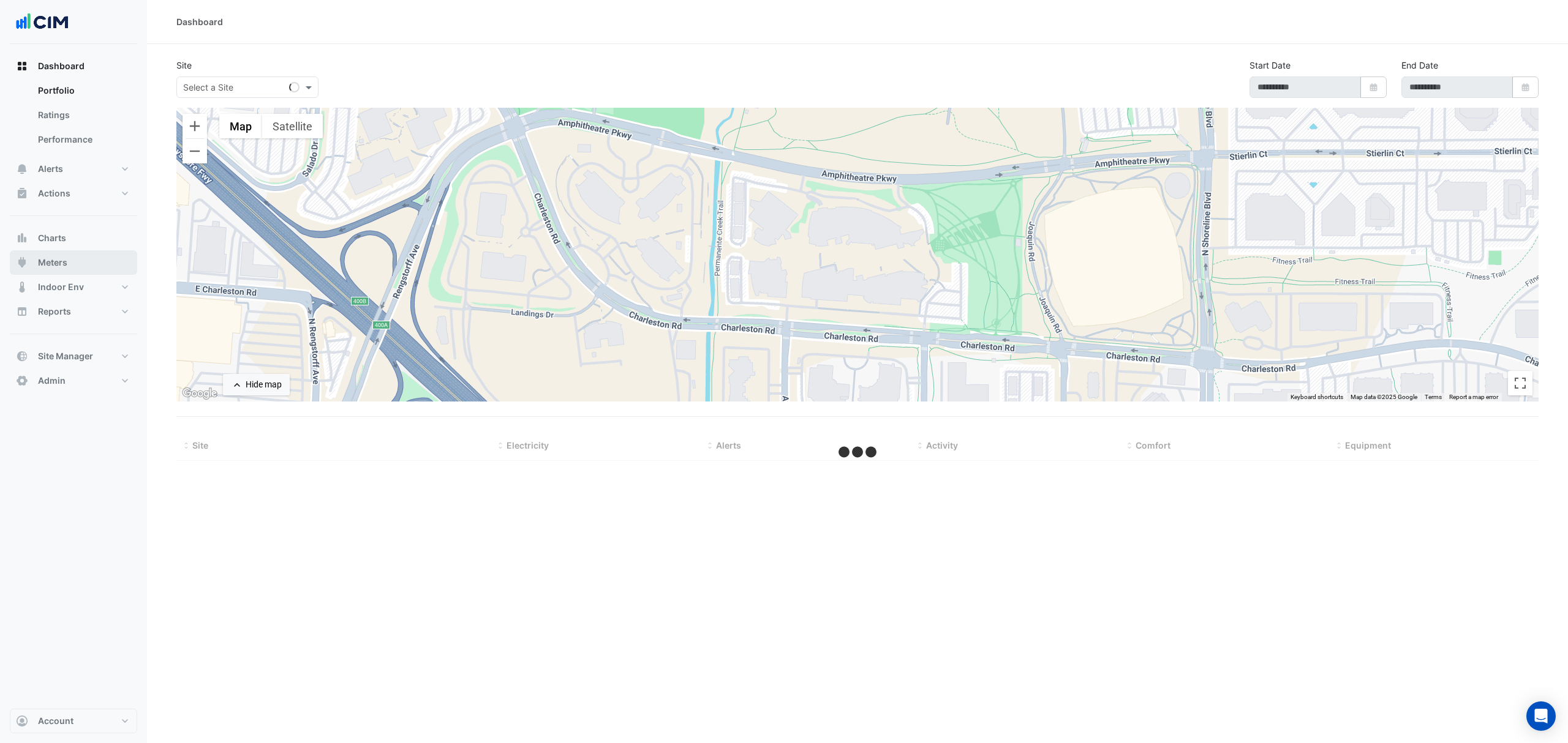
type input "**********"
select select "***"
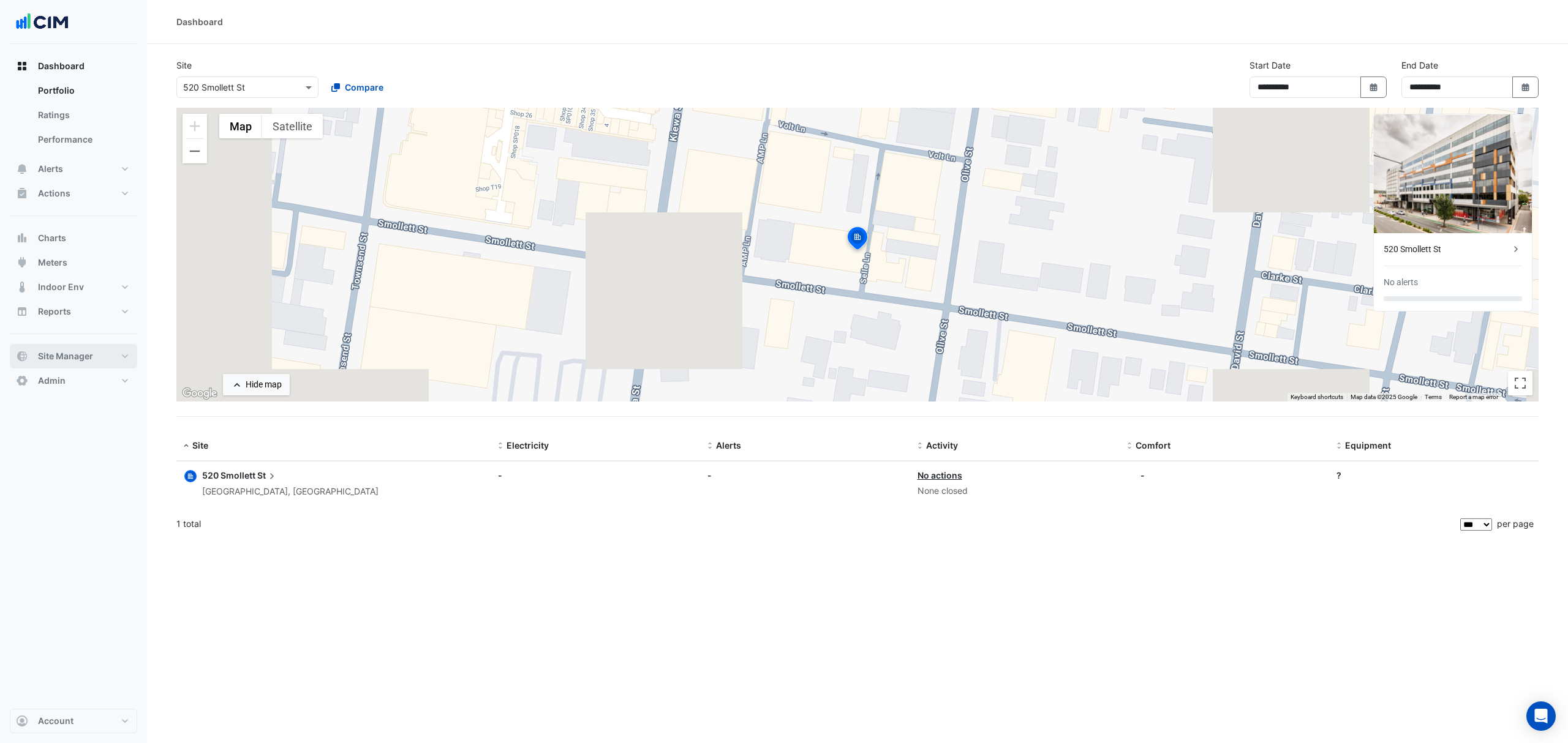
click at [79, 347] on button "Site Manager" at bounding box center [73, 356] width 127 height 25
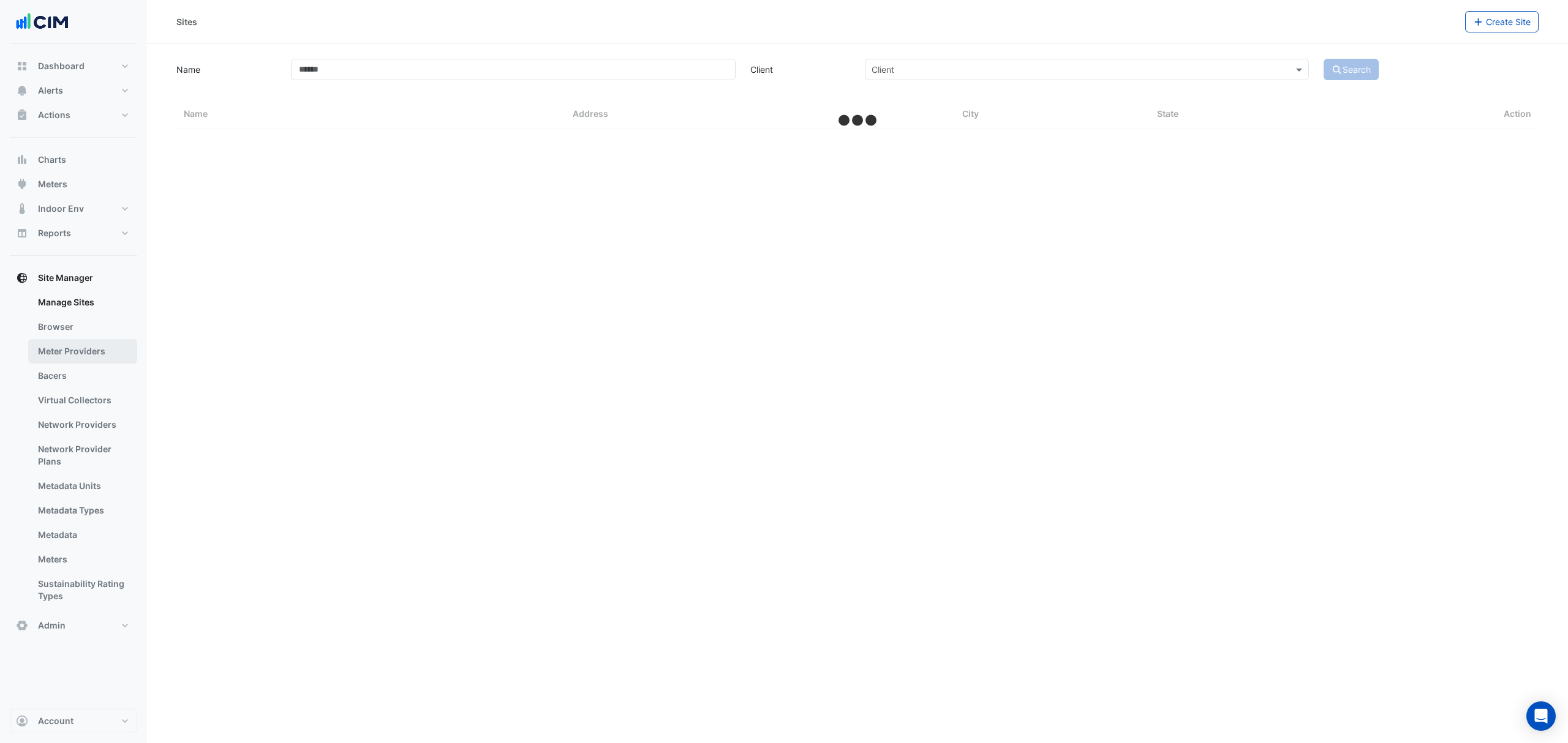
click at [75, 363] on link "Meter Providers" at bounding box center [82, 351] width 109 height 25
click at [75, 370] on link "Bacers" at bounding box center [82, 376] width 109 height 25
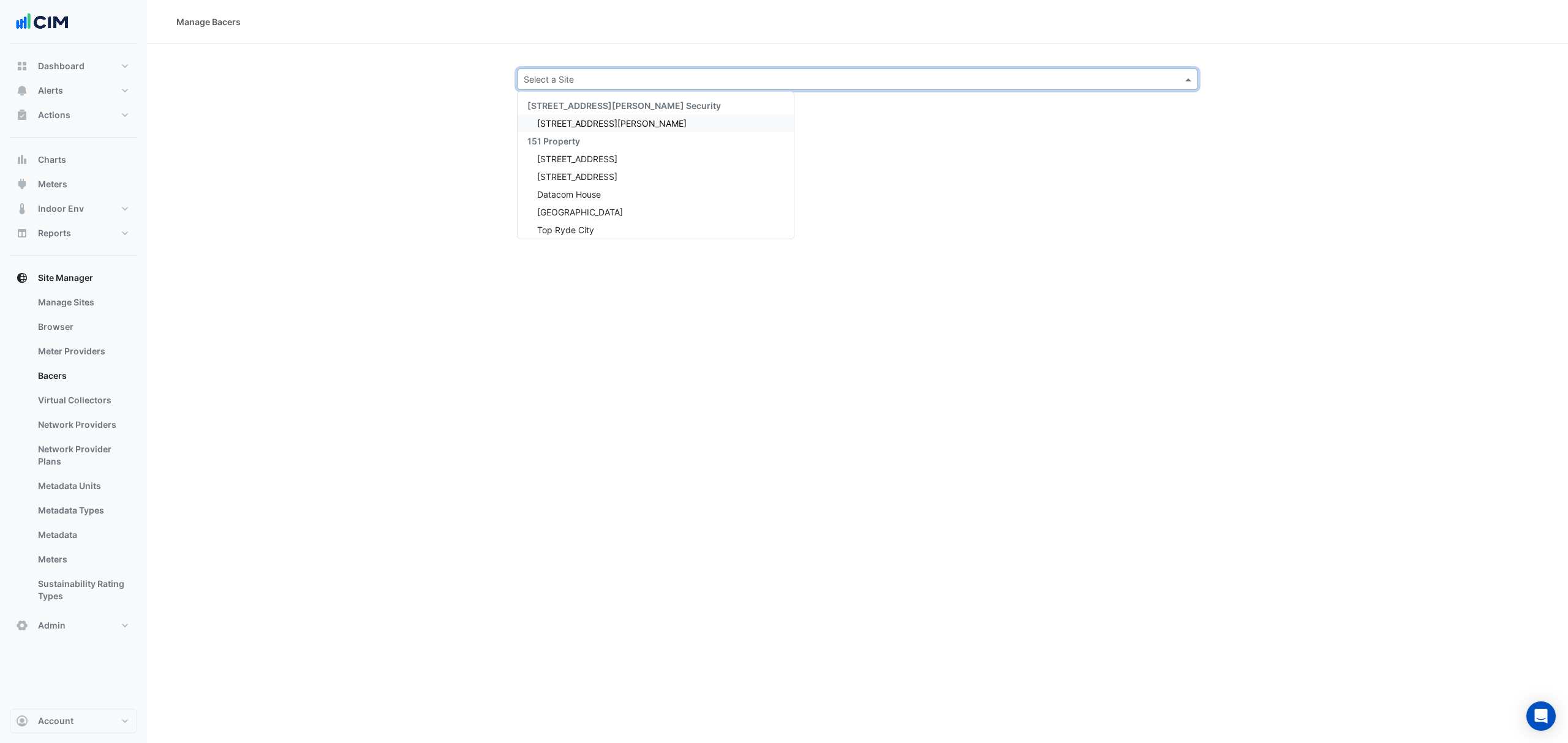
click at [549, 81] on input "text" at bounding box center [845, 80] width 643 height 13
type input "*******"
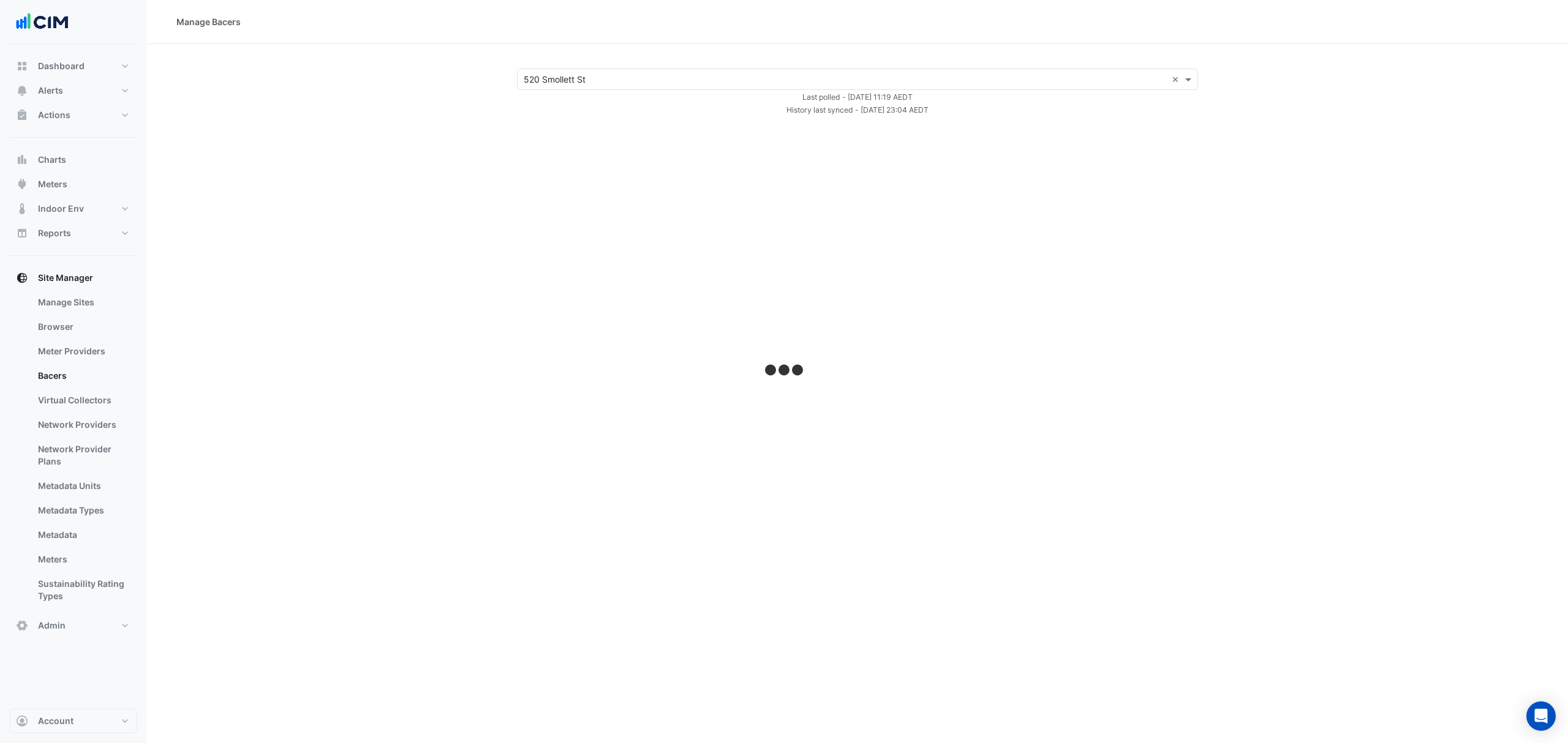
select select "***"
